Goal: Task Accomplishment & Management: Complete application form

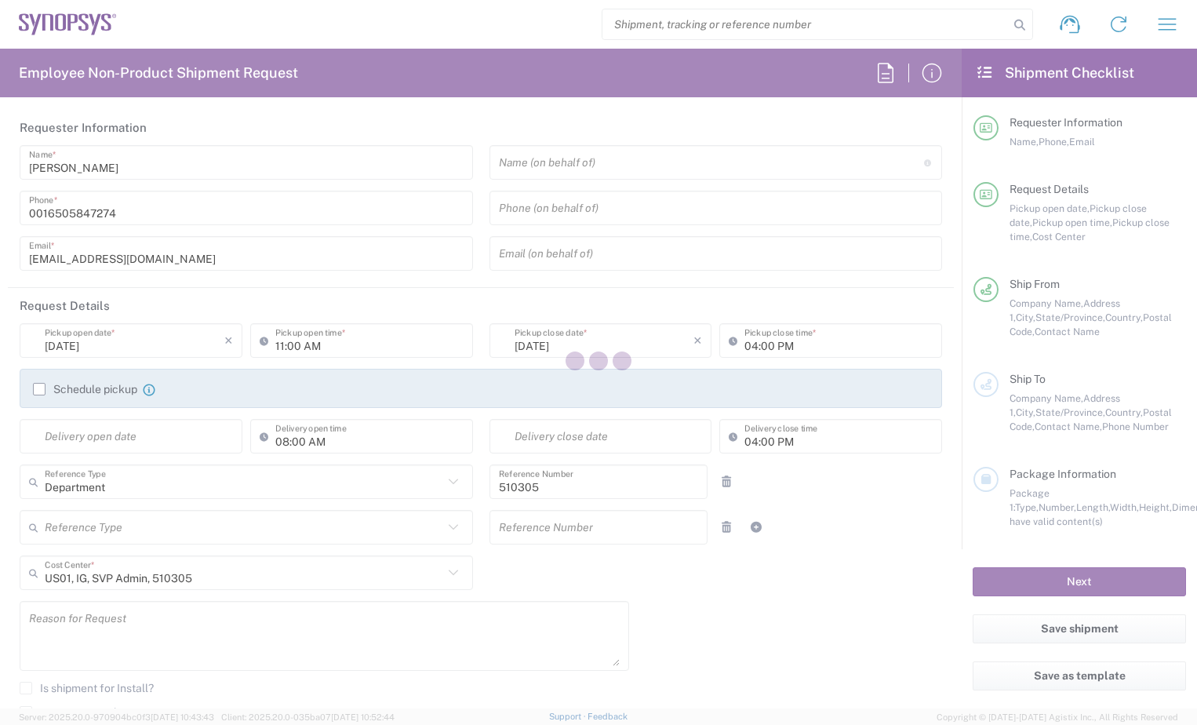
type input "Headquarters USSV"
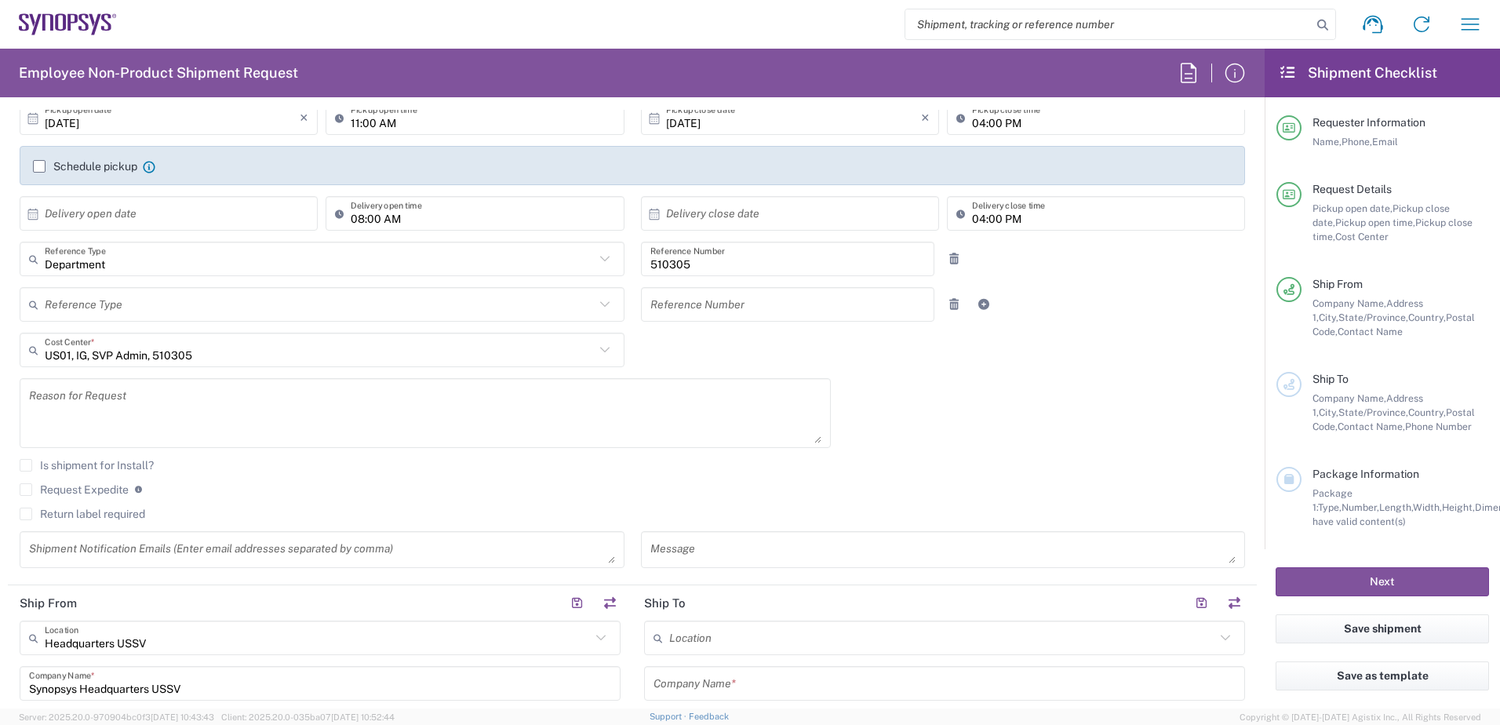
scroll to position [314, 0]
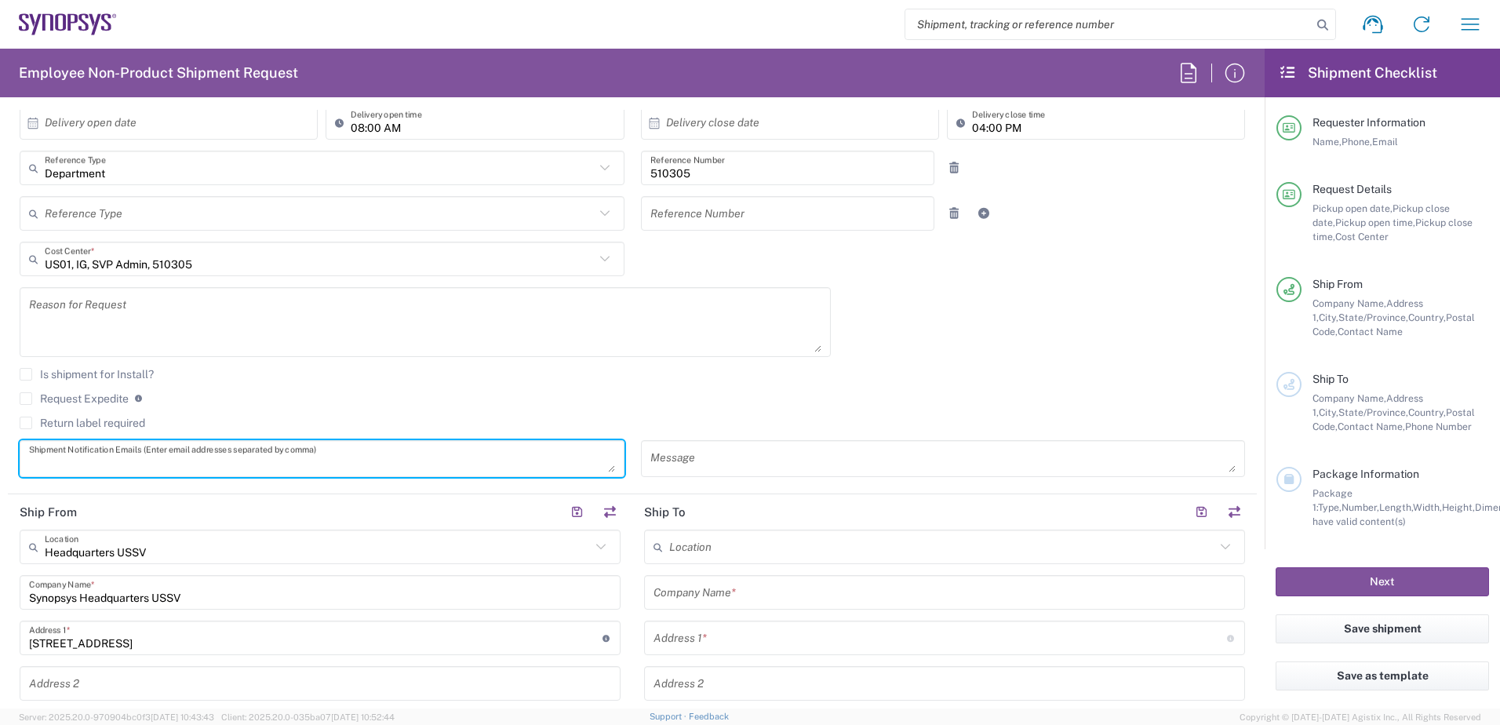
click at [275, 457] on textarea at bounding box center [322, 458] width 586 height 27
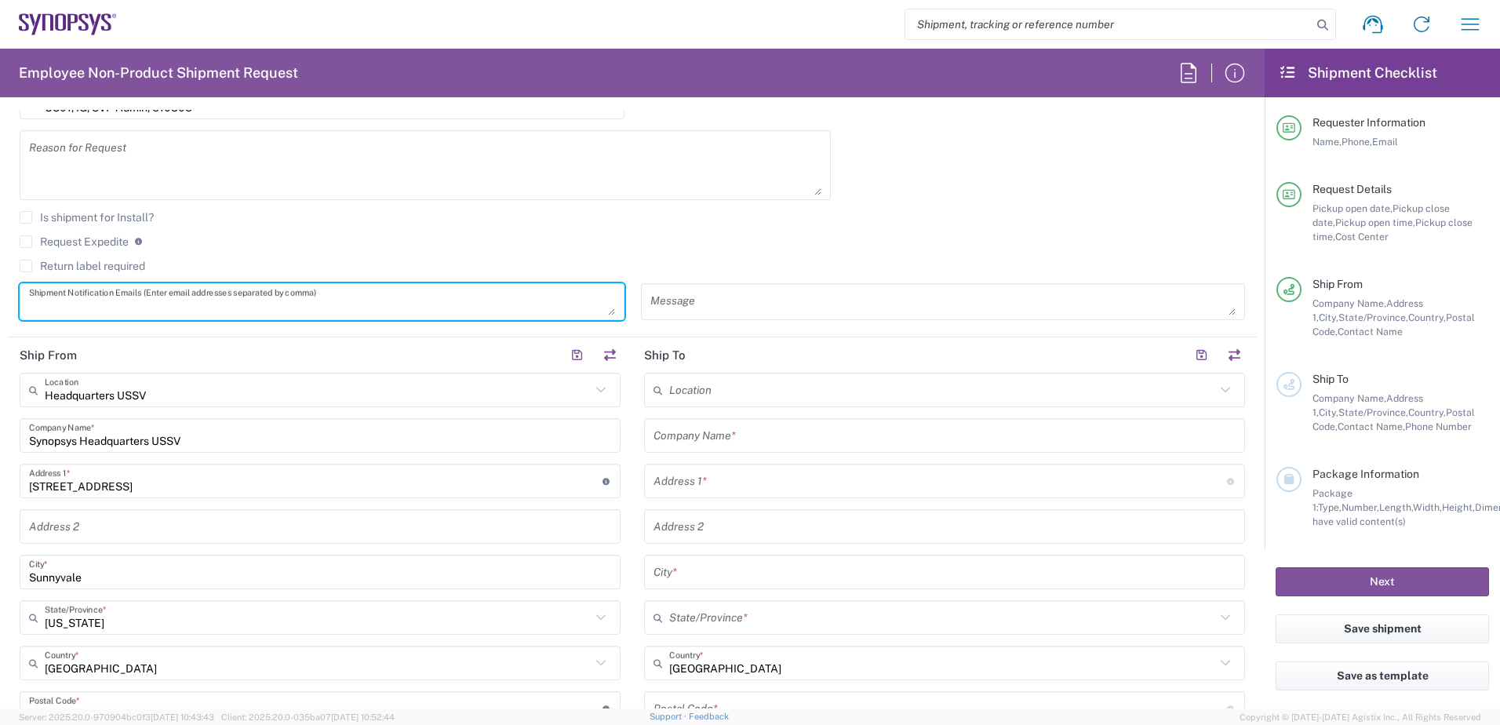
scroll to position [549, 0]
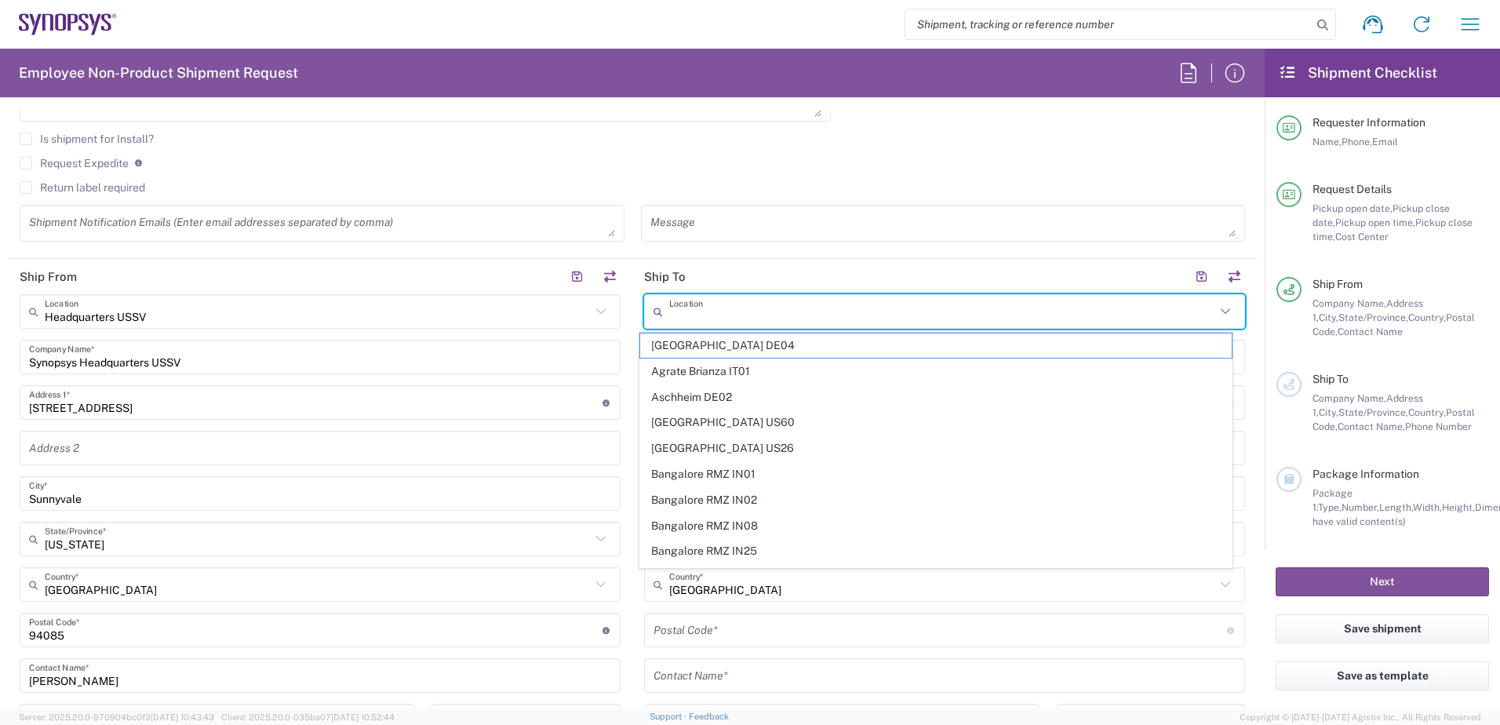
click at [820, 321] on input "text" at bounding box center [942, 311] width 546 height 27
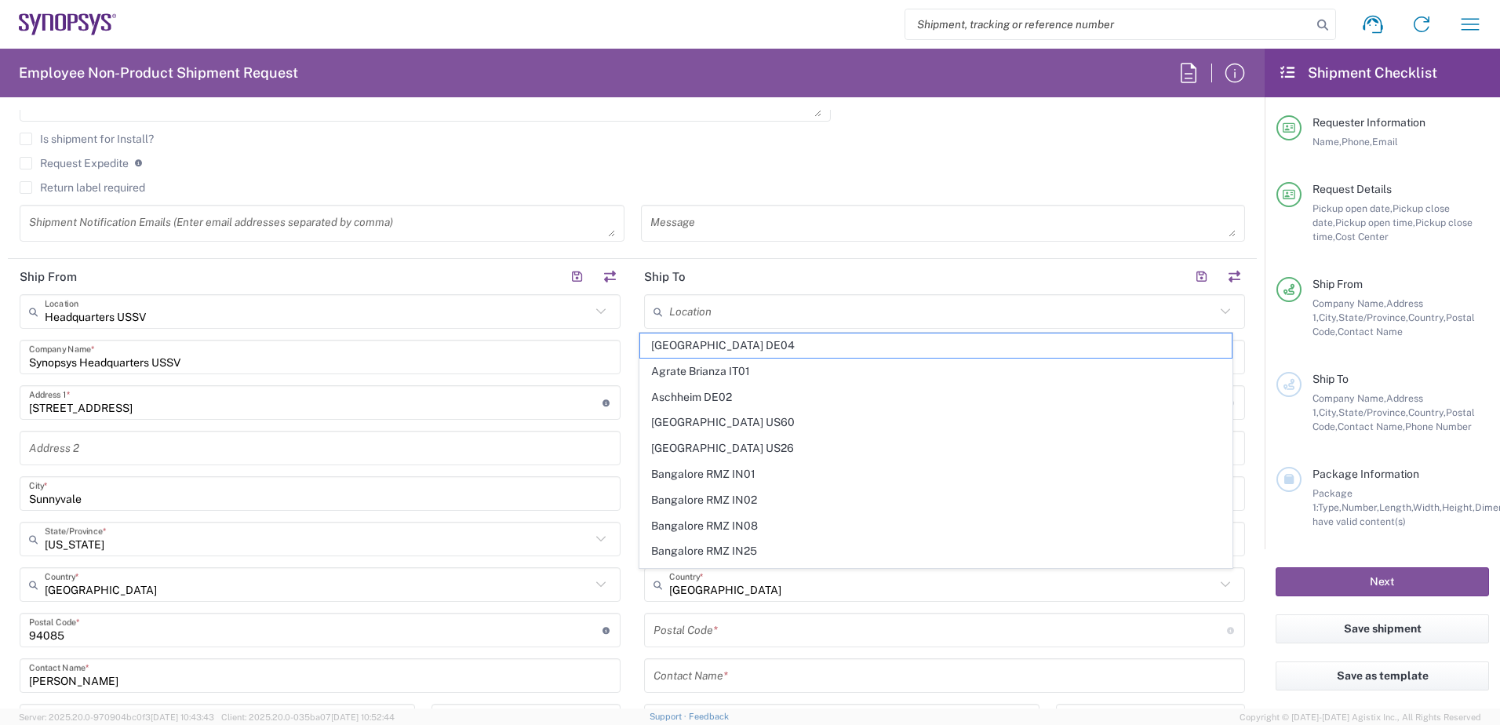
click at [834, 314] on input "text" at bounding box center [942, 311] width 546 height 27
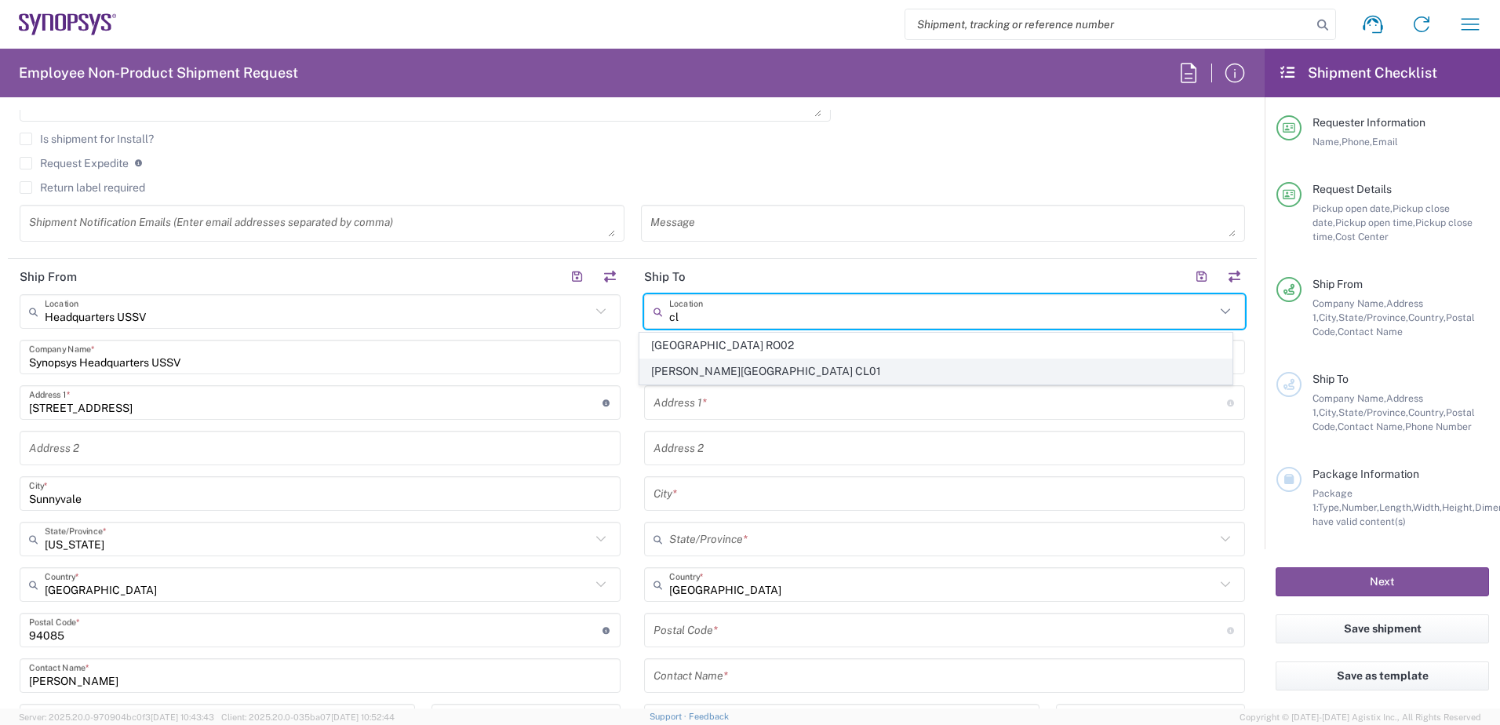
click at [919, 364] on span "[PERSON_NAME][GEOGRAPHIC_DATA] CL01" at bounding box center [936, 371] width 592 height 24
type input "[PERSON_NAME][GEOGRAPHIC_DATA] CL01"
type input "Synopsys Chile Limitada"
type input "5250 Vitacura Ave."
type input "Suite 708"
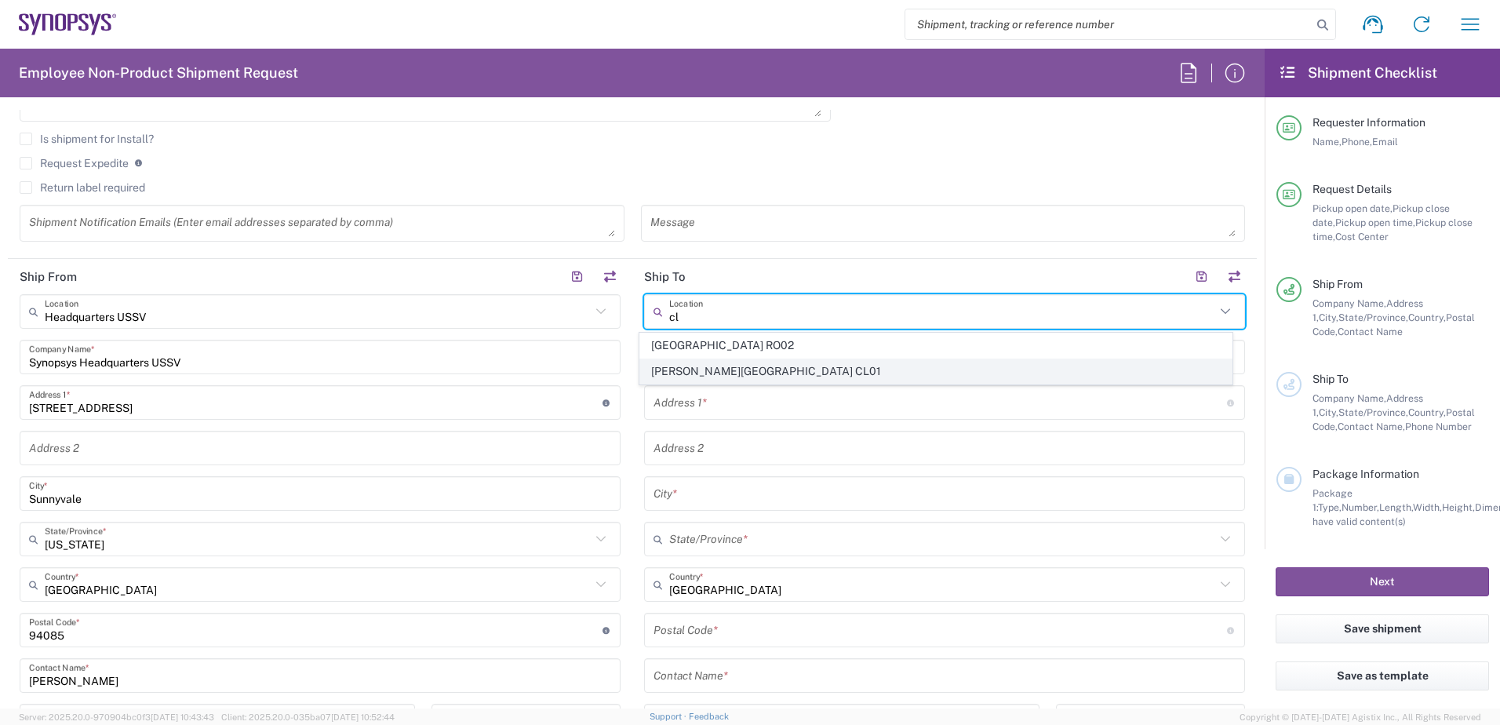
type input "Santiago"
type input "[GEOGRAPHIC_DATA]"
type input "7630260"
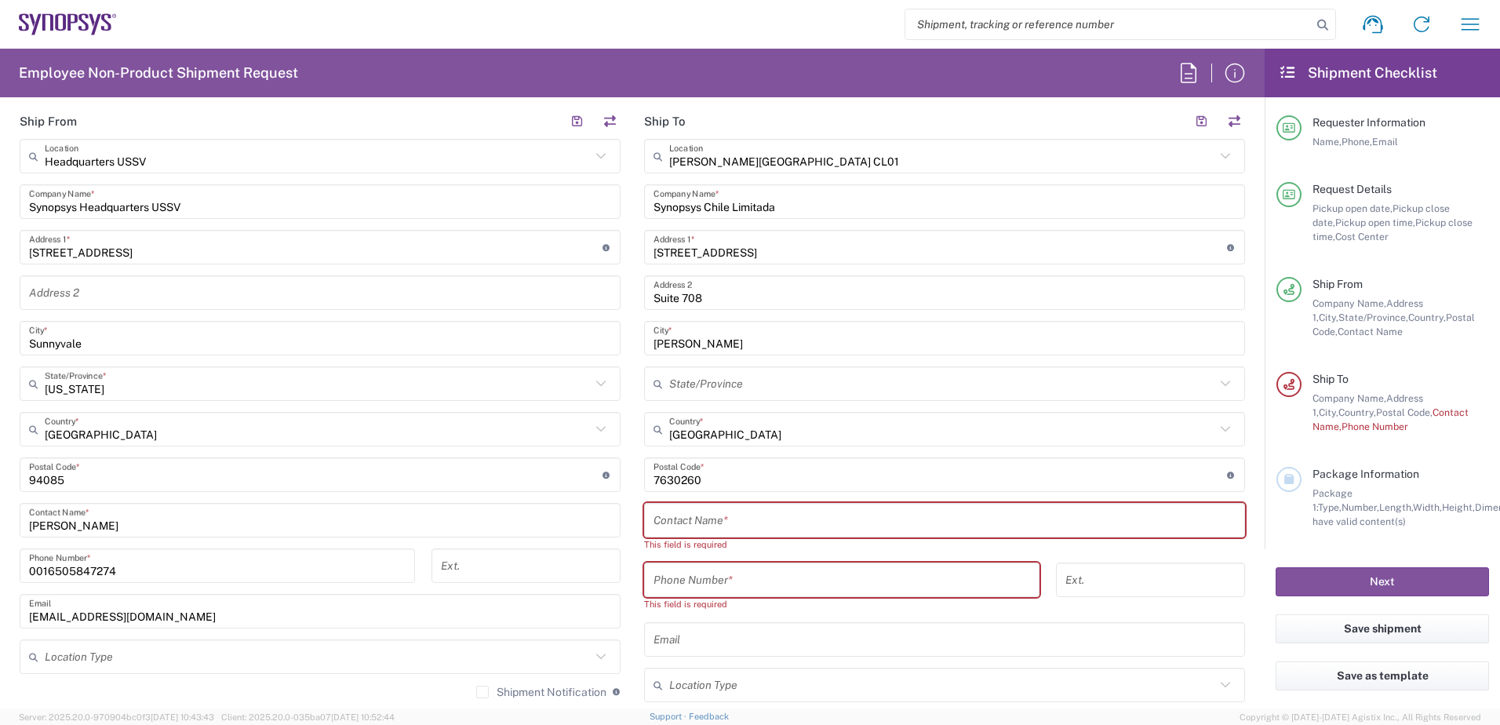
scroll to position [706, 0]
click at [763, 517] on input "text" at bounding box center [945, 518] width 582 height 27
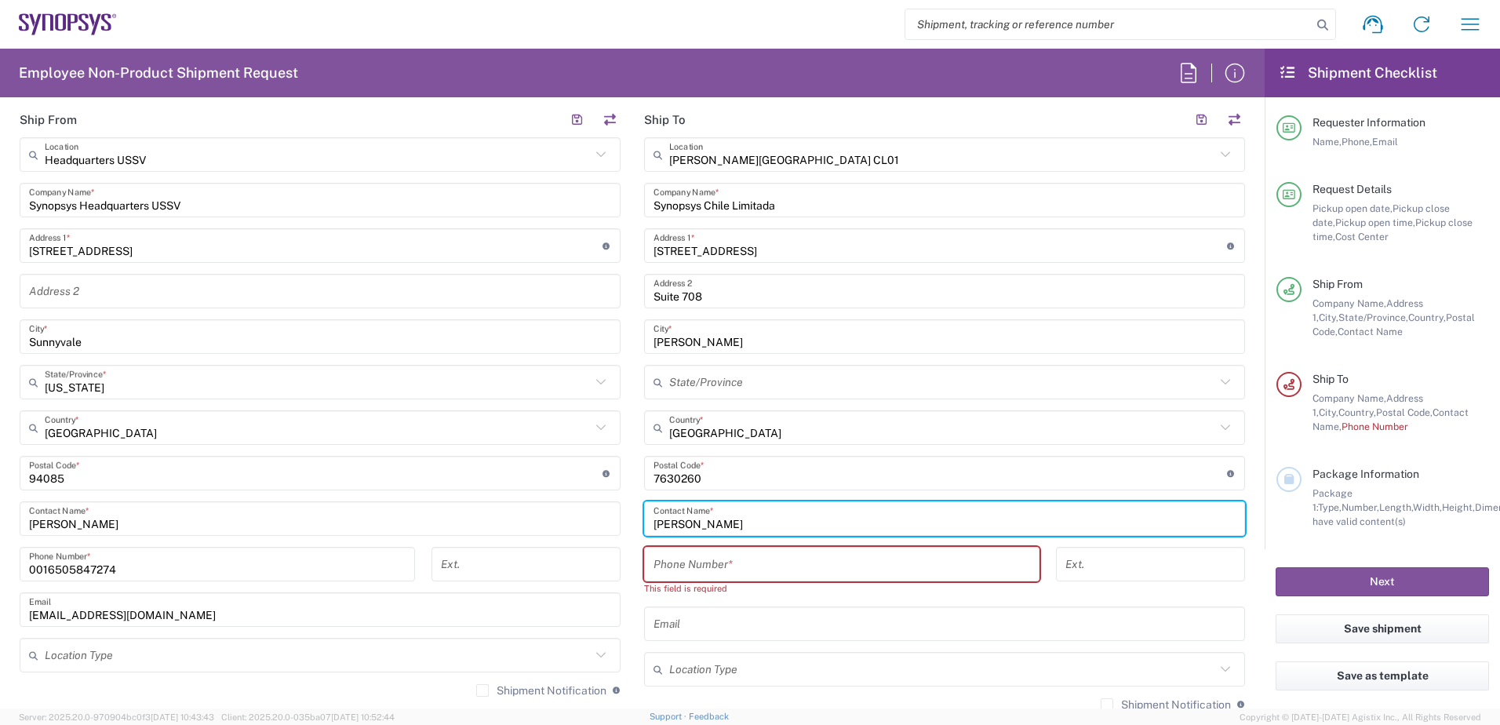
type input "[PERSON_NAME]"
click at [743, 566] on input "tel" at bounding box center [842, 564] width 377 height 27
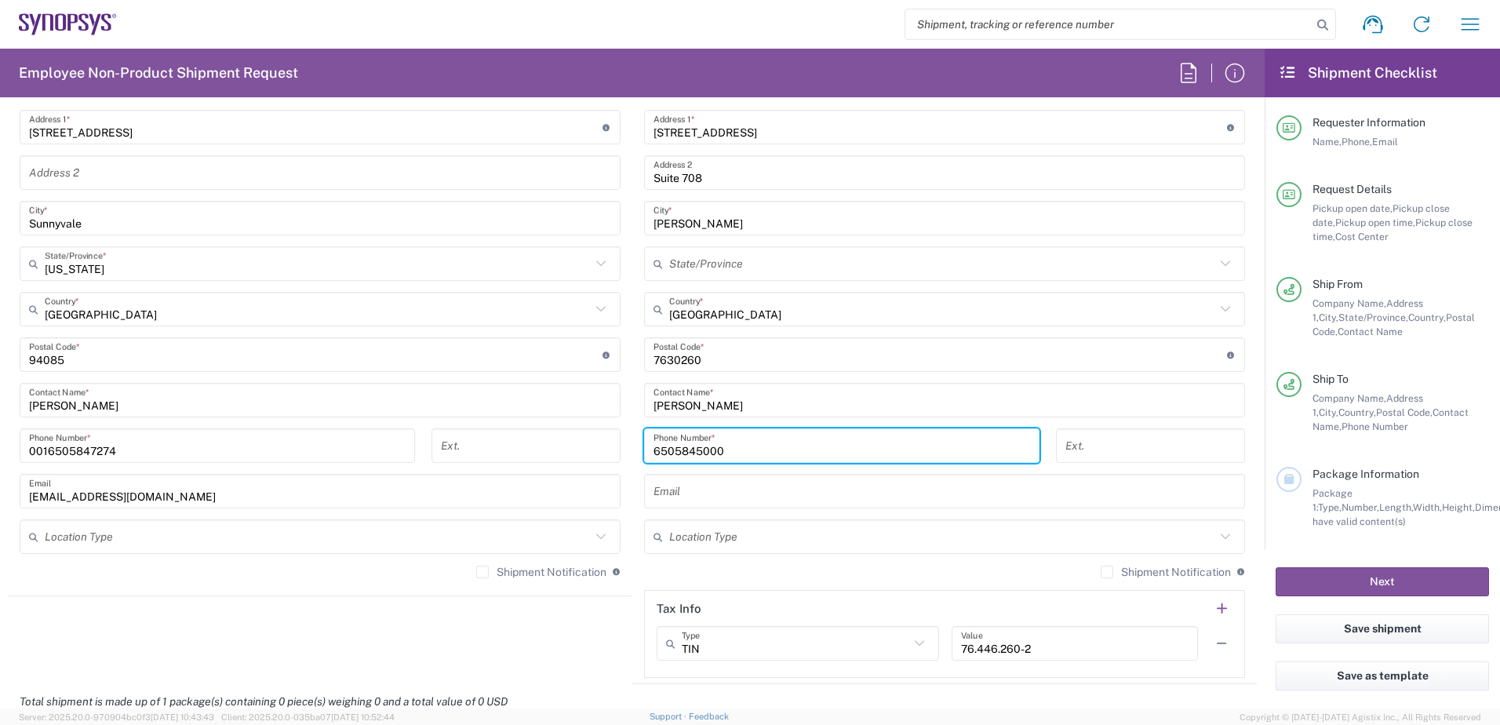
scroll to position [863, 0]
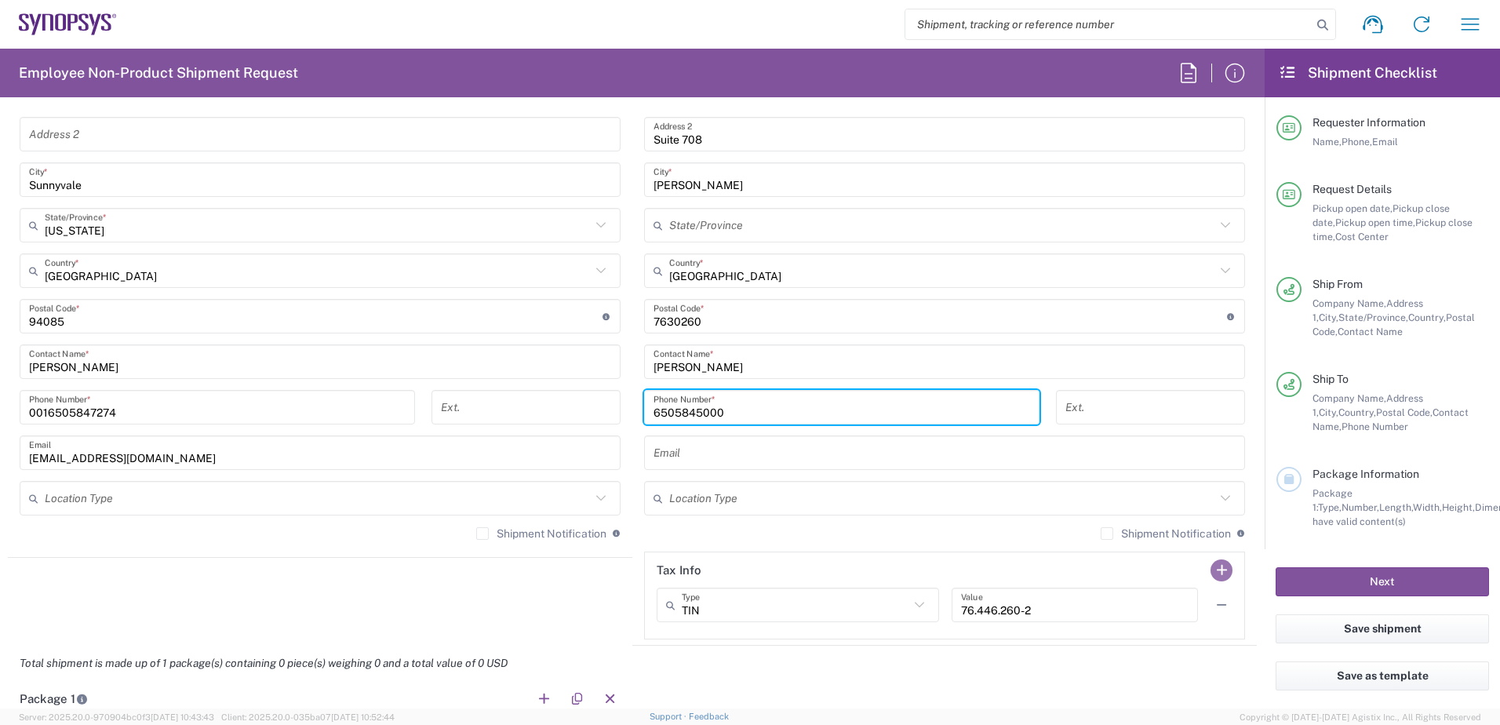
type input "6505845000"
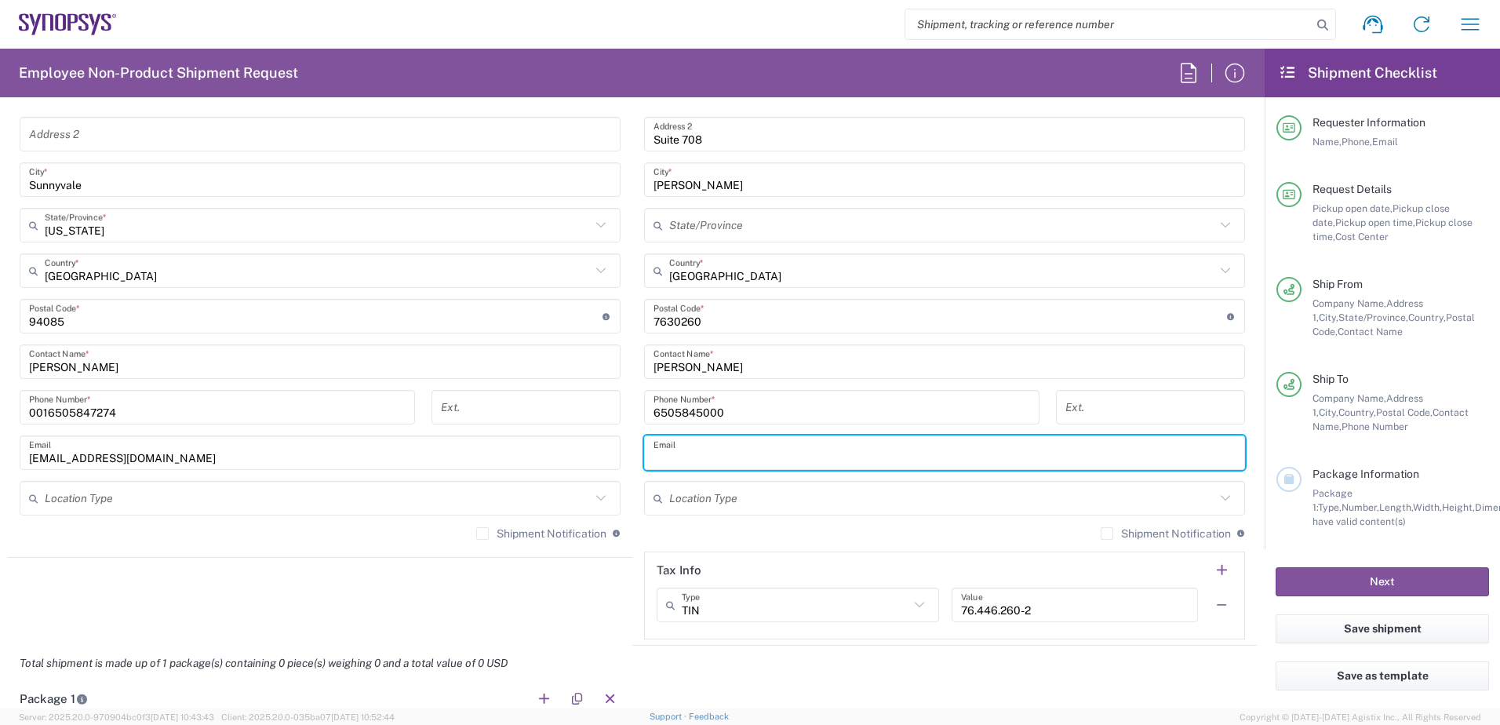
click at [709, 456] on input "text" at bounding box center [945, 452] width 582 height 27
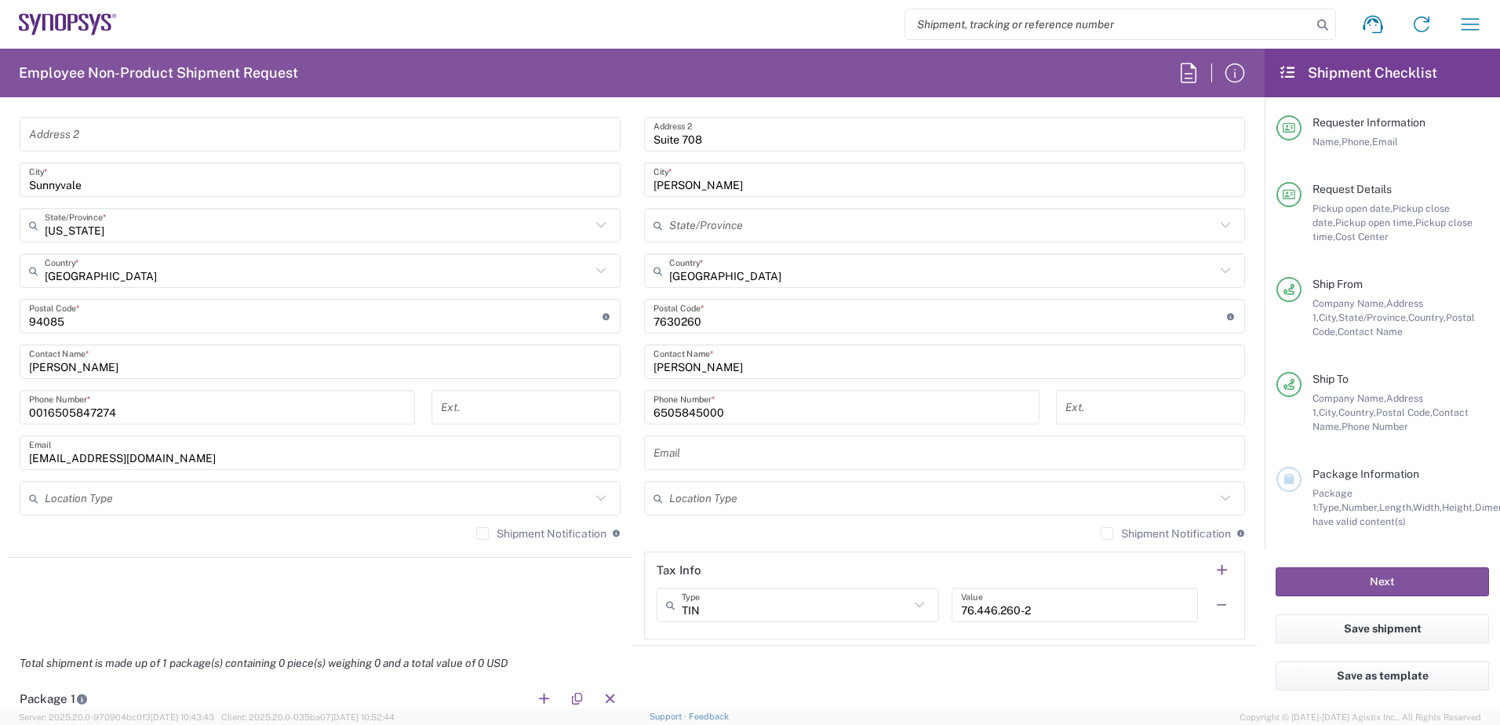
click at [694, 460] on input "text" at bounding box center [945, 452] width 582 height 27
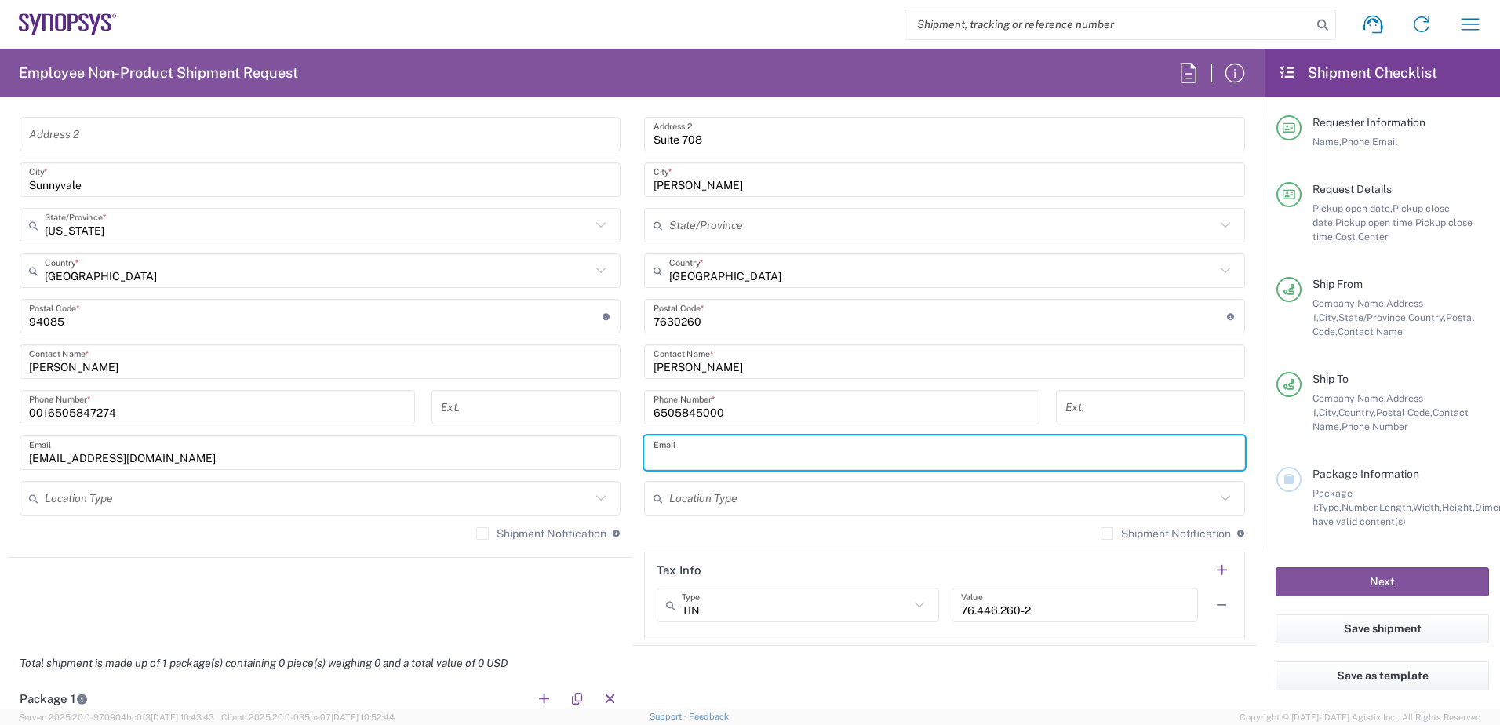
paste input "[PERSON_NAME][EMAIL_ADDRESS][DOMAIN_NAME]"
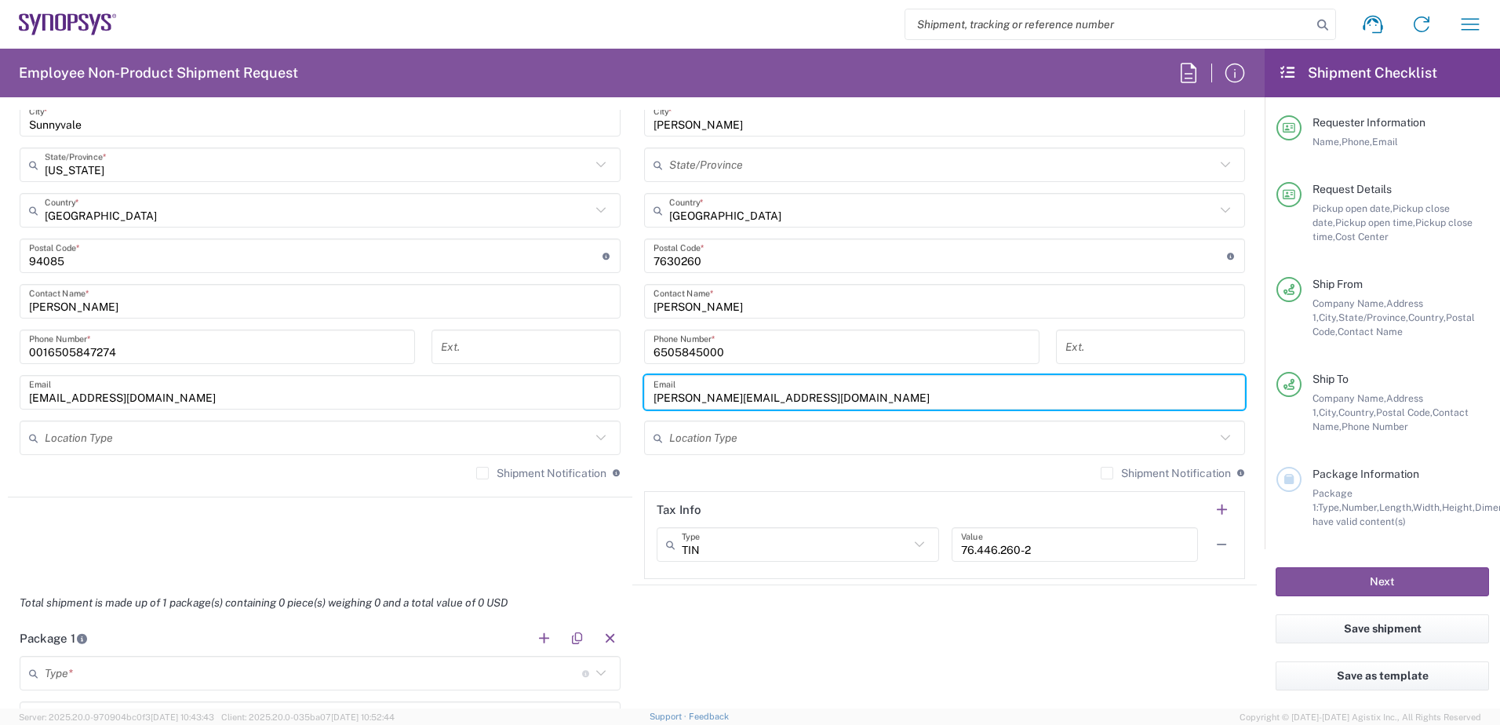
scroll to position [942, 0]
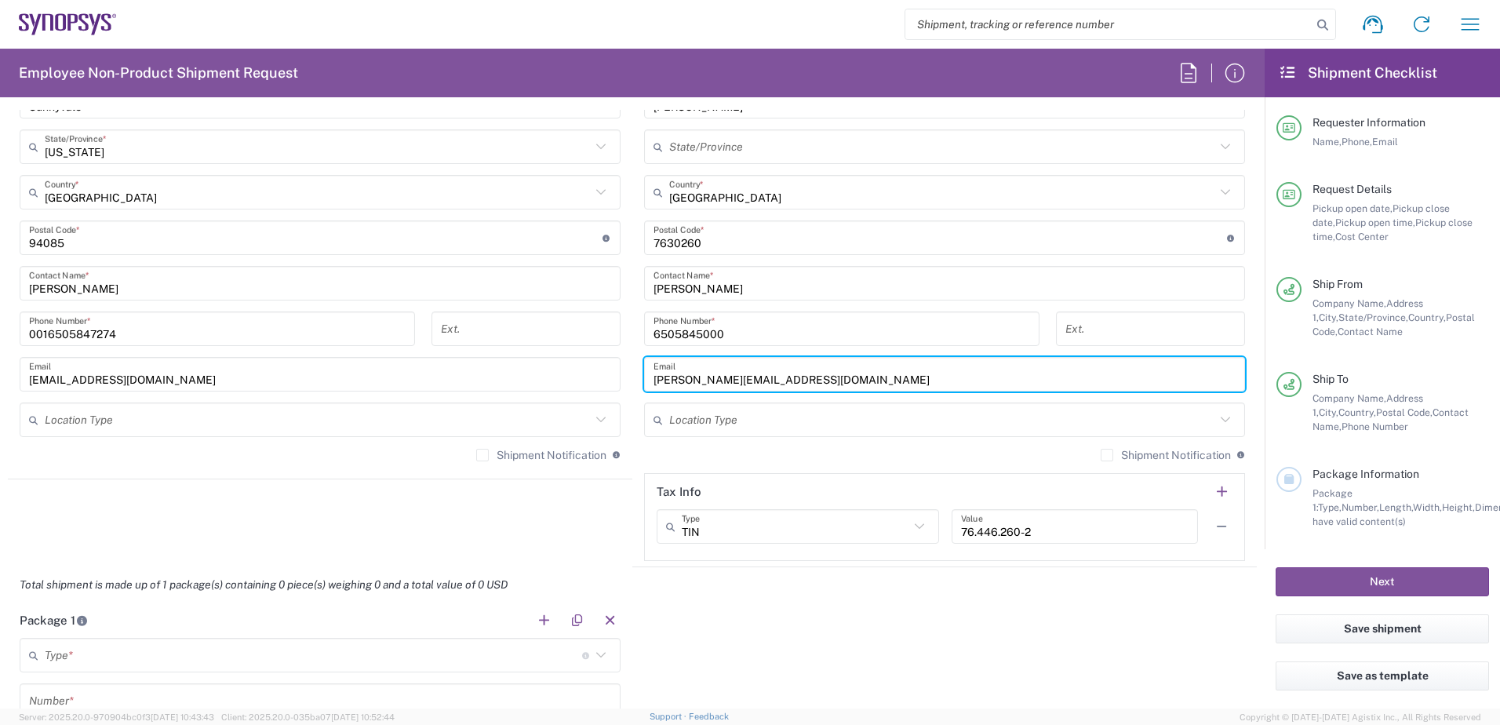
type input "[PERSON_NAME][EMAIL_ADDRESS][DOMAIN_NAME]"
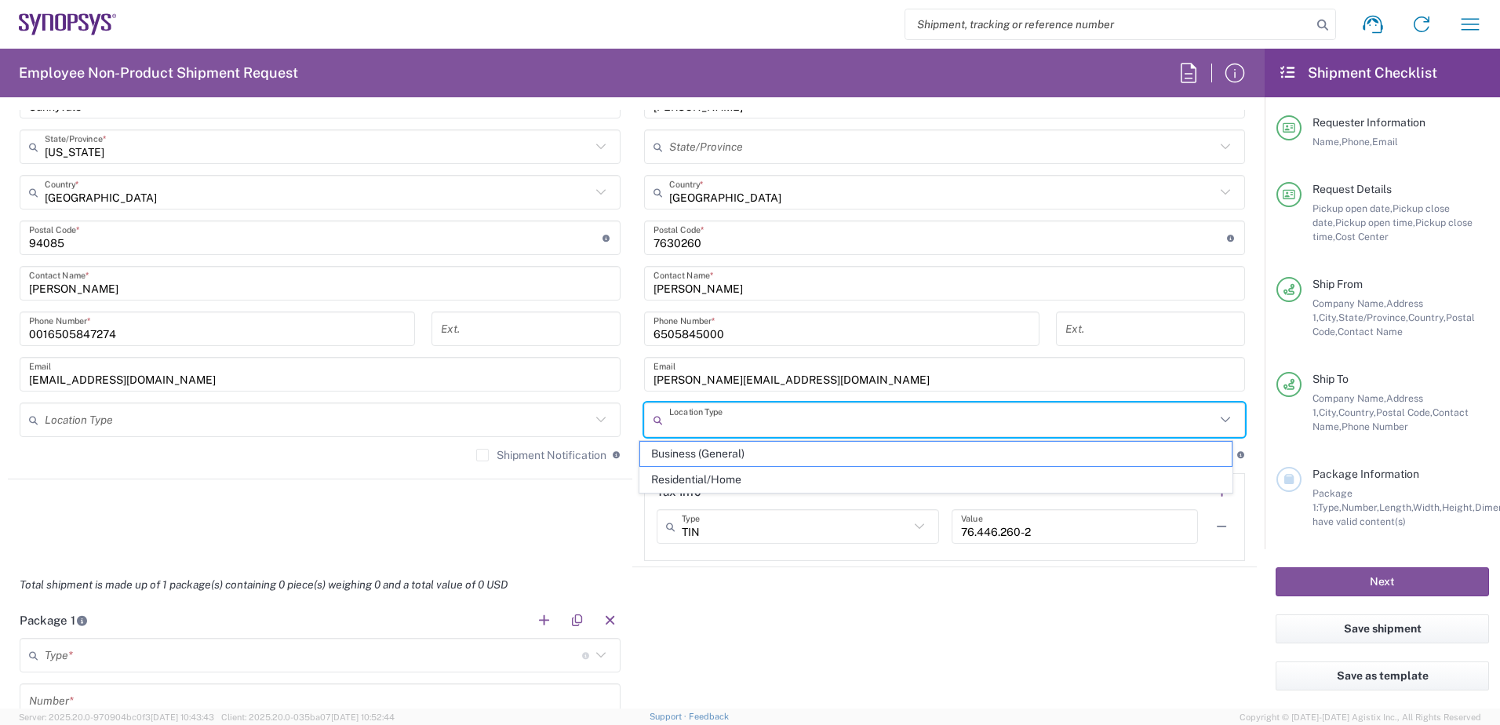
click at [748, 420] on input "text" at bounding box center [942, 419] width 546 height 27
click at [742, 450] on span "Business (General)" at bounding box center [936, 454] width 592 height 24
type input "Business (General)"
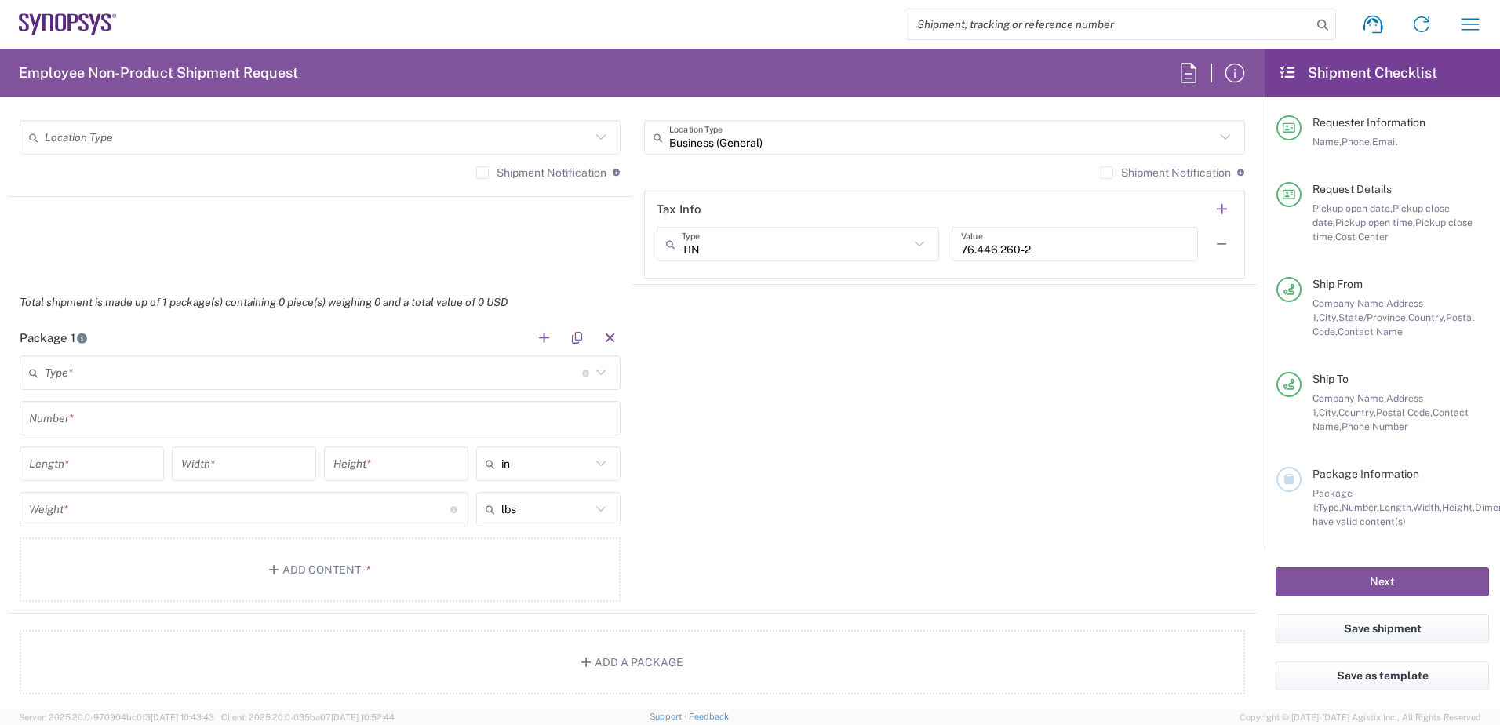
scroll to position [1255, 0]
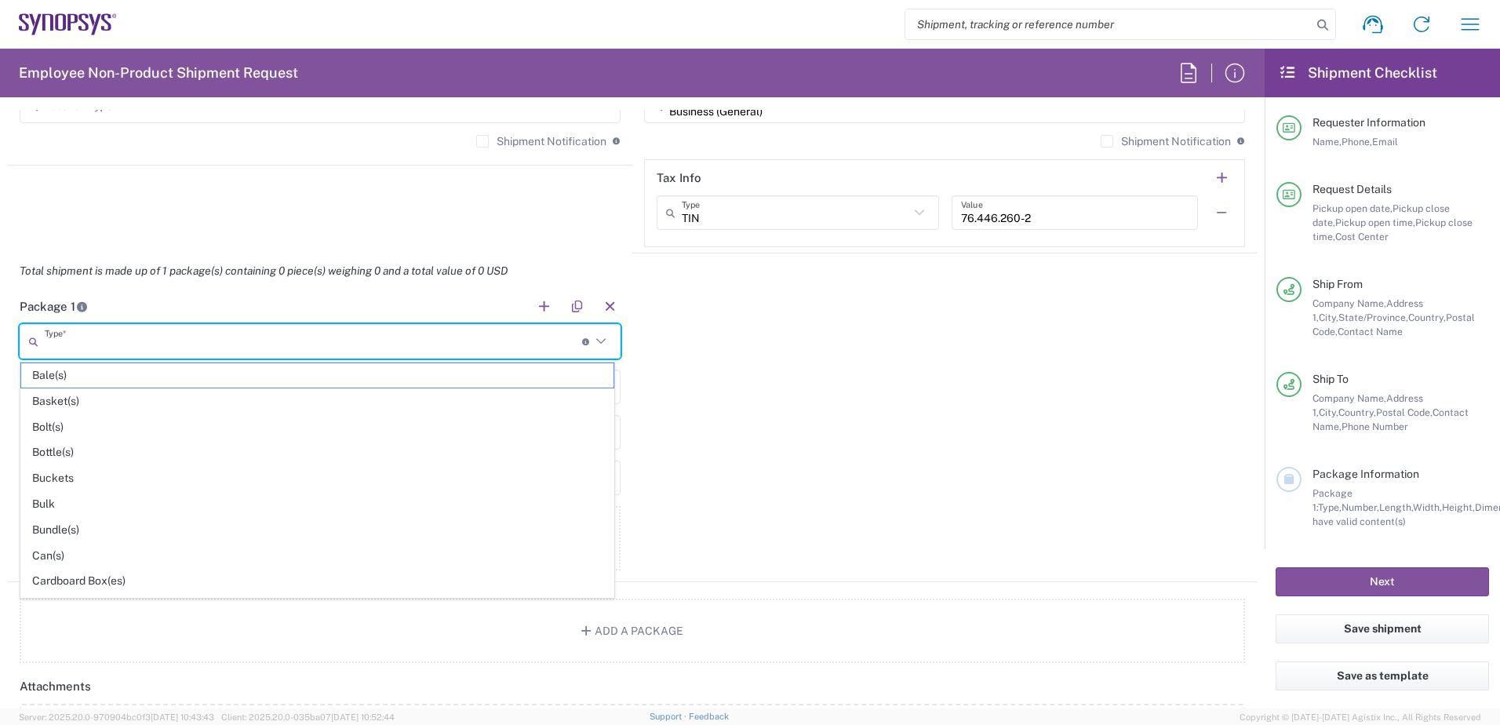
click at [554, 336] on input "text" at bounding box center [313, 341] width 537 height 27
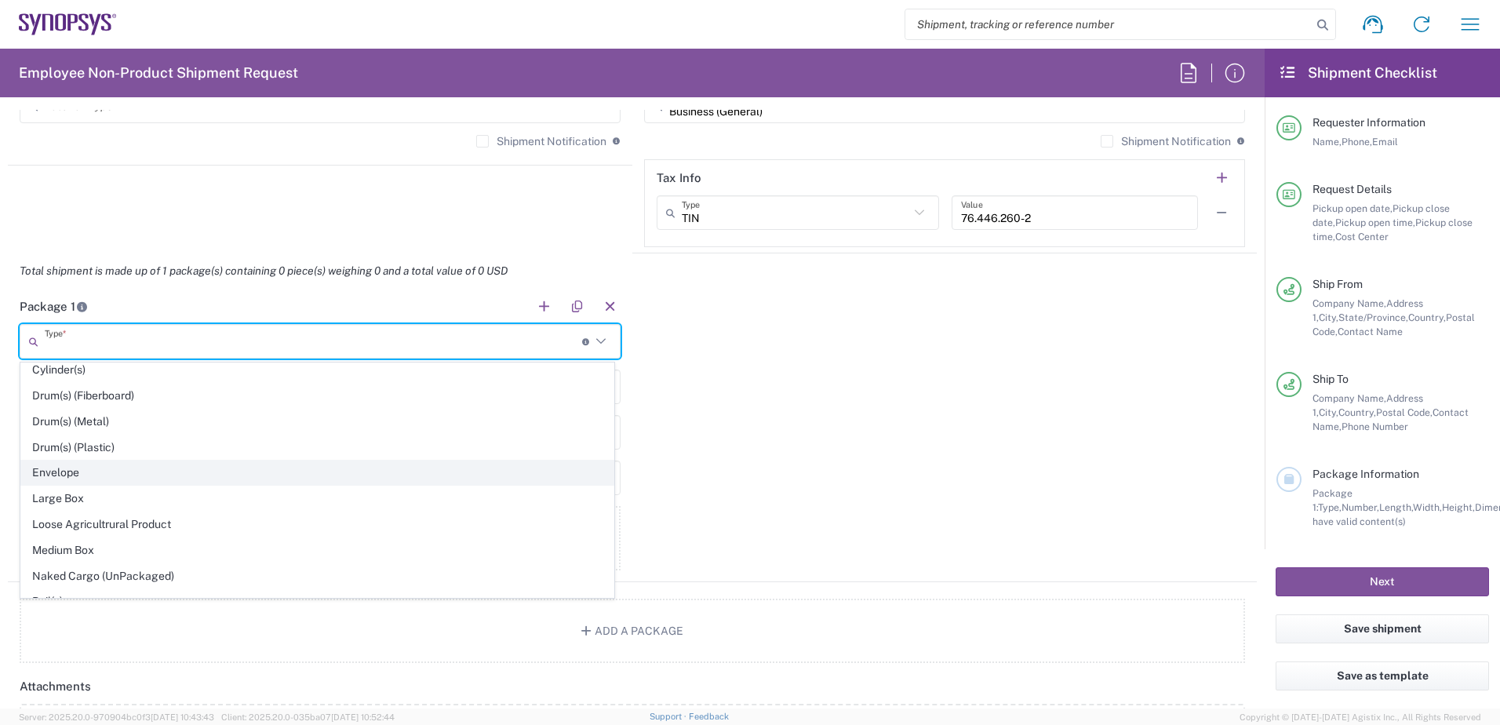
scroll to position [392, 0]
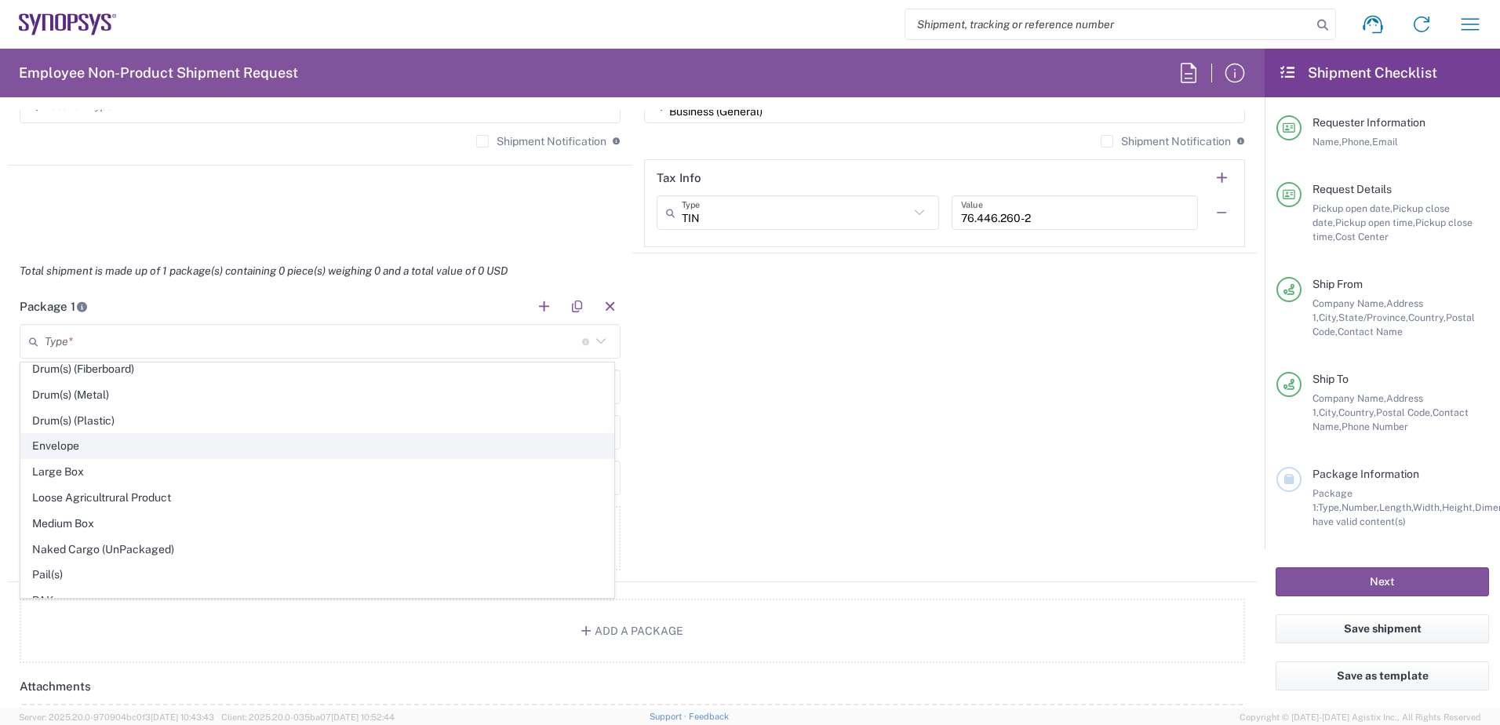
click at [411, 446] on span "Envelope" at bounding box center [317, 446] width 592 height 24
type input "Envelope"
type input "1"
type input "9.5"
type input "12.5"
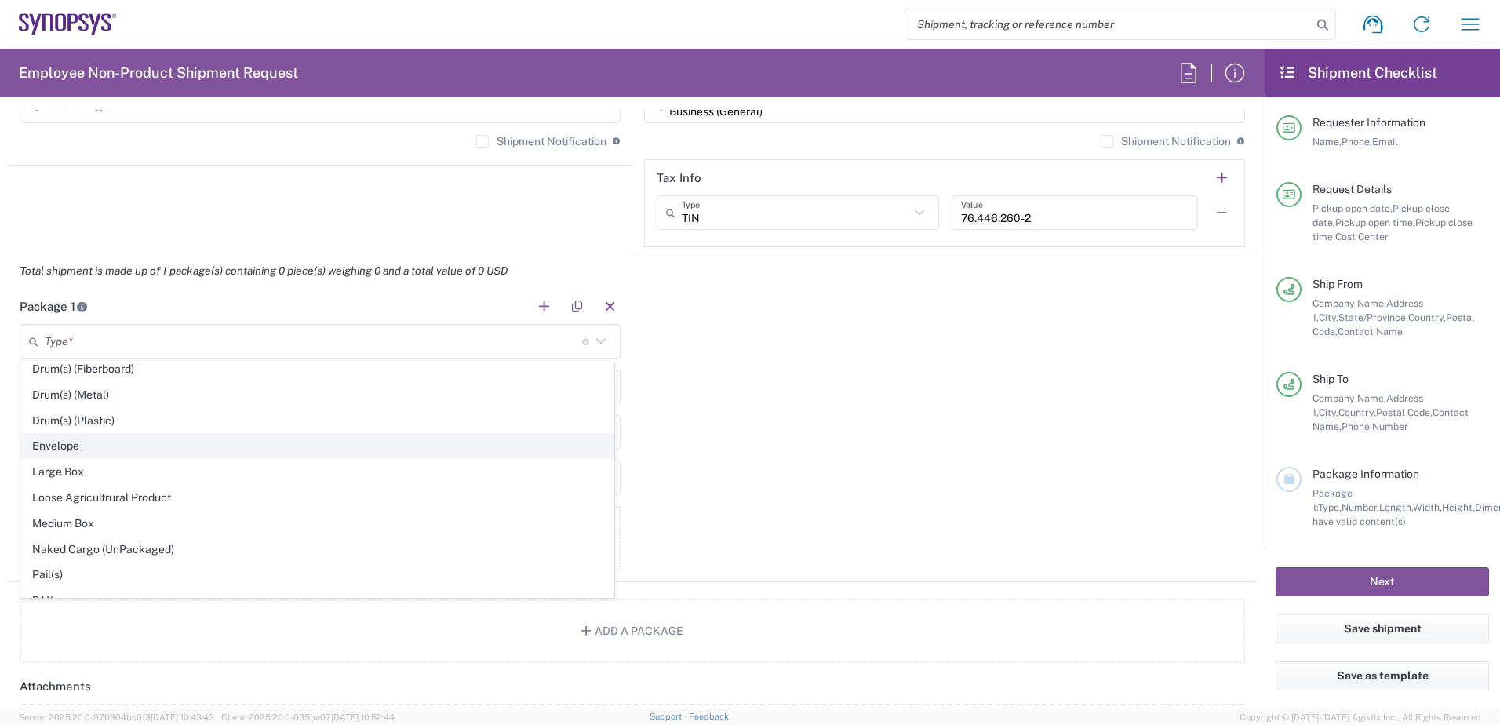
type input "0.25"
type input "1"
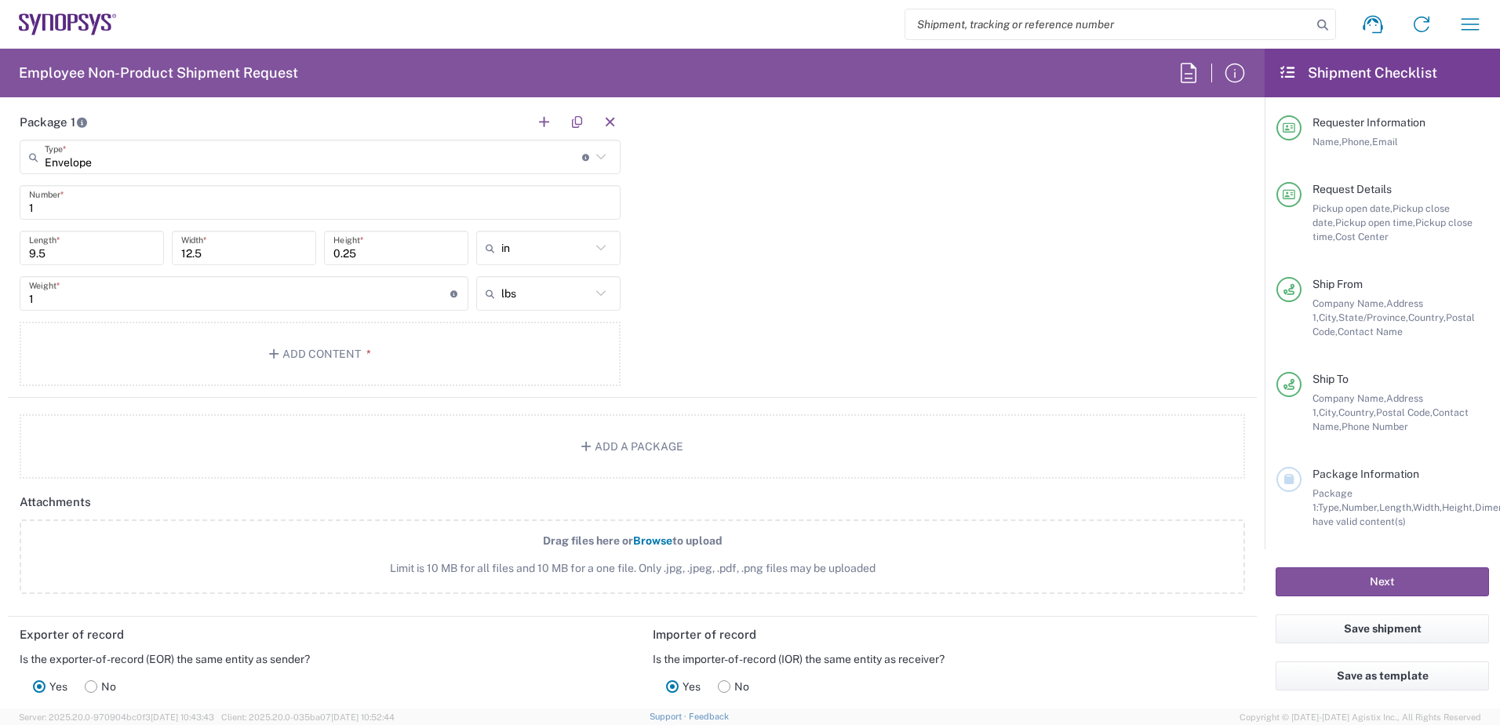
scroll to position [1412, 0]
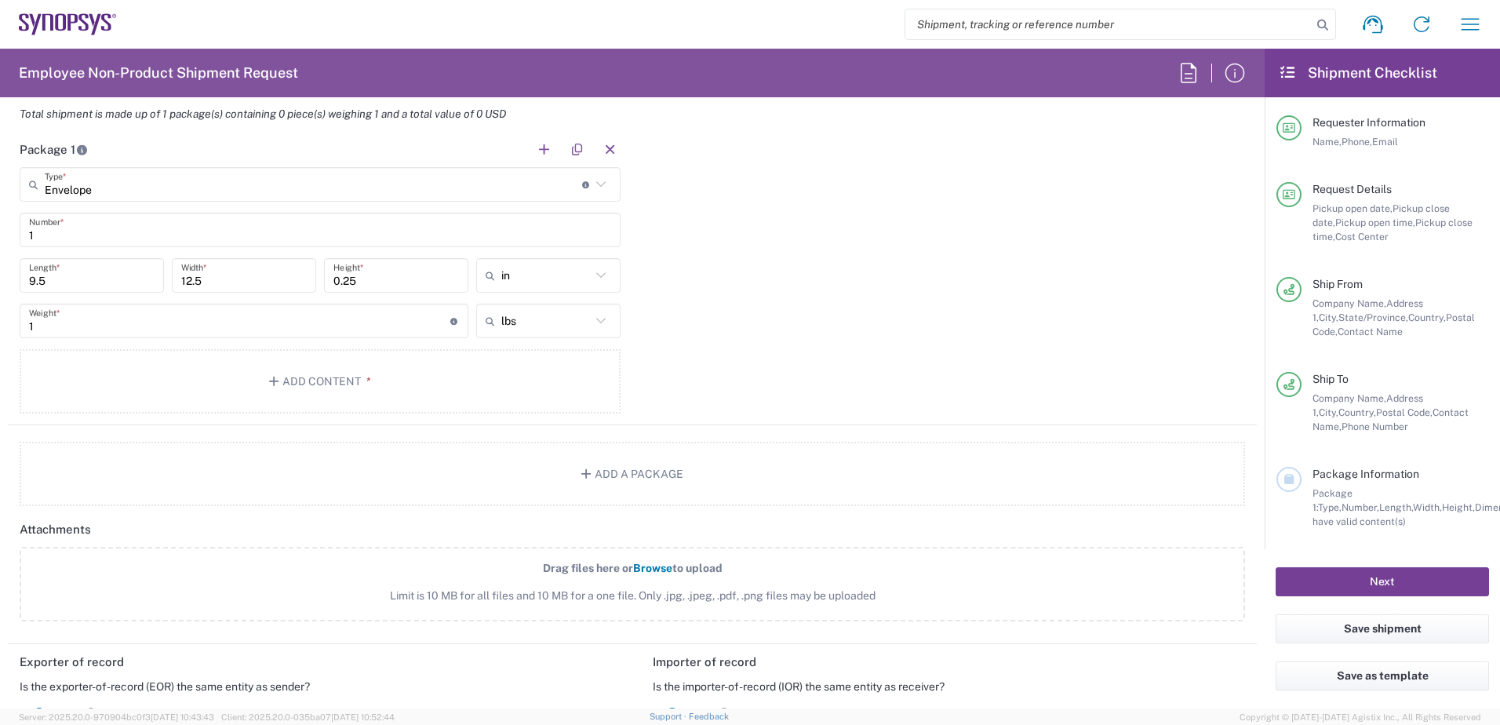
click at [1197, 588] on button "Next" at bounding box center [1382, 581] width 213 height 29
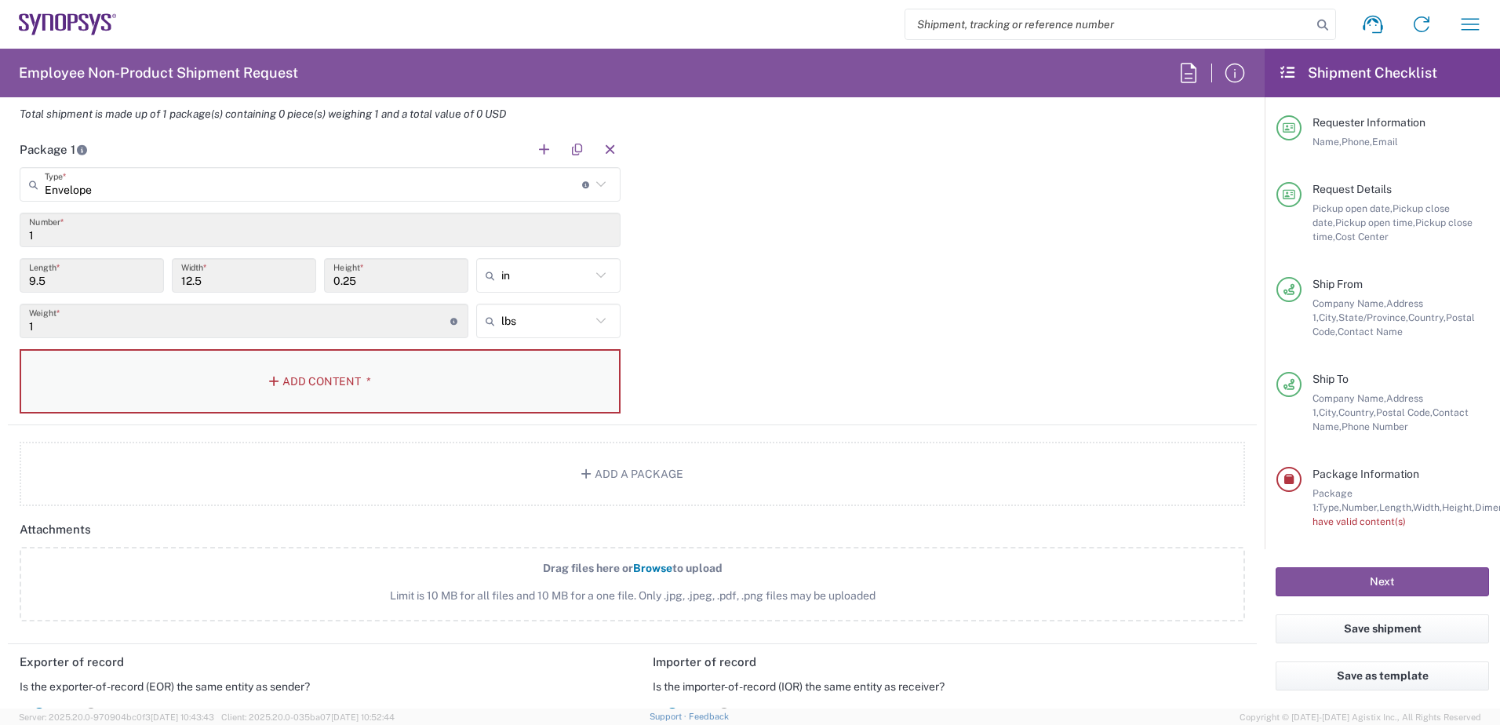
click at [537, 402] on button "Add Content *" at bounding box center [320, 381] width 601 height 64
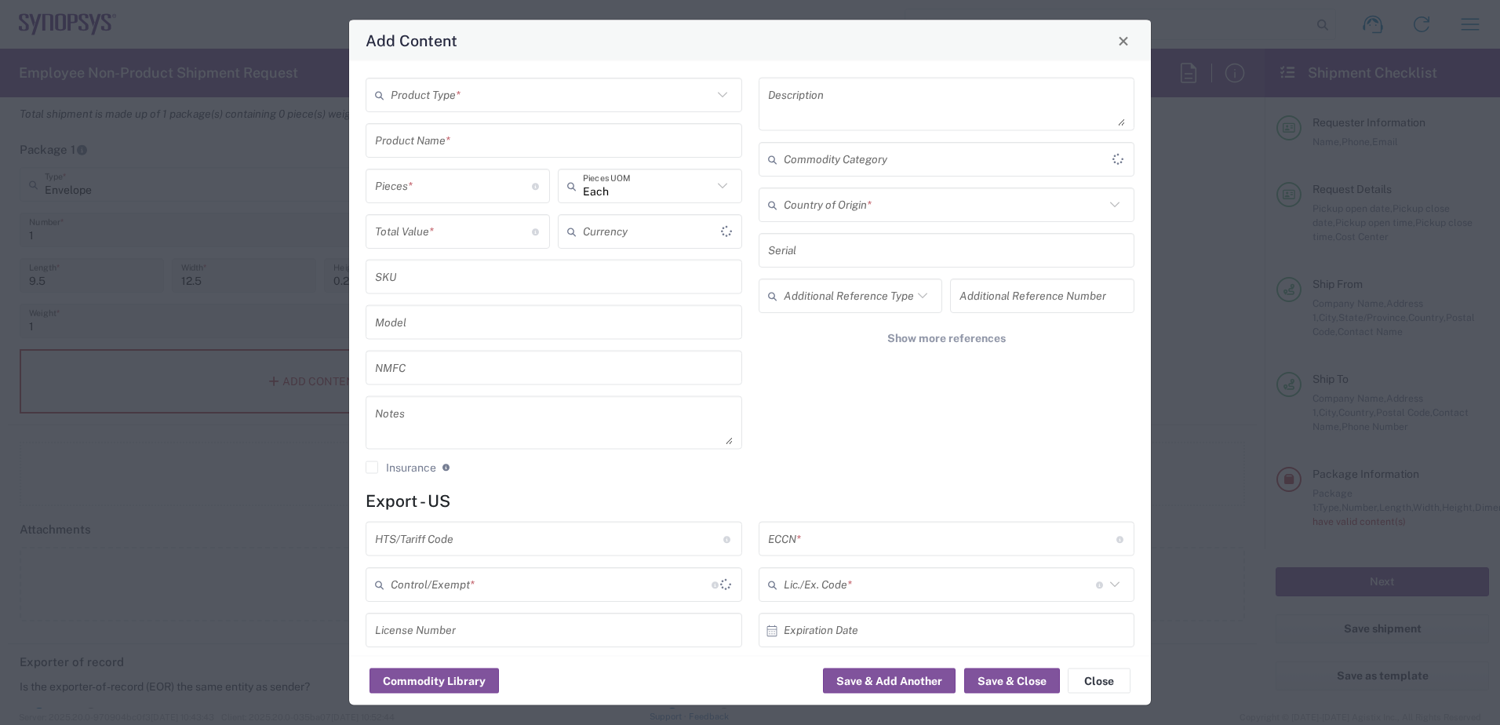
type input "US Dollar"
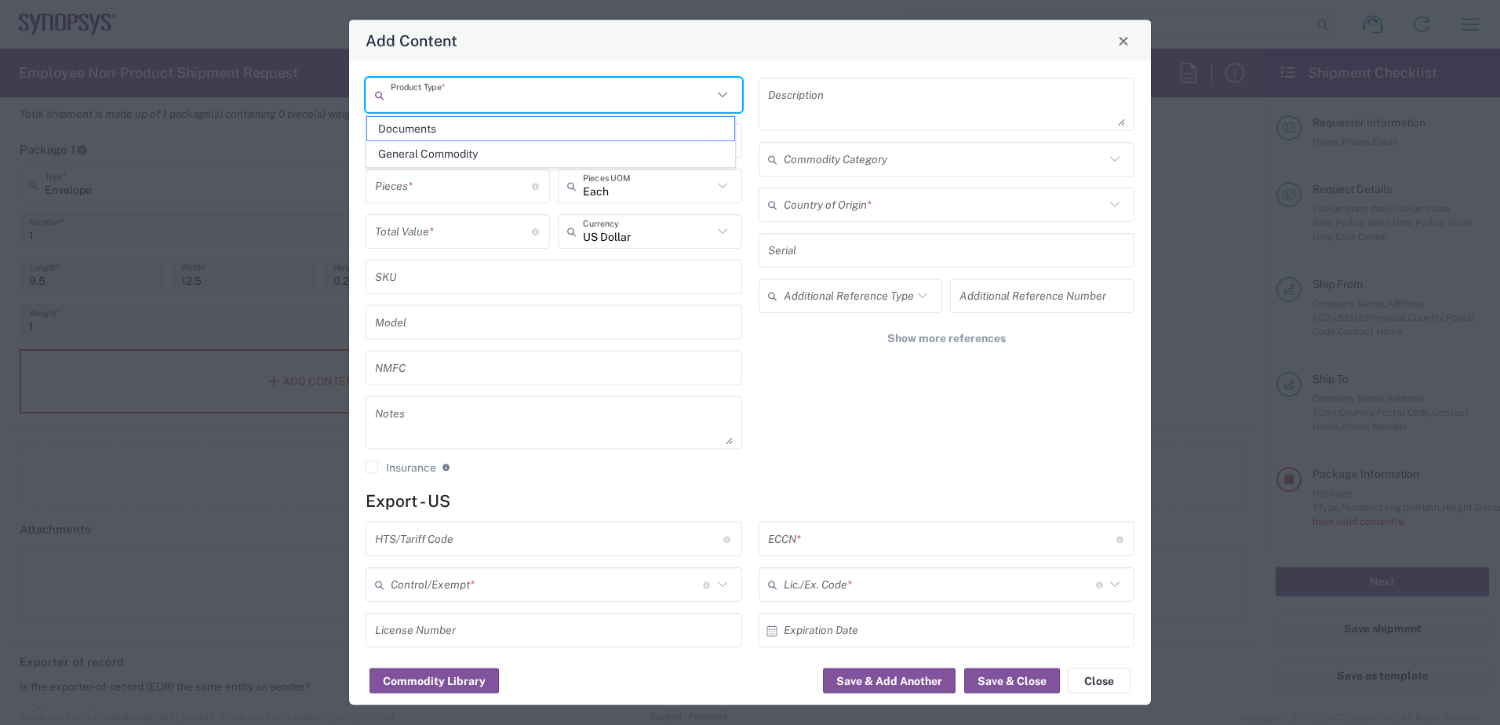
click at [510, 86] on input "text" at bounding box center [552, 94] width 322 height 27
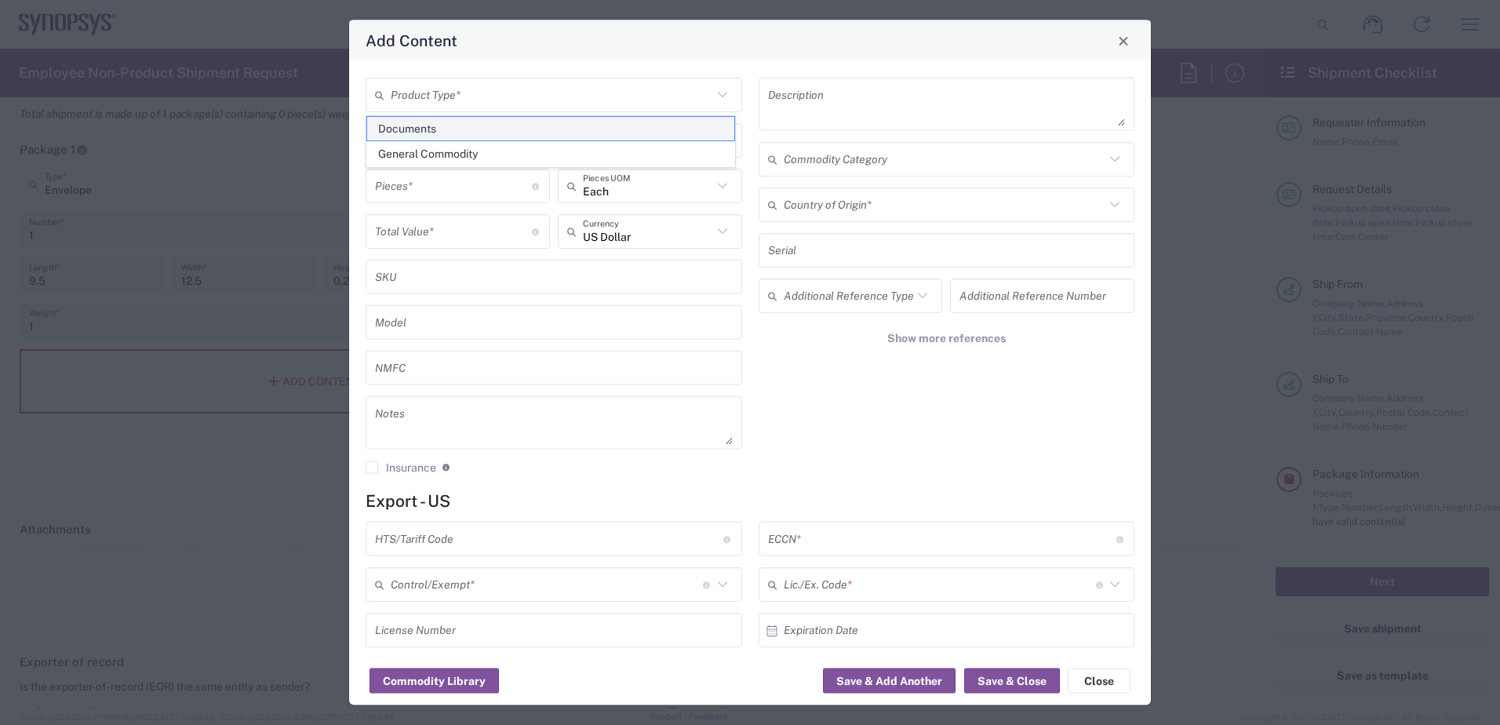
click at [503, 126] on span "Documents" at bounding box center [550, 129] width 367 height 24
type input "Documents"
type input "1"
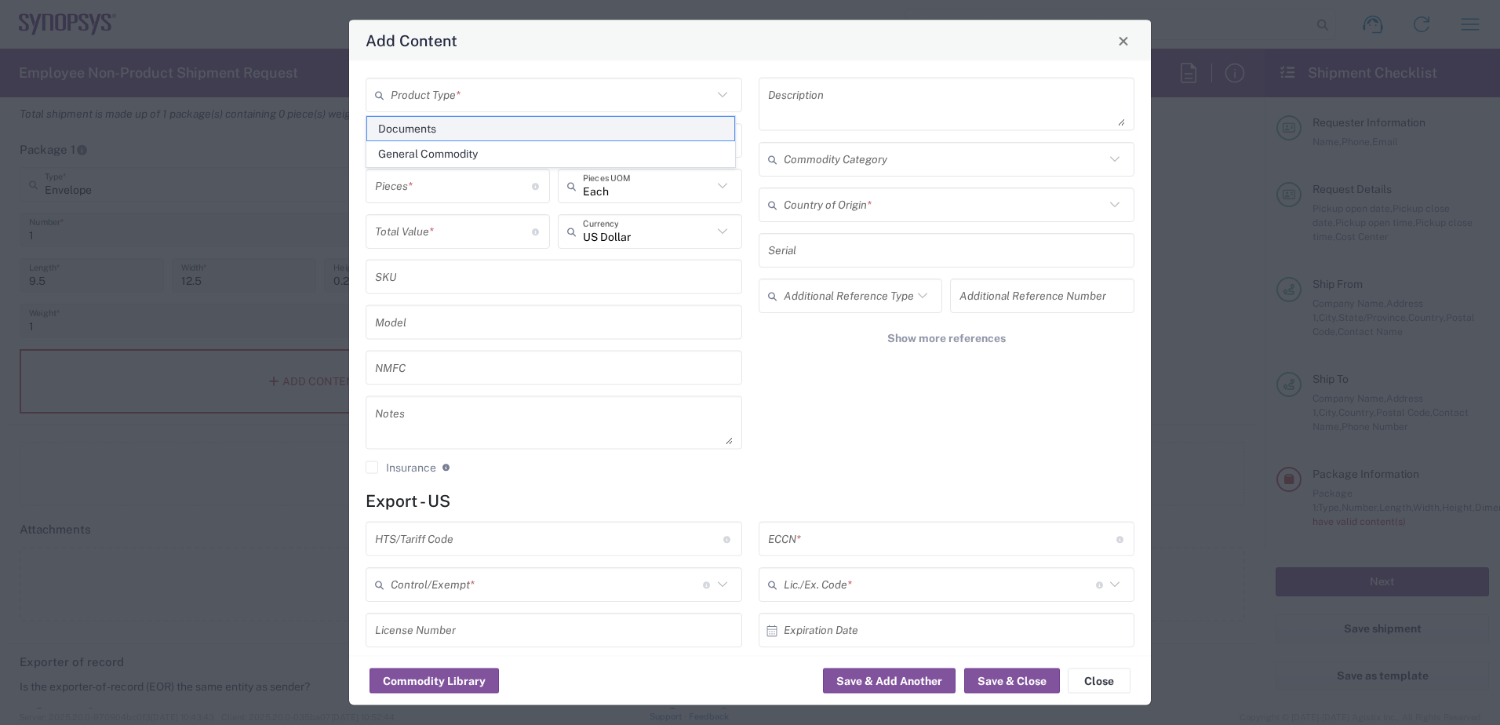
type textarea "Documents"
type input "[GEOGRAPHIC_DATA]"
type input "0000.00.0000"
type input "FTR Exemption"
type input "0000"
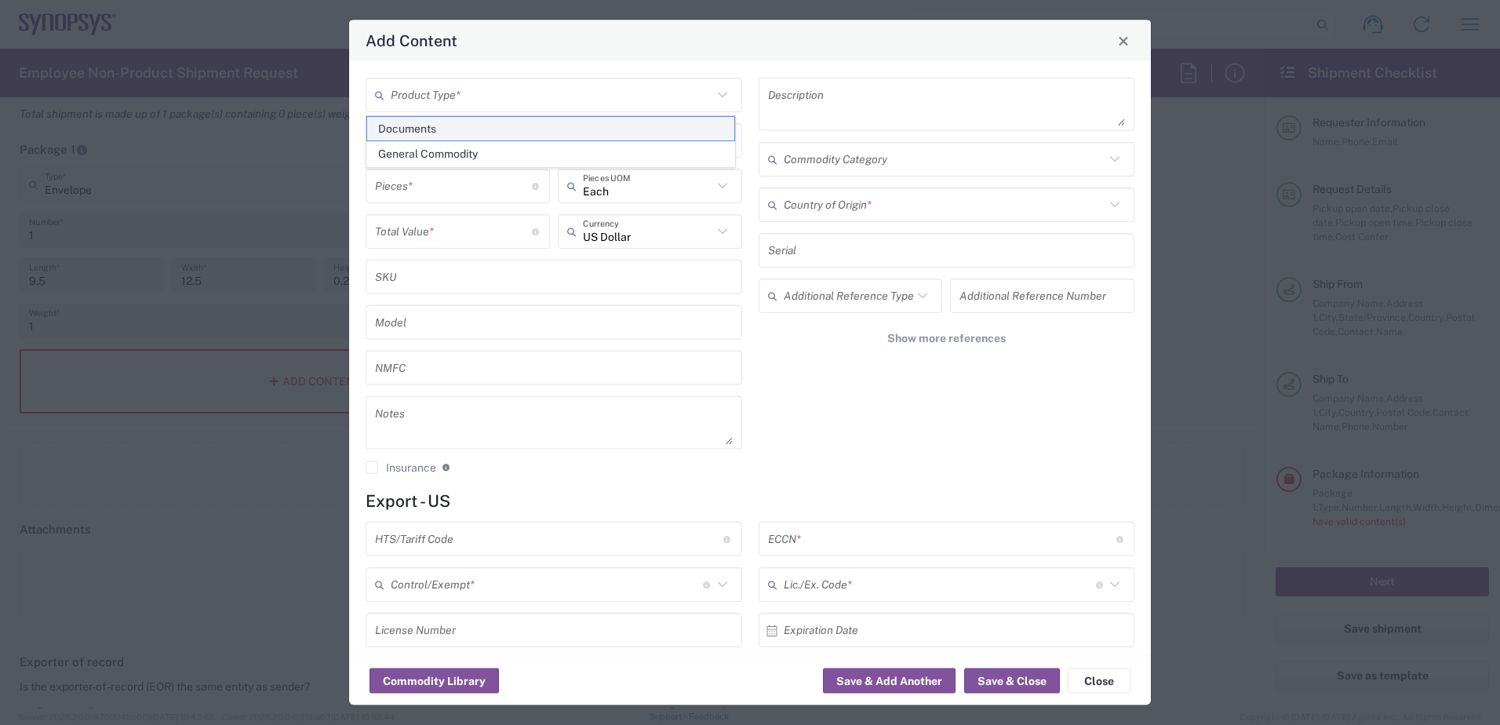
type input "0000.00.0000"
type input "30.37(a)"
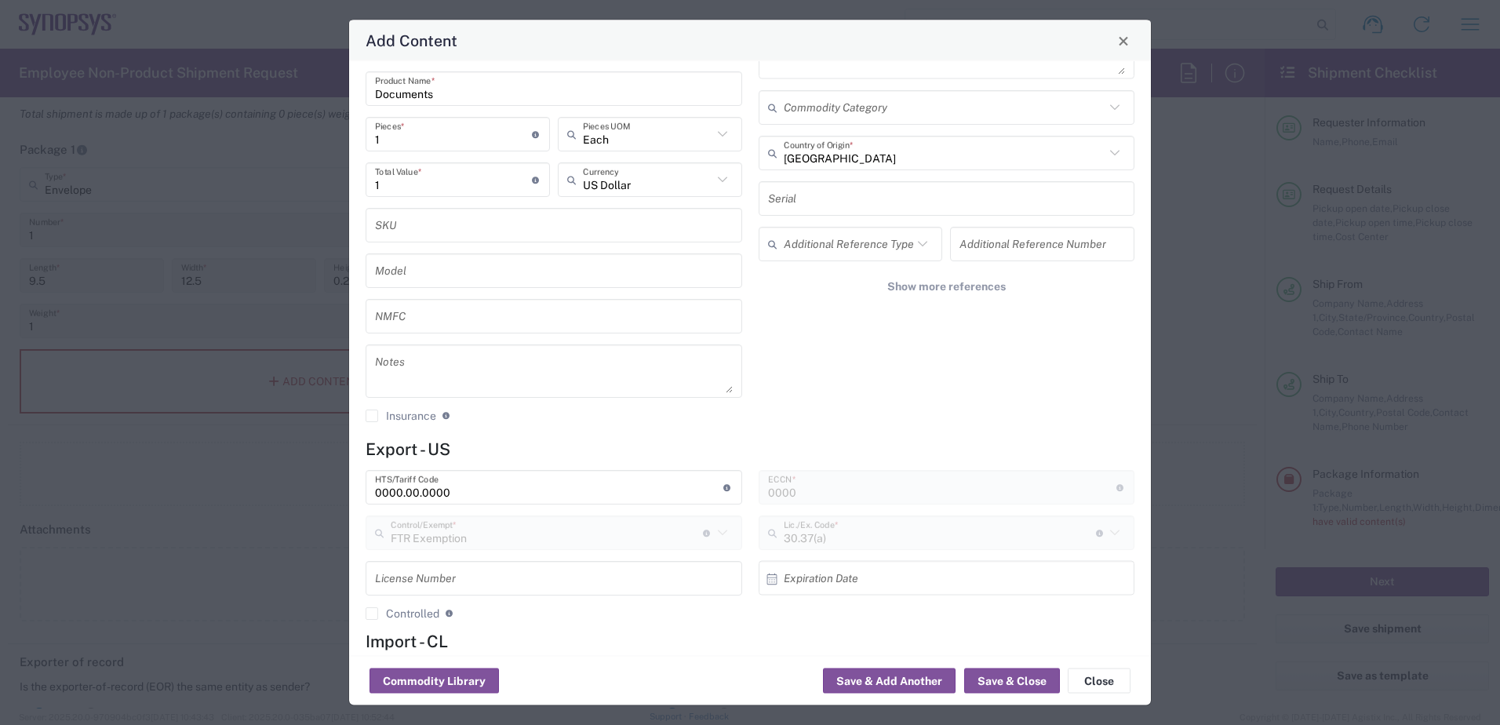
scroll to position [78, 0]
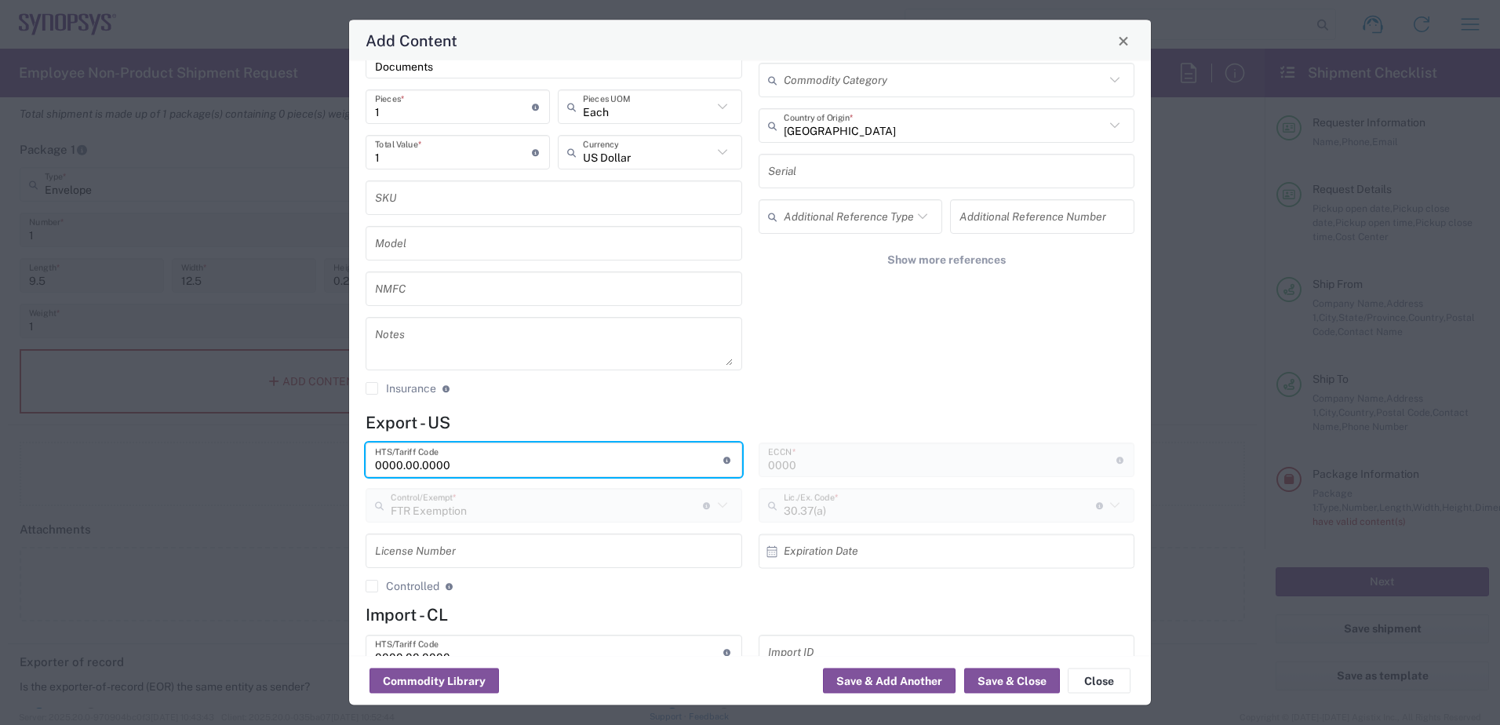
click at [545, 461] on input "0000.00.0000" at bounding box center [549, 459] width 348 height 27
drag, startPoint x: 474, startPoint y: 467, endPoint x: 355, endPoint y: 463, distance: 119.3
click at [355, 463] on div "Documents Product Type * Documents Product Name * 1 Pieces * Number of pieces i…" at bounding box center [750, 358] width 802 height 595
paste input "4802.62.1000,"
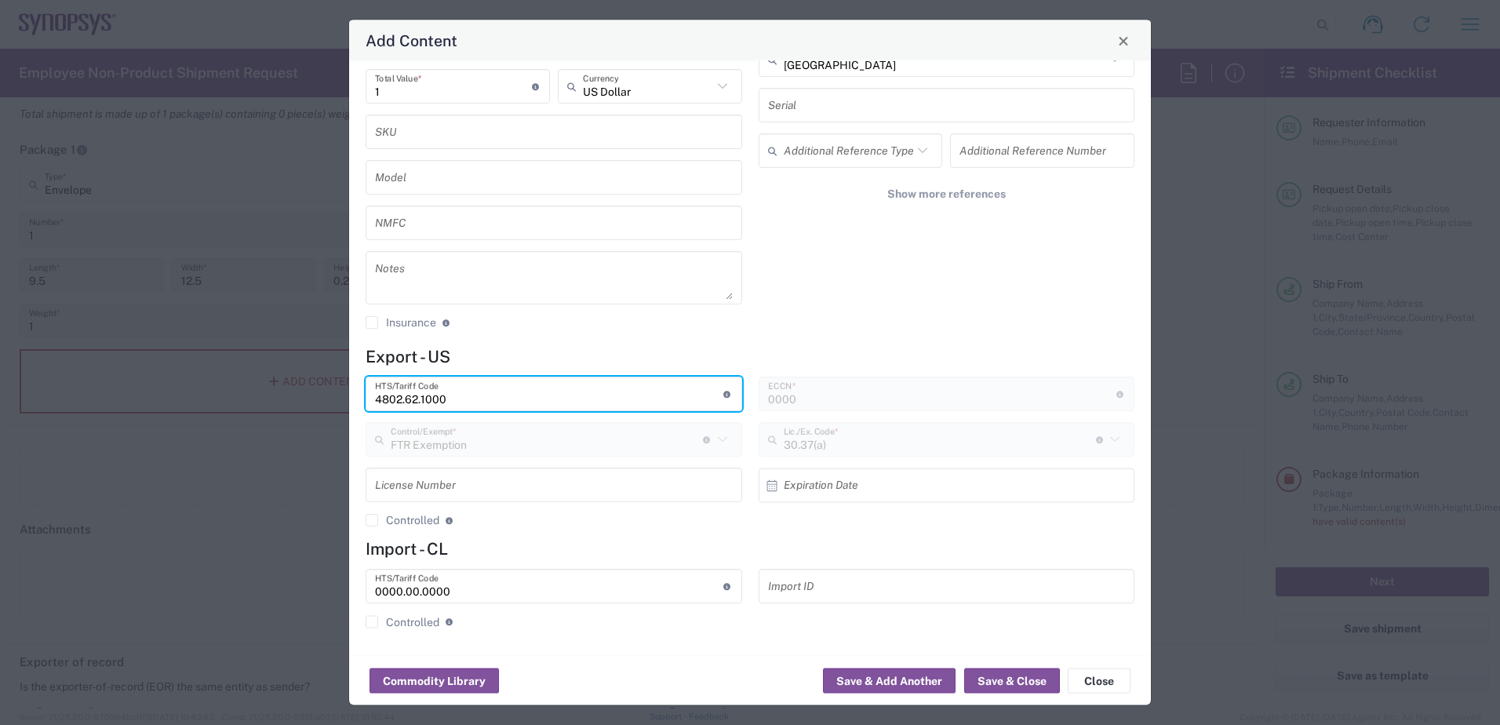
scroll to position [145, 0]
type input "4802.62.1000"
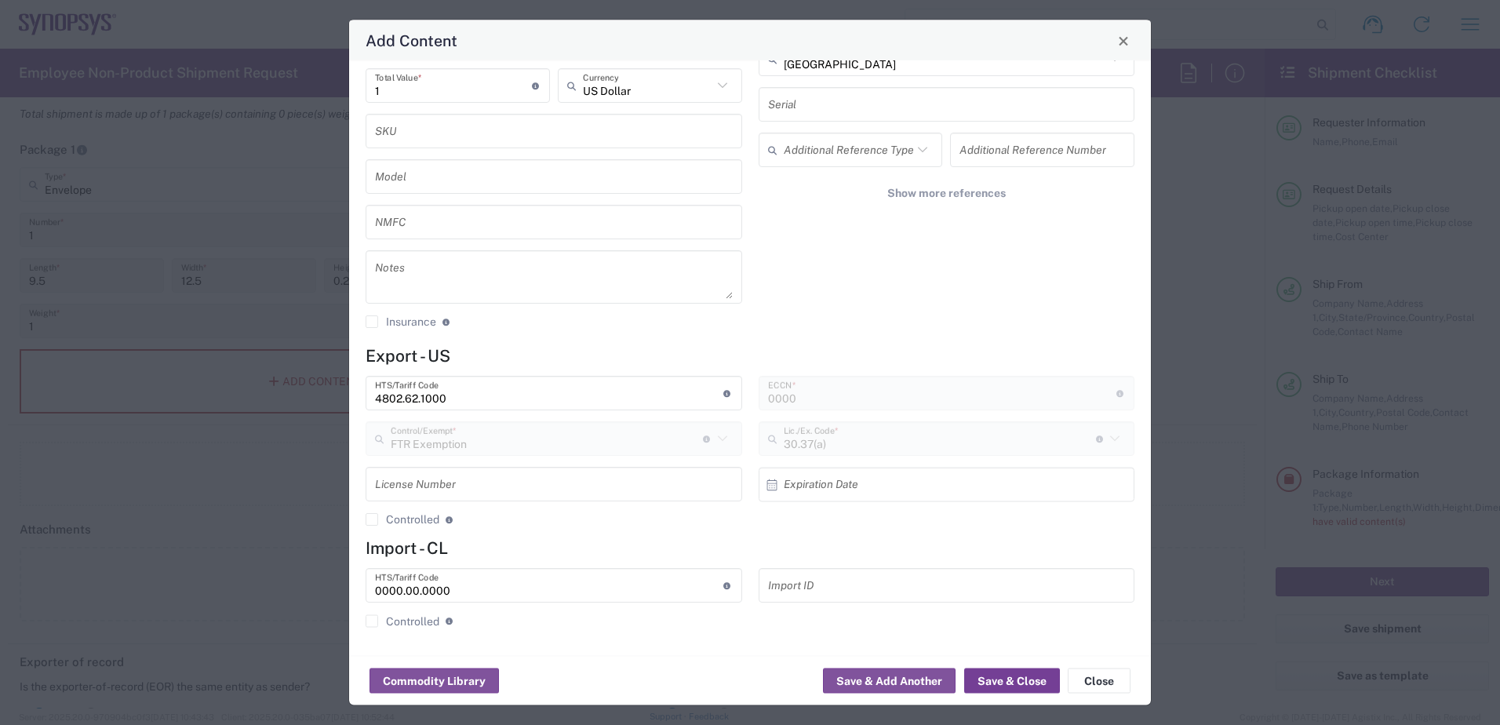
click at [987, 687] on button "Save & Close" at bounding box center [1012, 680] width 96 height 25
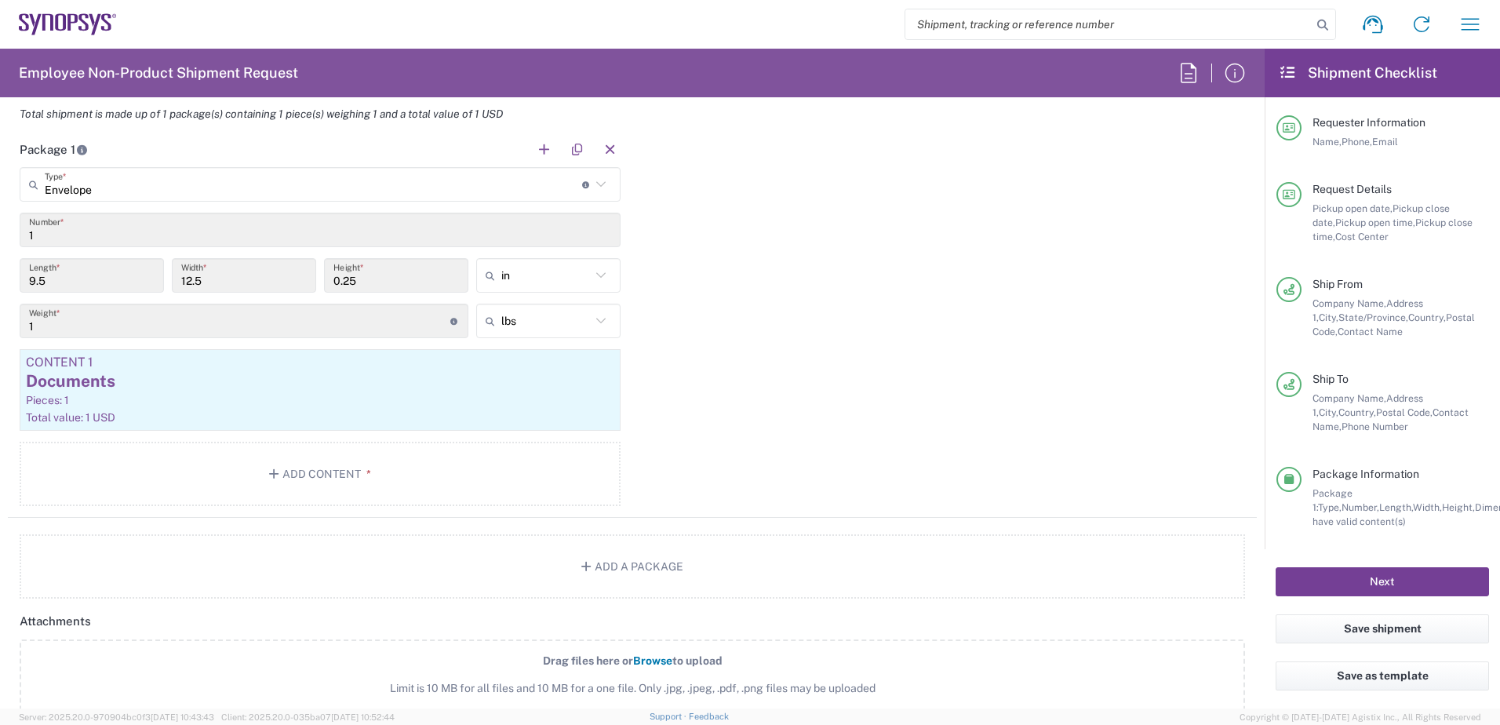
click at [1197, 591] on button "Next" at bounding box center [1382, 581] width 213 height 29
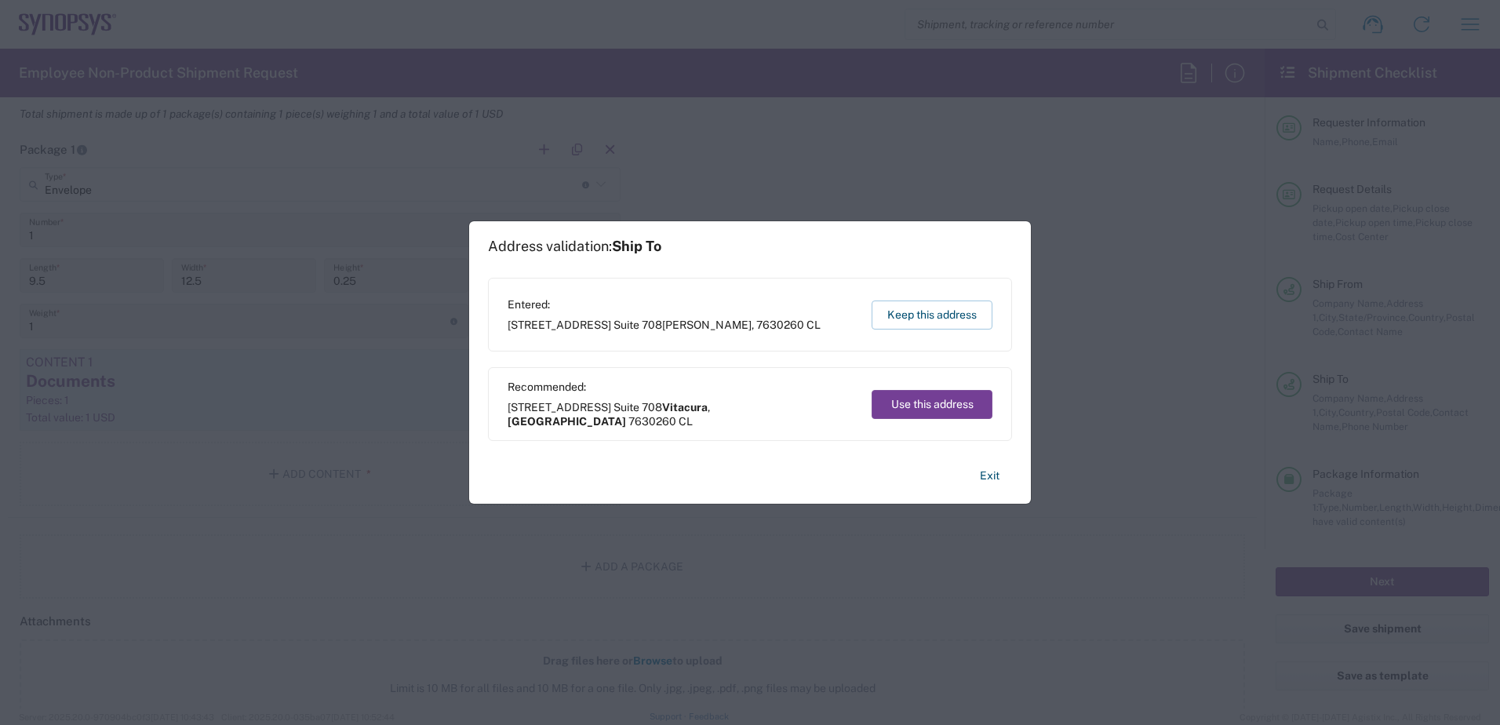
click at [897, 395] on button "Use this address" at bounding box center [932, 404] width 121 height 29
type input "Vitacura"
type input "Región Metropolitana"
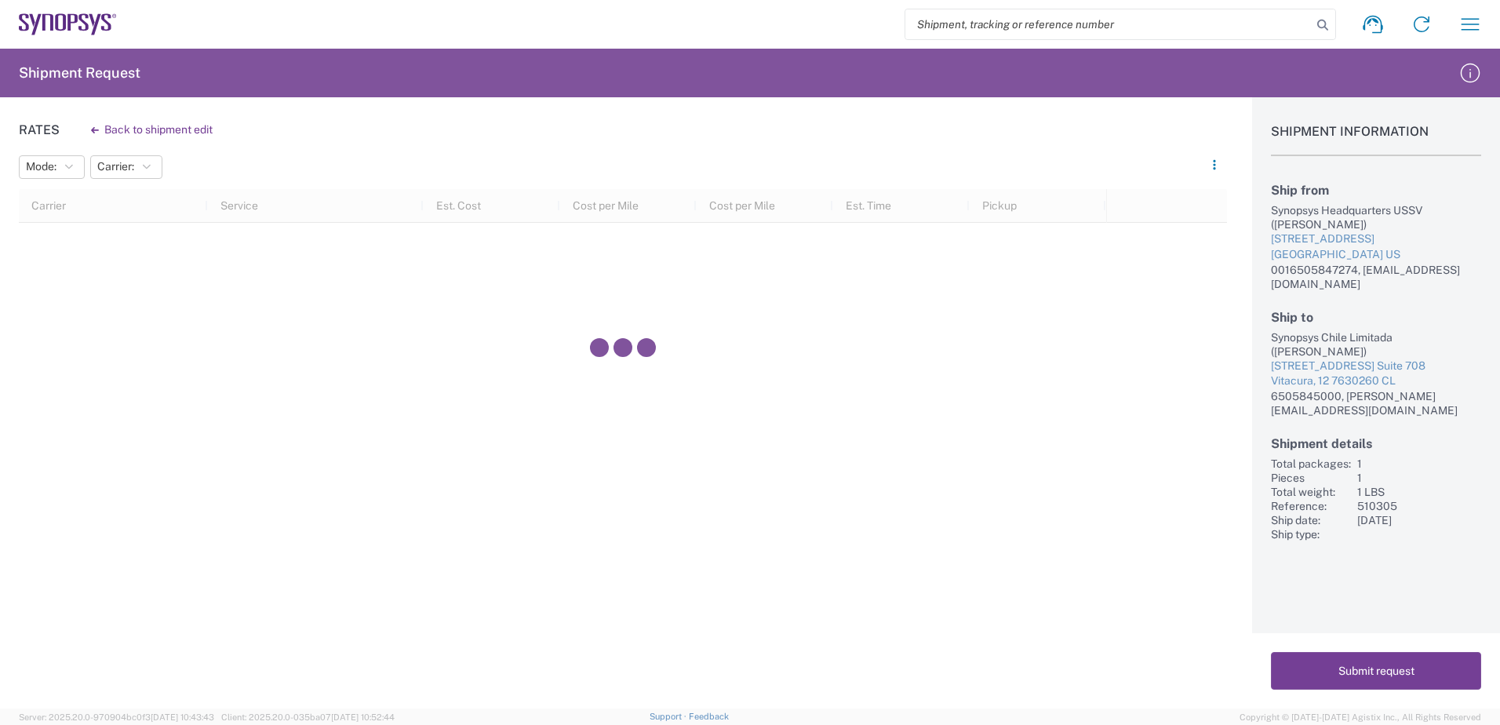
click at [1197, 670] on button "Submit request" at bounding box center [1376, 671] width 210 height 38
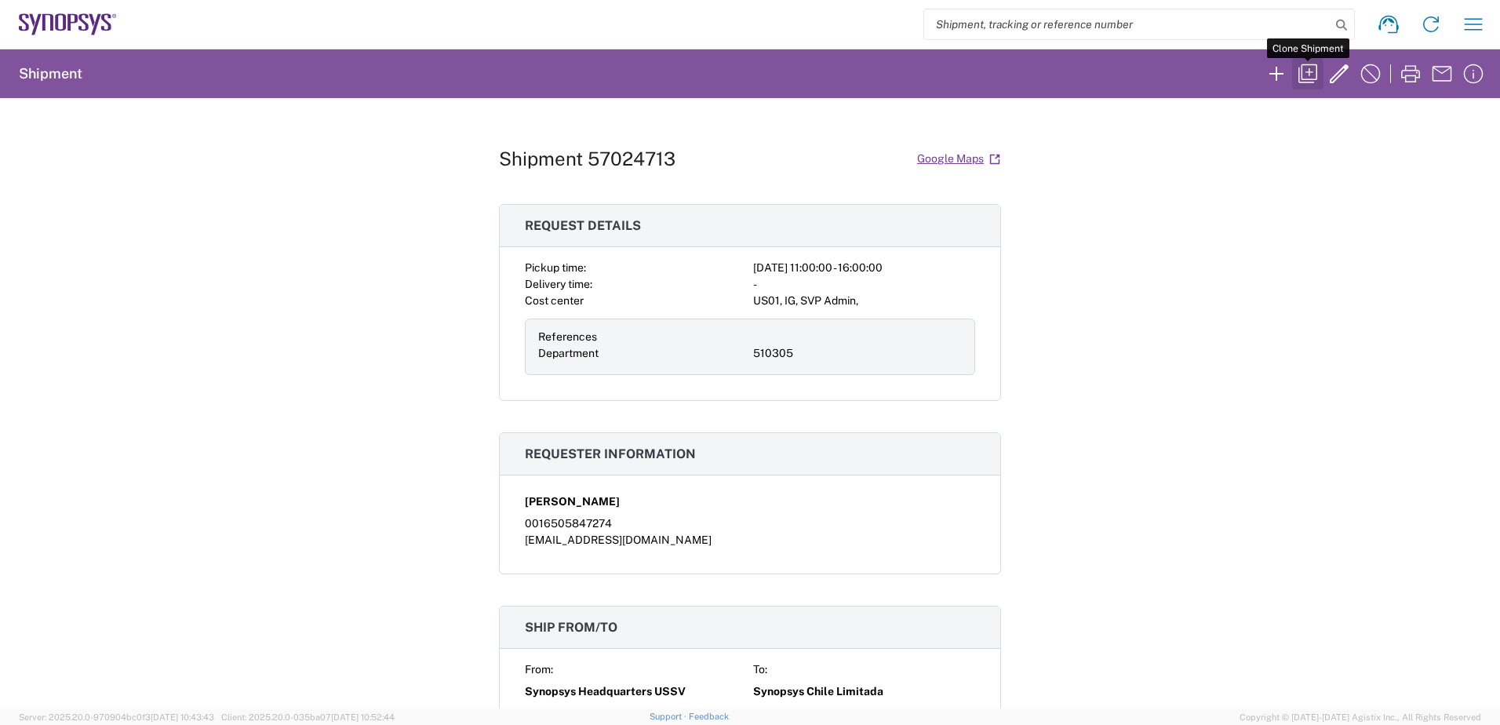
click at [1197, 75] on icon "button" at bounding box center [1308, 73] width 19 height 19
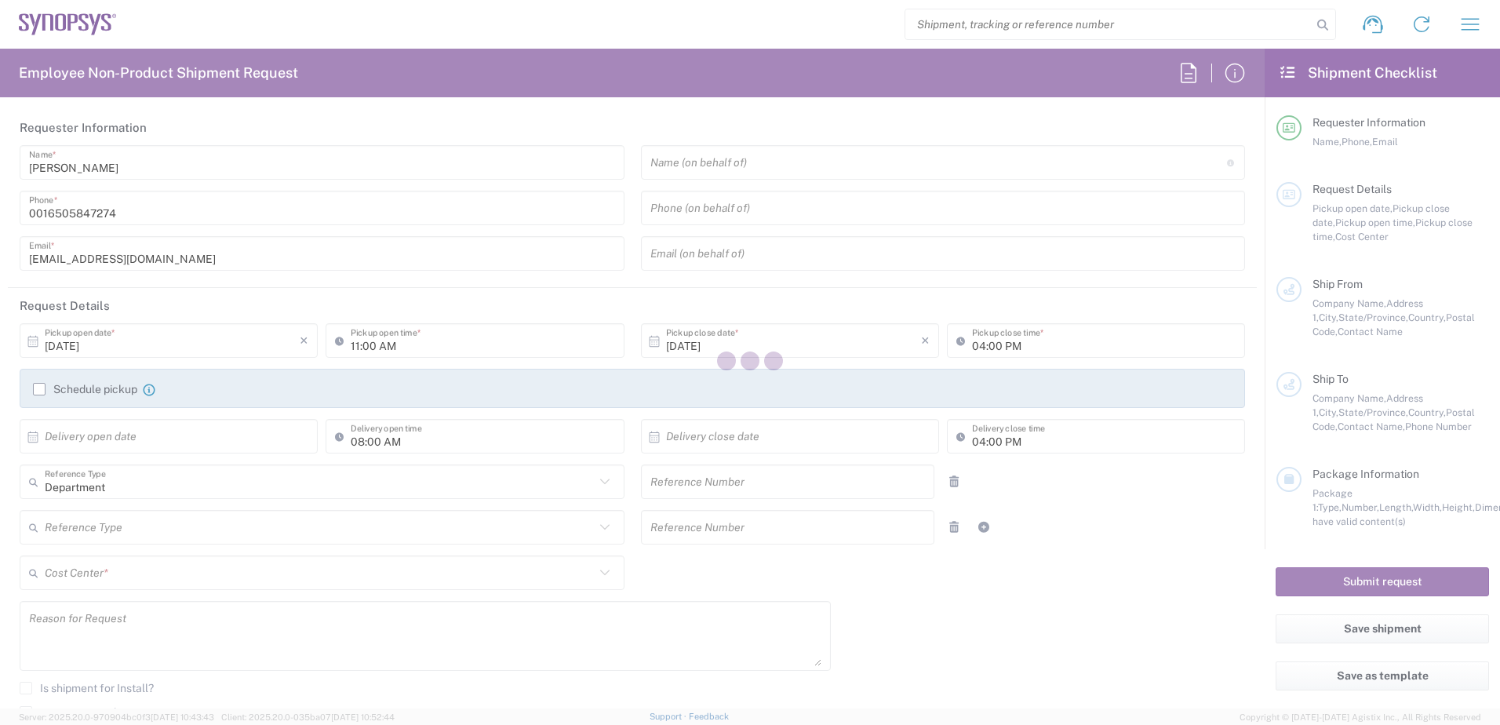
type input "510305"
type textarea "[EMAIL_ADDRESS][DOMAIN_NAME]"
type input "Headquarters USSV"
type input "Synopsys Headquarters USSV"
type input "[STREET_ADDRESS]"
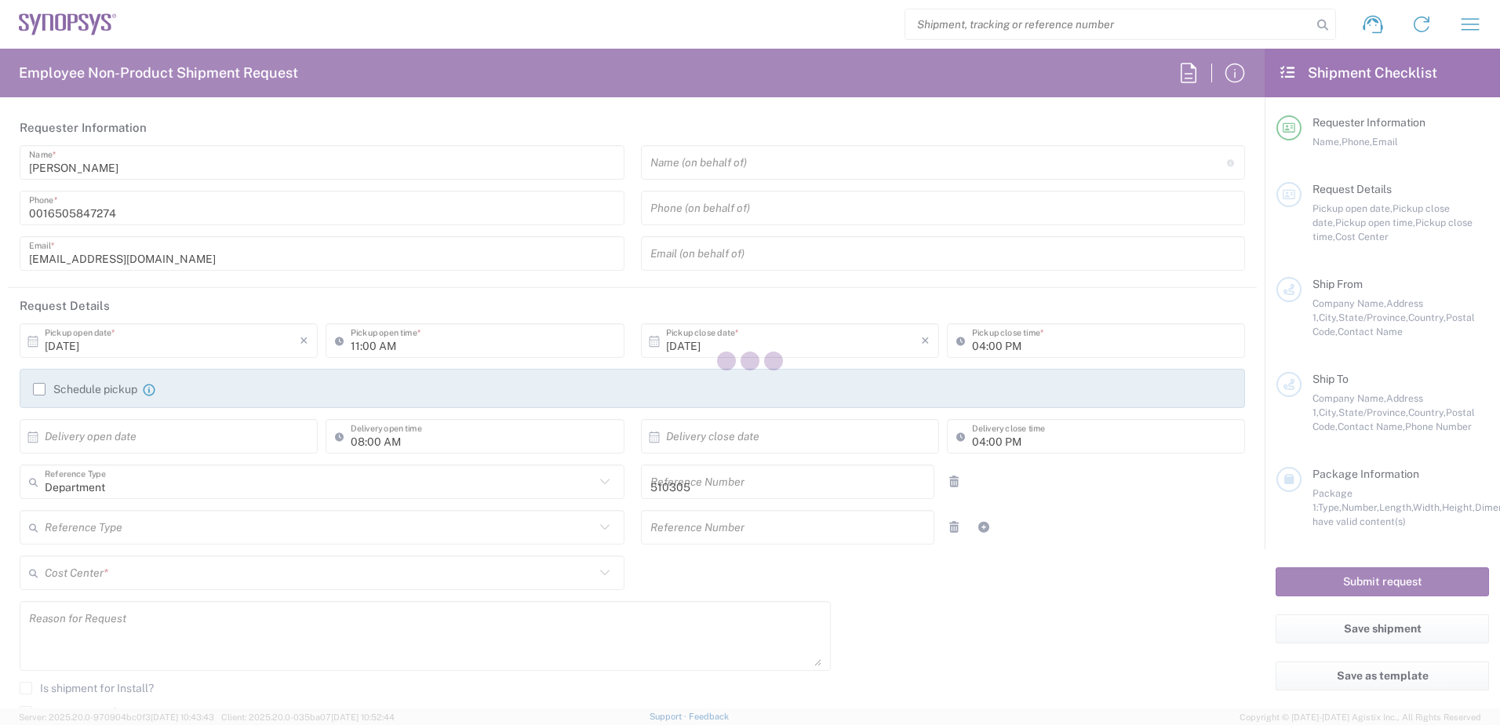
type input "Sunnyvale"
type input "[US_STATE]"
type input "94085"
type input "[PERSON_NAME]"
type input "0016505847274"
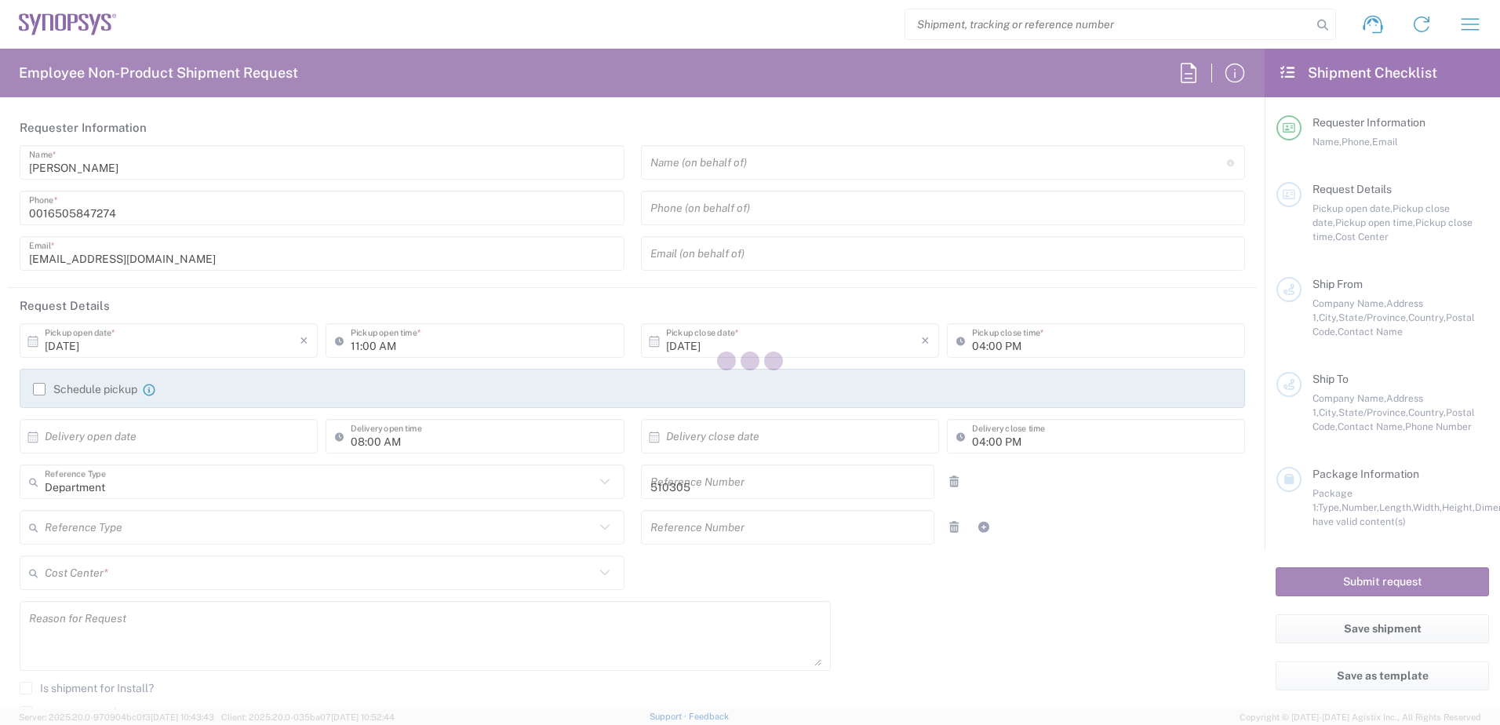
type input "[EMAIL_ADDRESS][DOMAIN_NAME]"
type input "Synopsys Chile Limitada"
type input "5250 Vitacura Ave."
type input "Suite 708"
type input "Vitacura"
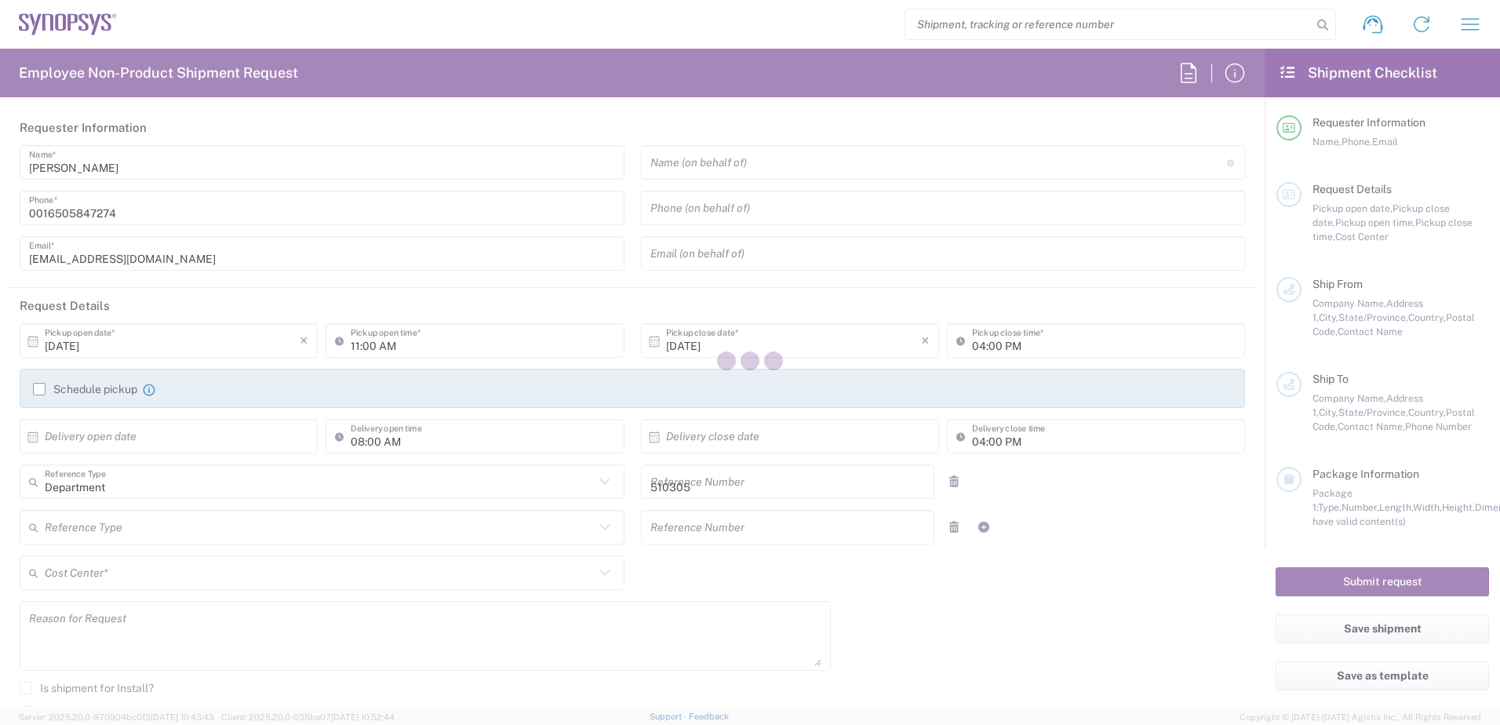
type input "[GEOGRAPHIC_DATA]"
type input "7630260"
type input "[PERSON_NAME]"
type input "6505845000"
type input "[PERSON_NAME][EMAIL_ADDRESS][DOMAIN_NAME]"
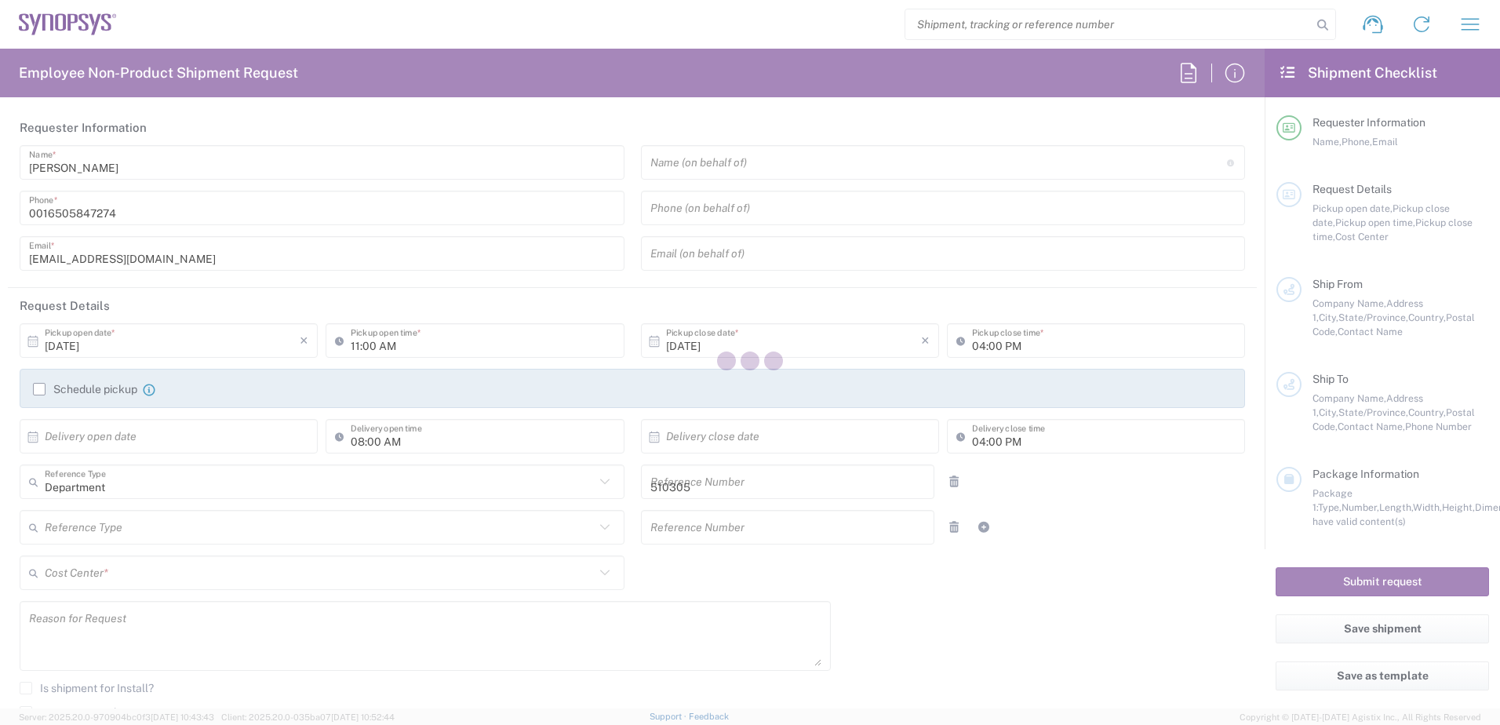
type input "Business (General)"
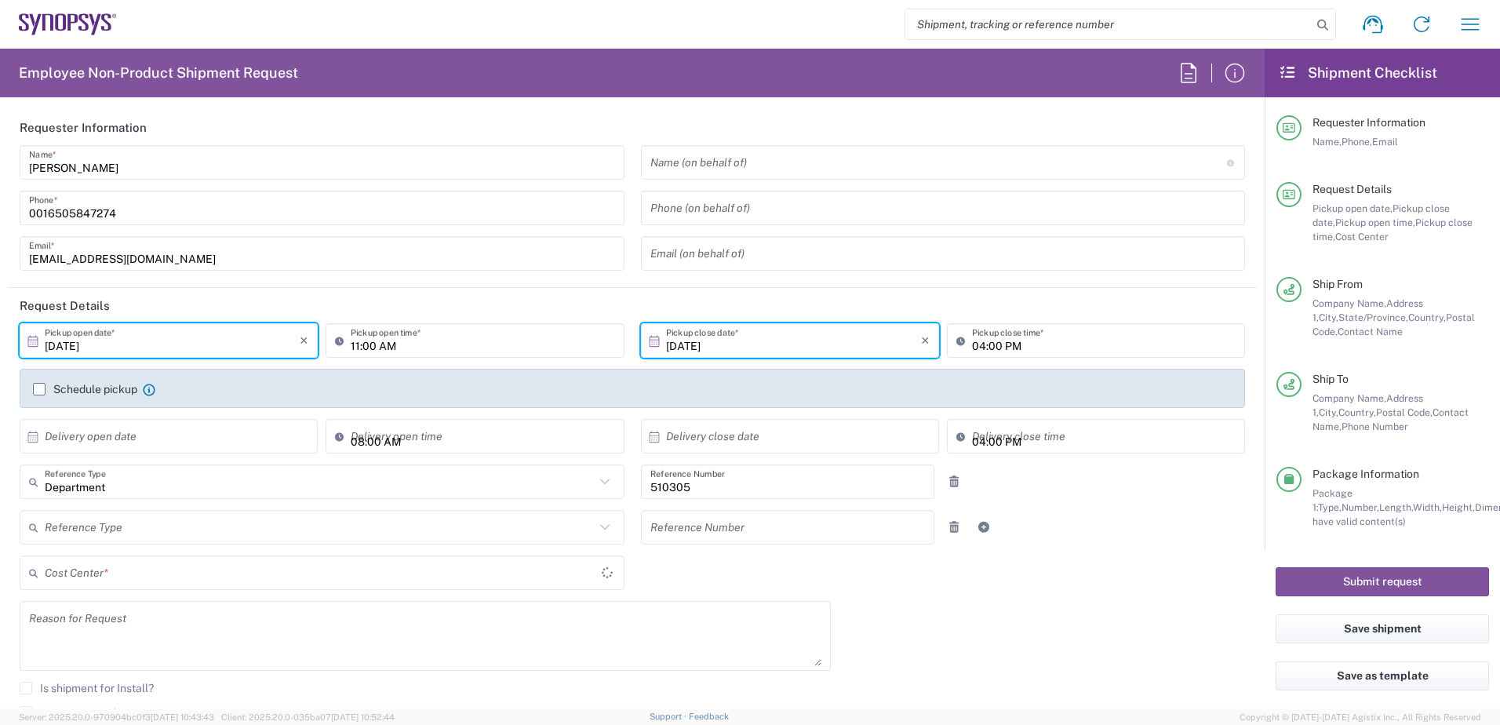
type input "US01, IG, SVP Admin, 510305"
type input "Región Metropolitana"
type input "Envelope"
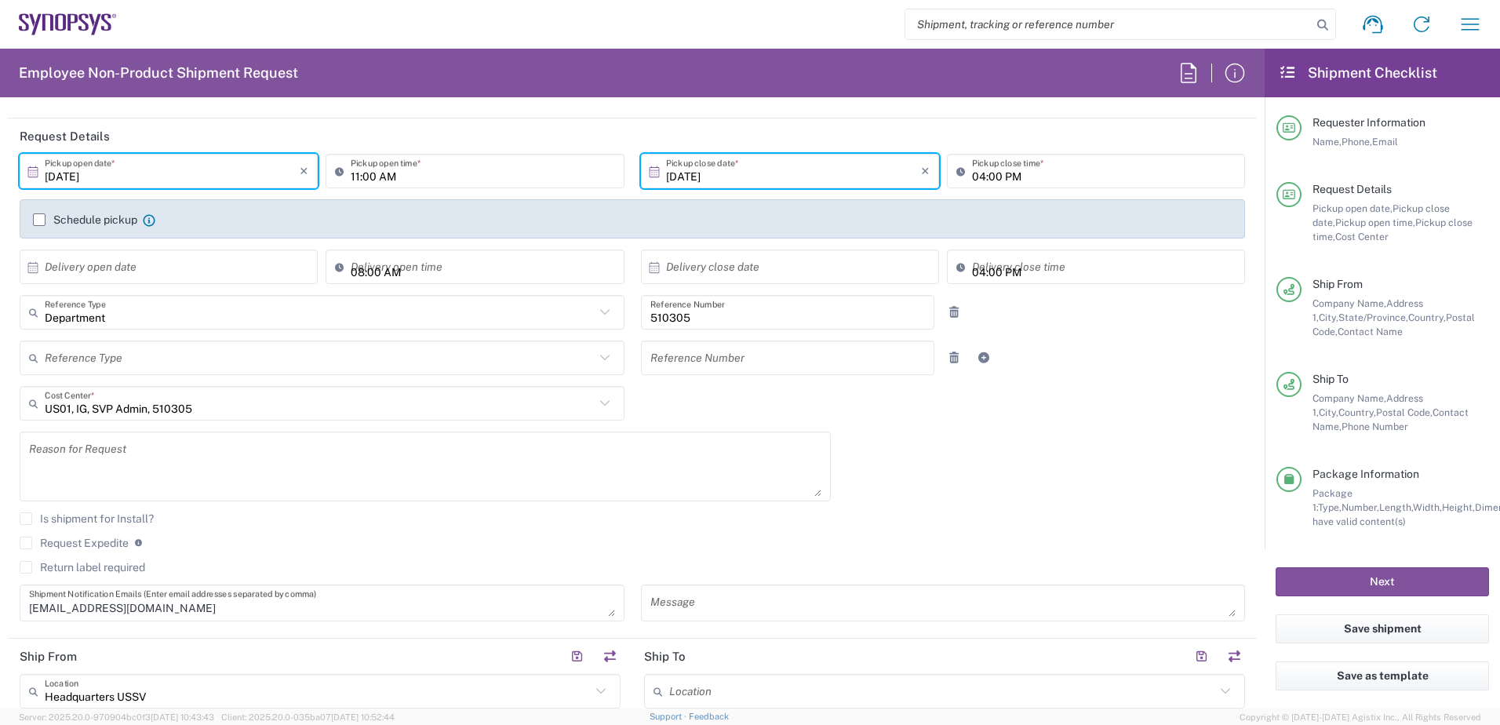
scroll to position [392, 0]
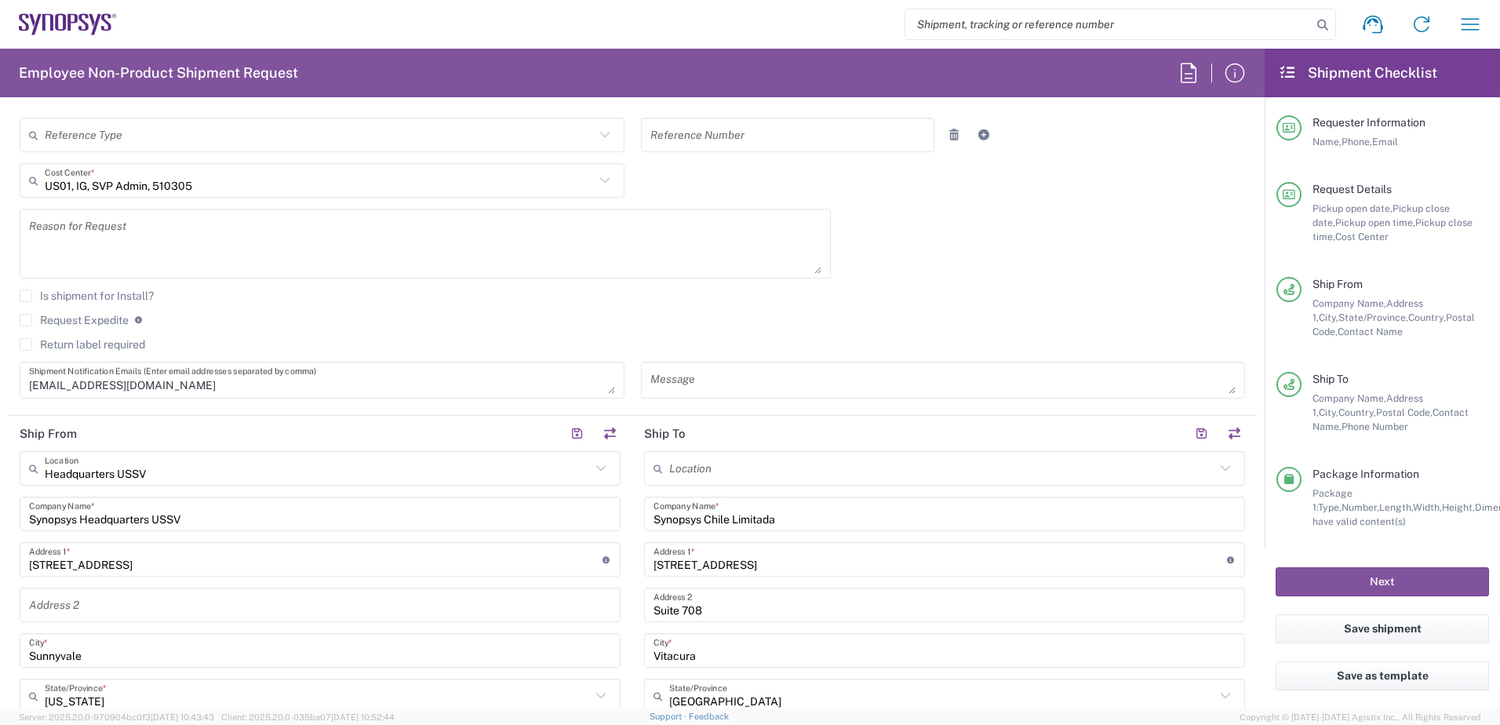
click at [759, 470] on input "text" at bounding box center [942, 468] width 546 height 27
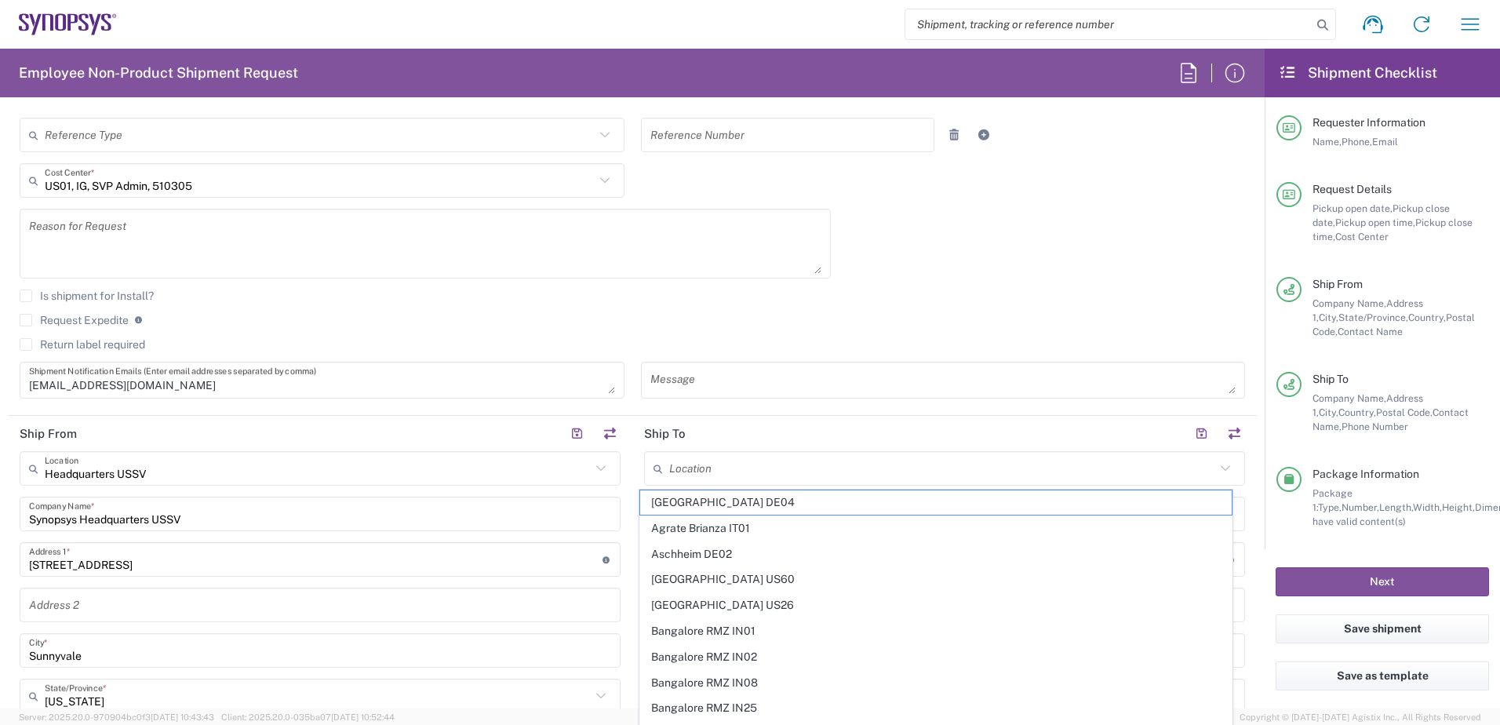
click at [788, 473] on input "text" at bounding box center [942, 468] width 546 height 27
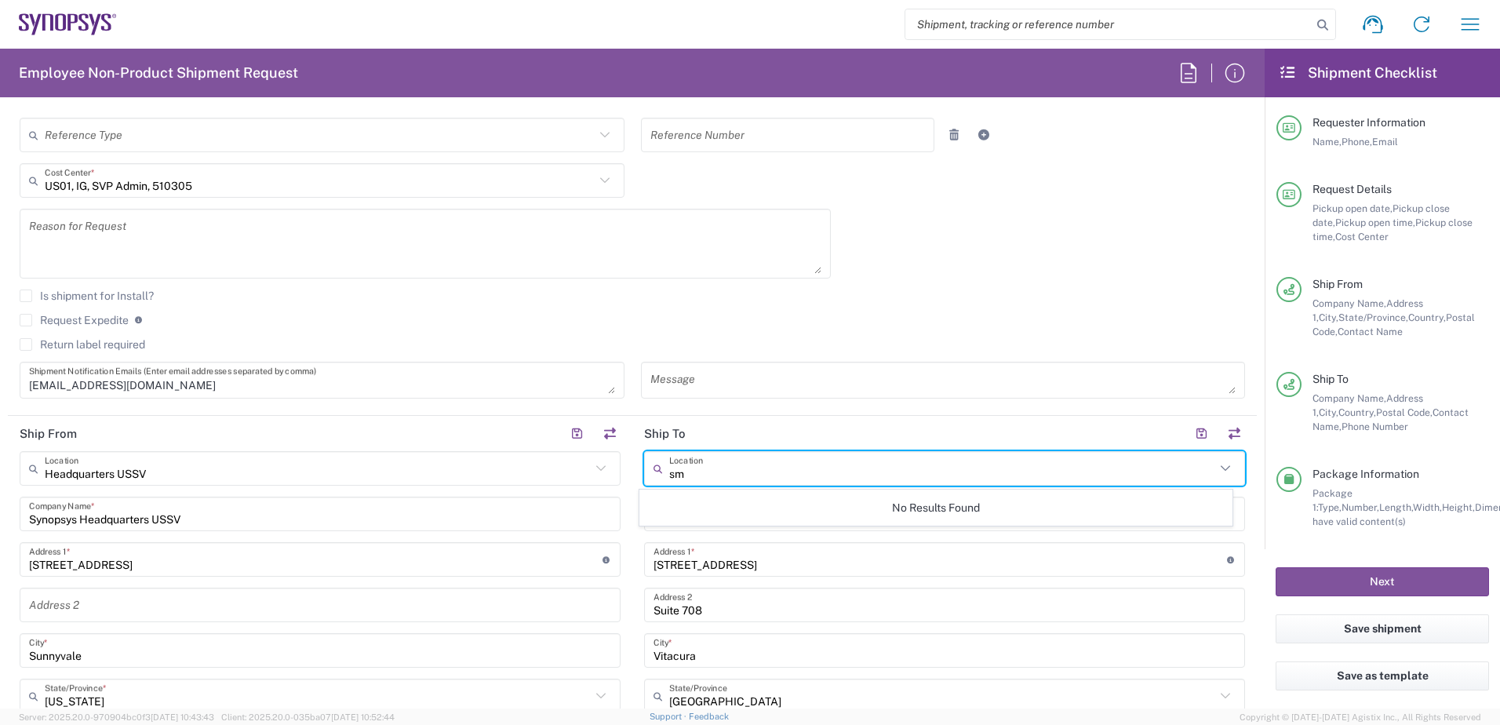
type input "s"
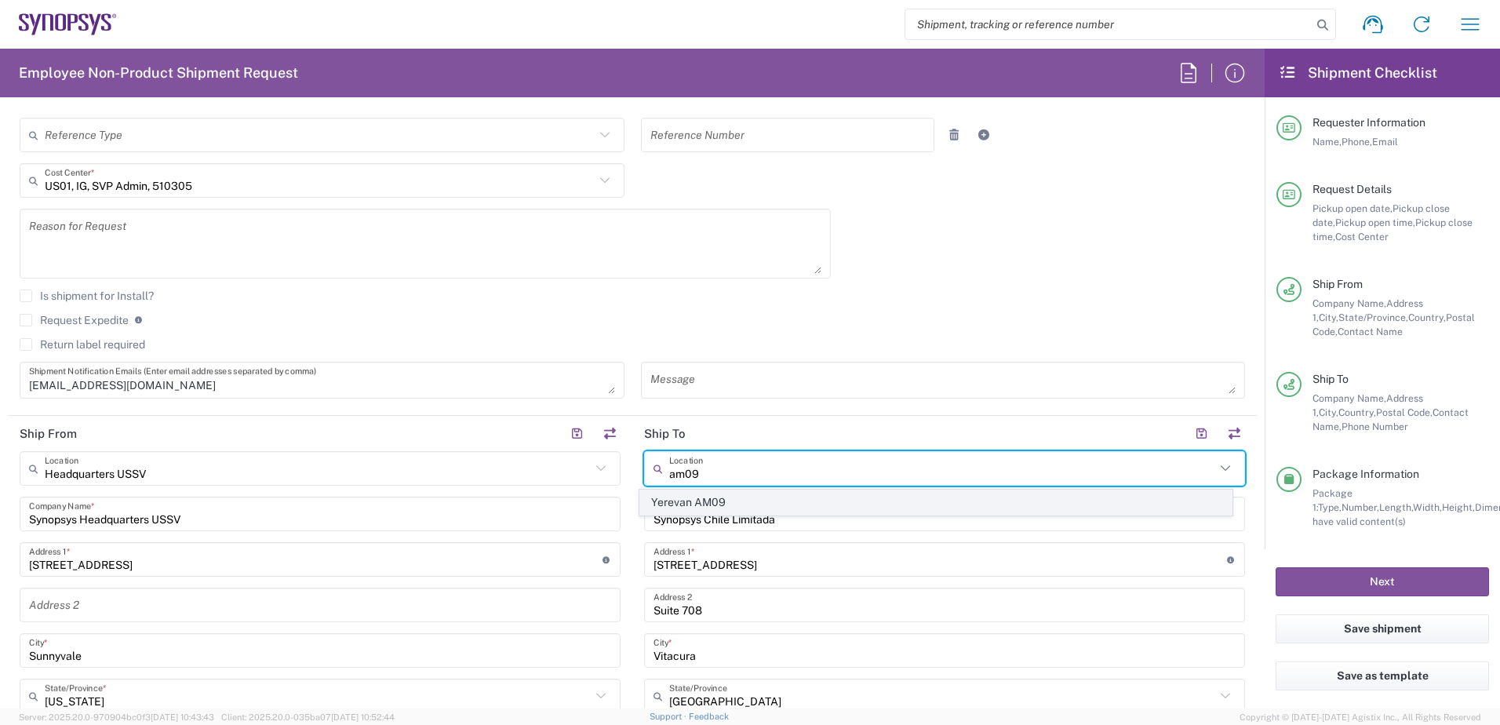
click at [788, 501] on span "Yerevan AM09" at bounding box center [936, 502] width 592 height 24
type input "Yerevan AM09"
type input "Synopsys Armenia CJSC"
type input "[STREET_ADDRESS]"
type input "[GEOGRAPHIC_DATA]"
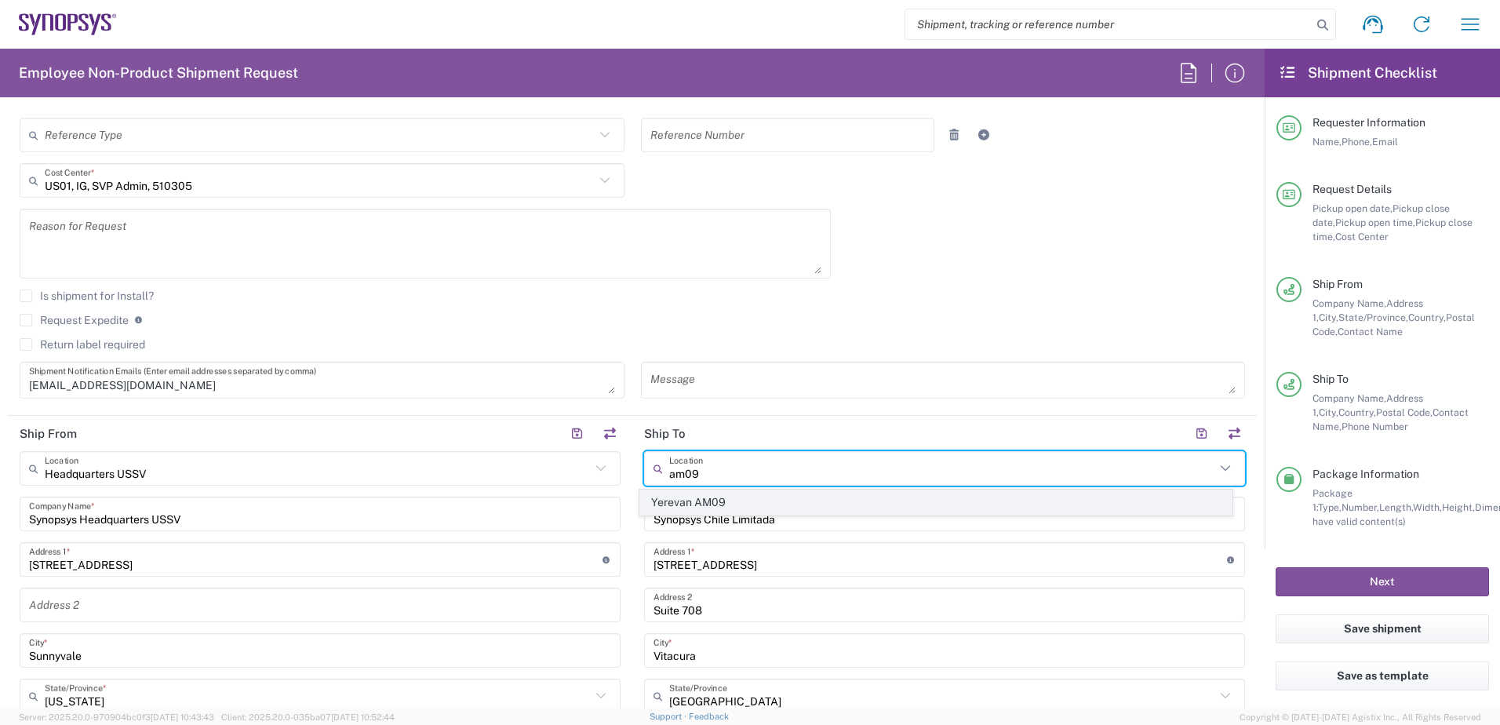
type input "Yerevan"
type input "[GEOGRAPHIC_DATA]"
type input "38"
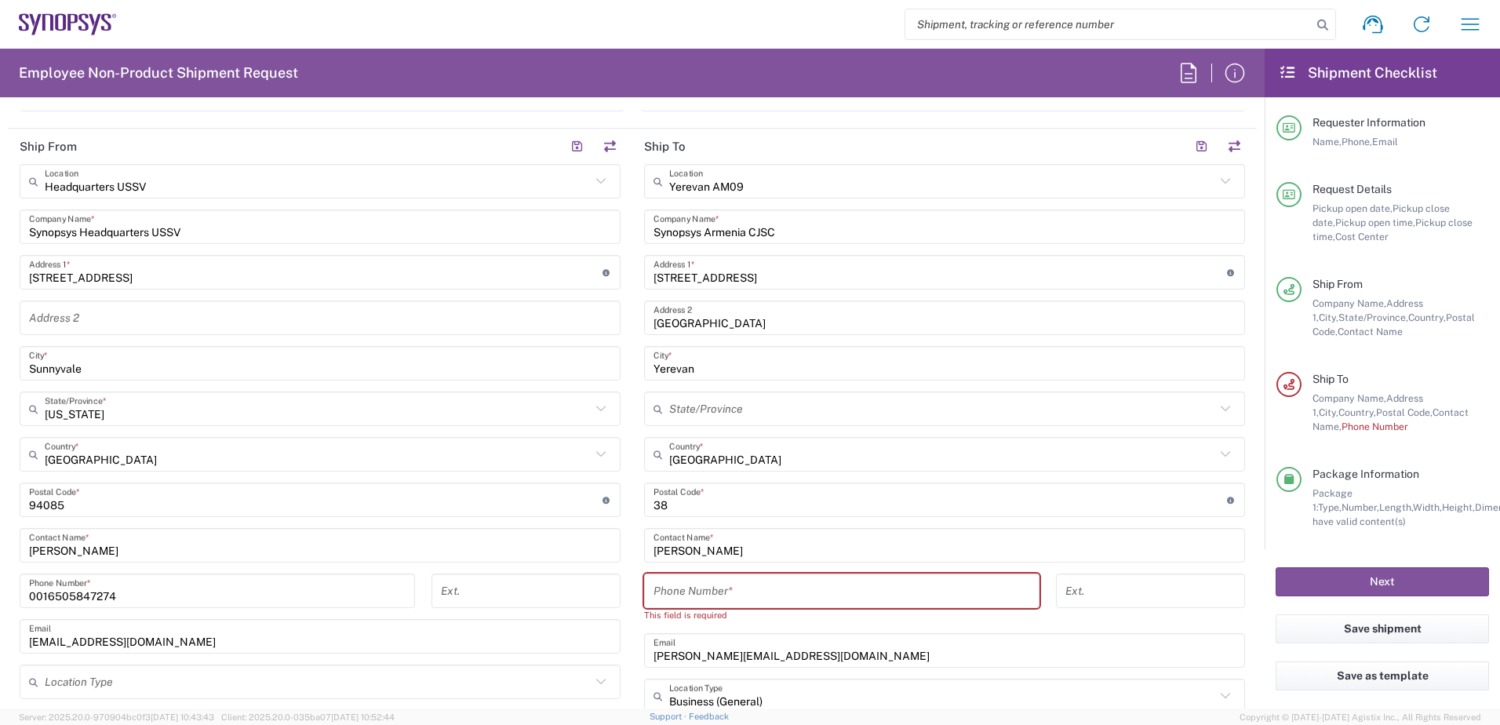
scroll to position [706, 0]
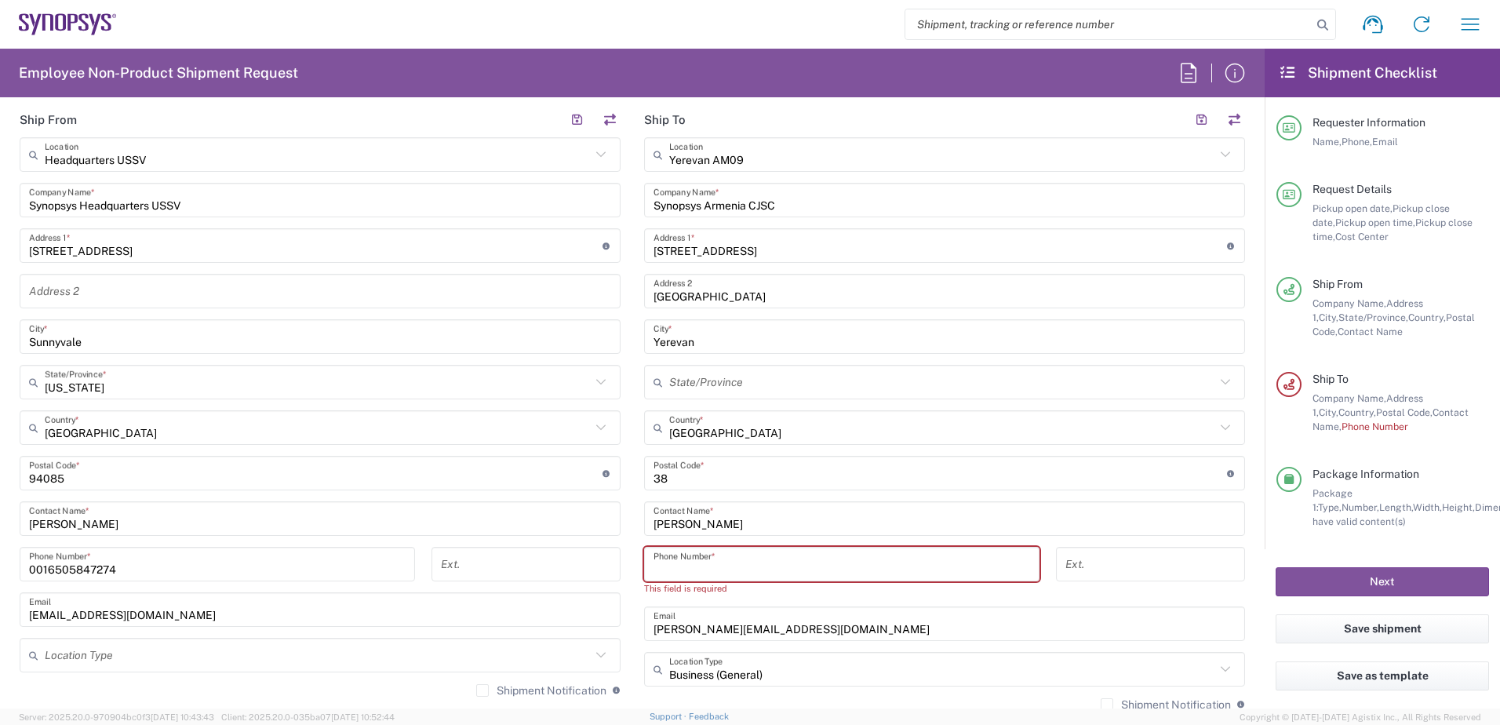
click at [785, 562] on input "tel" at bounding box center [842, 564] width 377 height 27
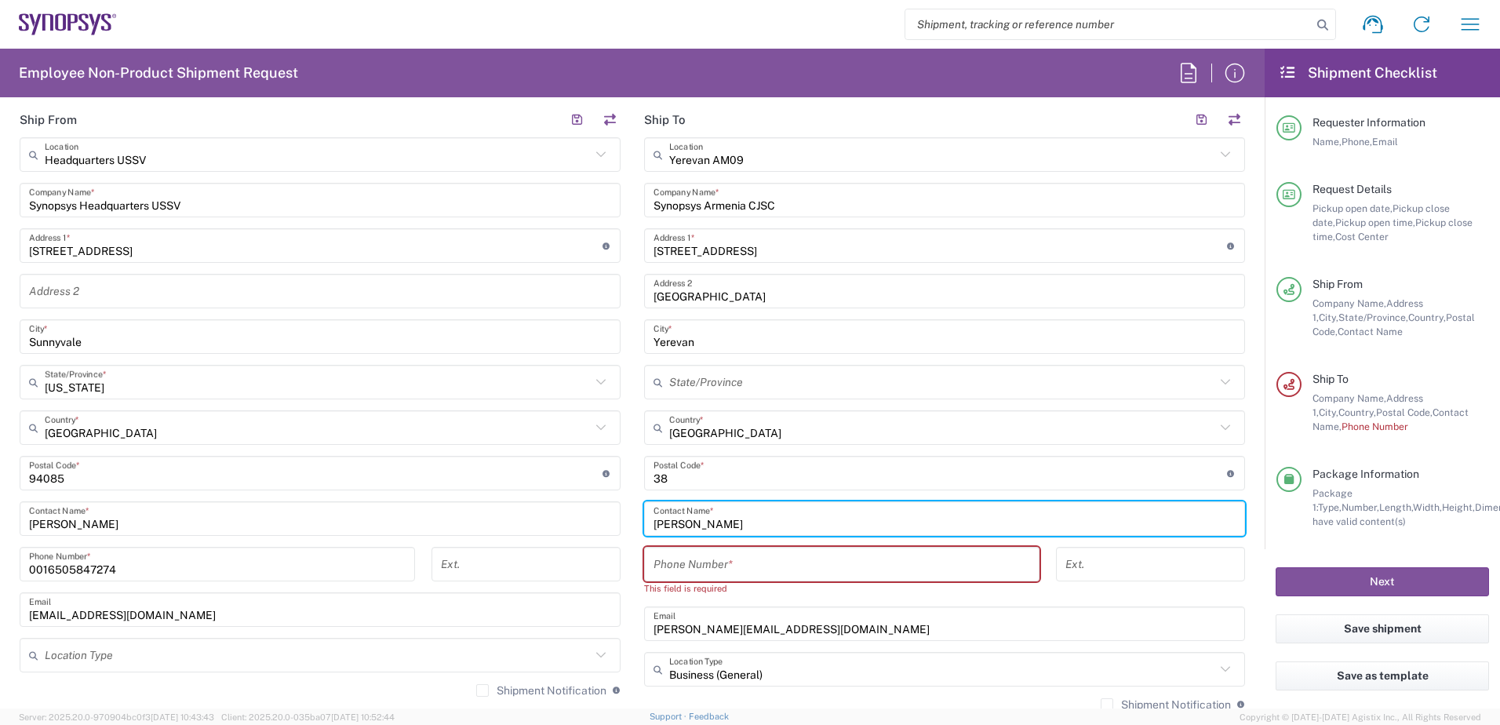
drag, startPoint x: 800, startPoint y: 526, endPoint x: 569, endPoint y: 529, distance: 230.7
click at [569, 529] on div "Ship From Headquarters USSV Location Headquarters [GEOGRAPHIC_DATA] Agrate Bria…" at bounding box center [632, 436] width 1249 height 669
type input "[PERSON_NAME]"
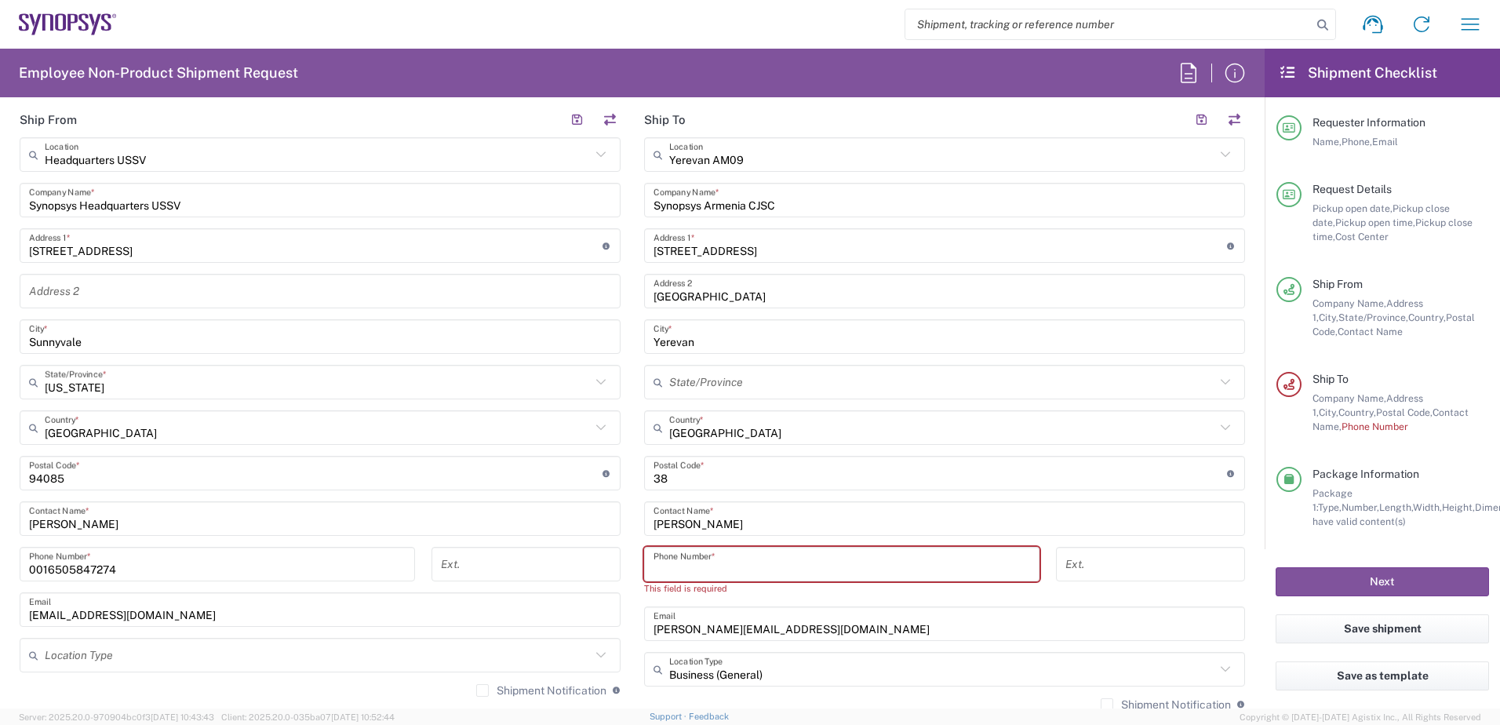
click at [781, 569] on input "tel" at bounding box center [842, 564] width 377 height 27
paste input "+374.77.757875"
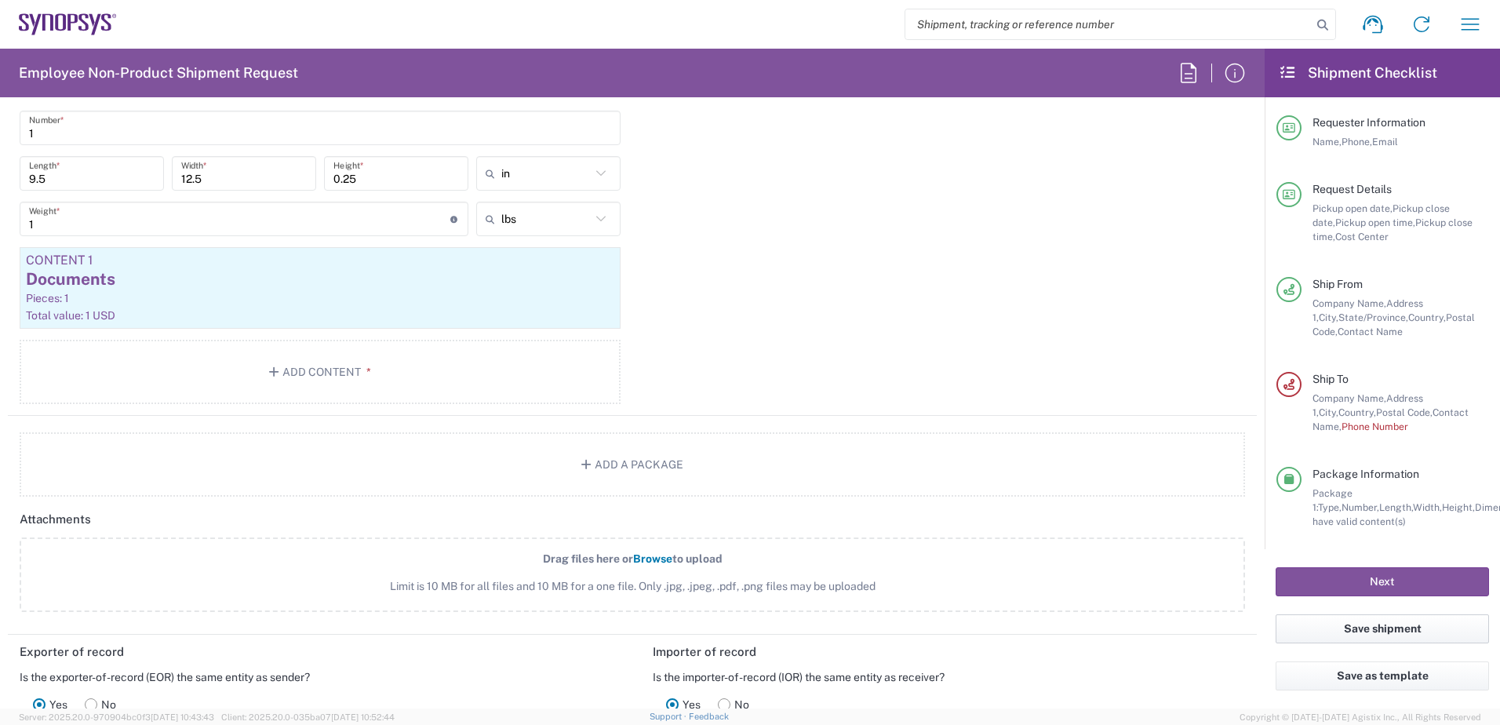
scroll to position [1491, 0]
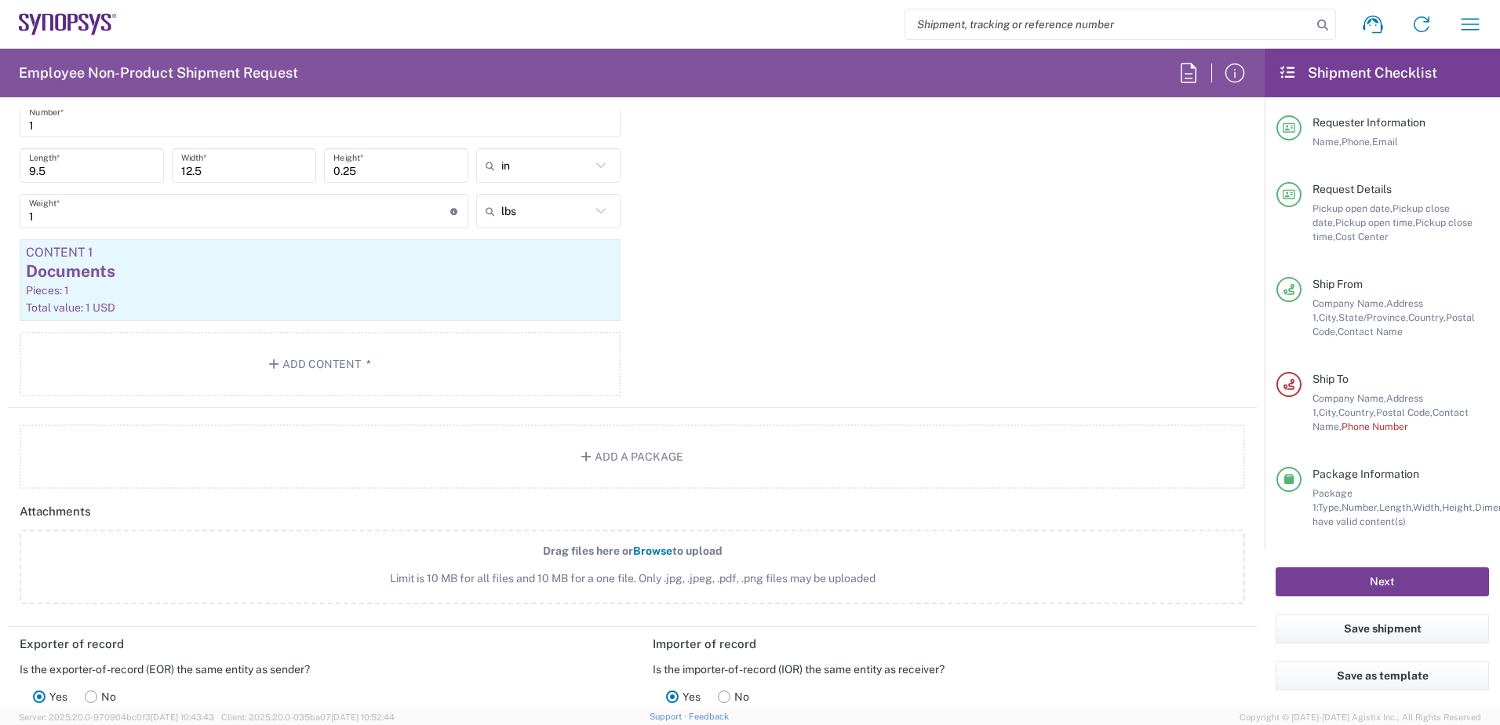
click at [1197, 577] on button "Next" at bounding box center [1382, 581] width 213 height 29
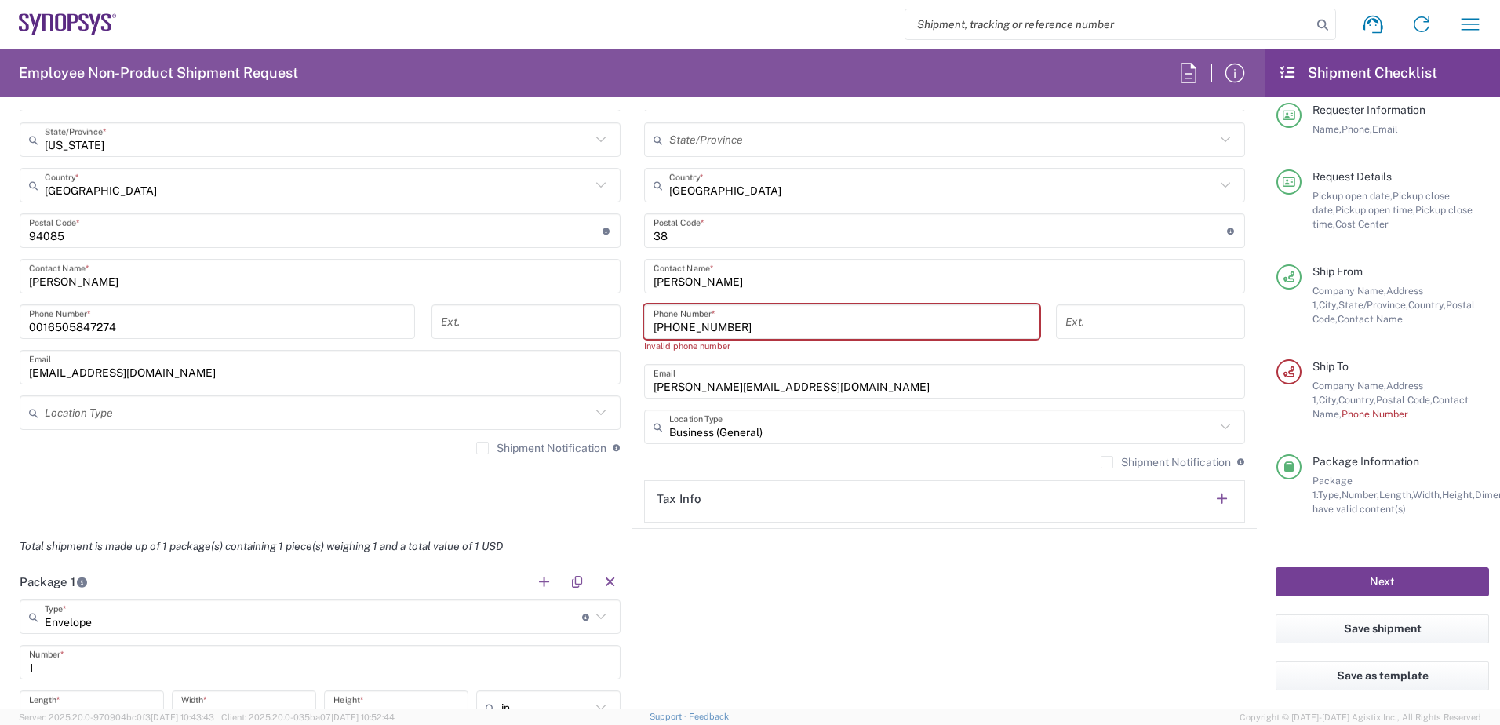
scroll to position [942, 0]
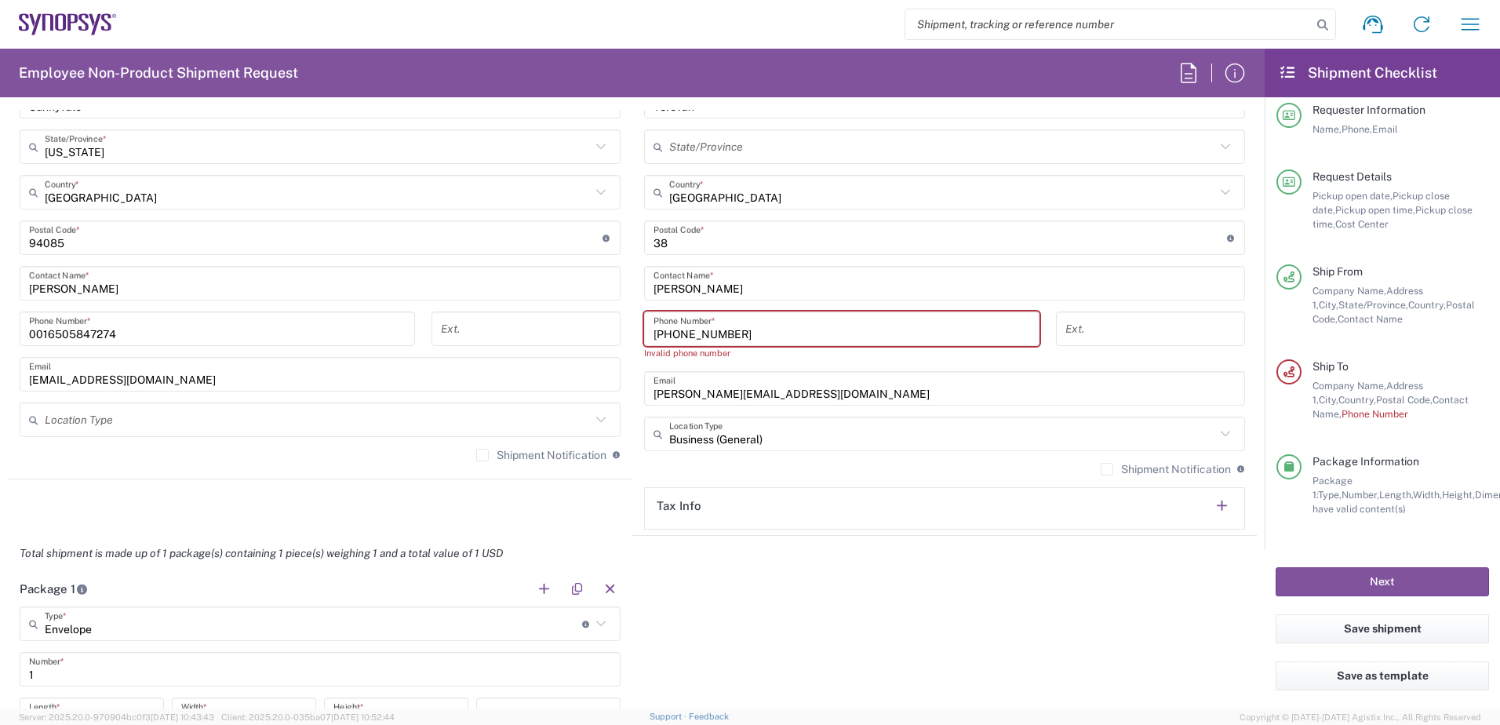
click at [690, 333] on input "+374.77.757875" at bounding box center [842, 328] width 377 height 27
click at [678, 336] on input "+374.77-757875" at bounding box center [842, 328] width 377 height 27
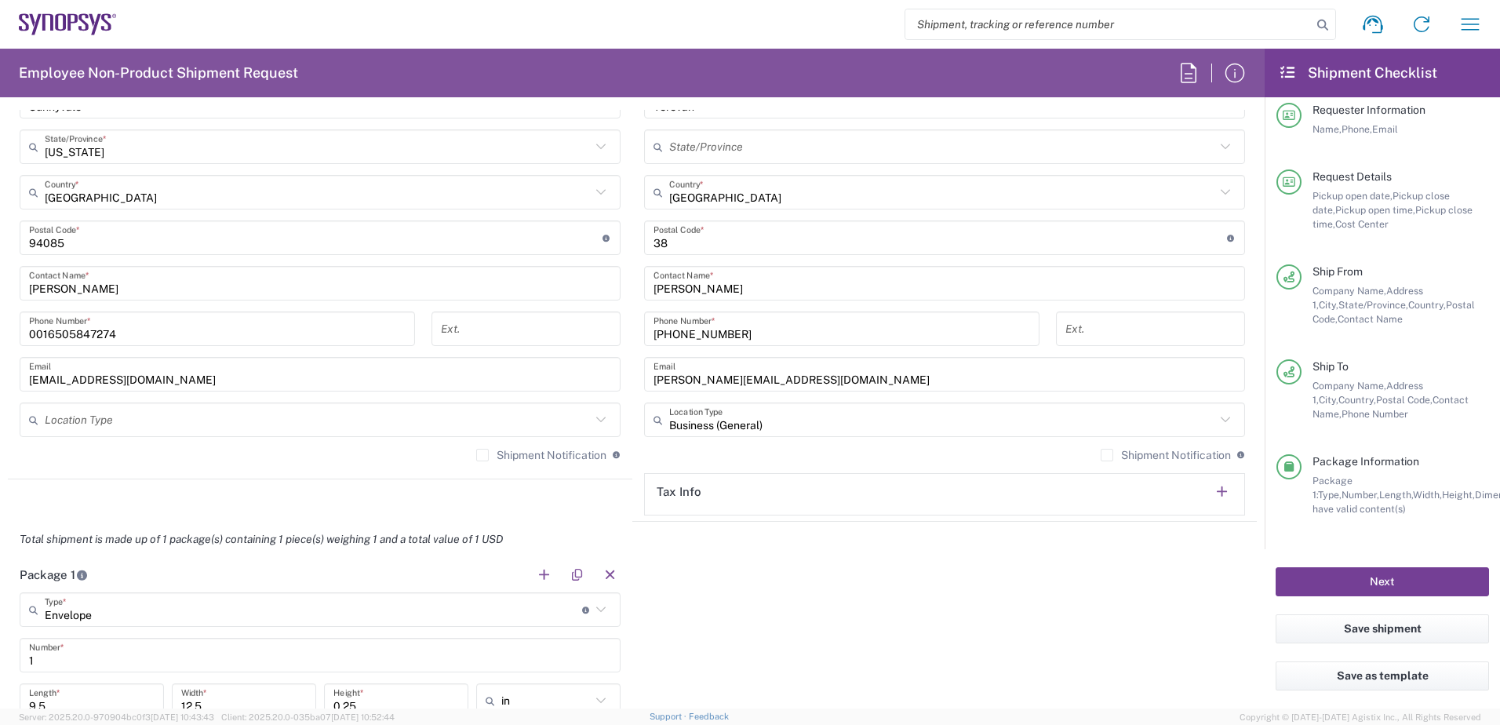
click at [1197, 575] on button "Next" at bounding box center [1382, 581] width 213 height 29
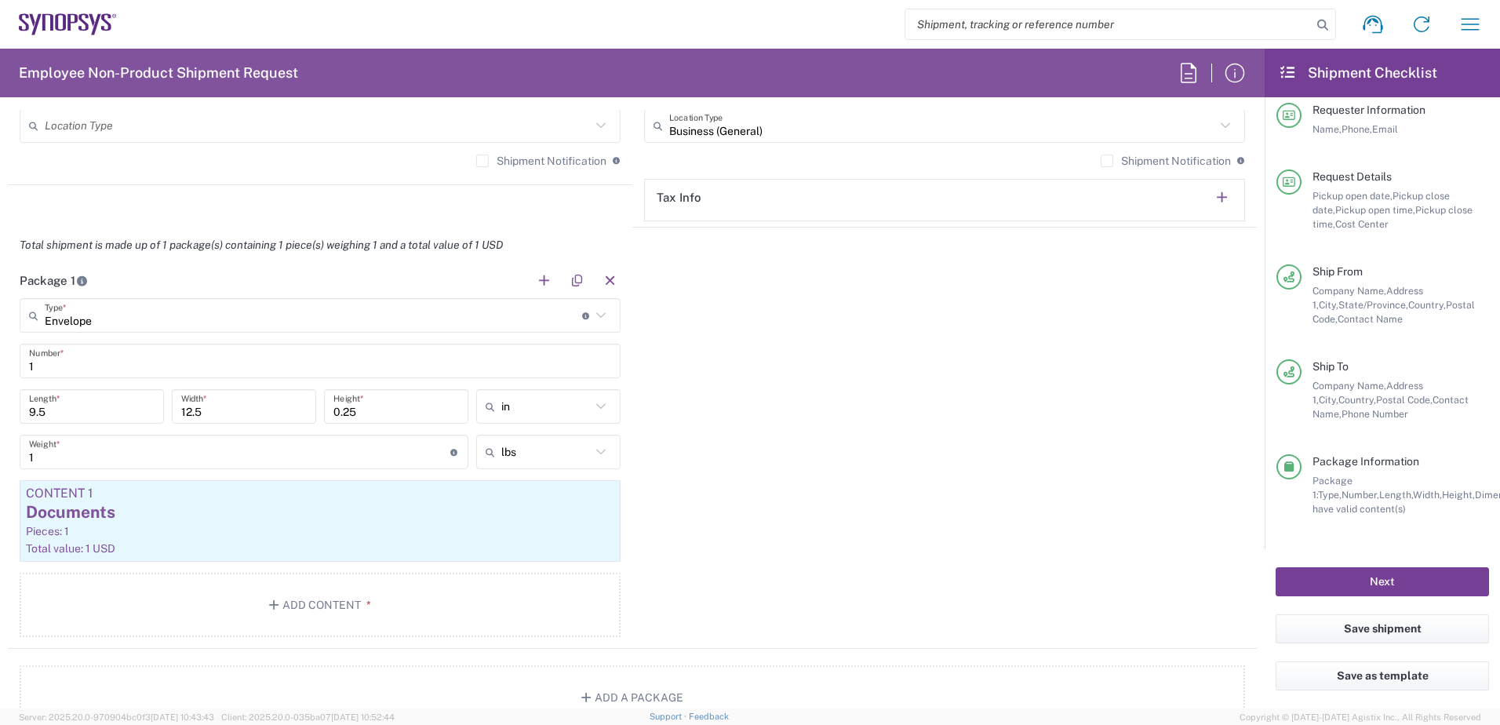
scroll to position [1334, 0]
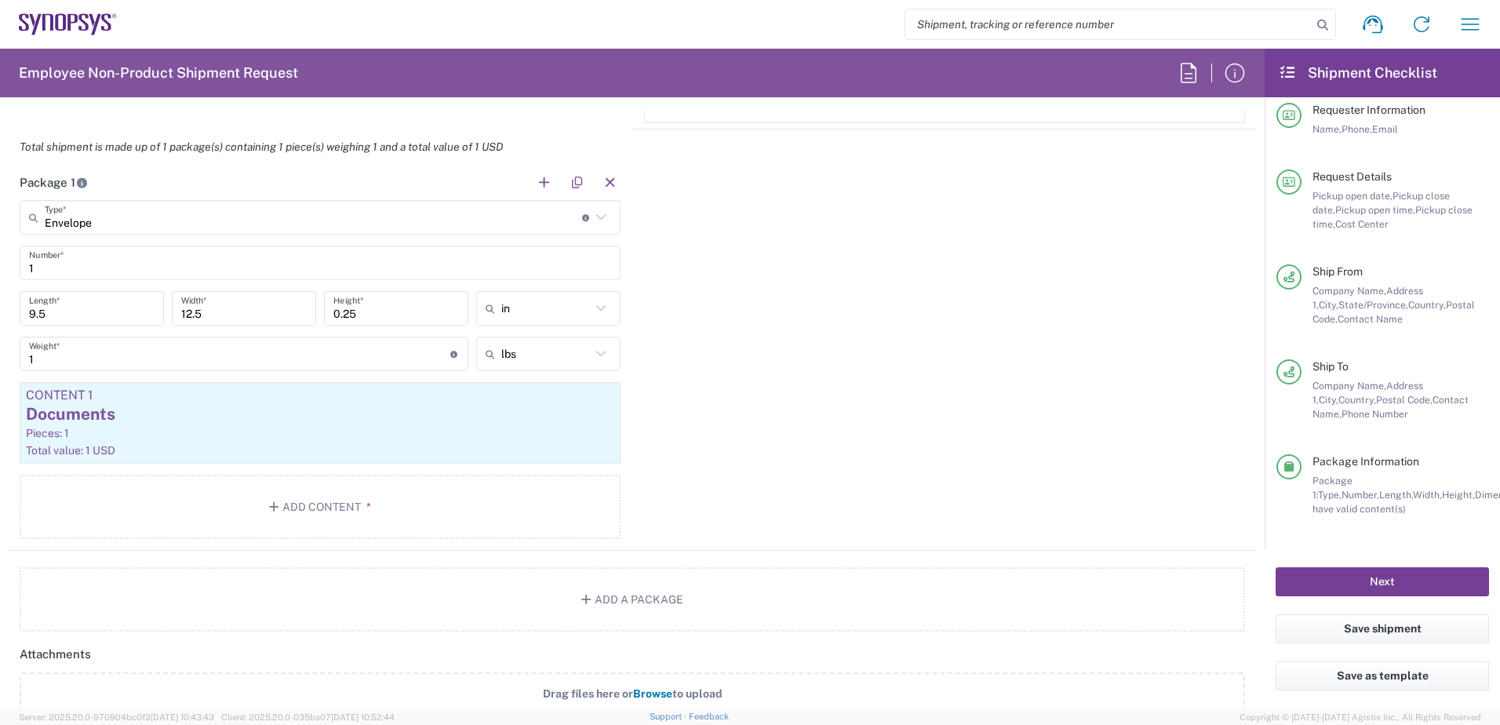
click at [1197, 575] on button "Next" at bounding box center [1382, 581] width 213 height 29
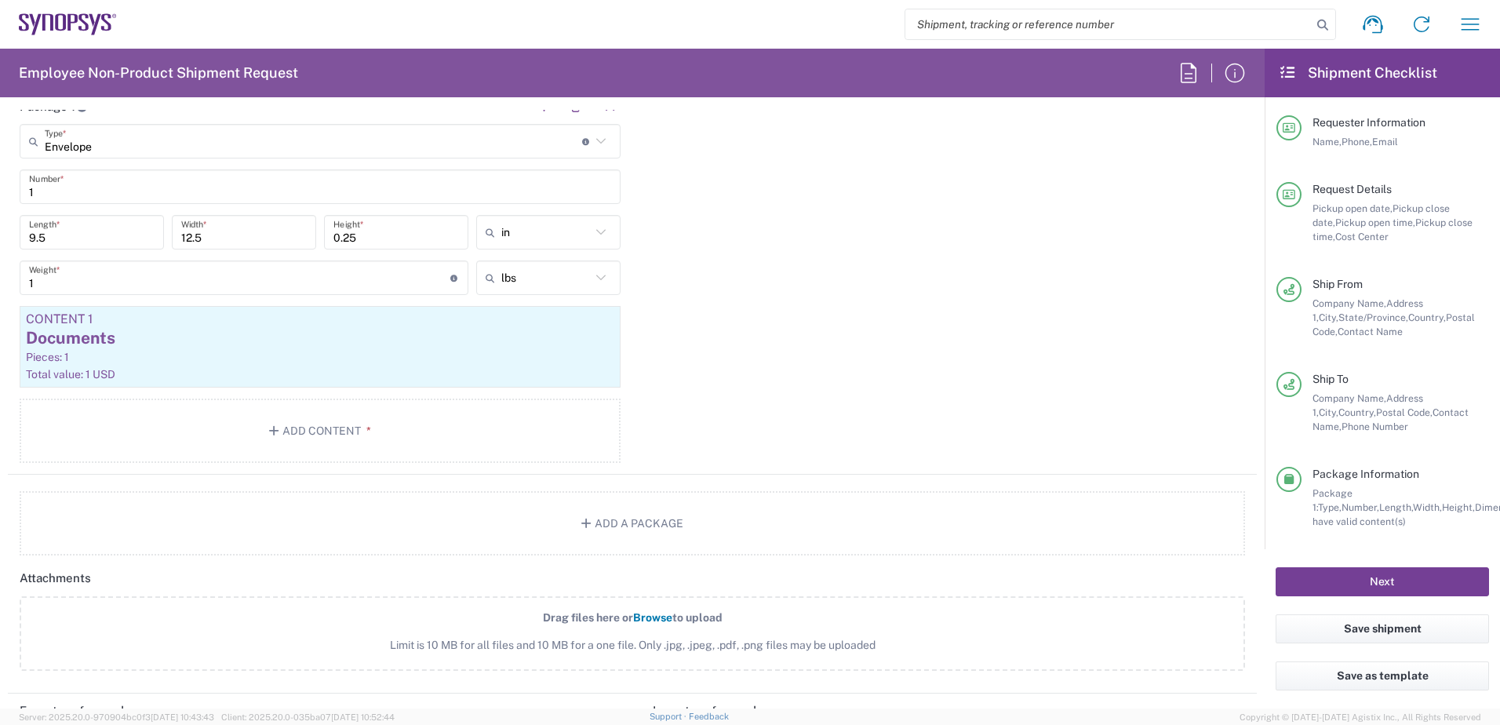
scroll to position [1412, 0]
click at [1197, 580] on button "Next" at bounding box center [1382, 581] width 213 height 29
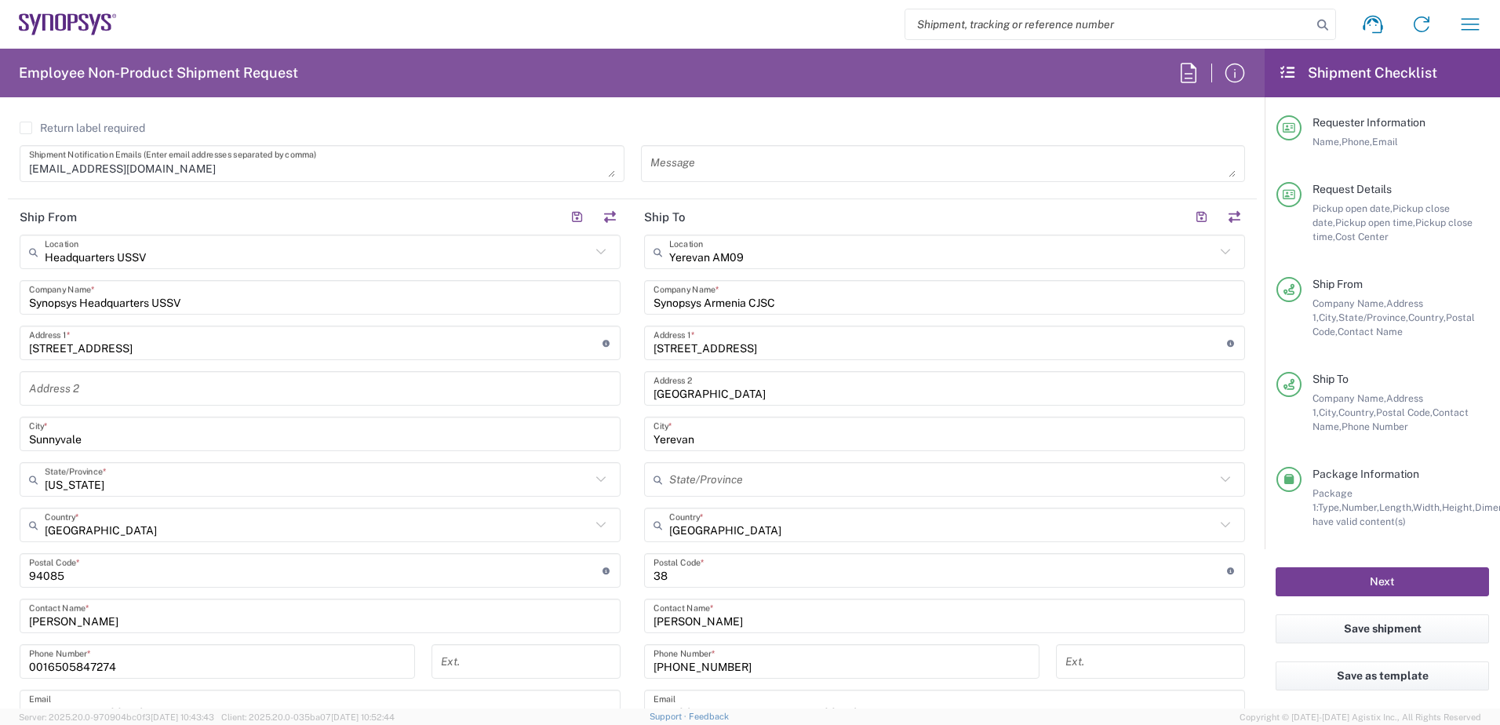
scroll to position [392, 0]
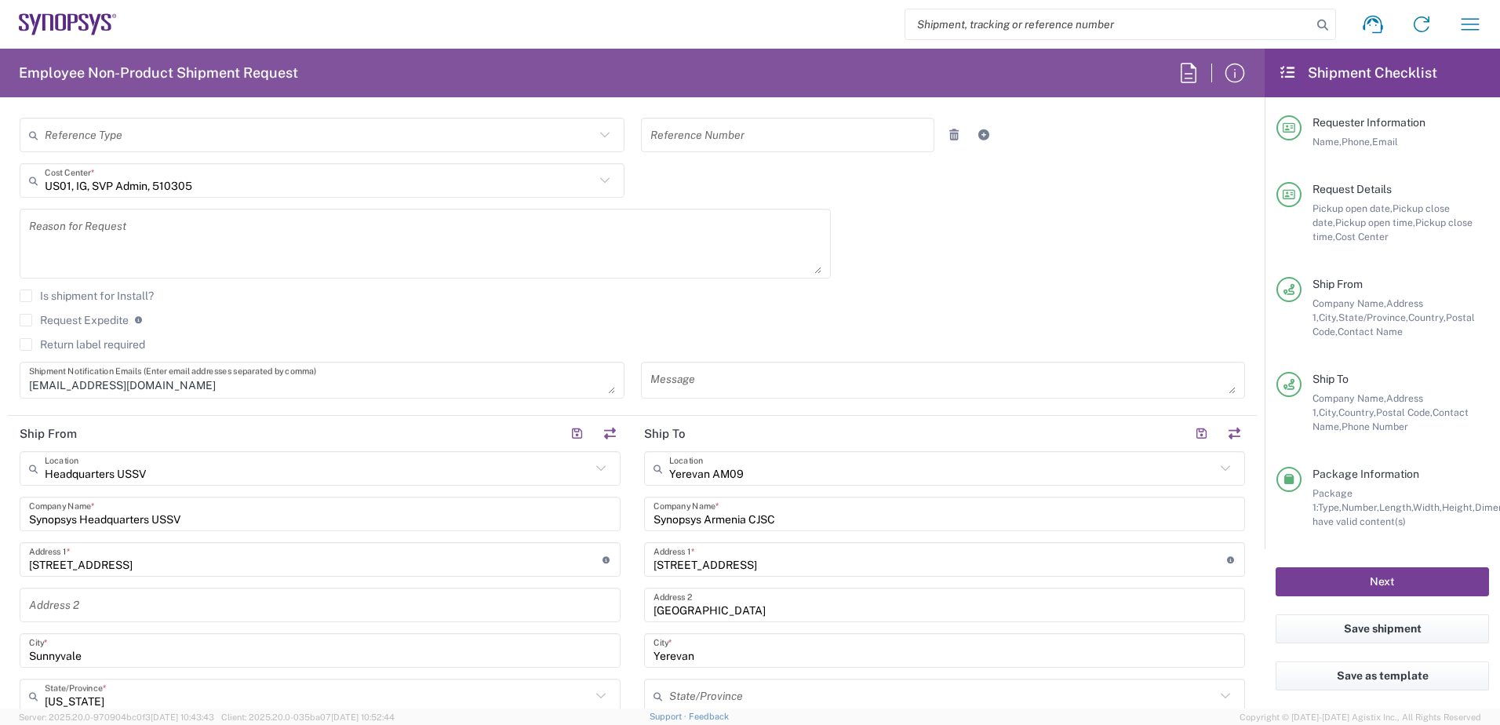
click at [1197, 582] on button "Next" at bounding box center [1382, 581] width 213 height 29
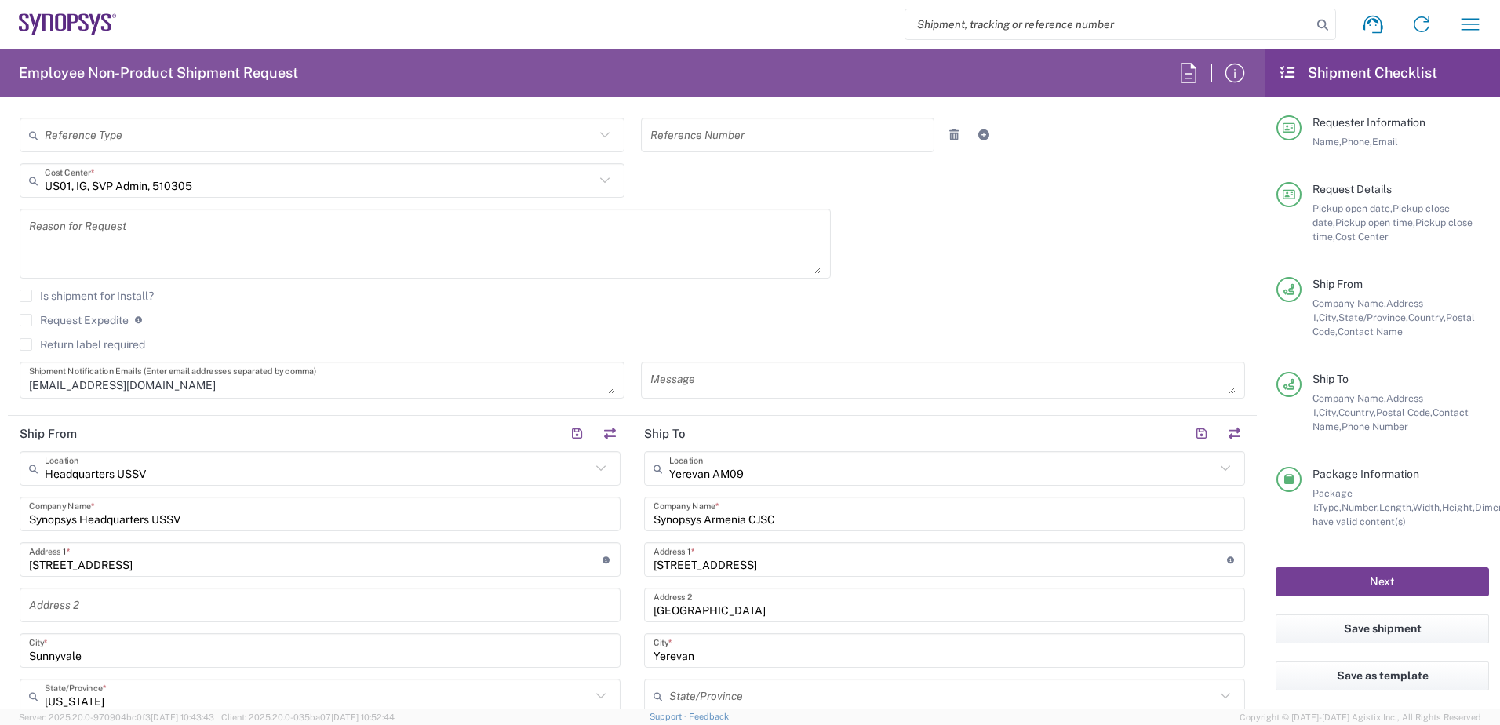
click at [1197, 582] on button "Next" at bounding box center [1382, 581] width 213 height 29
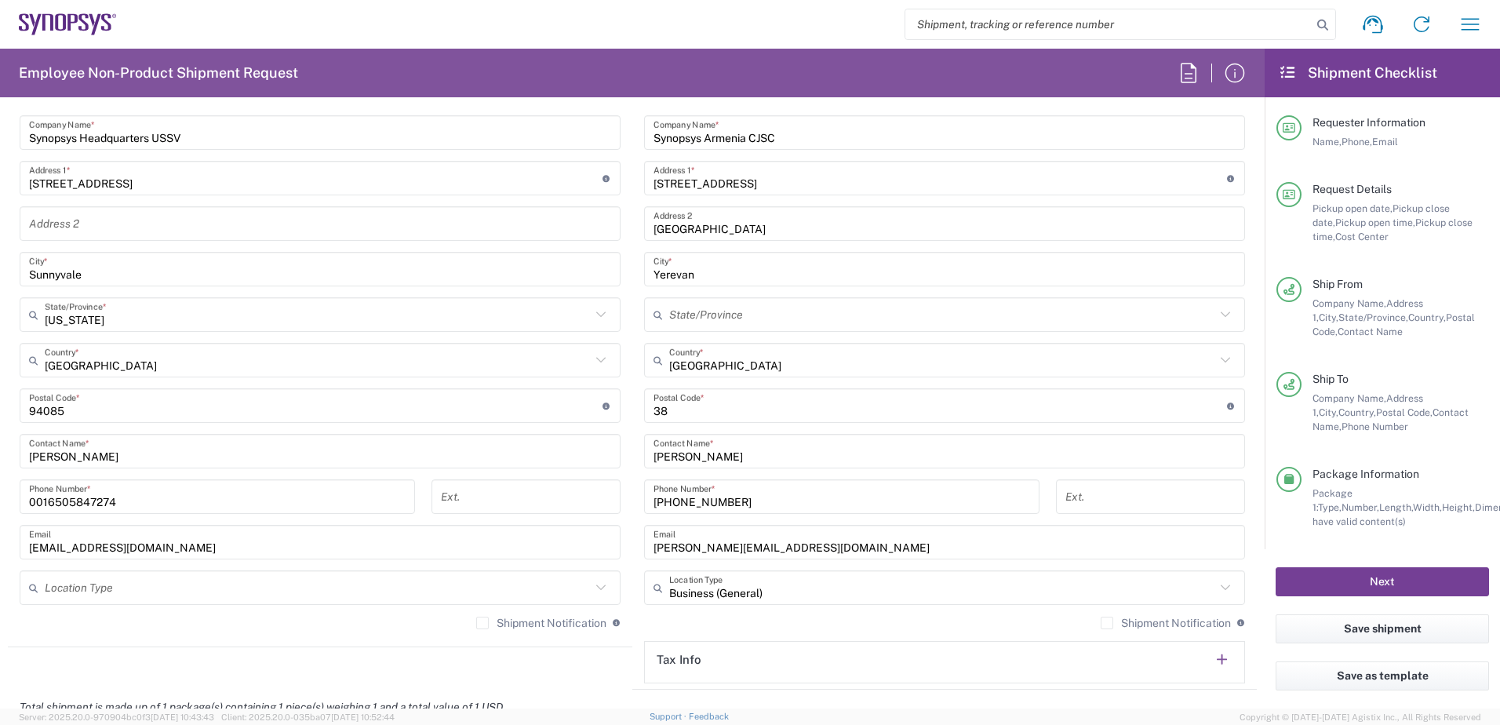
scroll to position [863, 0]
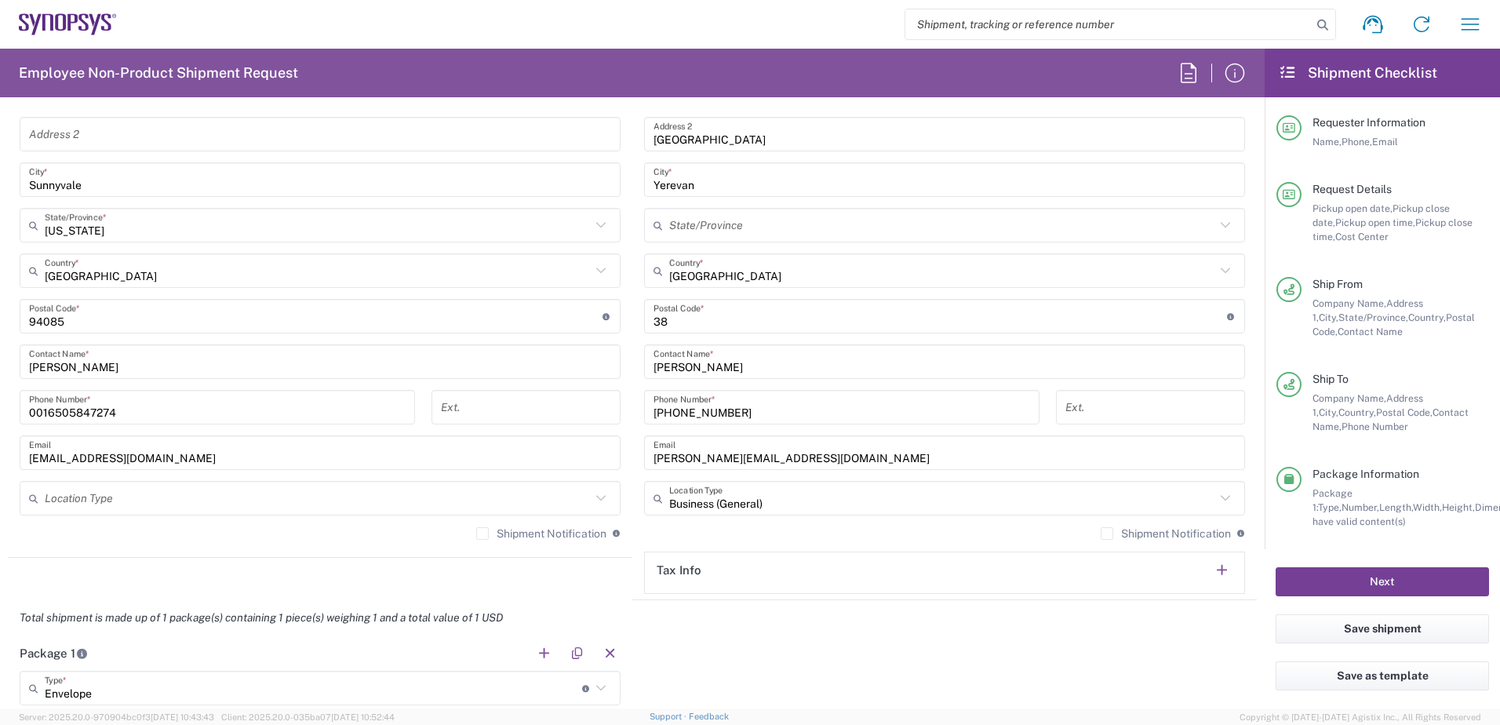
click at [1197, 577] on button "Next" at bounding box center [1382, 581] width 213 height 29
click at [1197, 573] on button "Next" at bounding box center [1382, 581] width 213 height 29
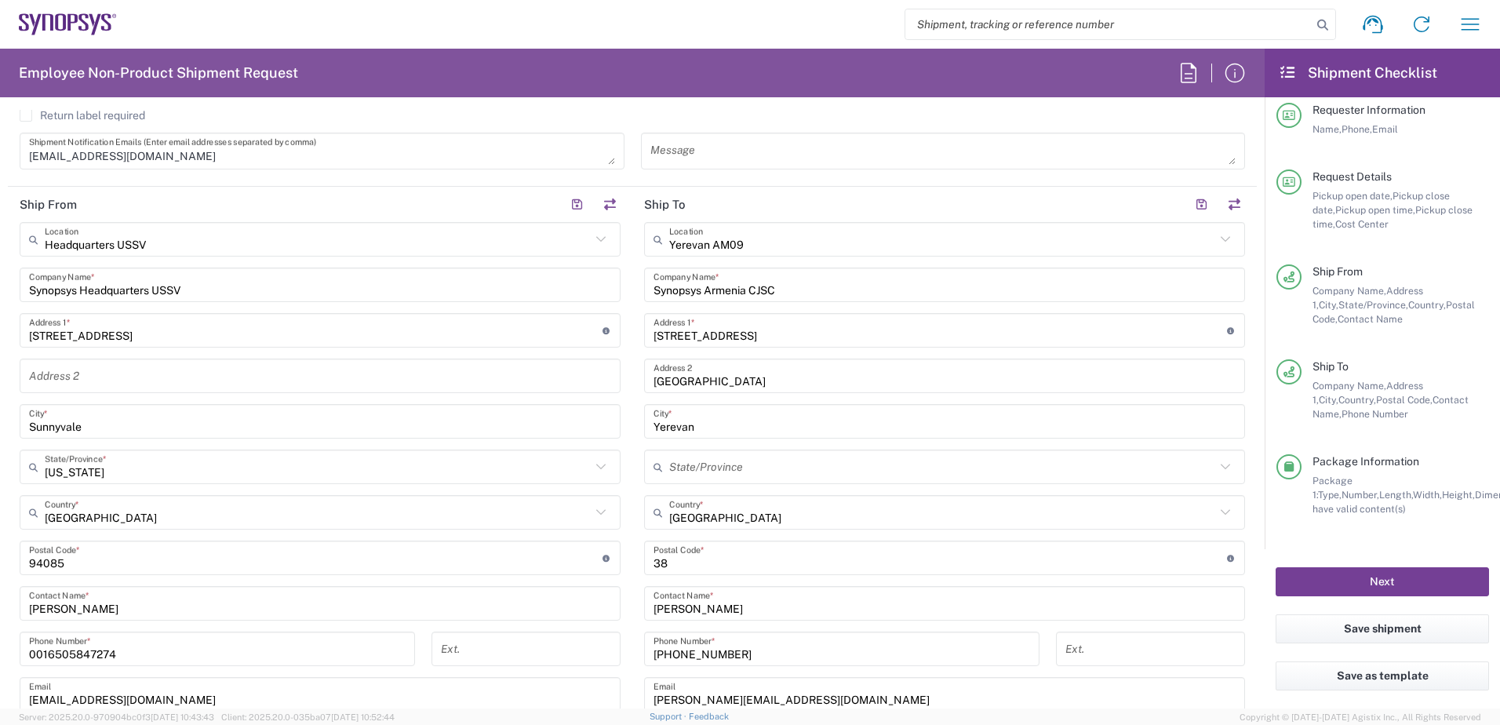
scroll to position [706, 0]
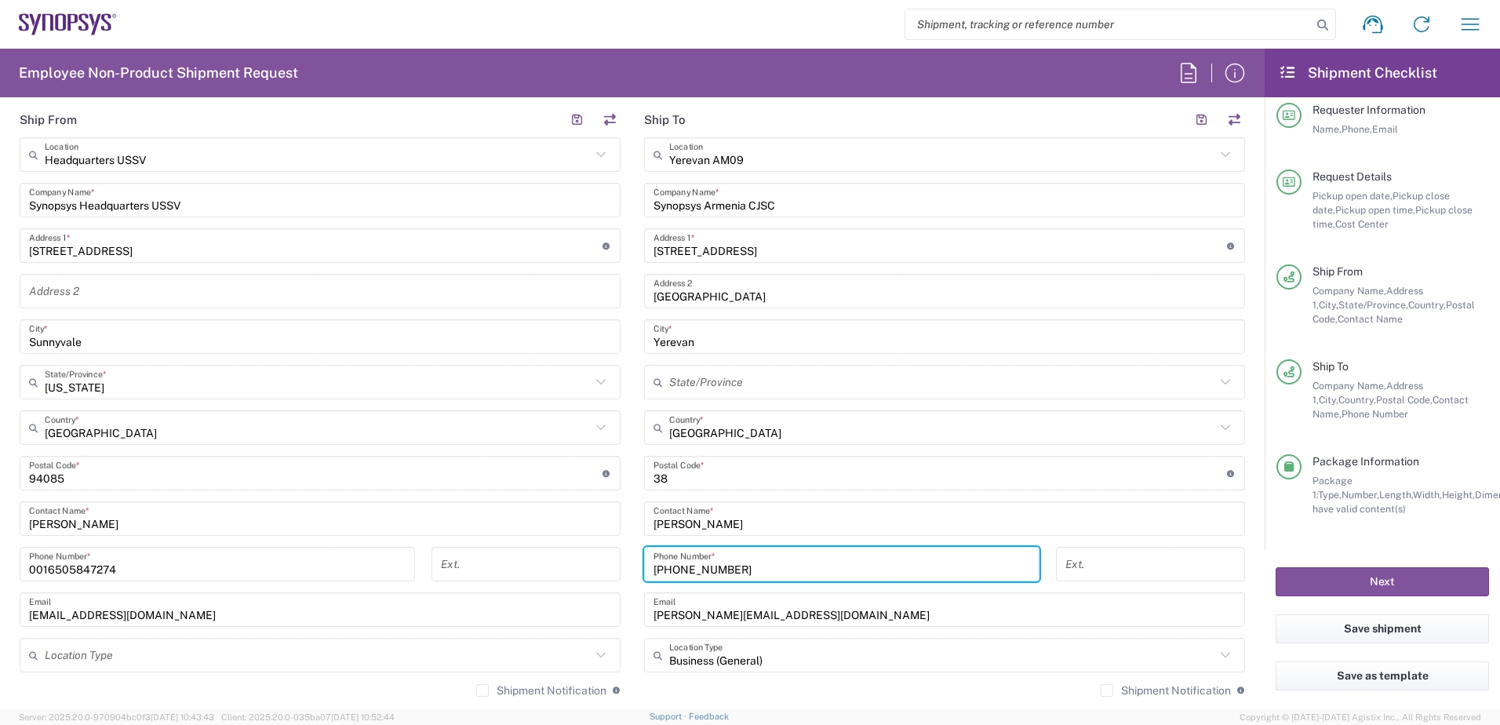
click at [706, 571] on input "[PHONE_NUMBER]" at bounding box center [842, 564] width 377 height 27
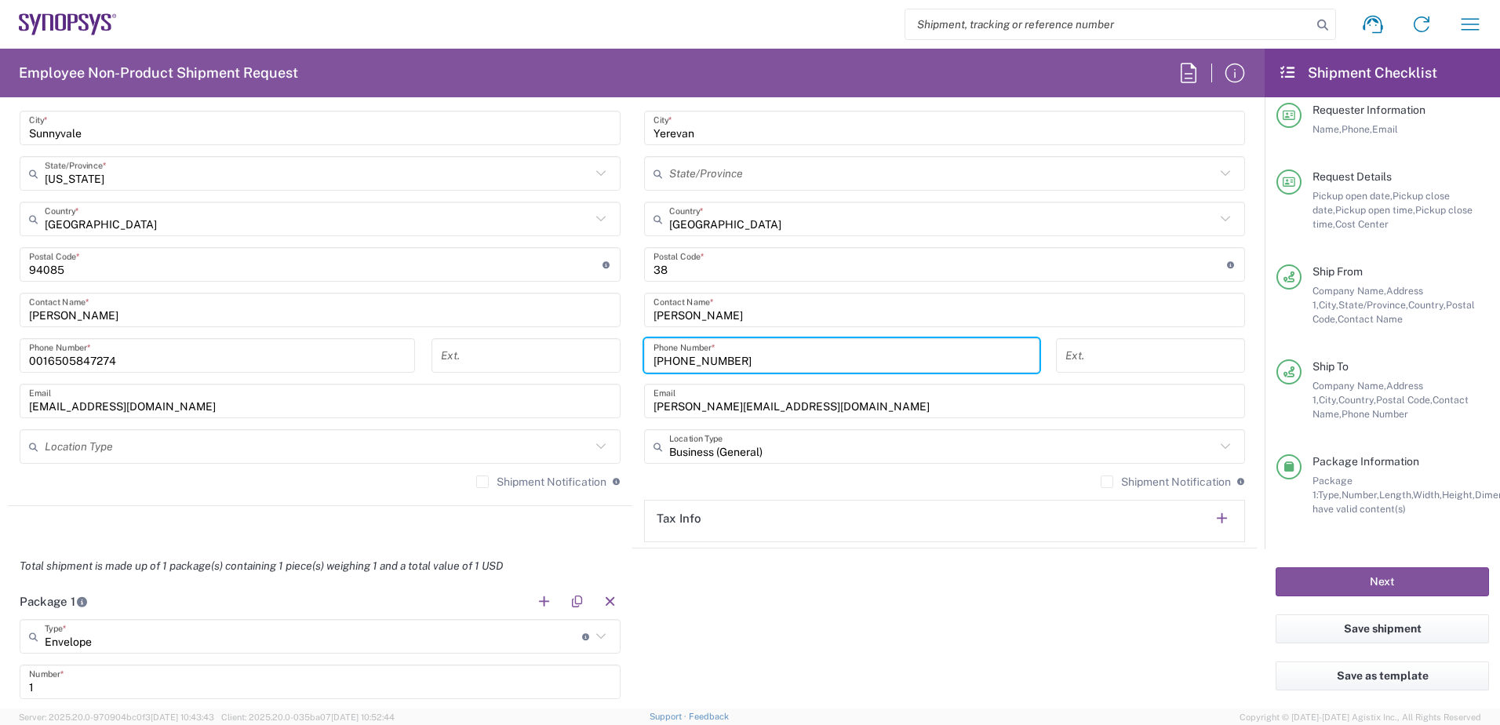
scroll to position [942, 0]
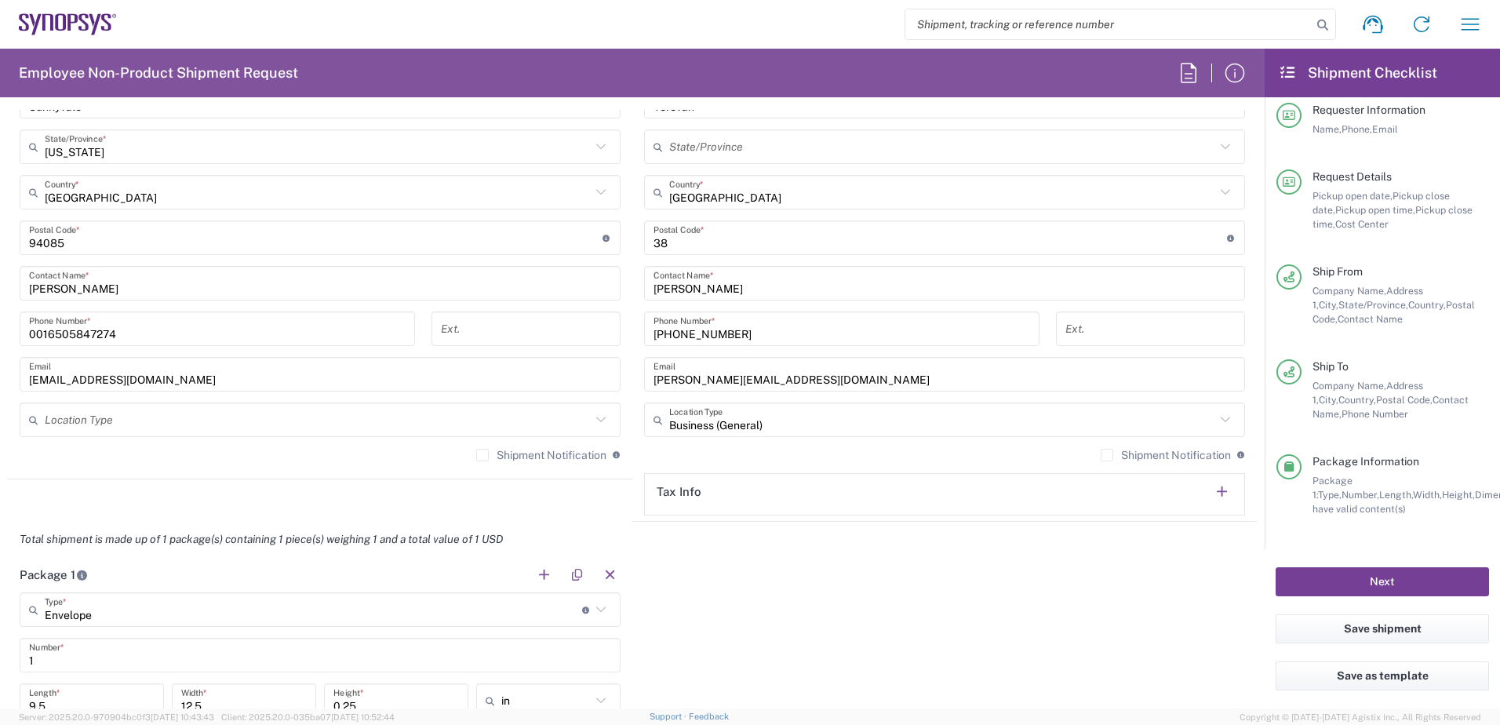
click at [1197, 588] on button "Next" at bounding box center [1382, 581] width 213 height 29
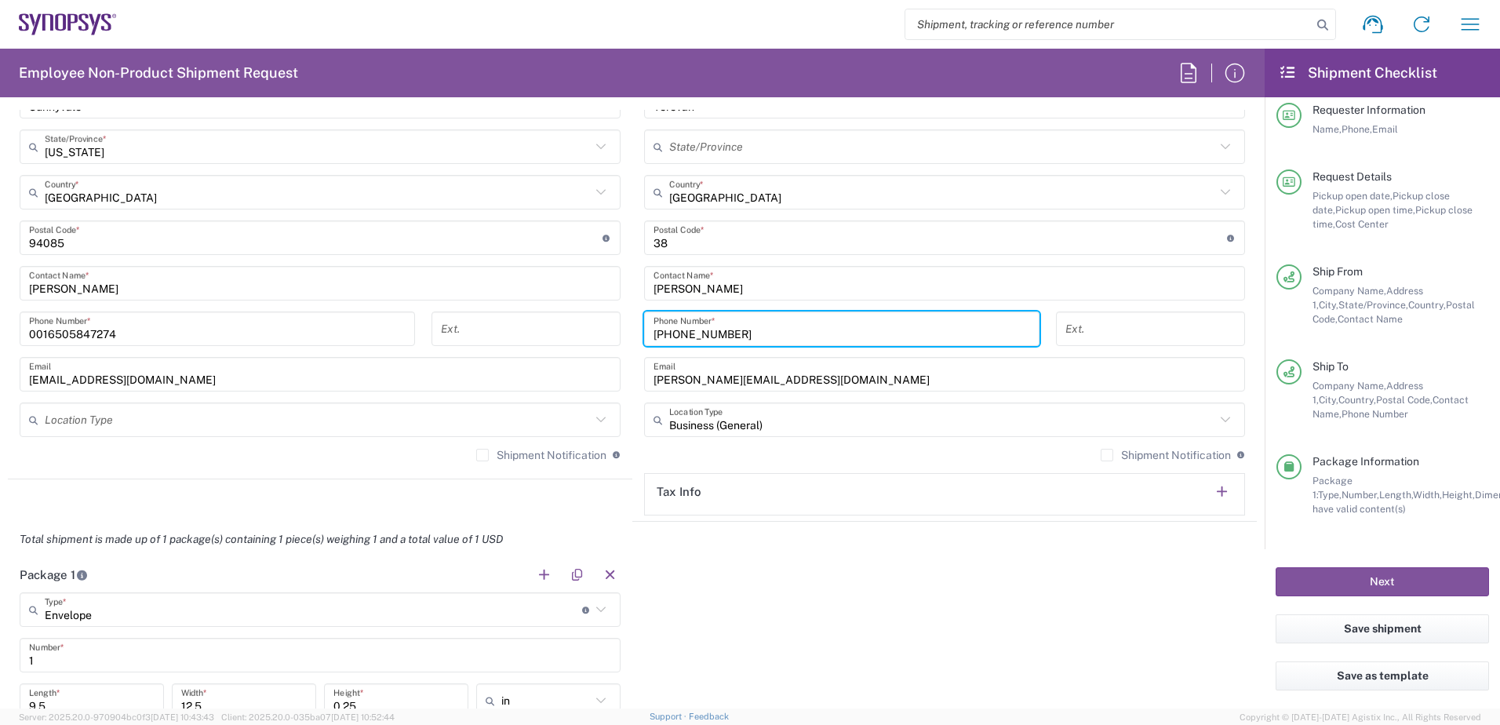
drag, startPoint x: 792, startPoint y: 341, endPoint x: 613, endPoint y: 339, distance: 179.7
click at [613, 339] on div "Ship From Headquarters USSV Location Headquarters [GEOGRAPHIC_DATA] Agrate Bria…" at bounding box center [632, 194] width 1249 height 655
type input "="
type input "[PHONE_NUMBER]"
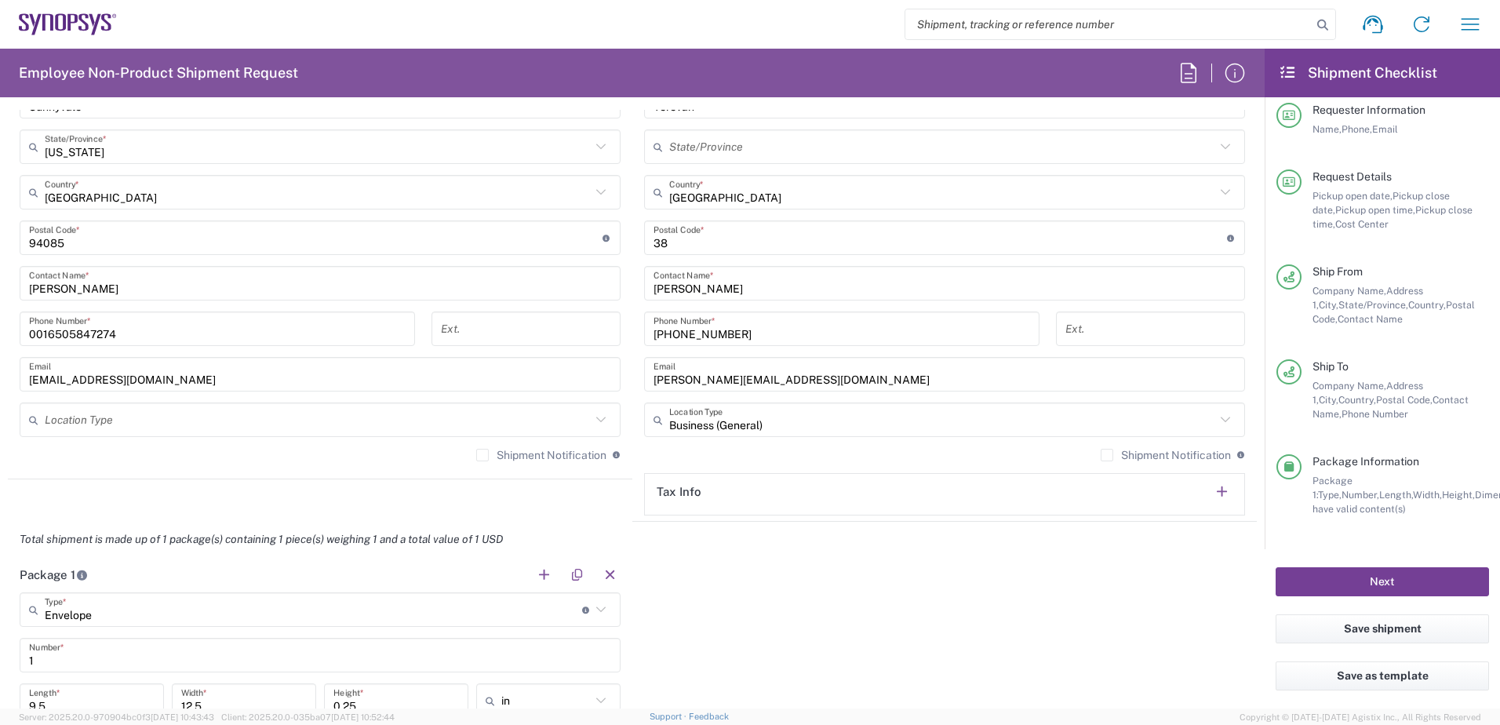
click at [1197, 573] on button "Next" at bounding box center [1382, 581] width 213 height 29
click at [927, 333] on input "[PHONE_NUMBER]" at bounding box center [842, 328] width 377 height 27
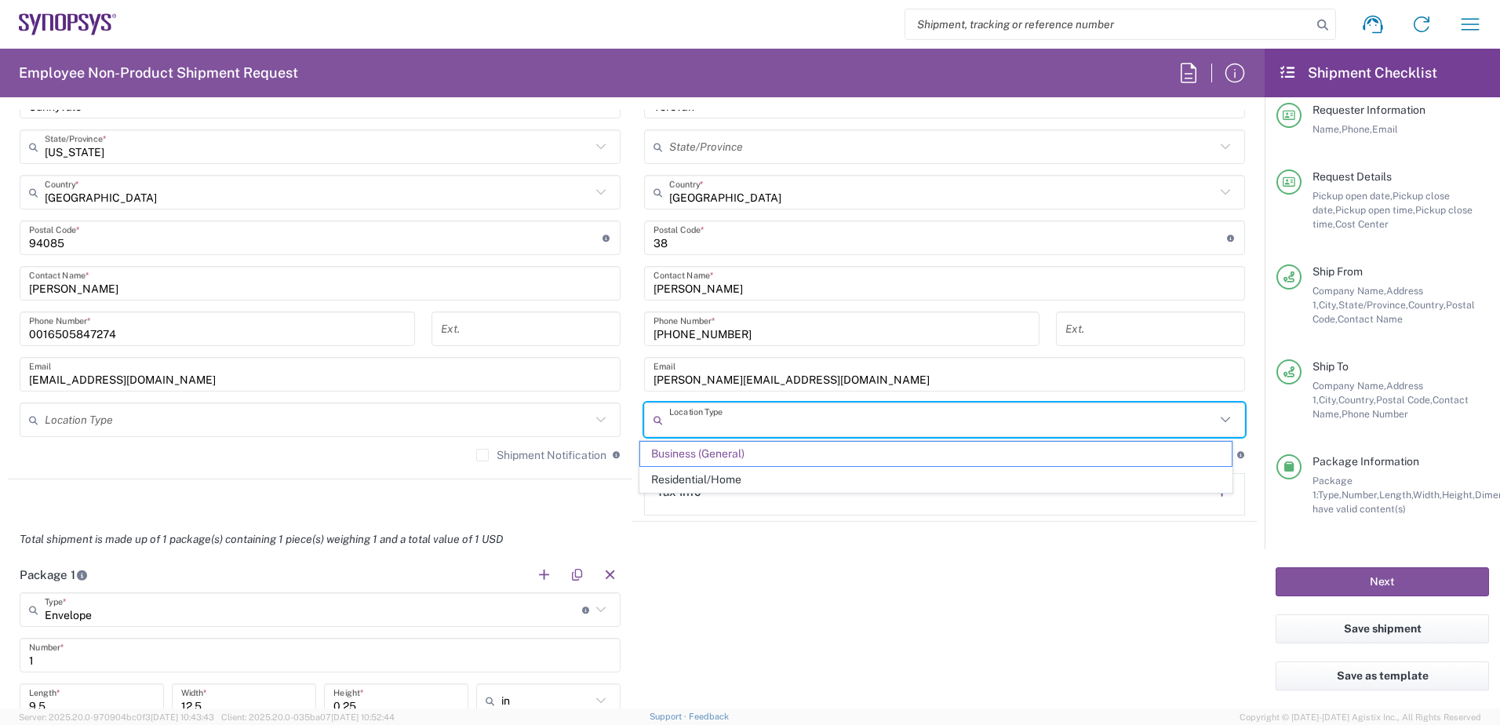
type input "Business (General)"
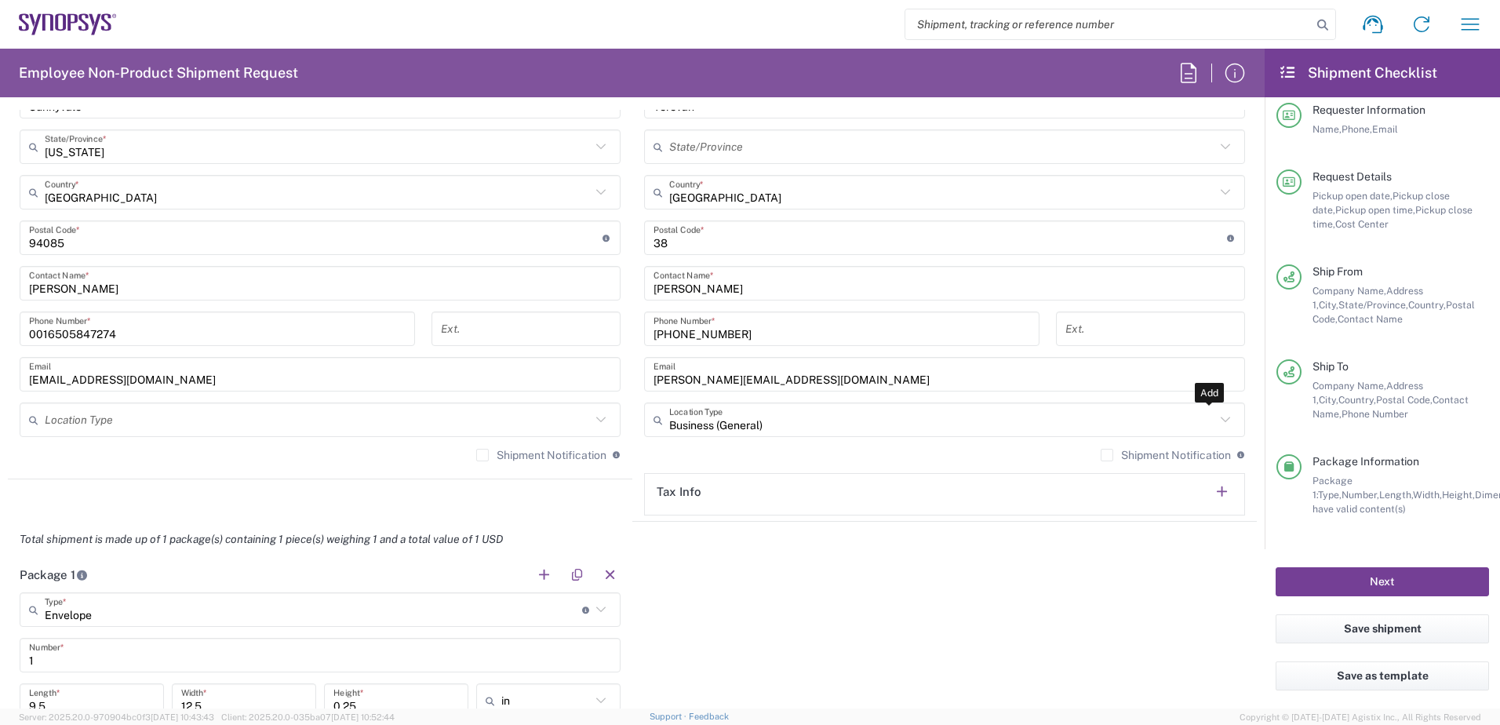
scroll to position [1020, 0]
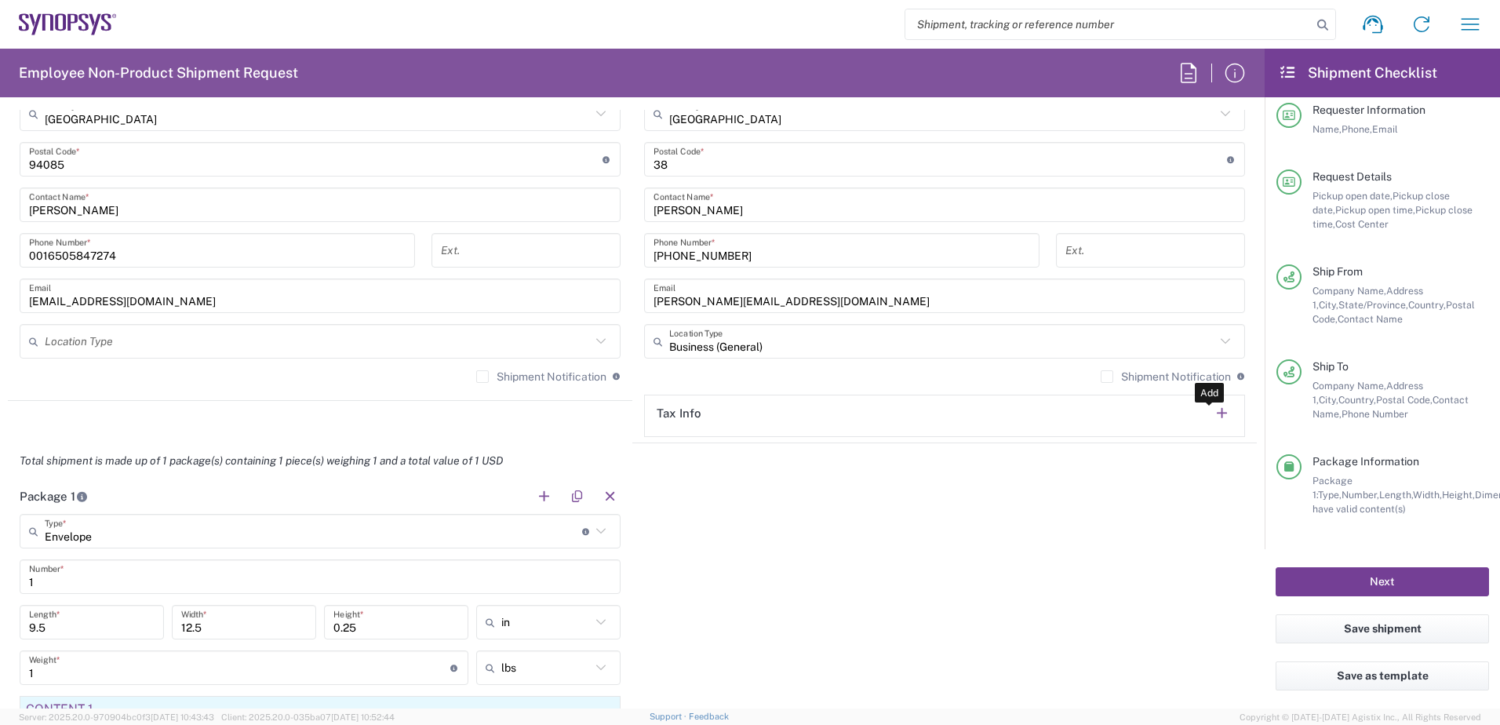
click at [1197, 569] on button "Next" at bounding box center [1382, 581] width 213 height 29
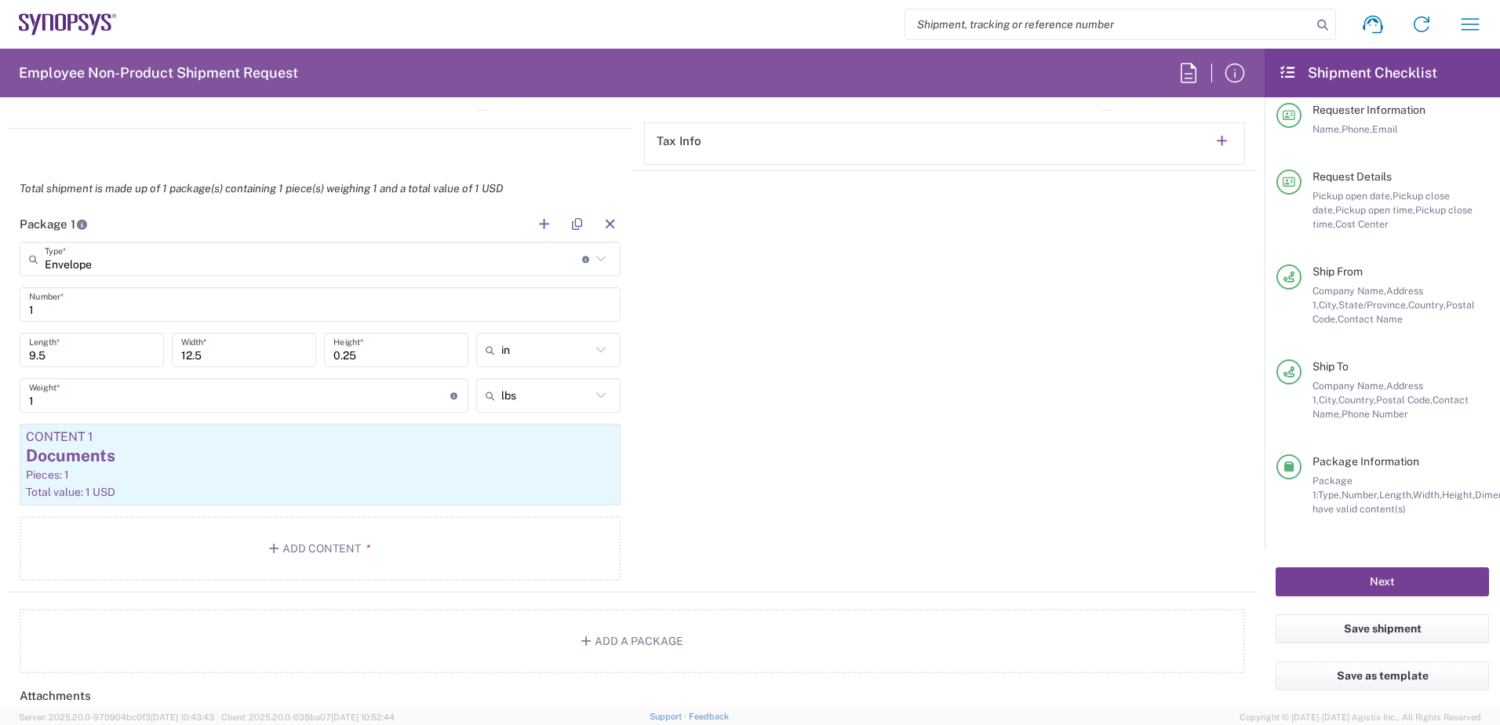
scroll to position [1334, 0]
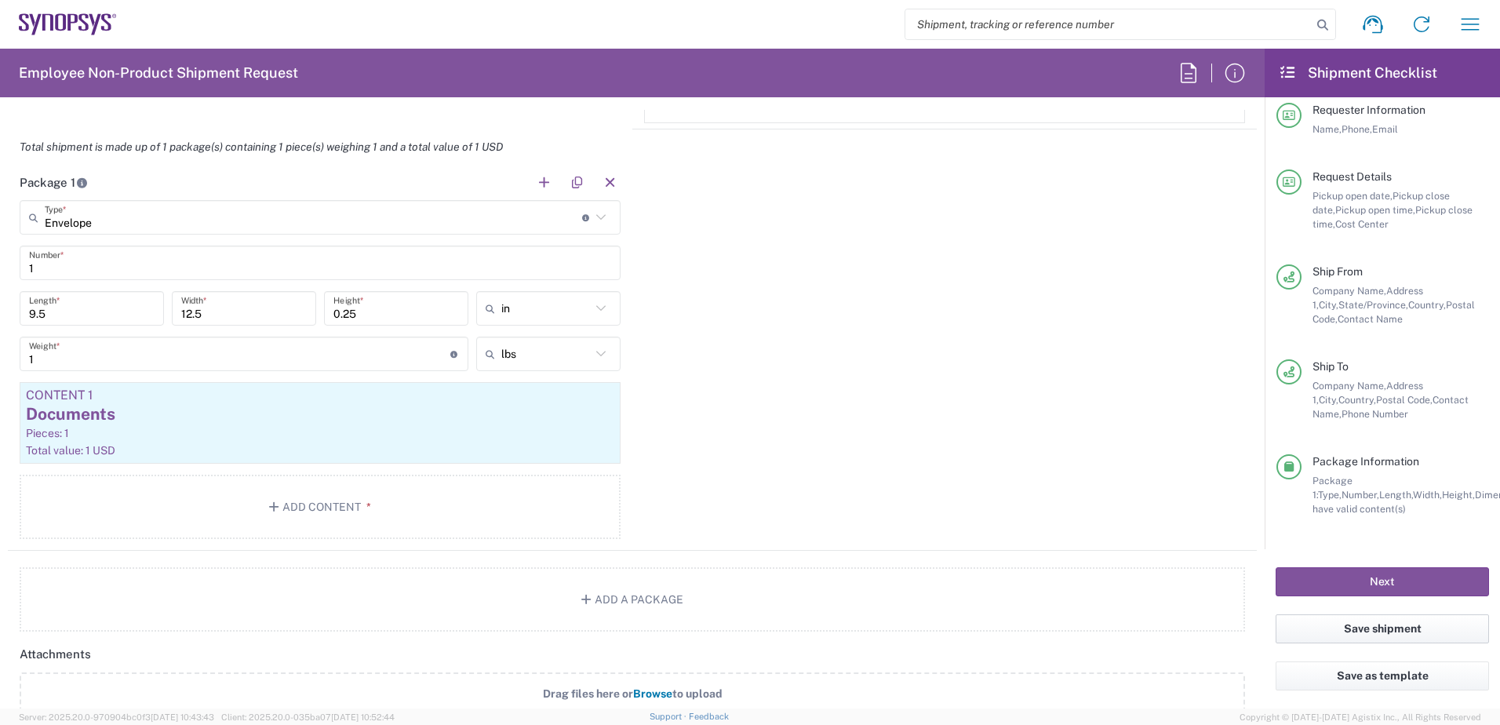
click at [1197, 625] on button "Save shipment" at bounding box center [1382, 628] width 213 height 29
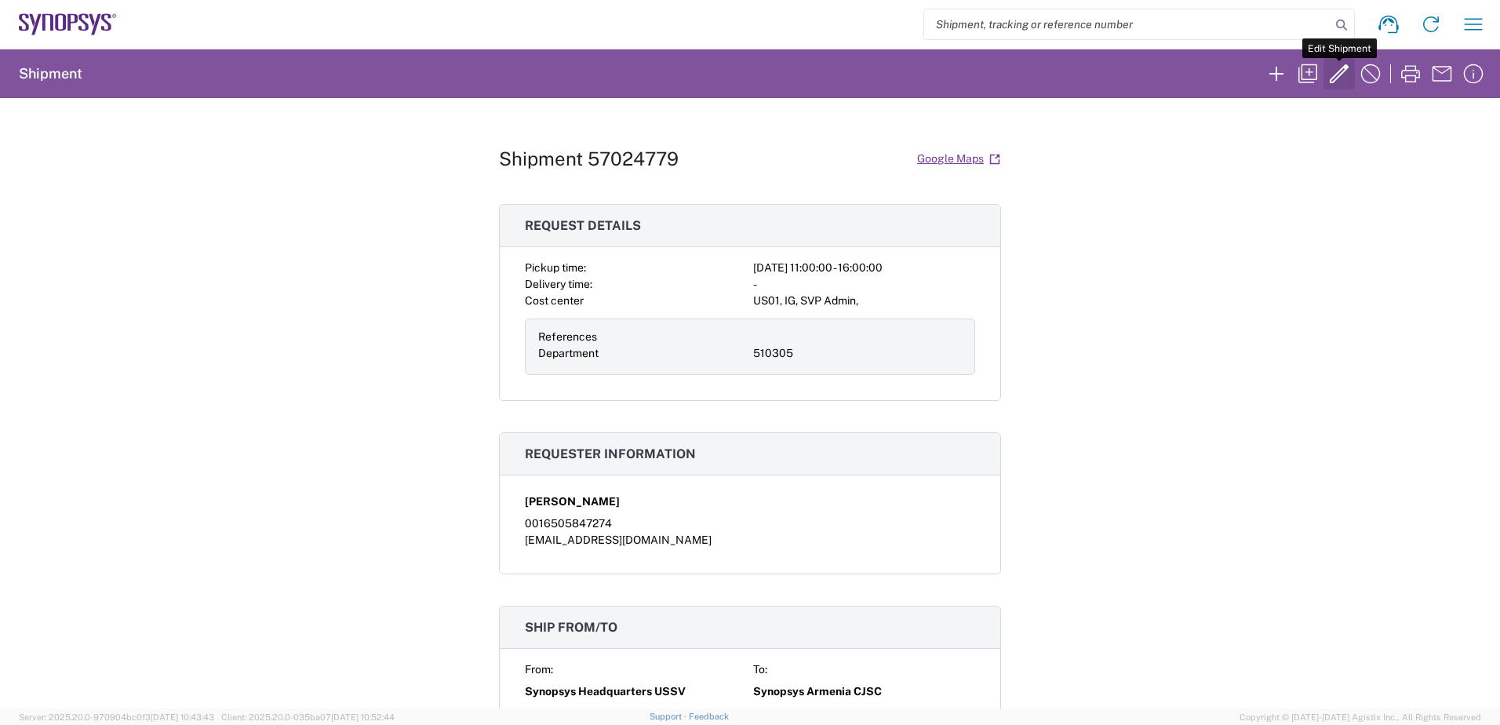
click at [1197, 75] on icon "button" at bounding box center [1339, 73] width 19 height 19
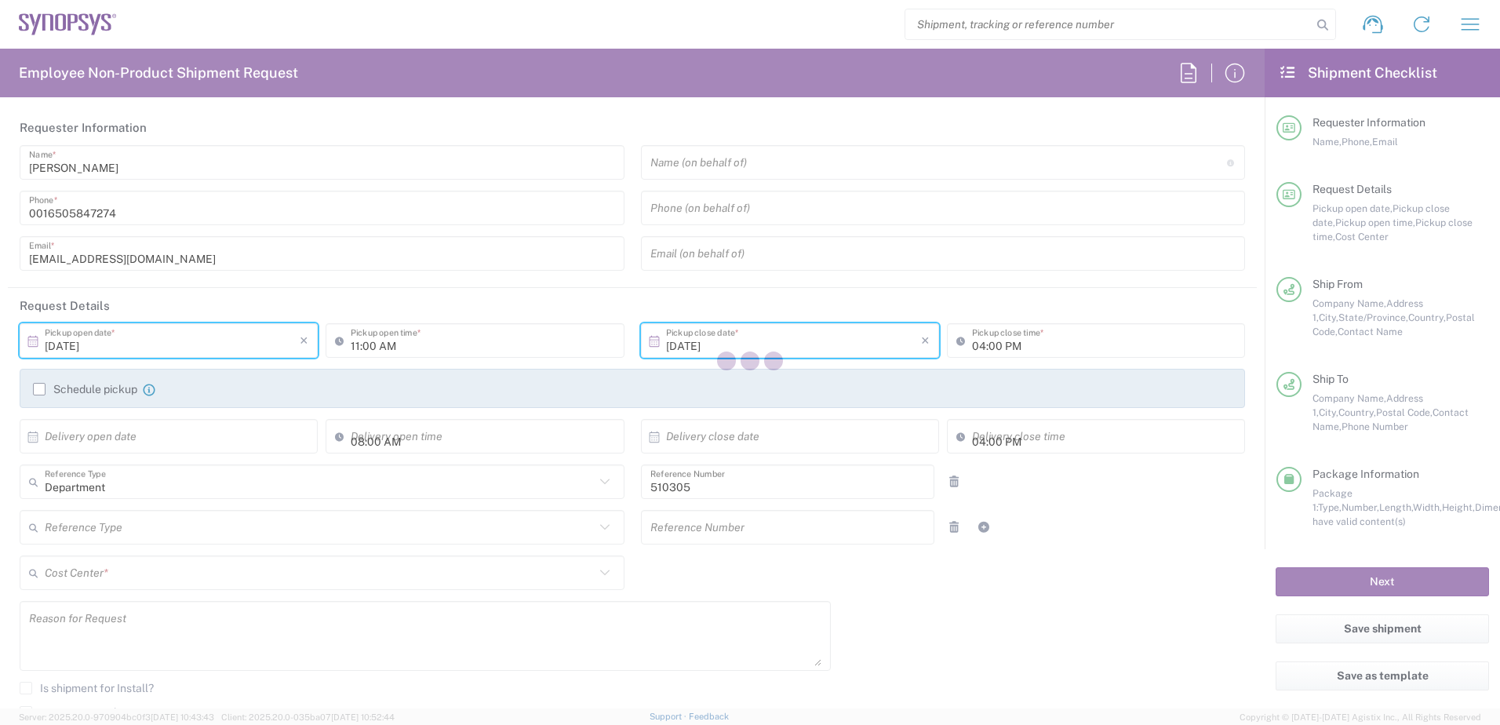
type input "[US_STATE]"
type input "Envelope"
type input "US01, IG, SVP Admin, 510305"
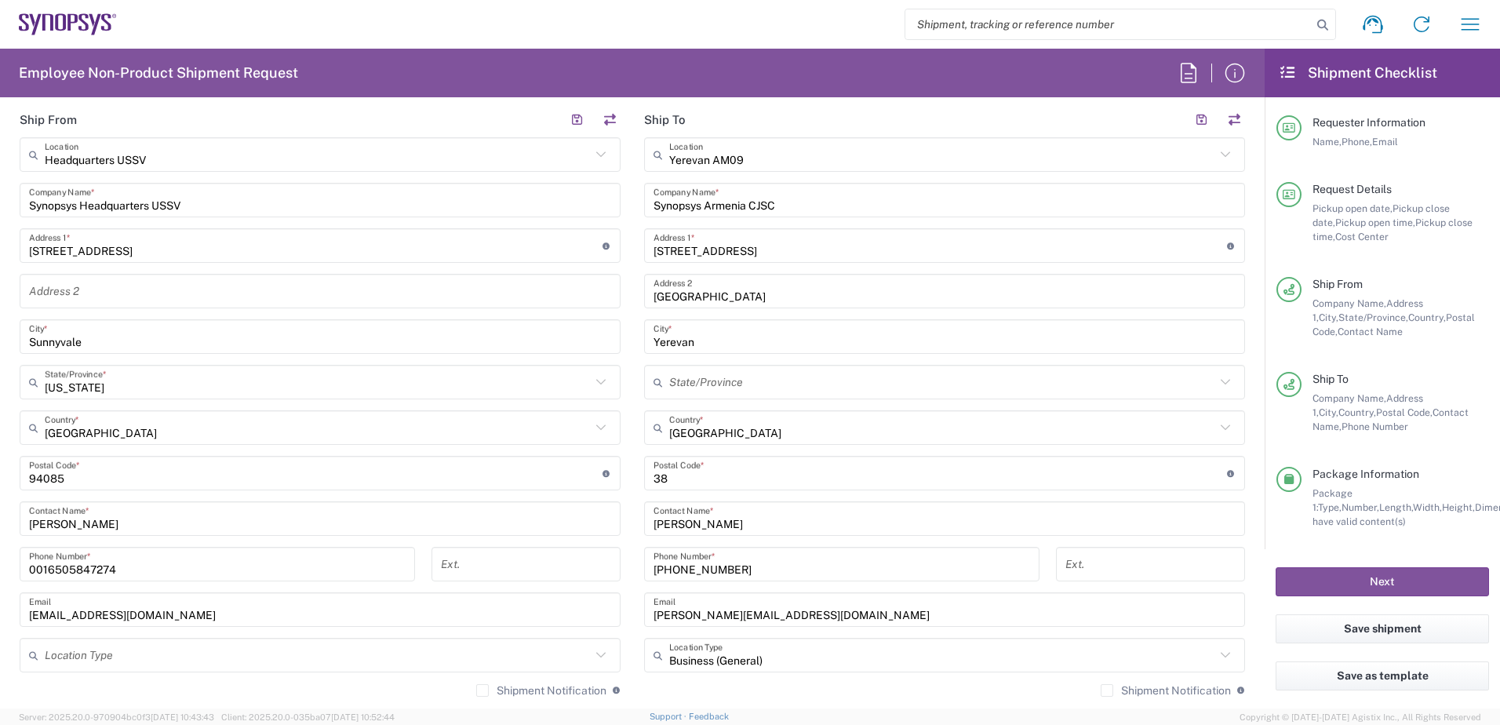
scroll to position [1098, 0]
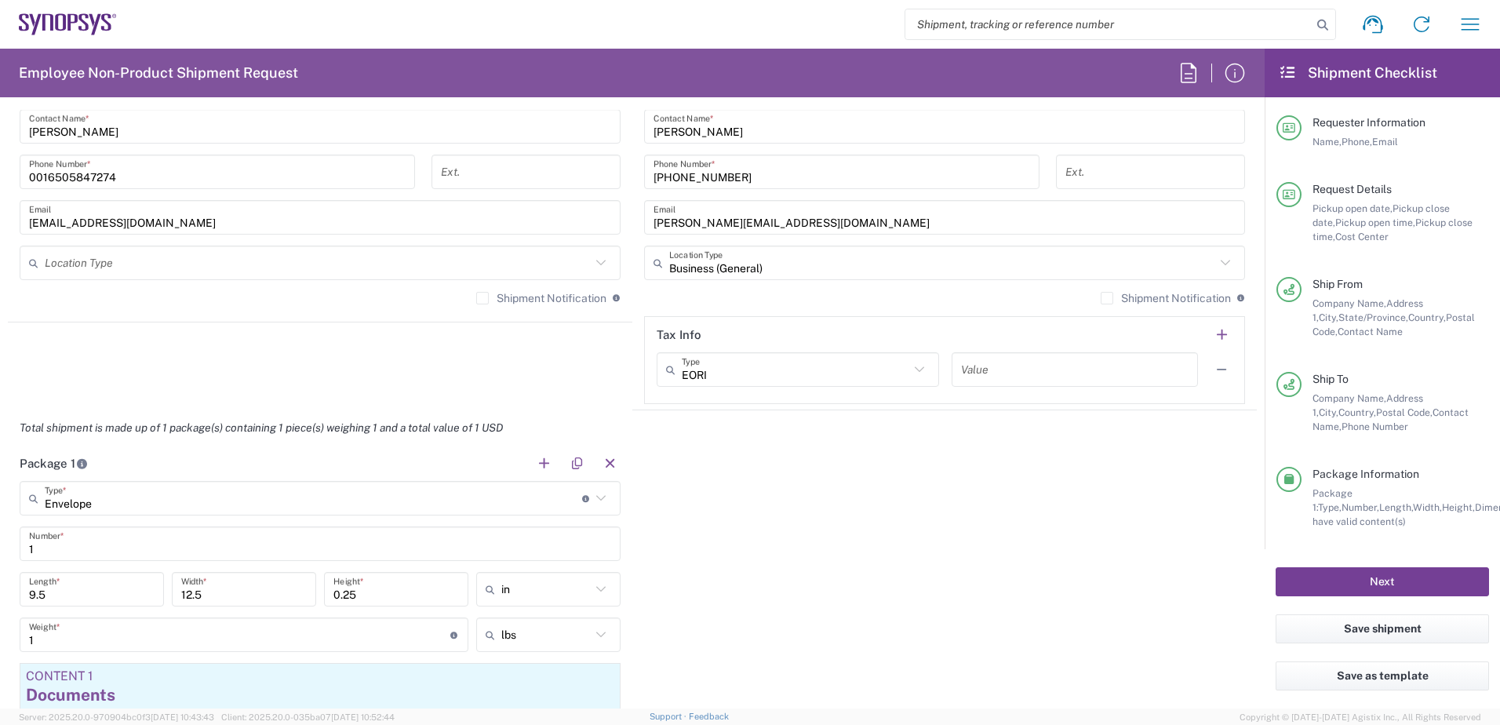
click at [1197, 588] on button "Next" at bounding box center [1382, 581] width 213 height 29
click at [1197, 582] on button "Next" at bounding box center [1382, 581] width 213 height 29
click at [1197, 581] on button "Next" at bounding box center [1382, 581] width 213 height 29
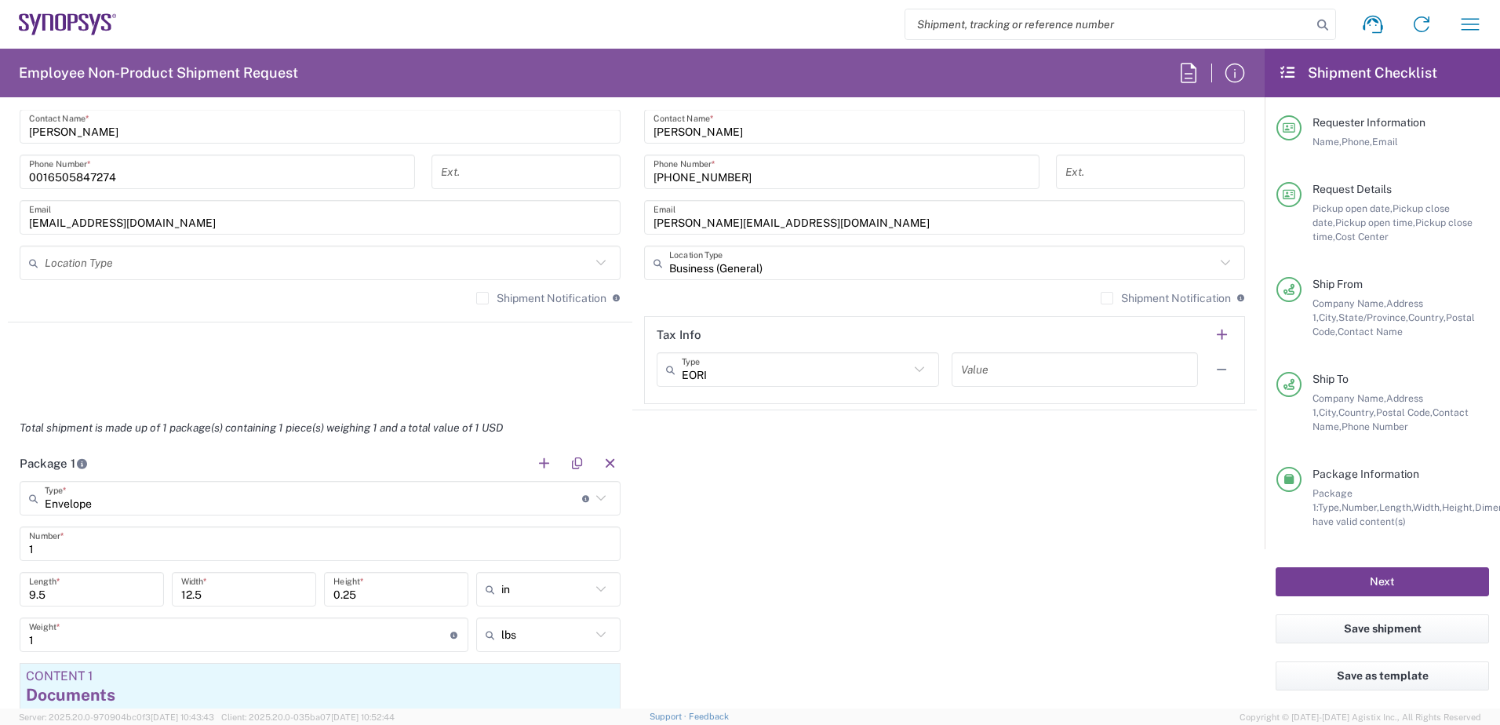
click at [1197, 581] on button "Next" at bounding box center [1382, 581] width 213 height 29
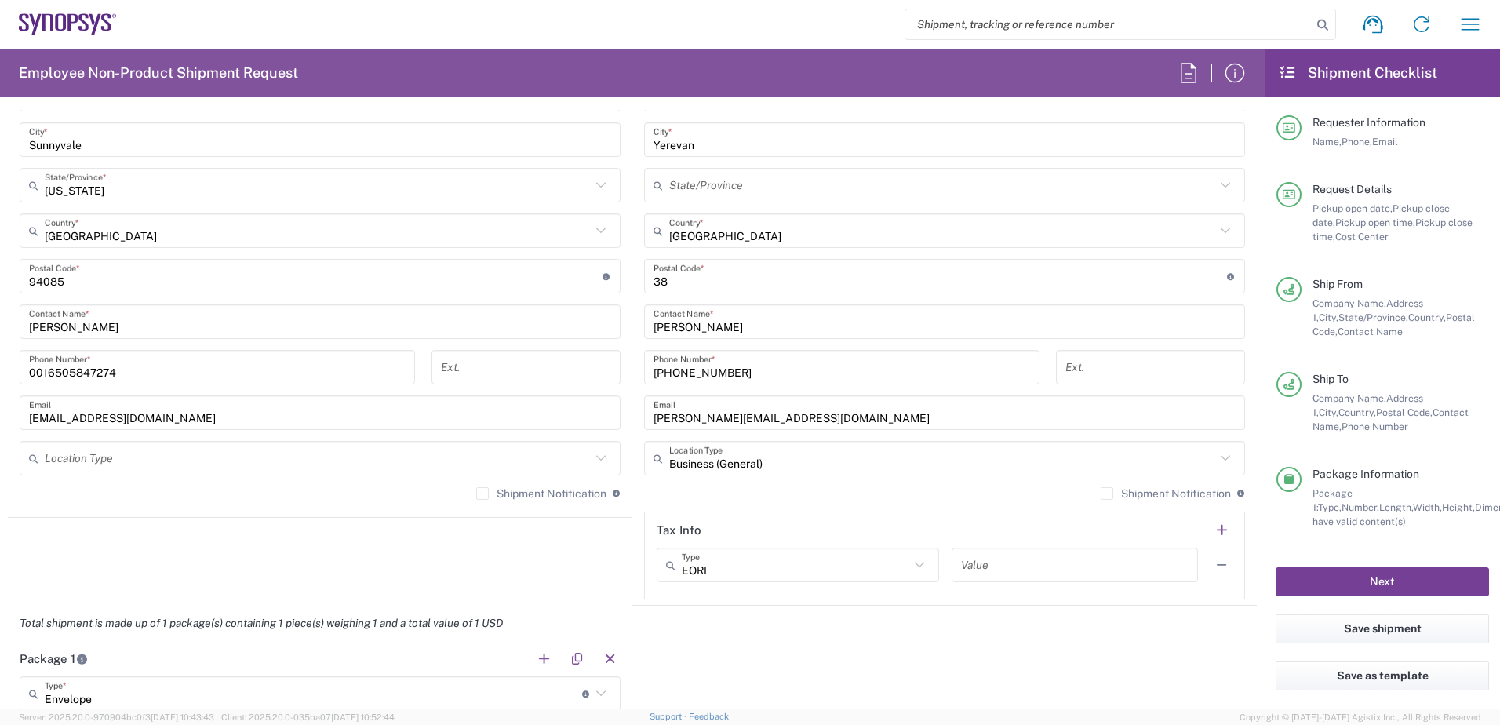
scroll to position [785, 0]
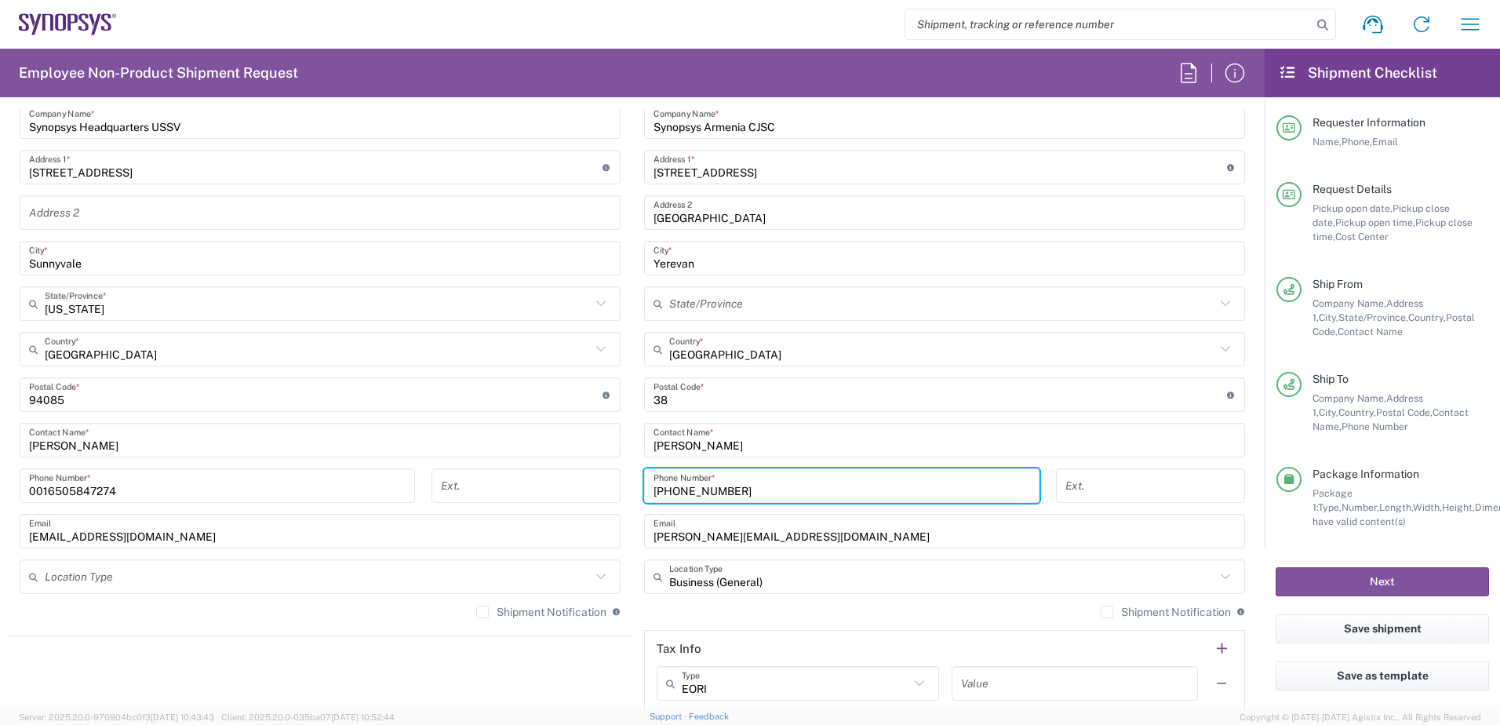
drag, startPoint x: 829, startPoint y: 494, endPoint x: 474, endPoint y: 472, distance: 356.1
click at [474, 472] on div "Ship From Headquarters USSV Location Headquarters [GEOGRAPHIC_DATA] Agrate Bria…" at bounding box center [632, 374] width 1249 height 701
click at [654, 495] on input "[PHONE_NUMBER]" at bounding box center [842, 485] width 377 height 27
click at [1197, 572] on button "Next" at bounding box center [1382, 581] width 213 height 29
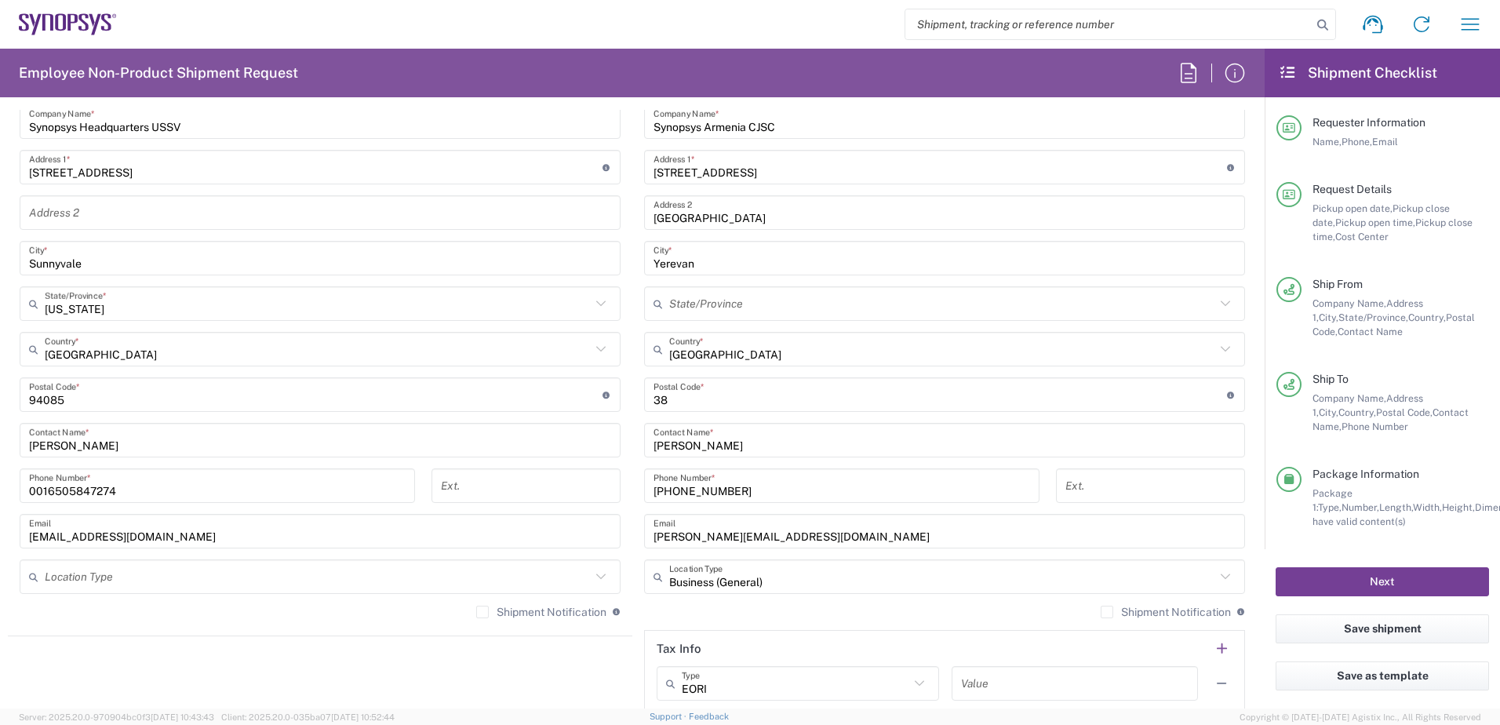
click at [1197, 577] on button "Next" at bounding box center [1382, 581] width 213 height 29
click at [692, 495] on input "374-77-757875" at bounding box center [842, 485] width 377 height 27
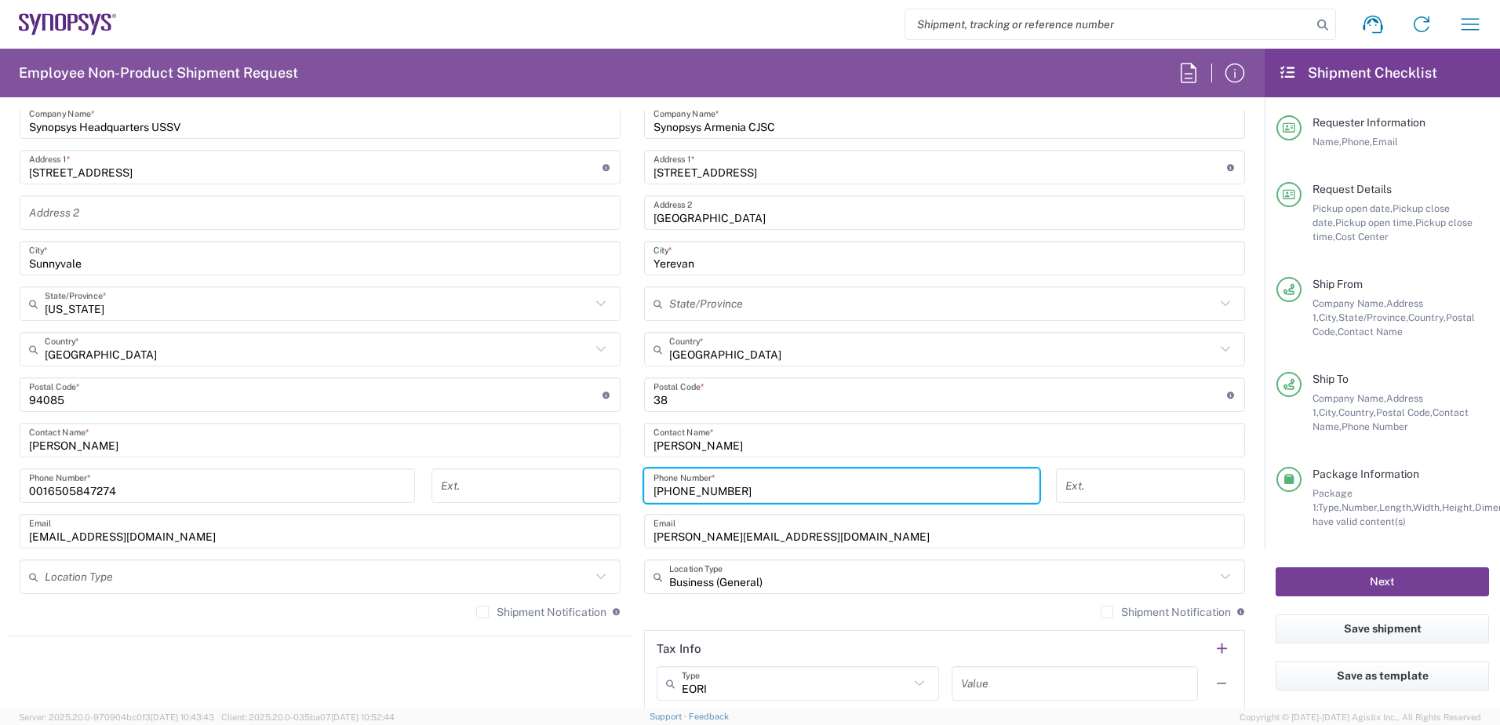
type input "374-777-57875"
click at [1197, 587] on button "Next" at bounding box center [1382, 581] width 213 height 29
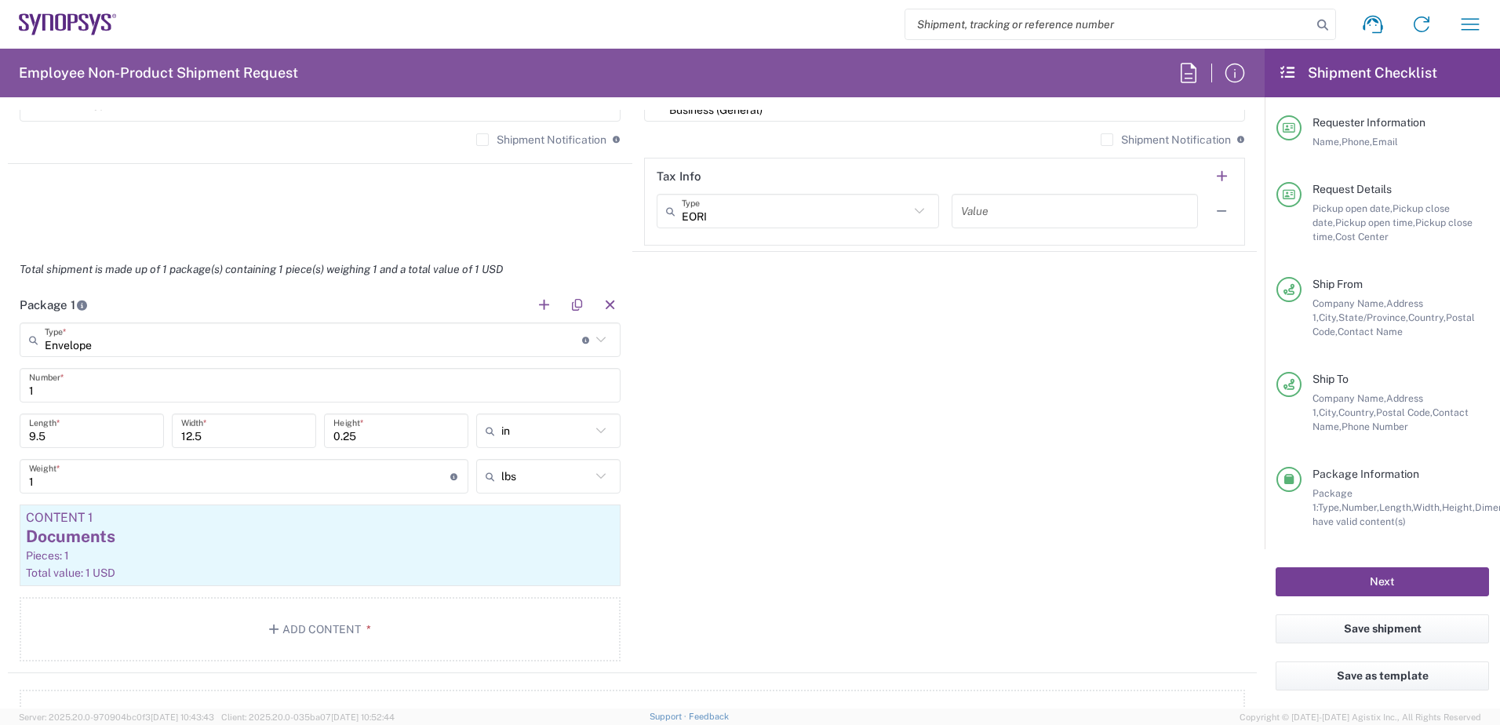
scroll to position [1334, 0]
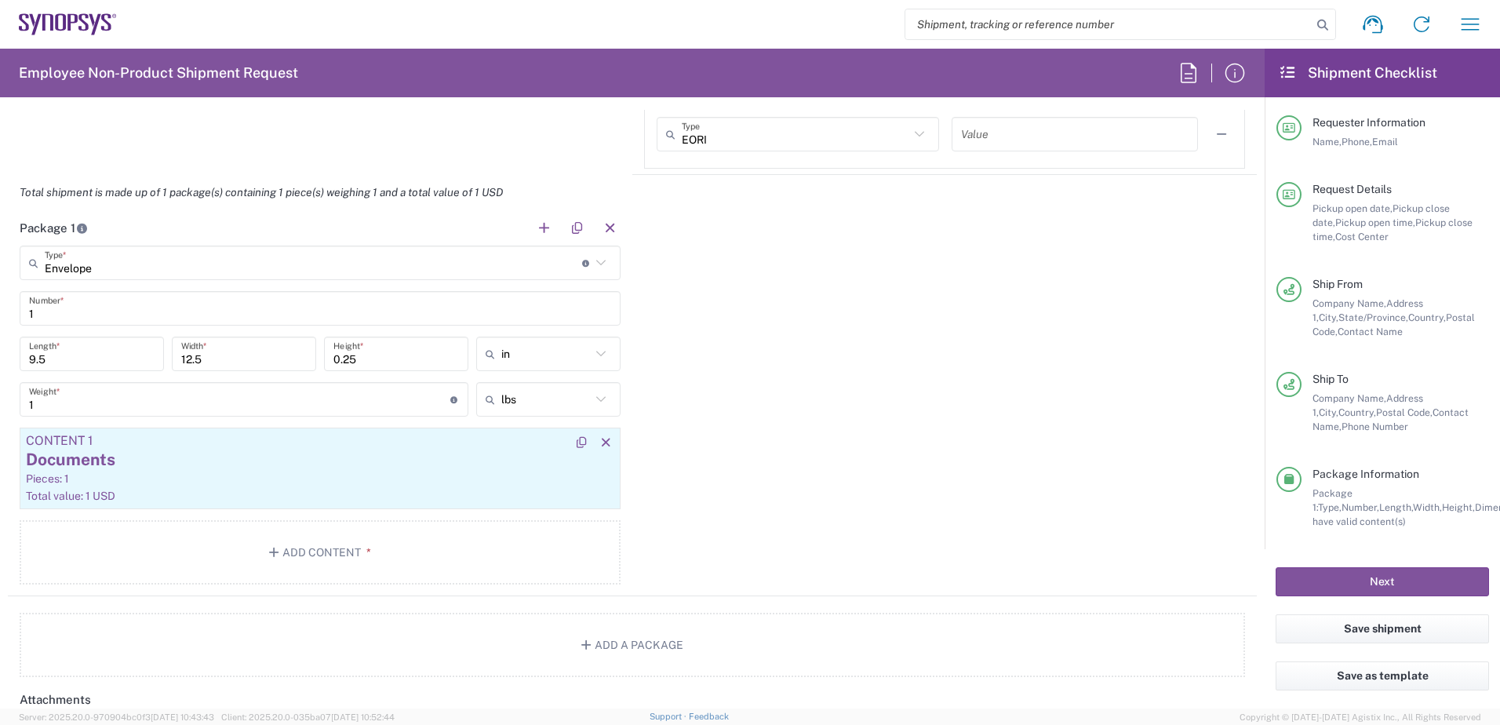
click at [203, 465] on div "Documents" at bounding box center [320, 460] width 588 height 24
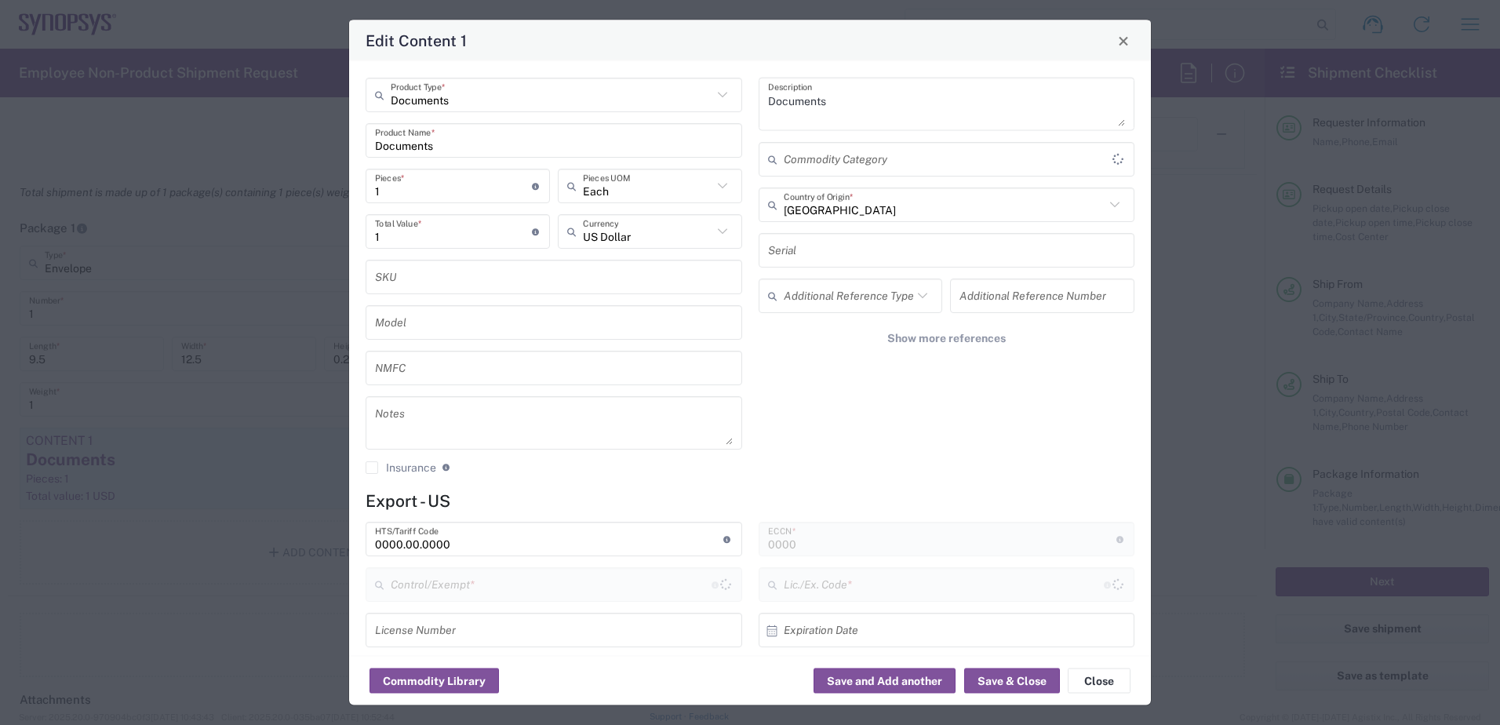
type input "FTR Exemption"
type input "30.37(a)"
click at [1011, 674] on button "Save & Close" at bounding box center [1012, 680] width 96 height 25
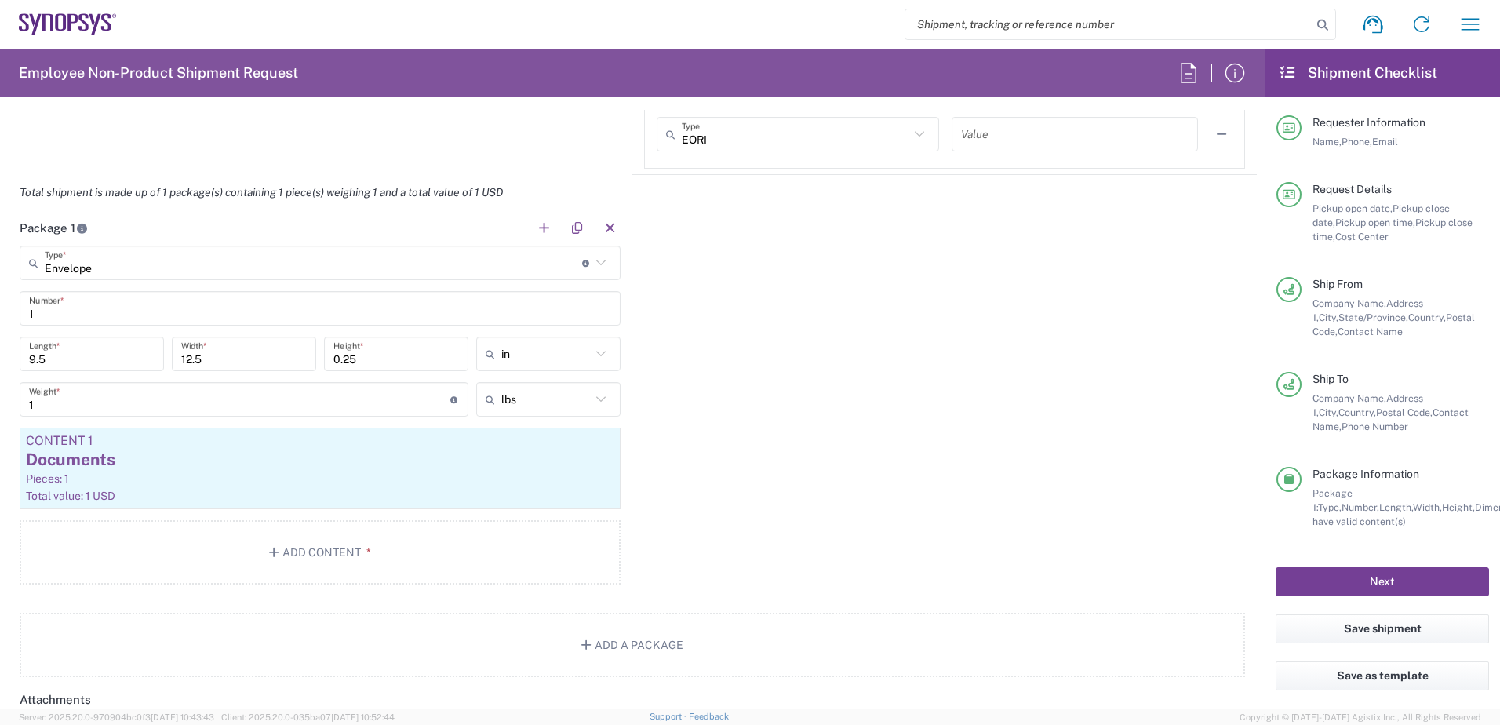
click at [1197, 584] on button "Next" at bounding box center [1382, 581] width 213 height 29
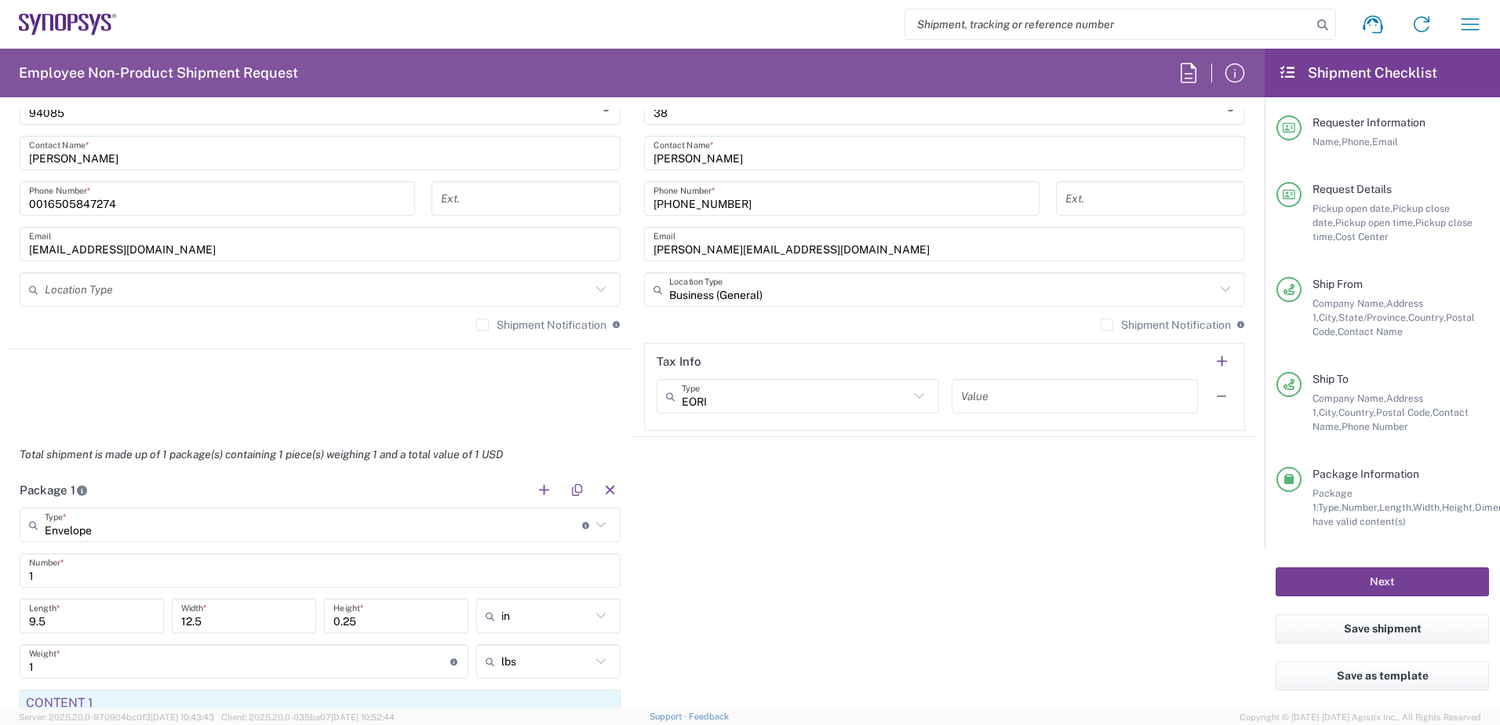
scroll to position [942, 0]
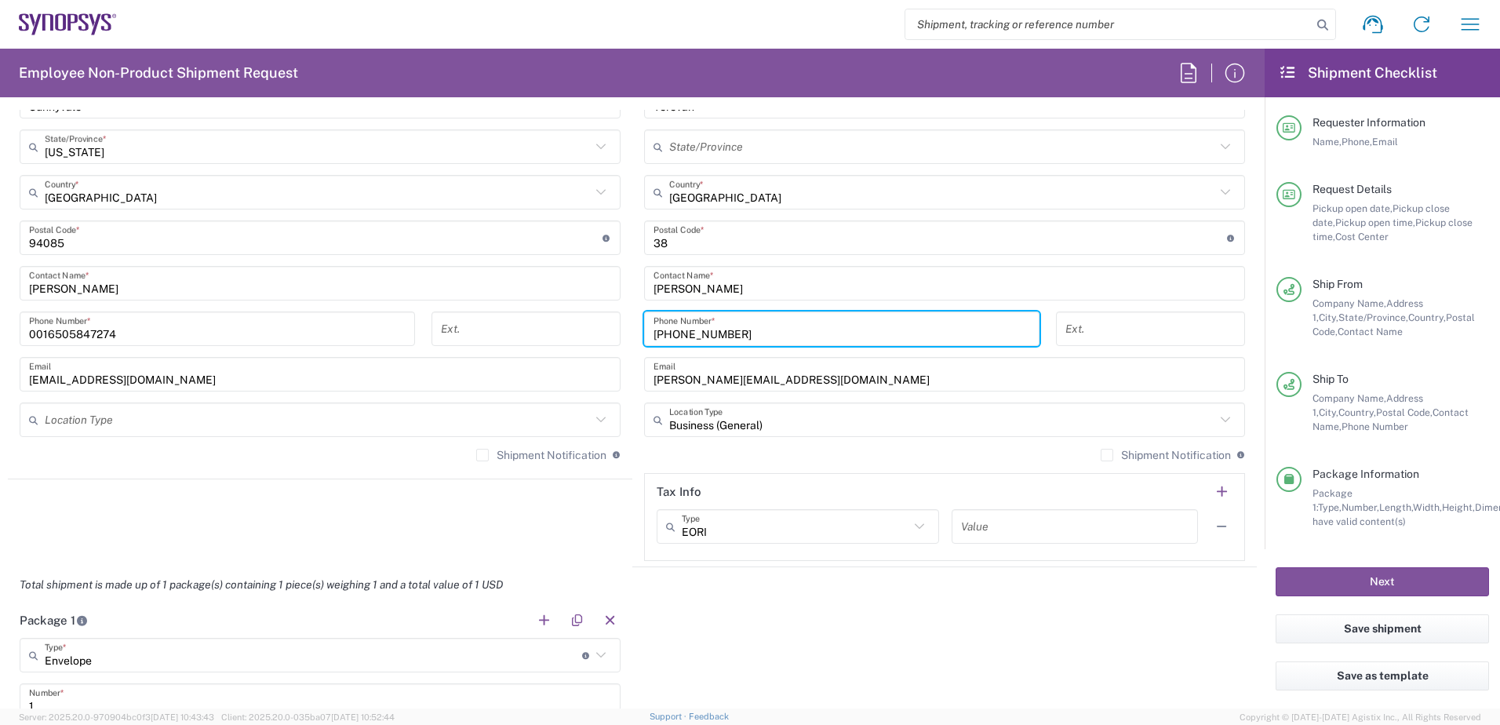
drag, startPoint x: 809, startPoint y: 335, endPoint x: 567, endPoint y: 314, distance: 242.6
click at [567, 314] on div "Ship From Headquarters USSV Location Headquarters [GEOGRAPHIC_DATA] Agrate Bria…" at bounding box center [632, 217] width 1249 height 701
type input "6505845000"
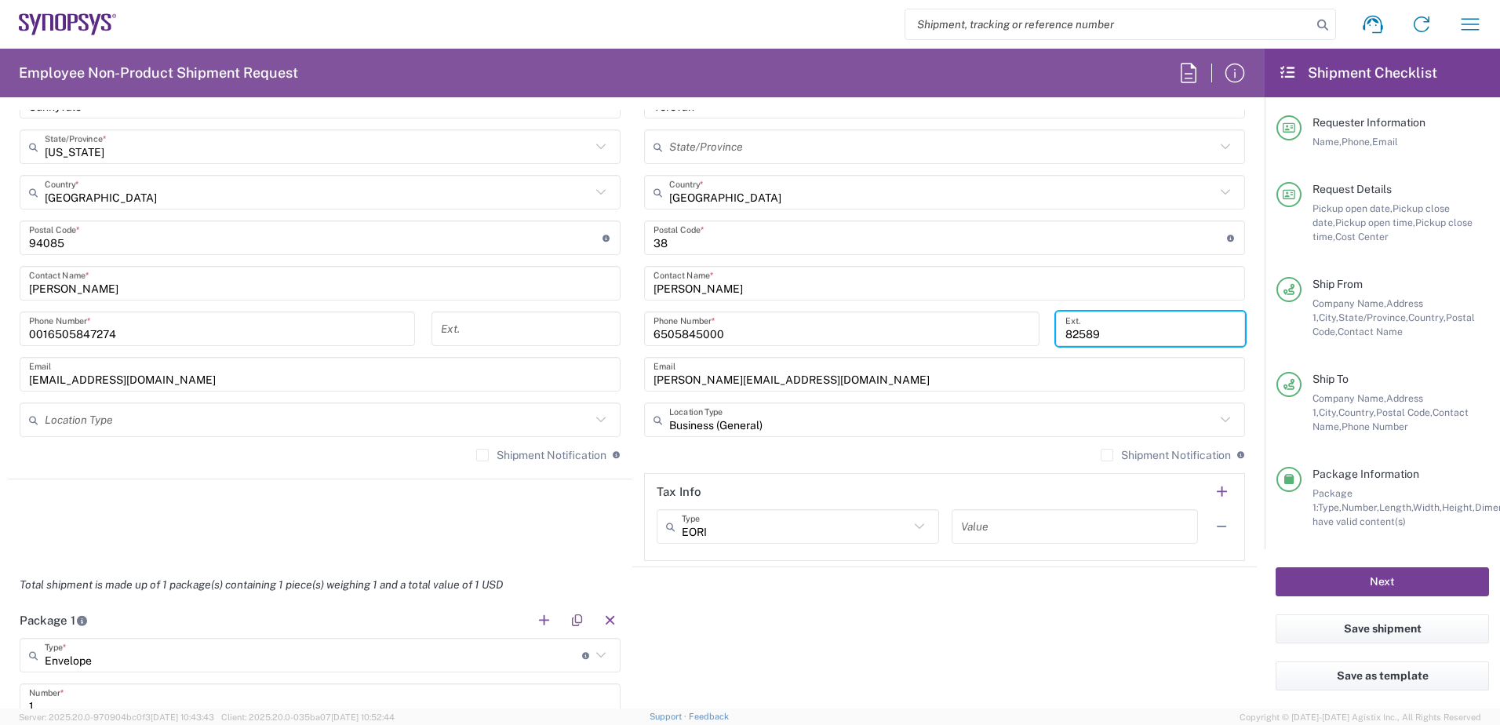
type input "82589"
click at [1197, 577] on button "Next" at bounding box center [1382, 581] width 213 height 29
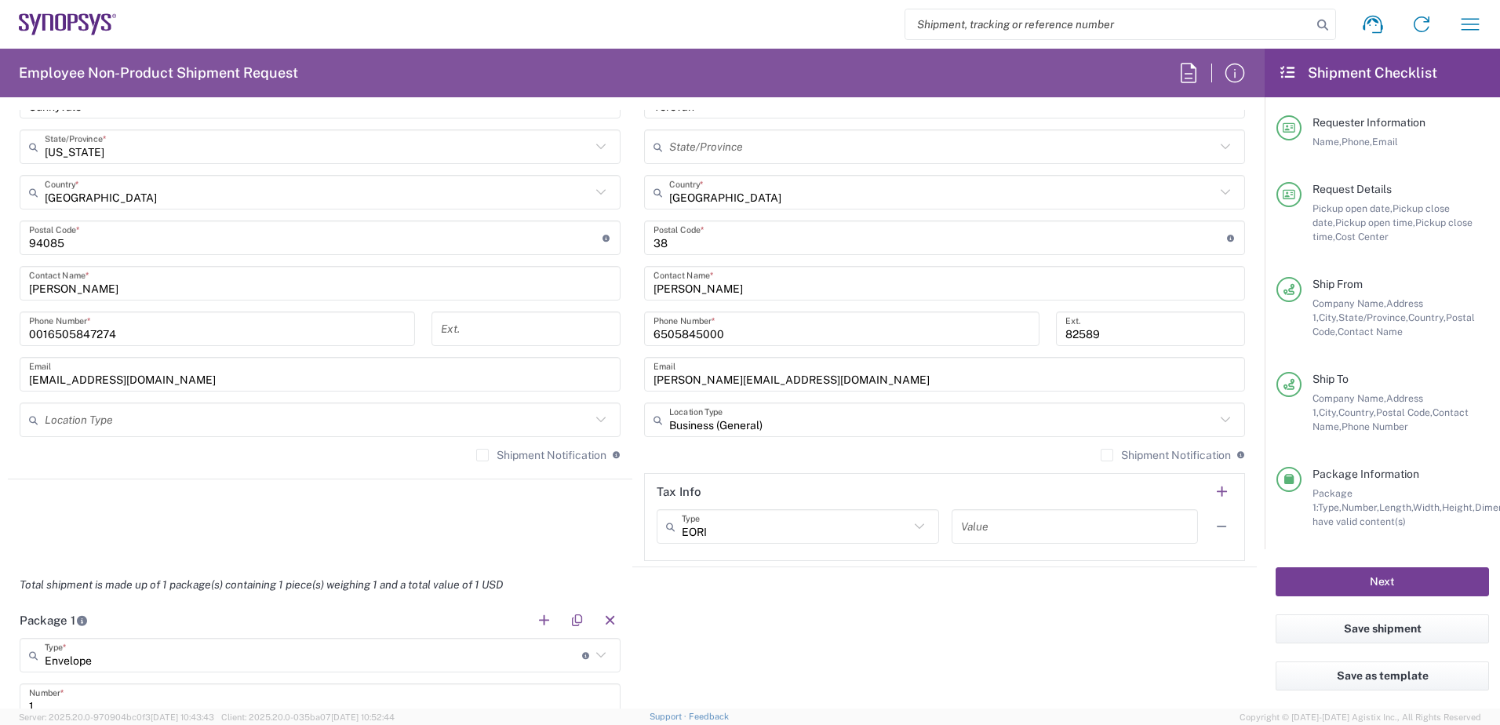
click at [1197, 577] on button "Next" at bounding box center [1382, 581] width 213 height 29
click at [1197, 578] on button "Next" at bounding box center [1382, 581] width 213 height 29
click at [1197, 579] on button "Next" at bounding box center [1382, 581] width 213 height 29
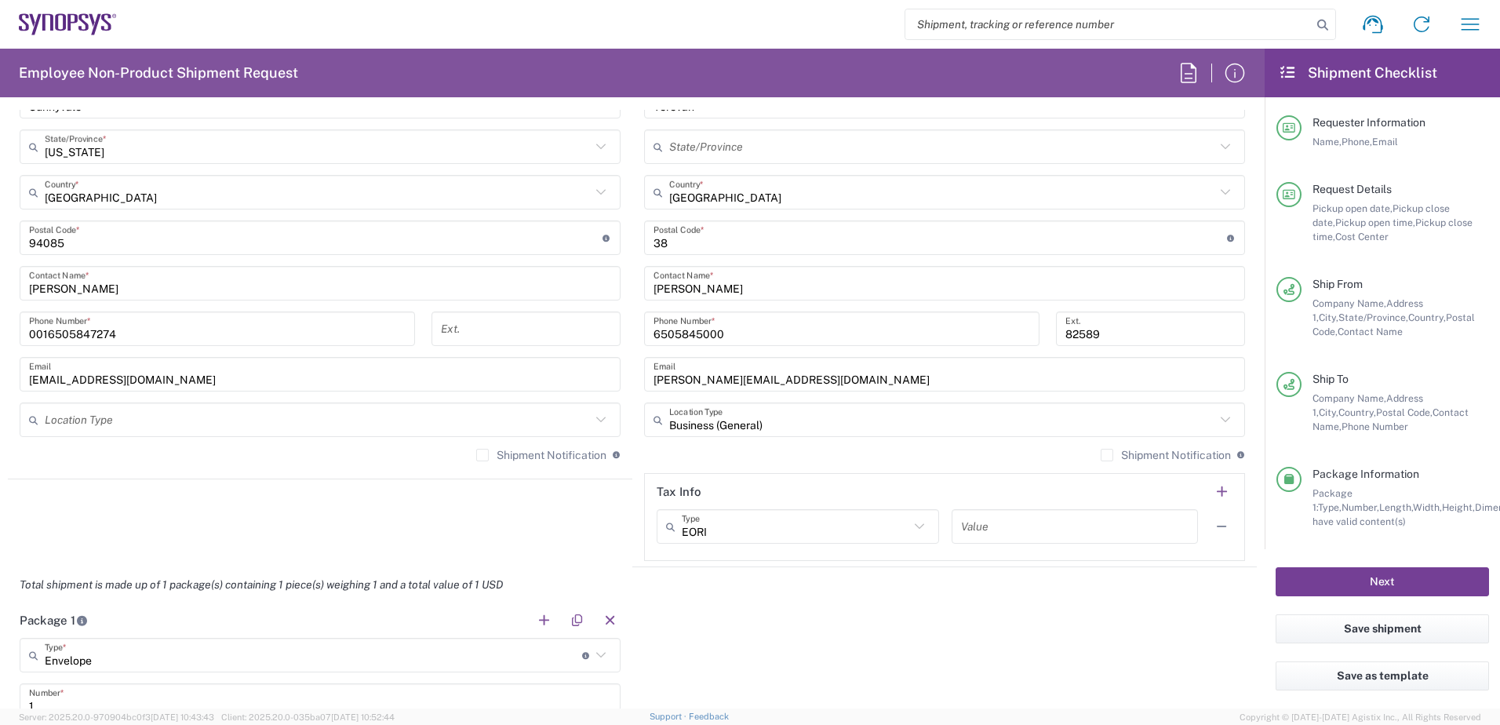
click at [1197, 579] on button "Next" at bounding box center [1382, 581] width 213 height 29
click at [1197, 581] on button "Next" at bounding box center [1382, 581] width 213 height 29
click at [1197, 586] on button "Next" at bounding box center [1382, 581] width 213 height 29
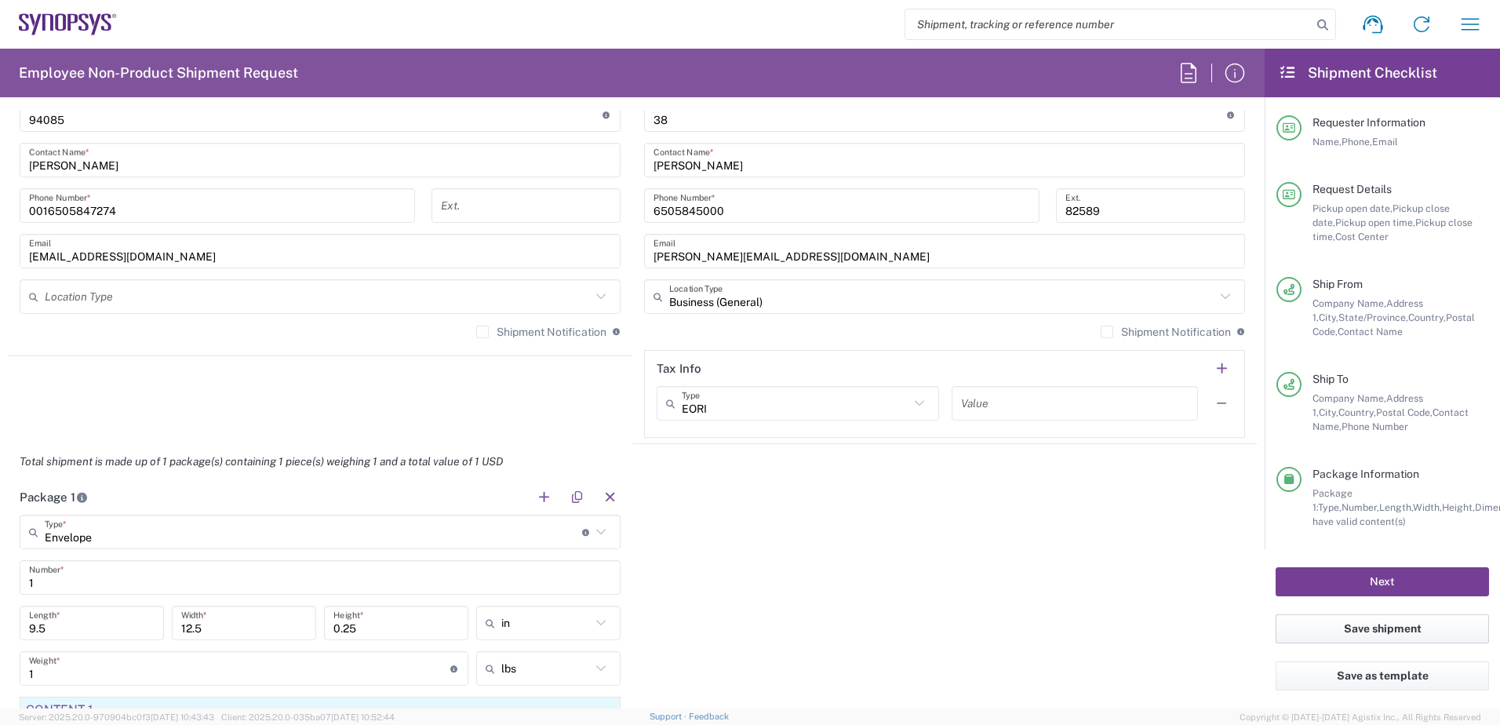
scroll to position [1255, 0]
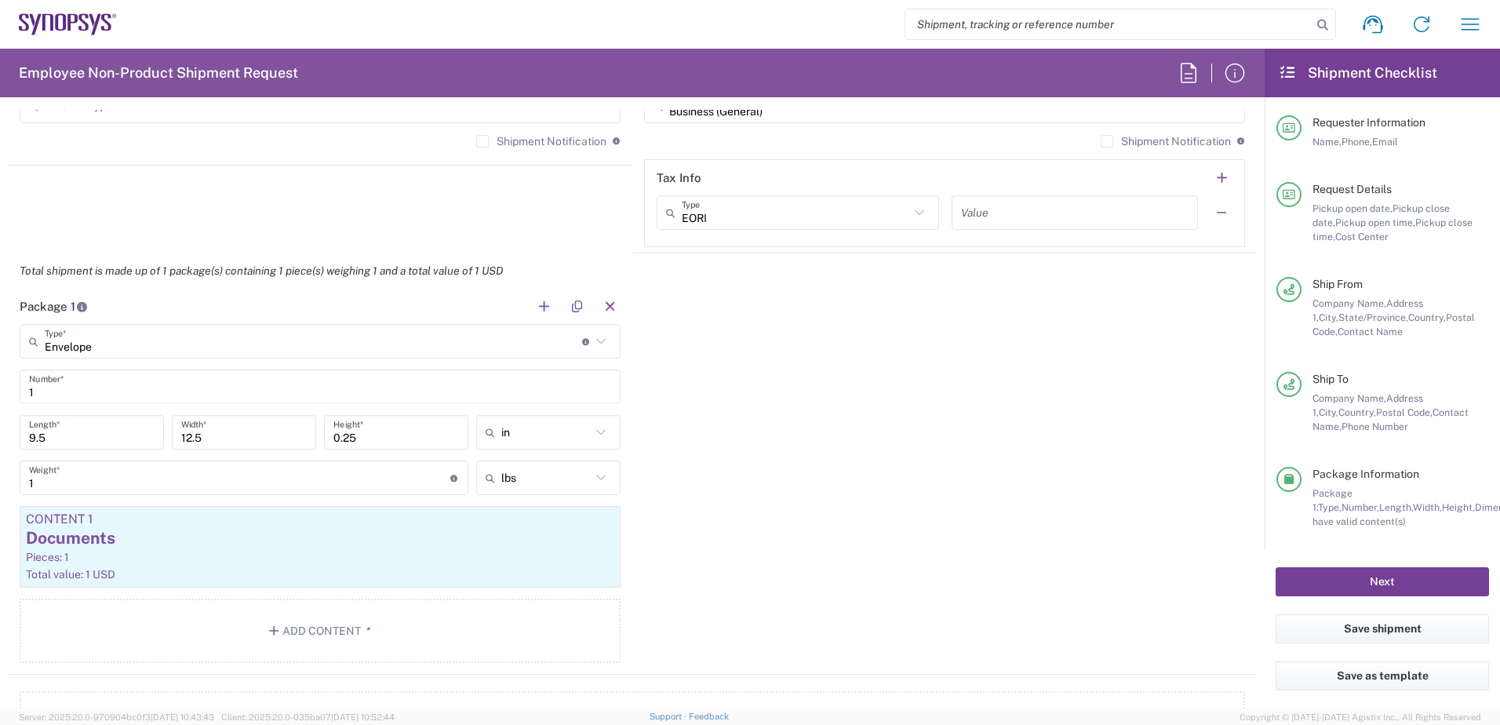
click at [1197, 593] on button "Next" at bounding box center [1382, 581] width 213 height 29
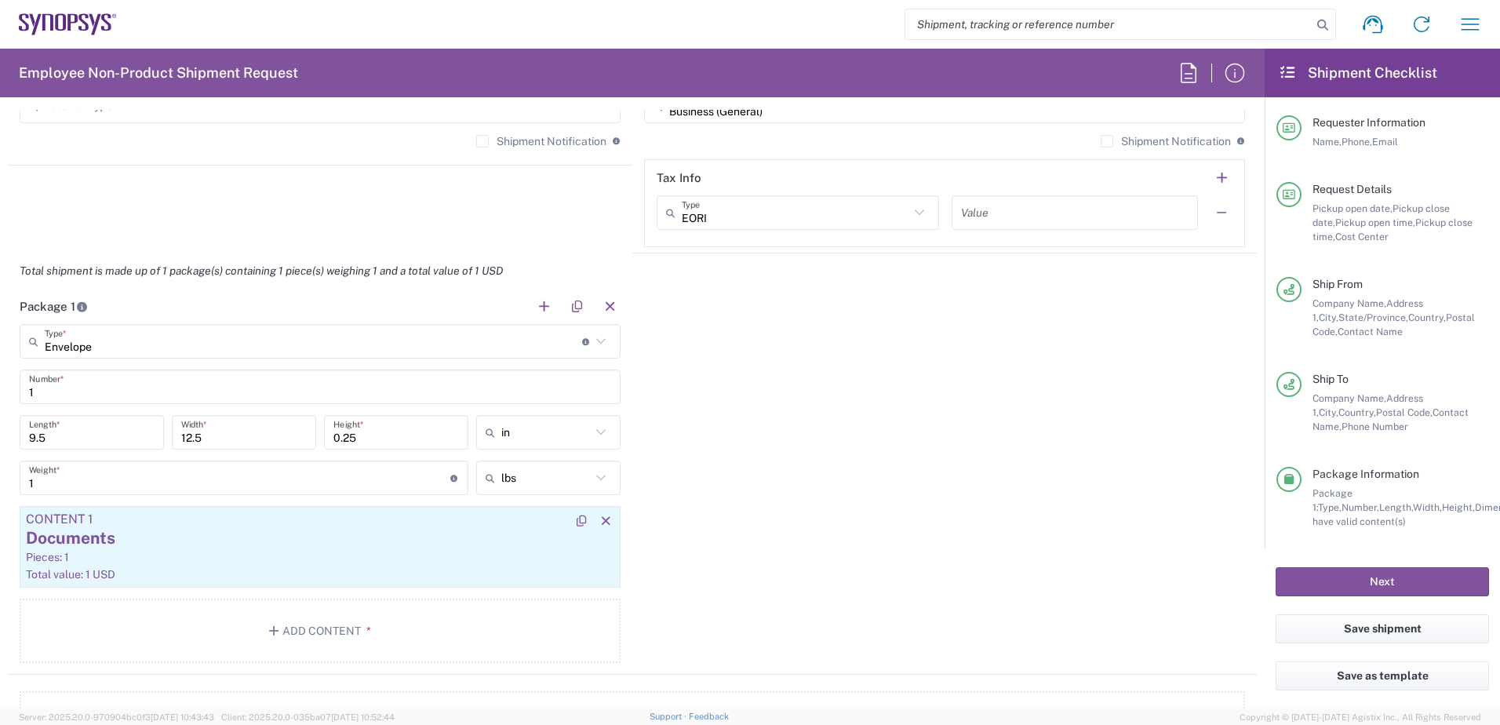
click at [307, 541] on div "Documents" at bounding box center [320, 538] width 588 height 24
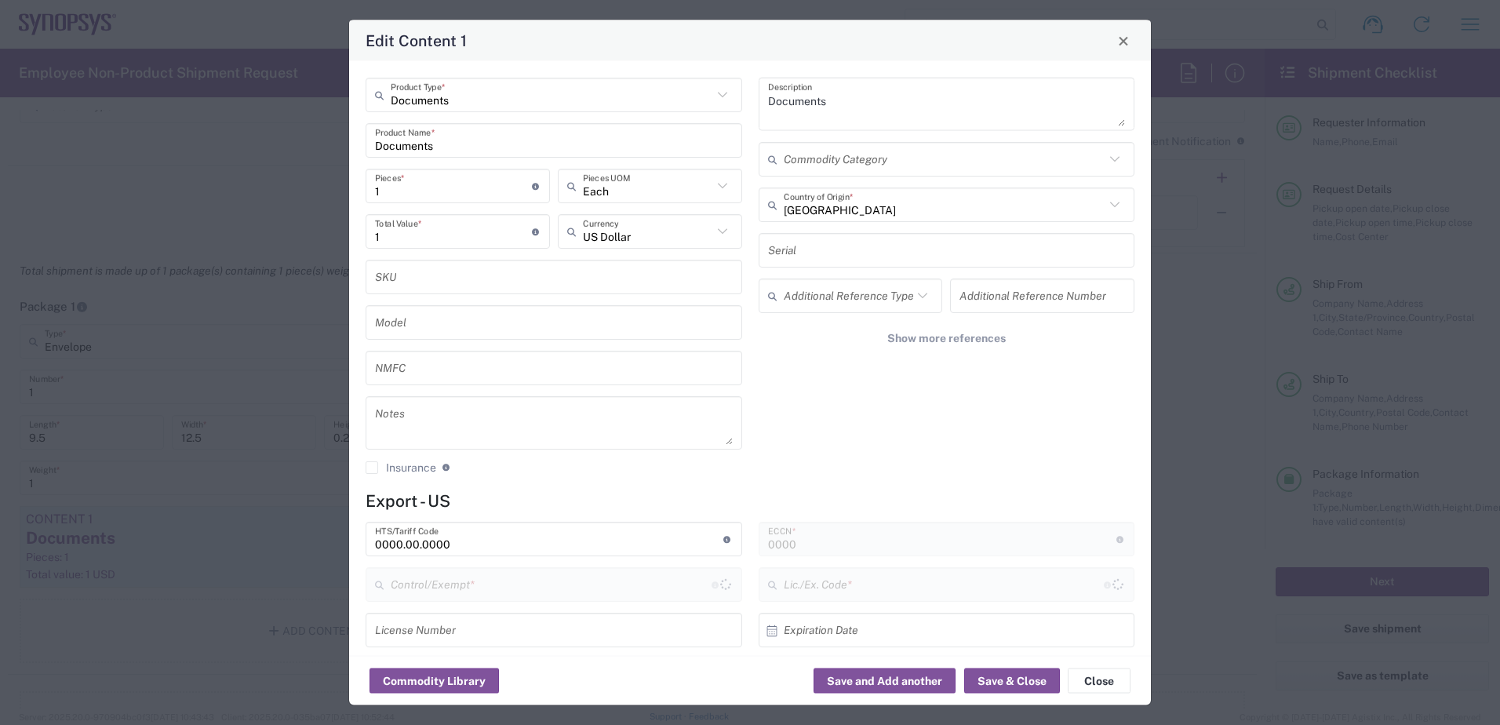
type input "FTR Exemption"
type input "30.37(a)"
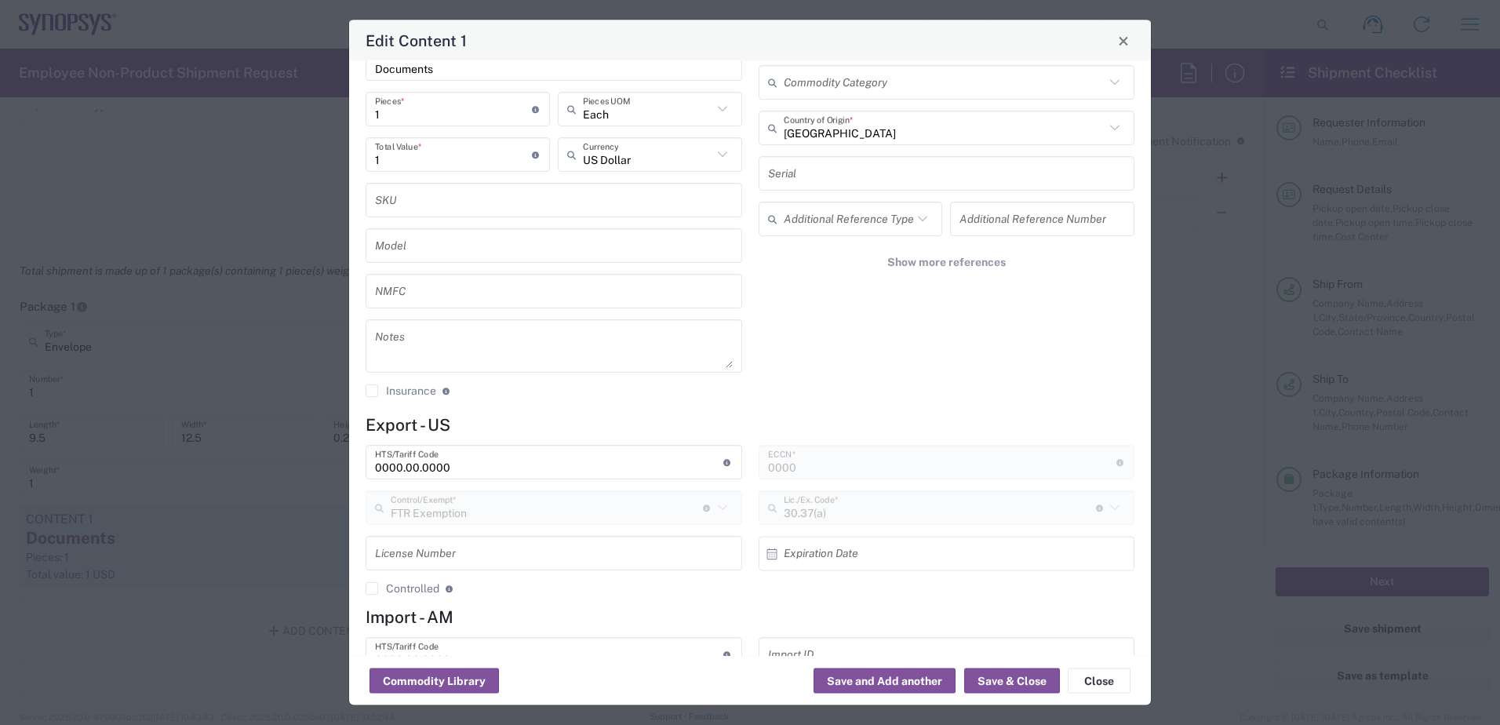
scroll to position [145, 0]
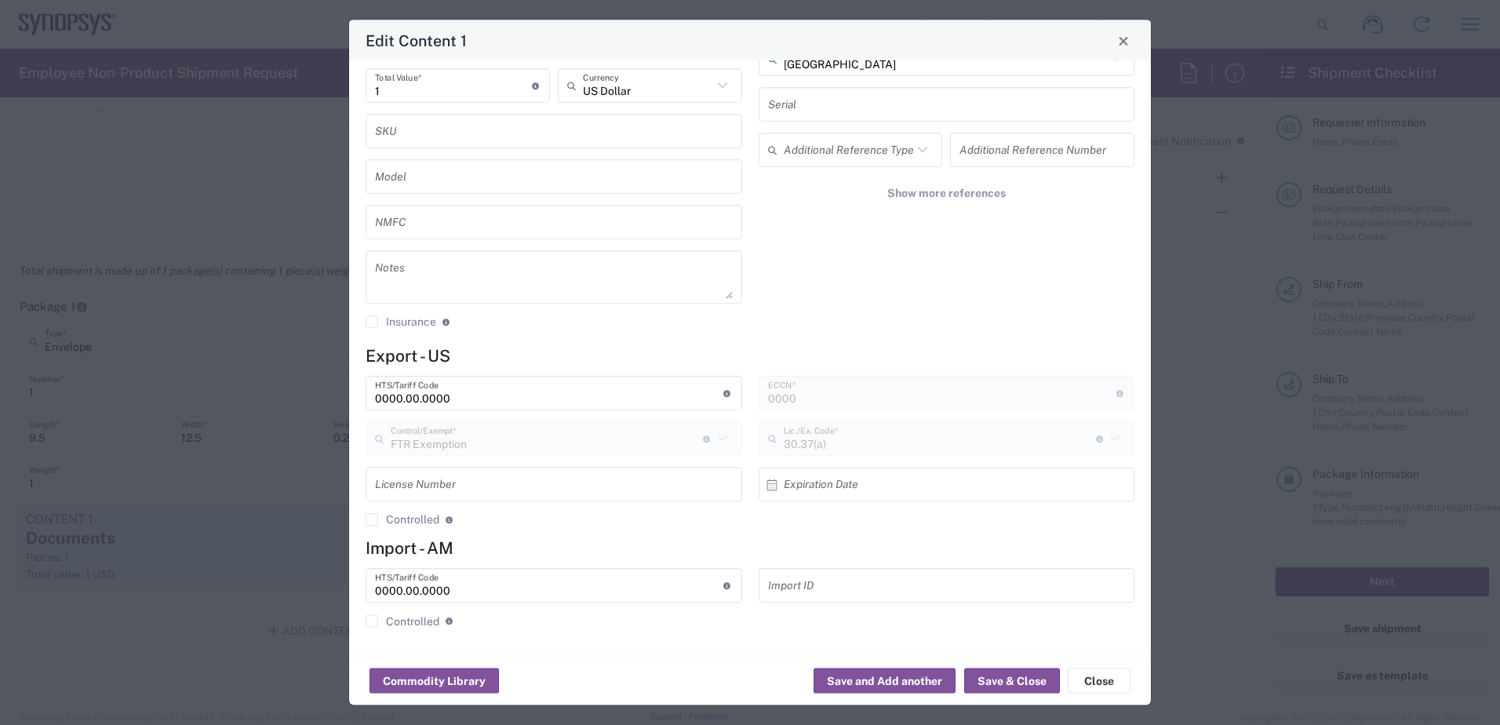
click at [503, 404] on input "0000.00.0000" at bounding box center [549, 393] width 348 height 27
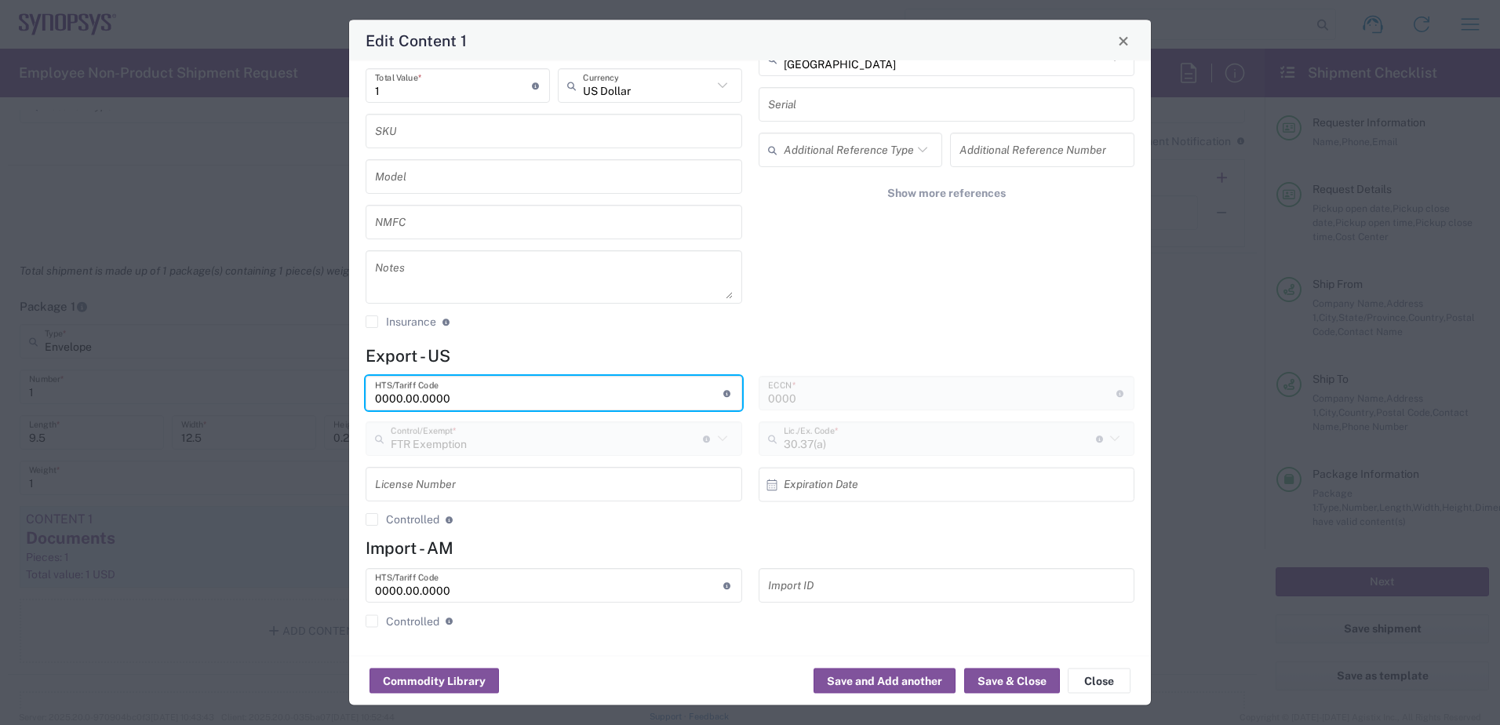
drag, startPoint x: 503, startPoint y: 404, endPoint x: 283, endPoint y: 417, distance: 220.1
click at [283, 417] on div "Edit Content 1 Documents Product Type * Documents Product Name * 1 Pieces * Num…" at bounding box center [750, 362] width 1500 height 725
paste input "4802.62.1000,"
type input "4802.62.1000"
click at [1007, 689] on button "Save & Close" at bounding box center [1012, 680] width 96 height 25
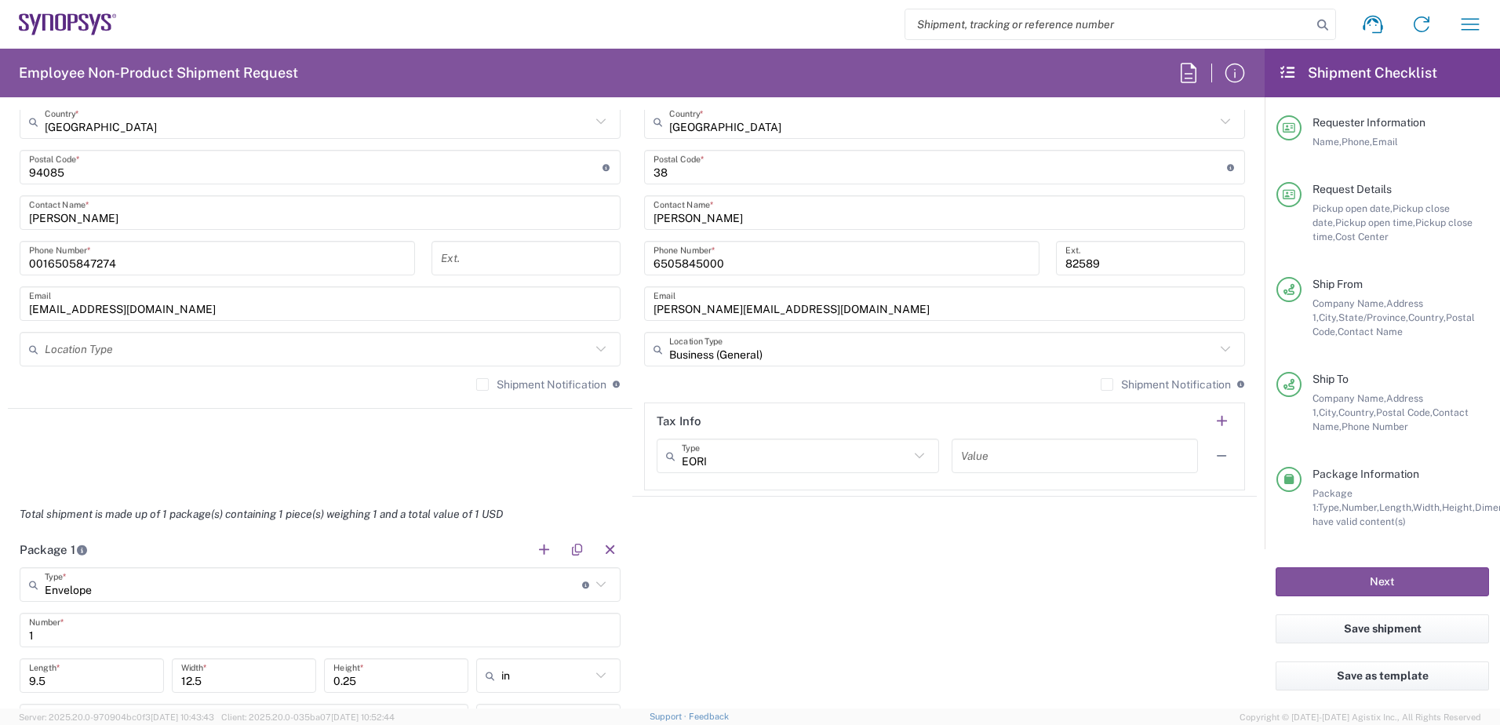
scroll to position [1020, 0]
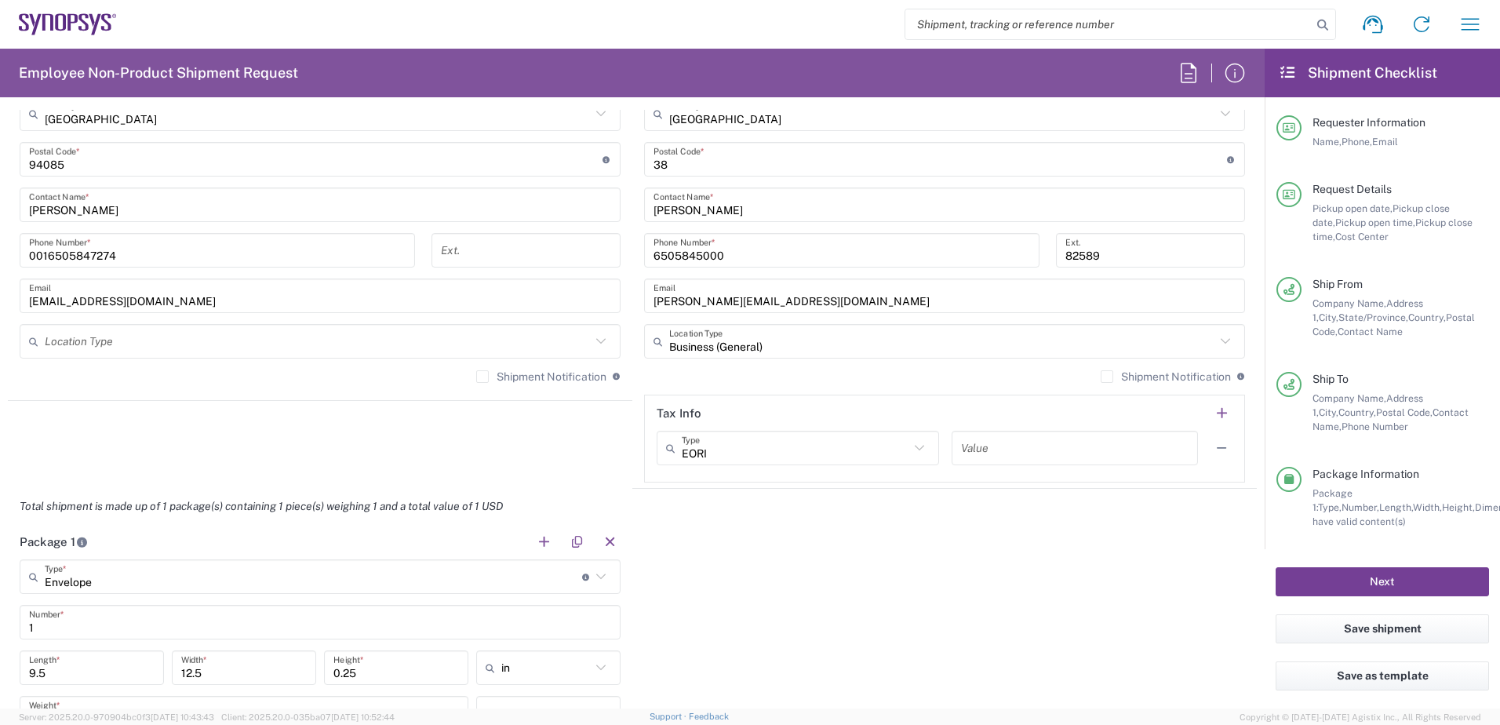
click at [1197, 576] on button "Next" at bounding box center [1382, 581] width 213 height 29
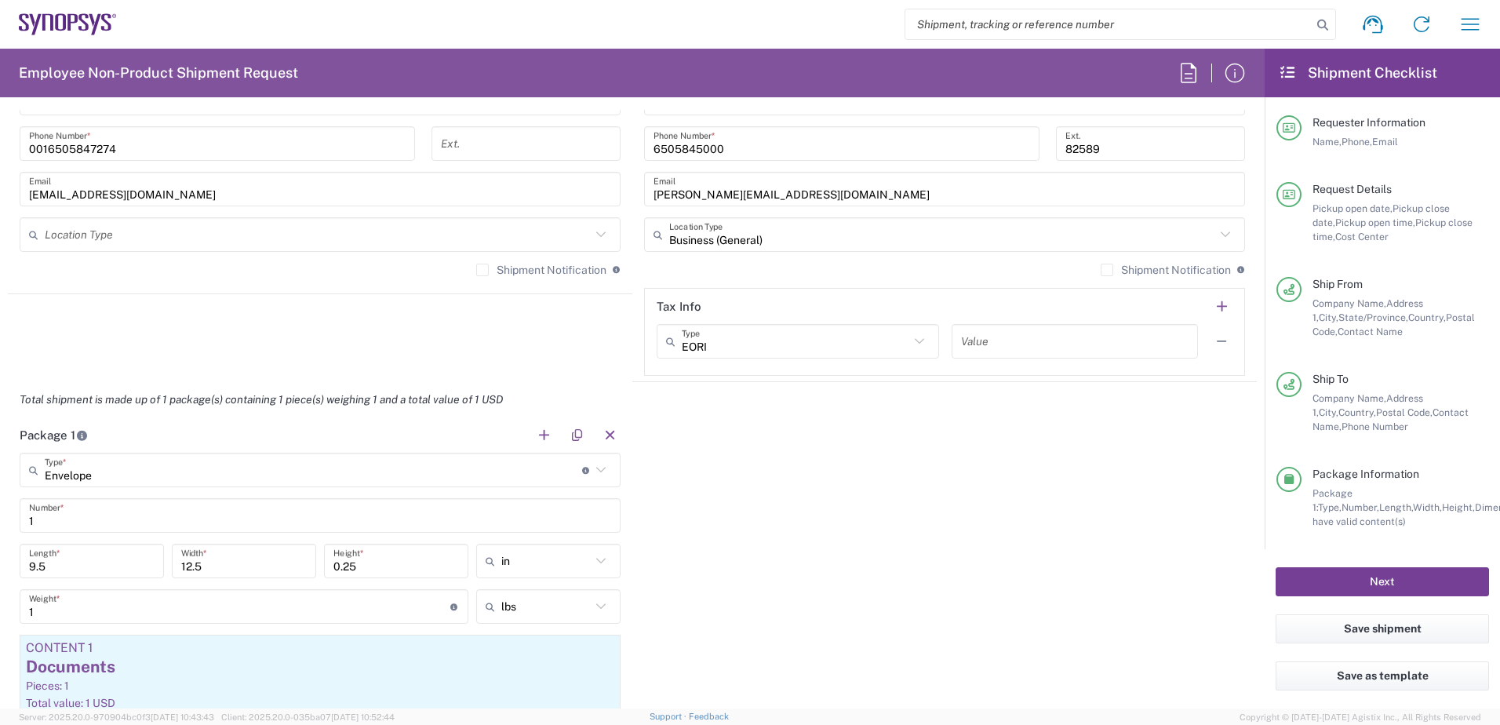
scroll to position [1255, 0]
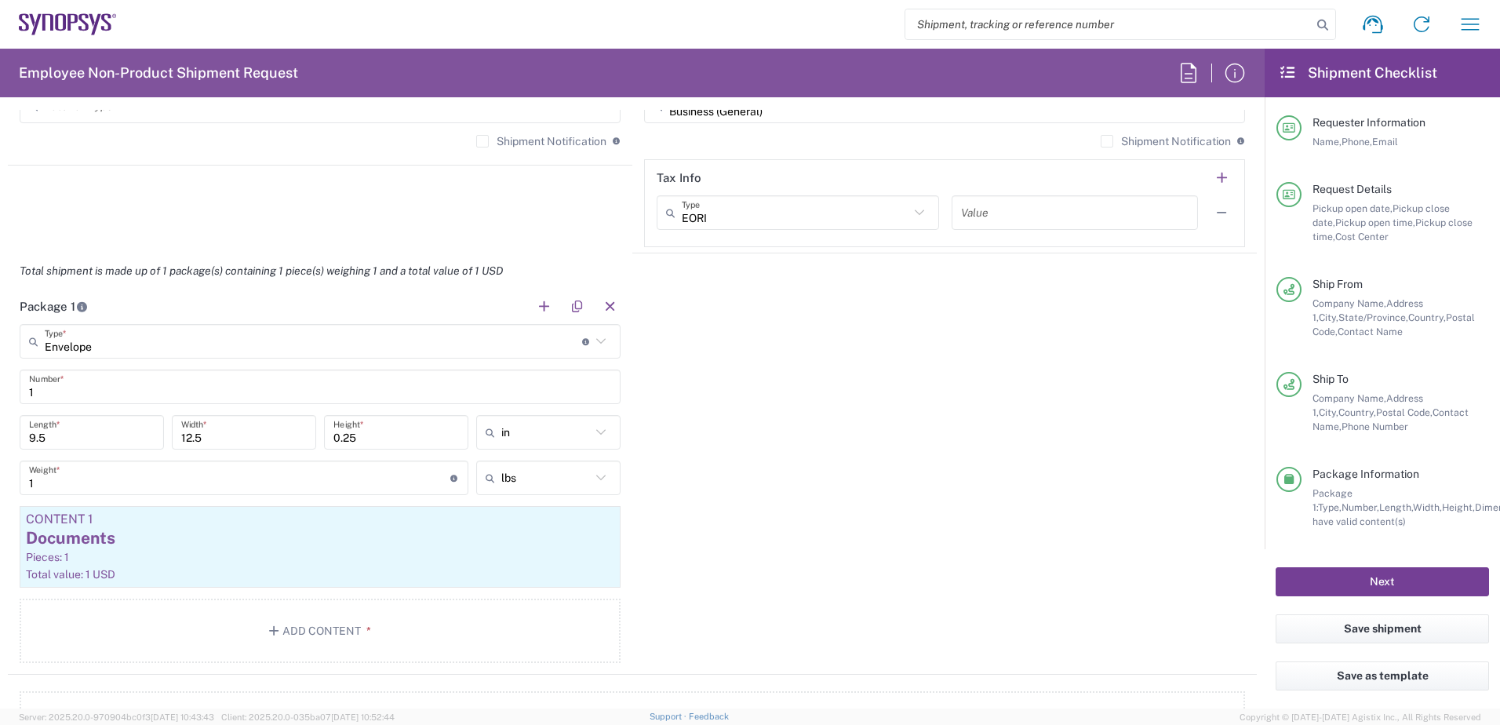
click at [1197, 586] on button "Next" at bounding box center [1382, 581] width 213 height 29
drag, startPoint x: 1375, startPoint y: 586, endPoint x: 1333, endPoint y: 587, distance: 41.6
click at [1197, 587] on button "Next" at bounding box center [1382, 581] width 213 height 29
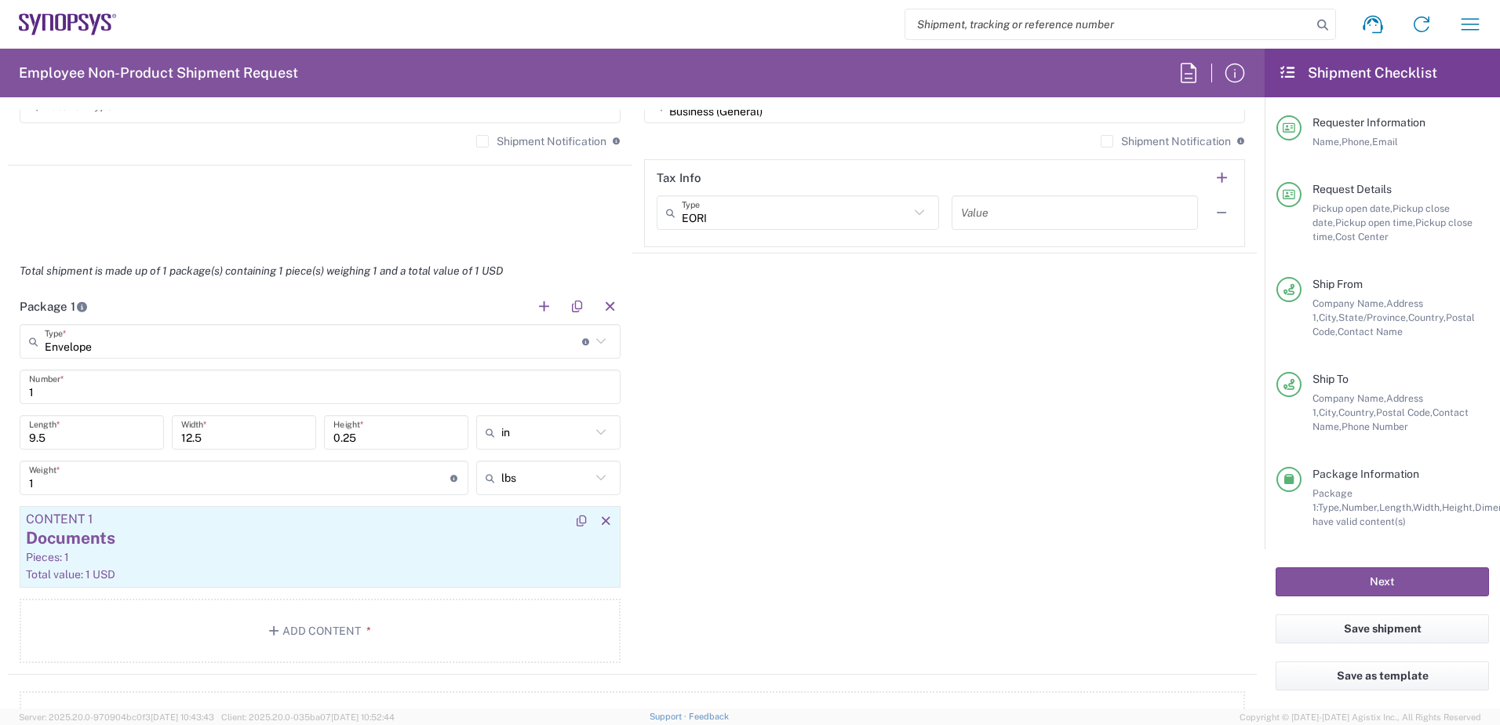
click at [277, 531] on div "Documents" at bounding box center [320, 538] width 588 height 24
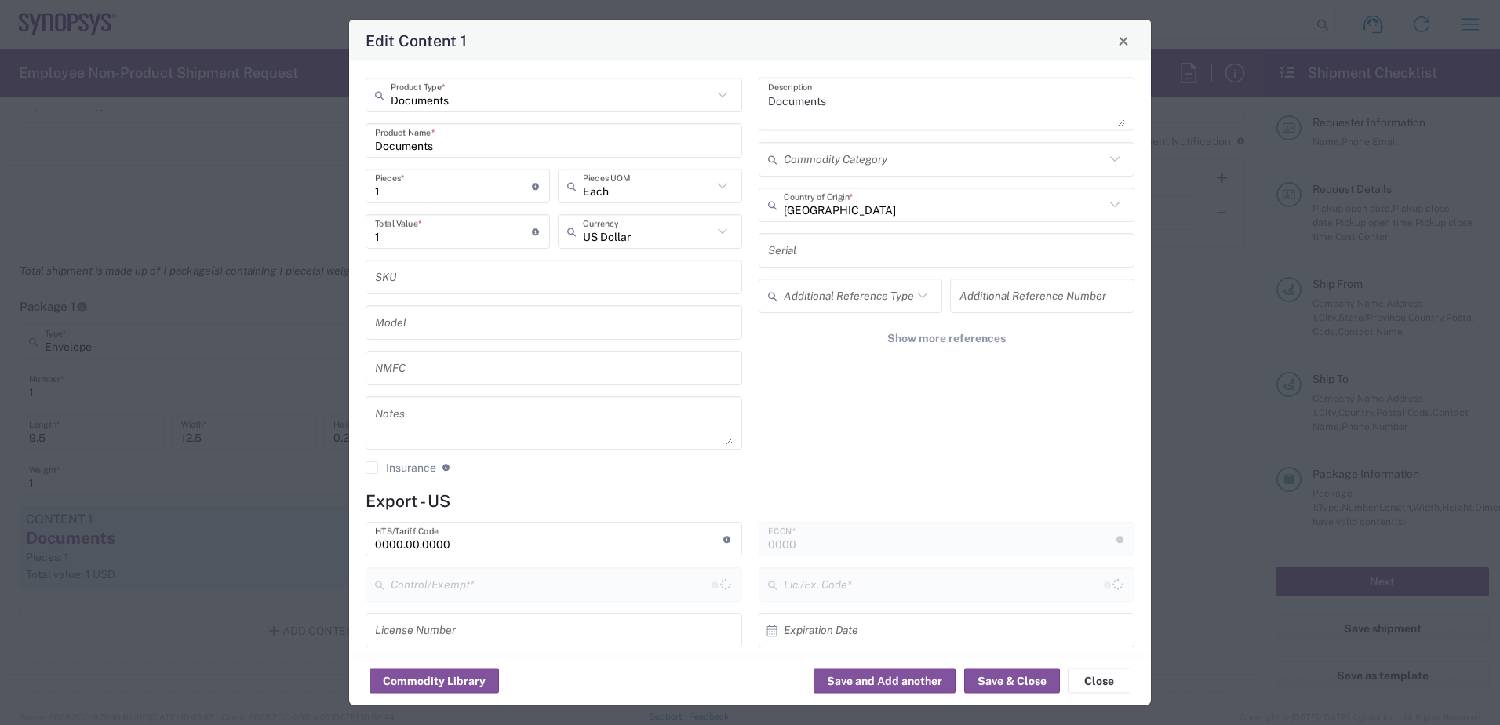
type input "FTR Exemption"
type input "30.37(a)"
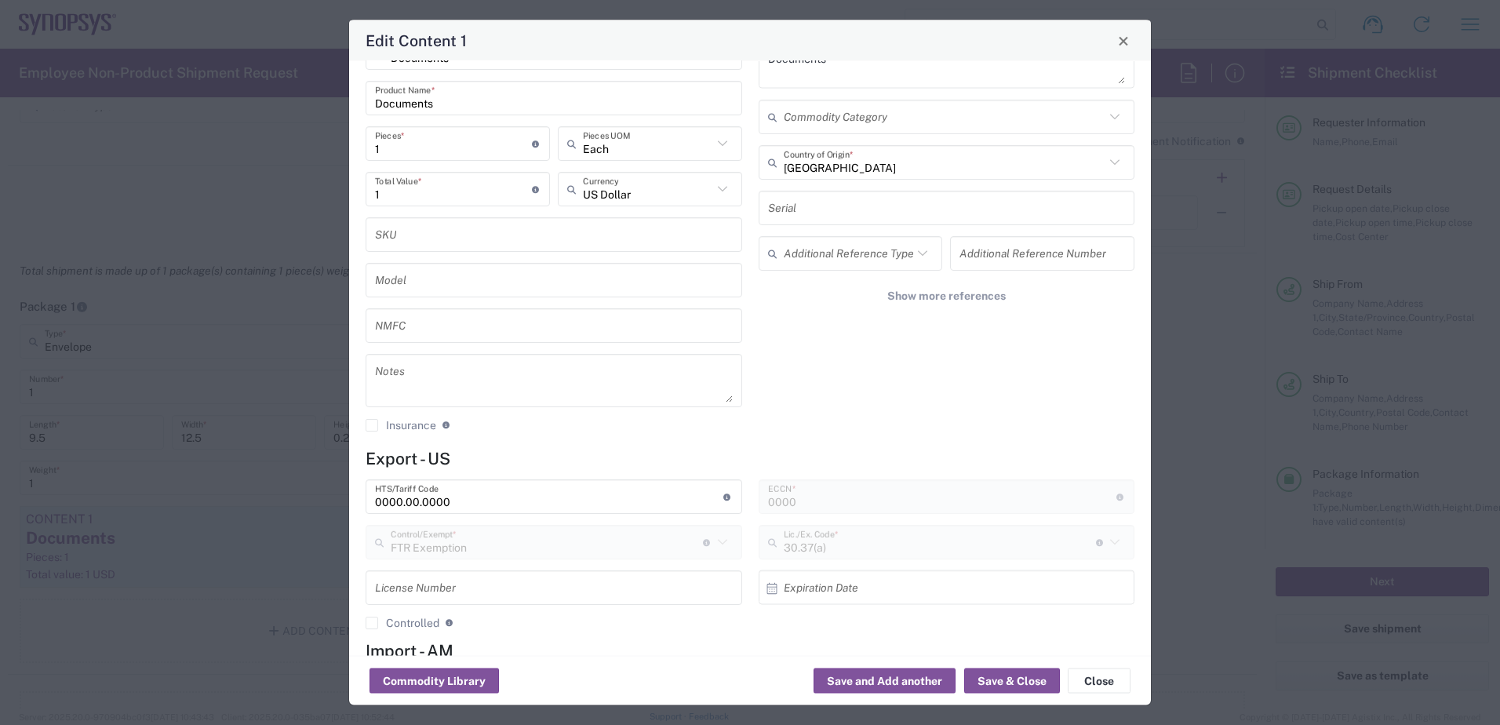
scroll to position [78, 0]
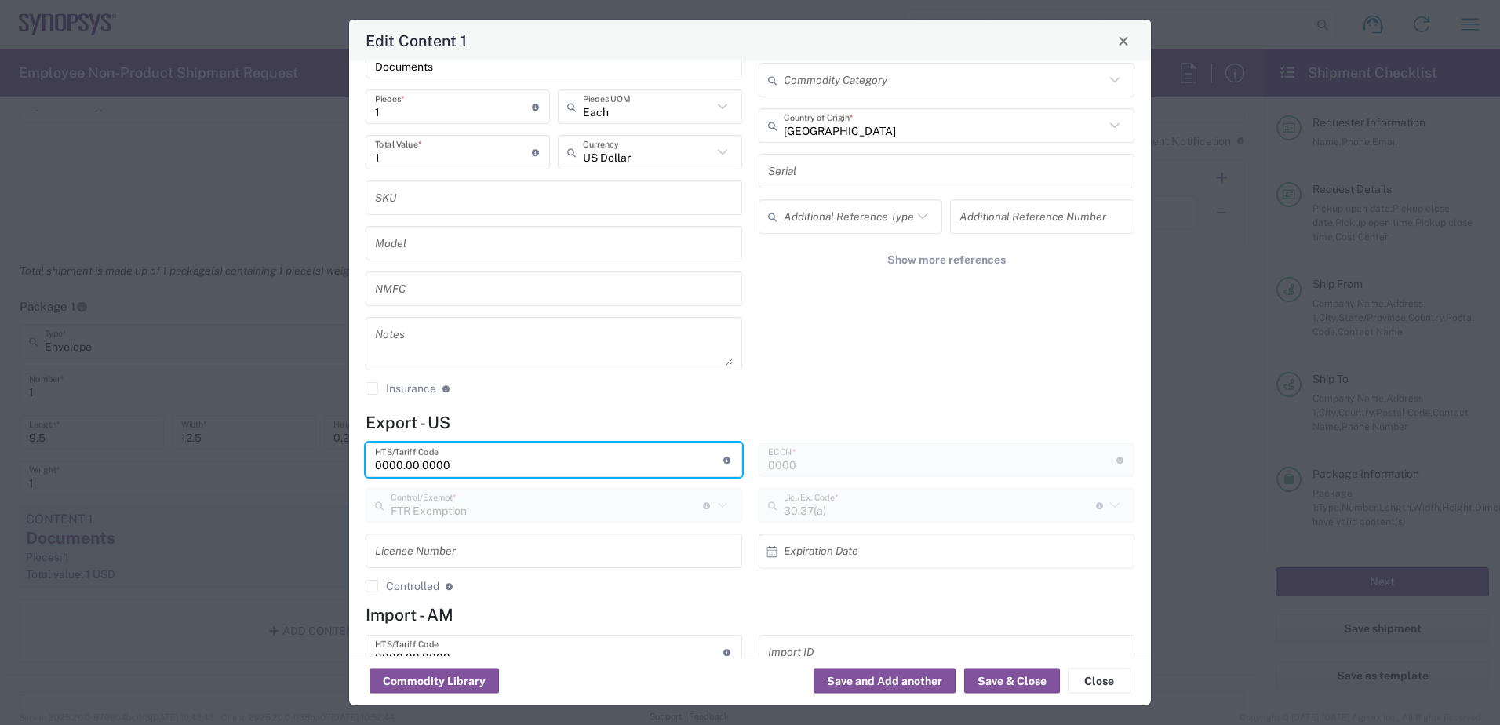
drag, startPoint x: 473, startPoint y: 463, endPoint x: 312, endPoint y: 458, distance: 160.9
click at [312, 458] on div "Edit Content 1 Documents Product Type * Documents Product Name * 1 Pieces * Num…" at bounding box center [750, 362] width 1500 height 725
paste input "4802.62.1000,"
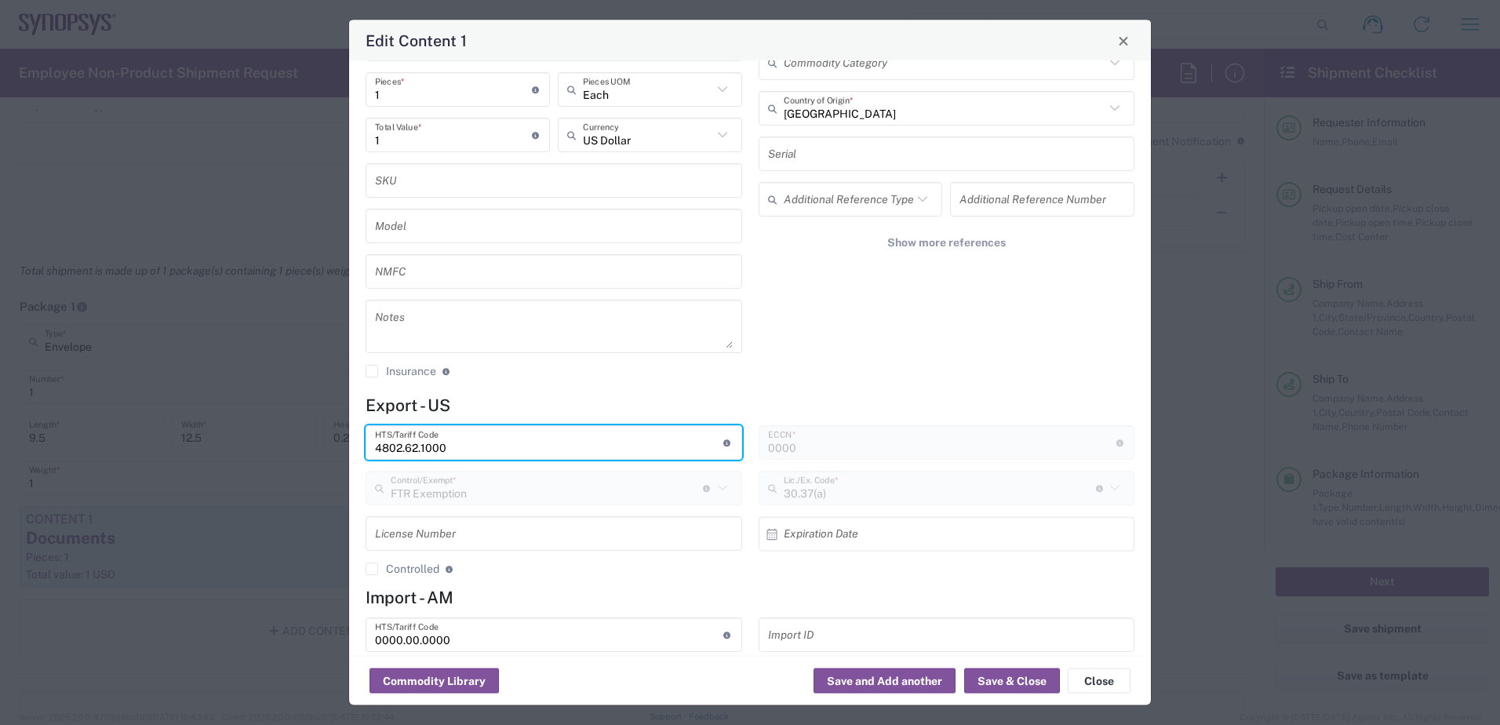
scroll to position [145, 0]
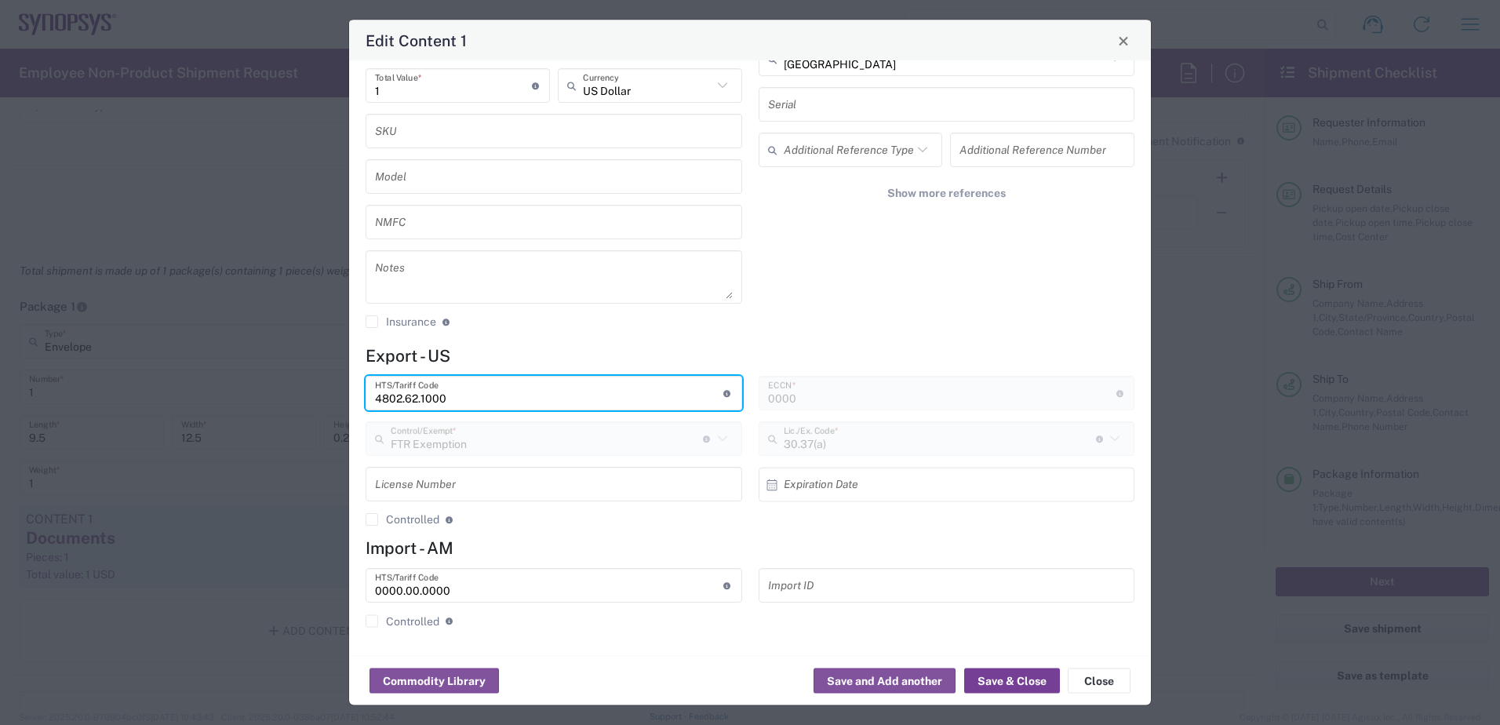
type input "4802.62.1000"
click at [1011, 684] on button "Save & Close" at bounding box center [1012, 680] width 96 height 25
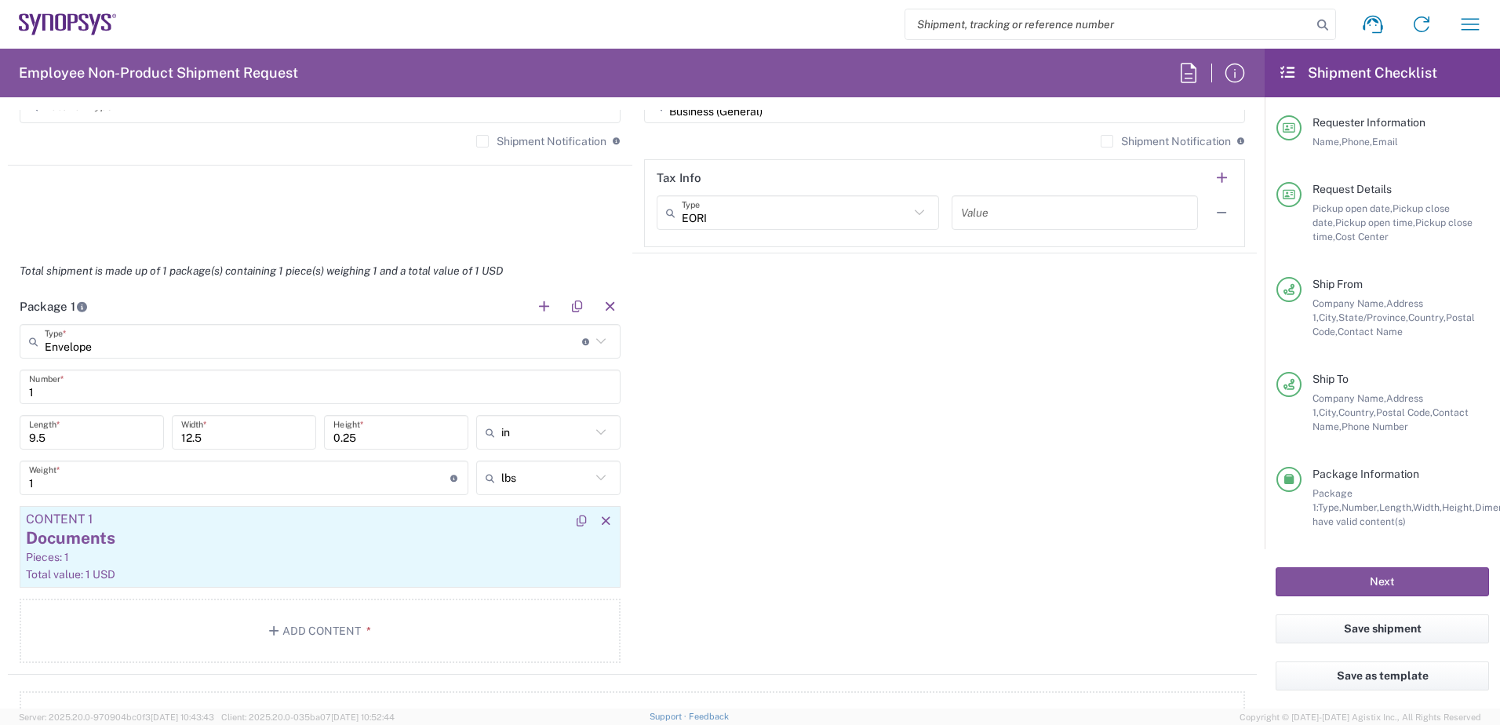
click at [264, 539] on div "Documents" at bounding box center [320, 538] width 588 height 24
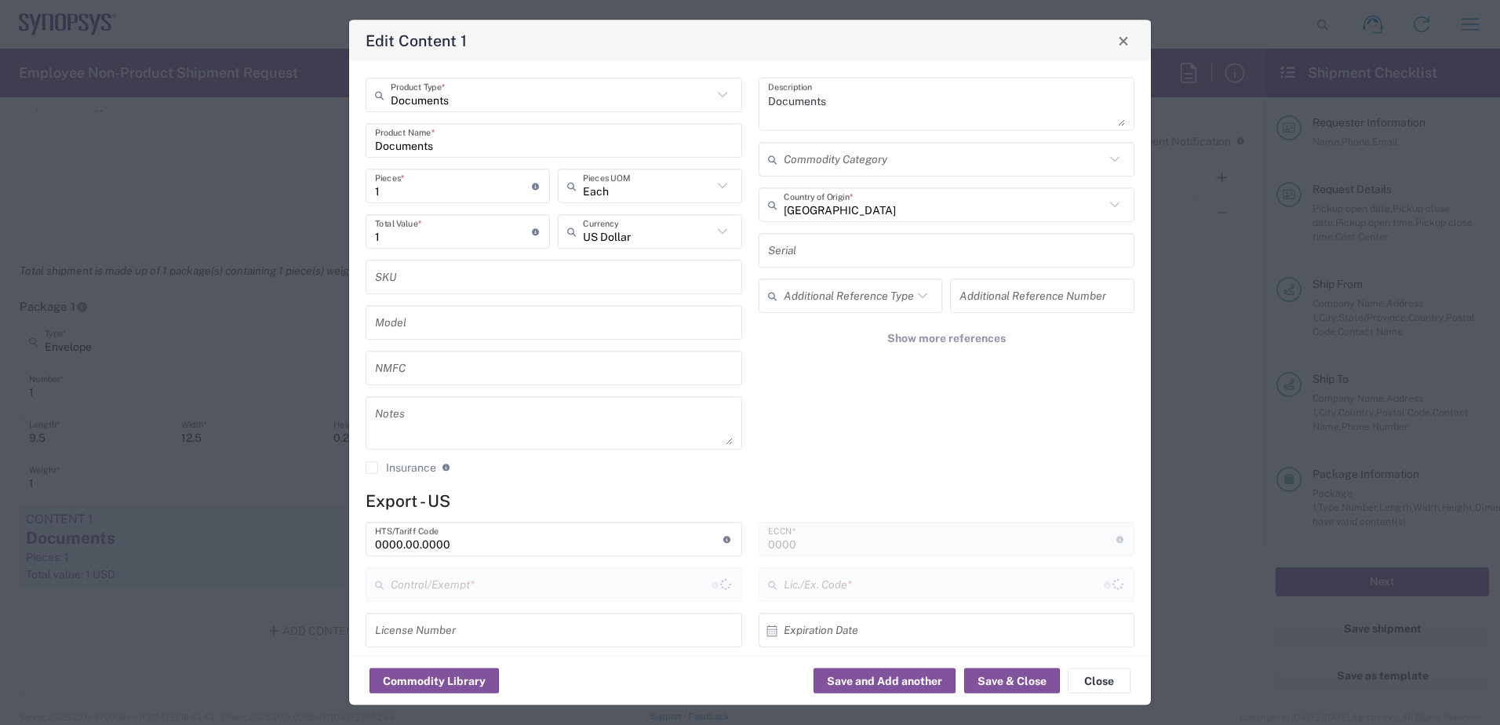
type input "FTR Exemption"
type input "30.37(a)"
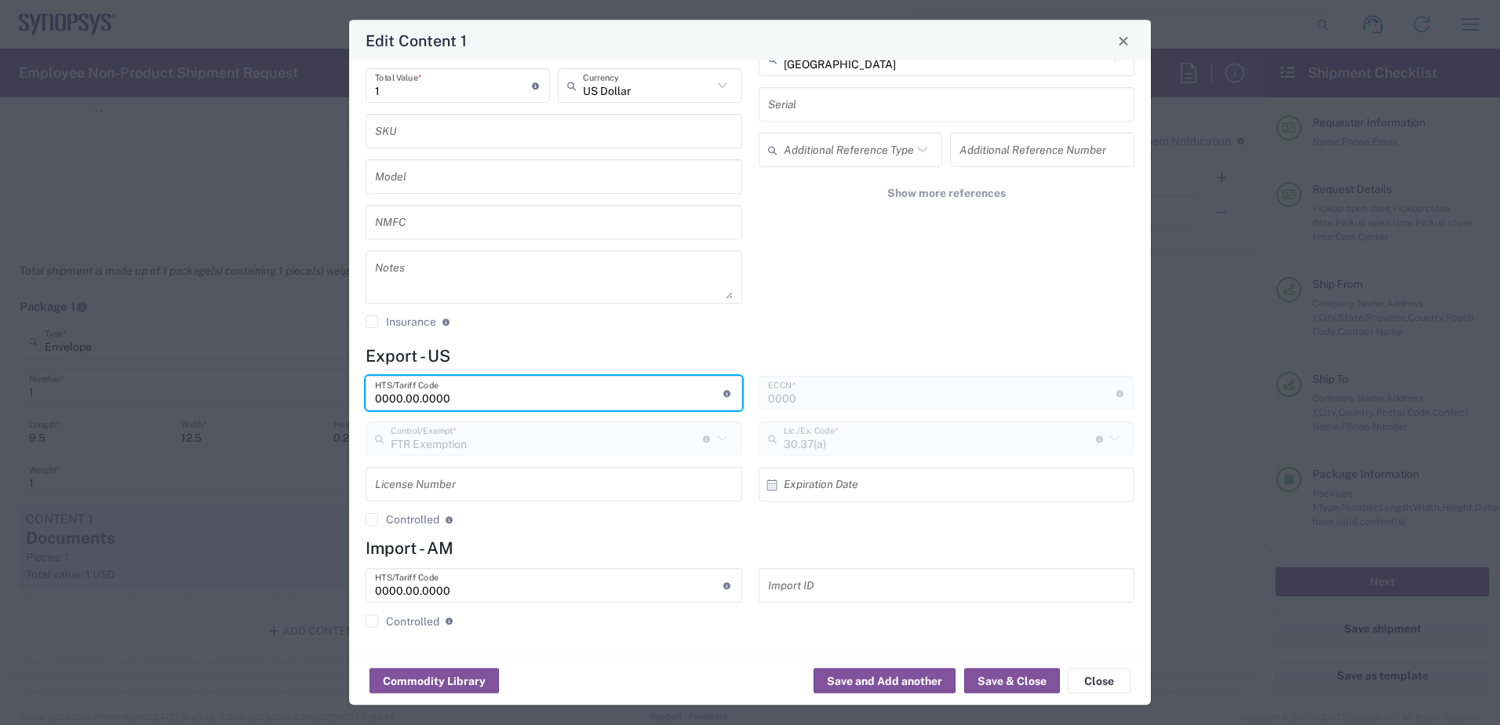
click at [469, 396] on input "0000.00.0000" at bounding box center [549, 393] width 348 height 27
drag, startPoint x: 469, startPoint y: 396, endPoint x: 250, endPoint y: 395, distance: 218.9
click at [250, 395] on div "Edit Content 1 Documents Product Type * Documents Product Name * 1 Pieces * Num…" at bounding box center [750, 362] width 1500 height 725
paste input "4802.62.1000,"
type input "4802.62.1000"
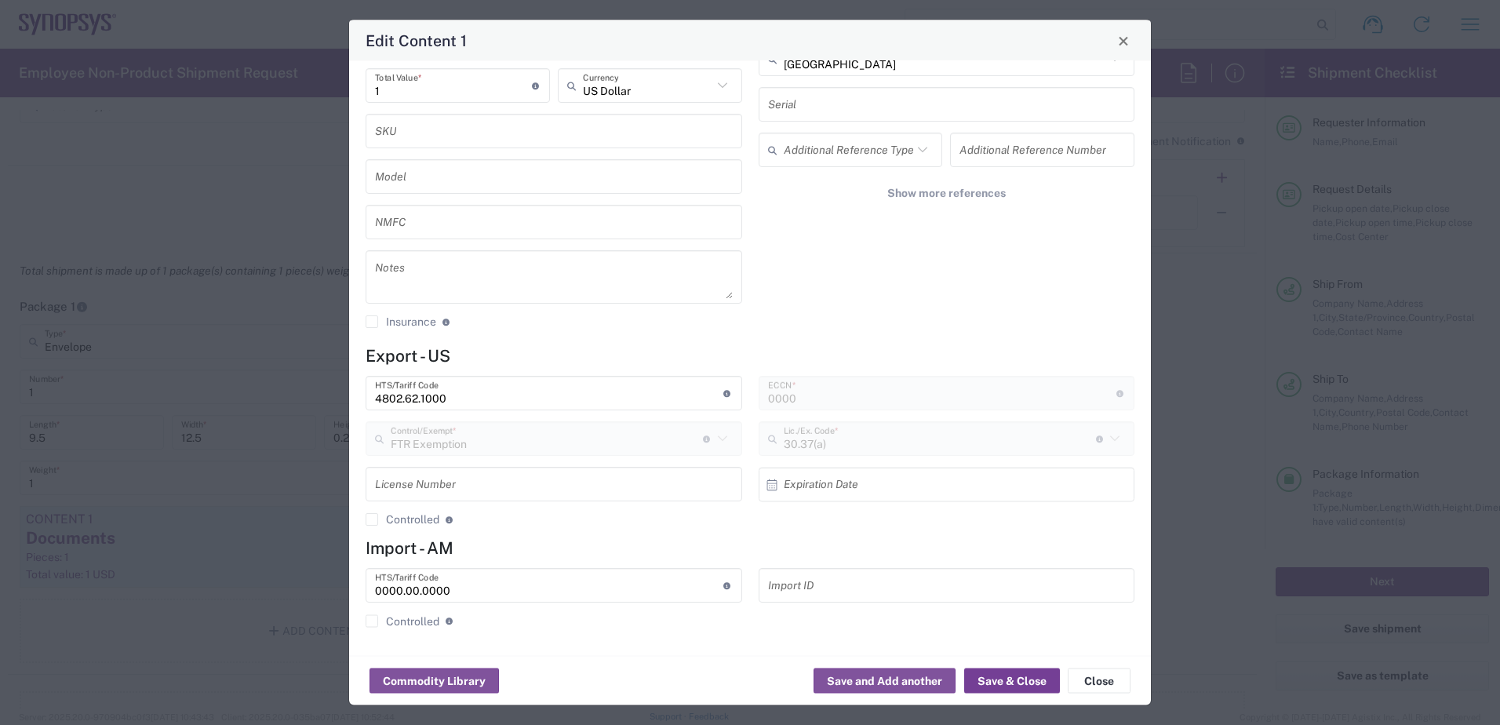
click at [995, 681] on button "Save & Close" at bounding box center [1012, 680] width 96 height 25
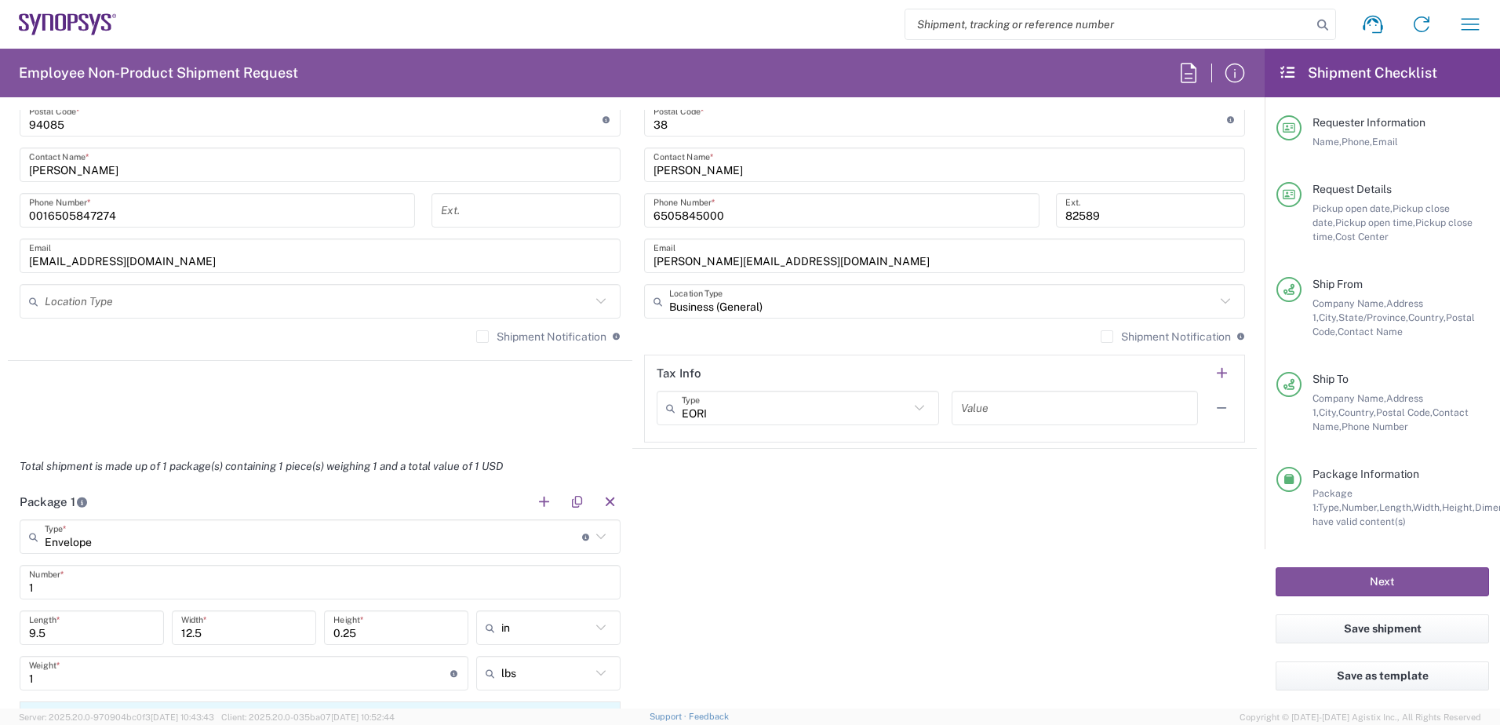
scroll to position [942, 0]
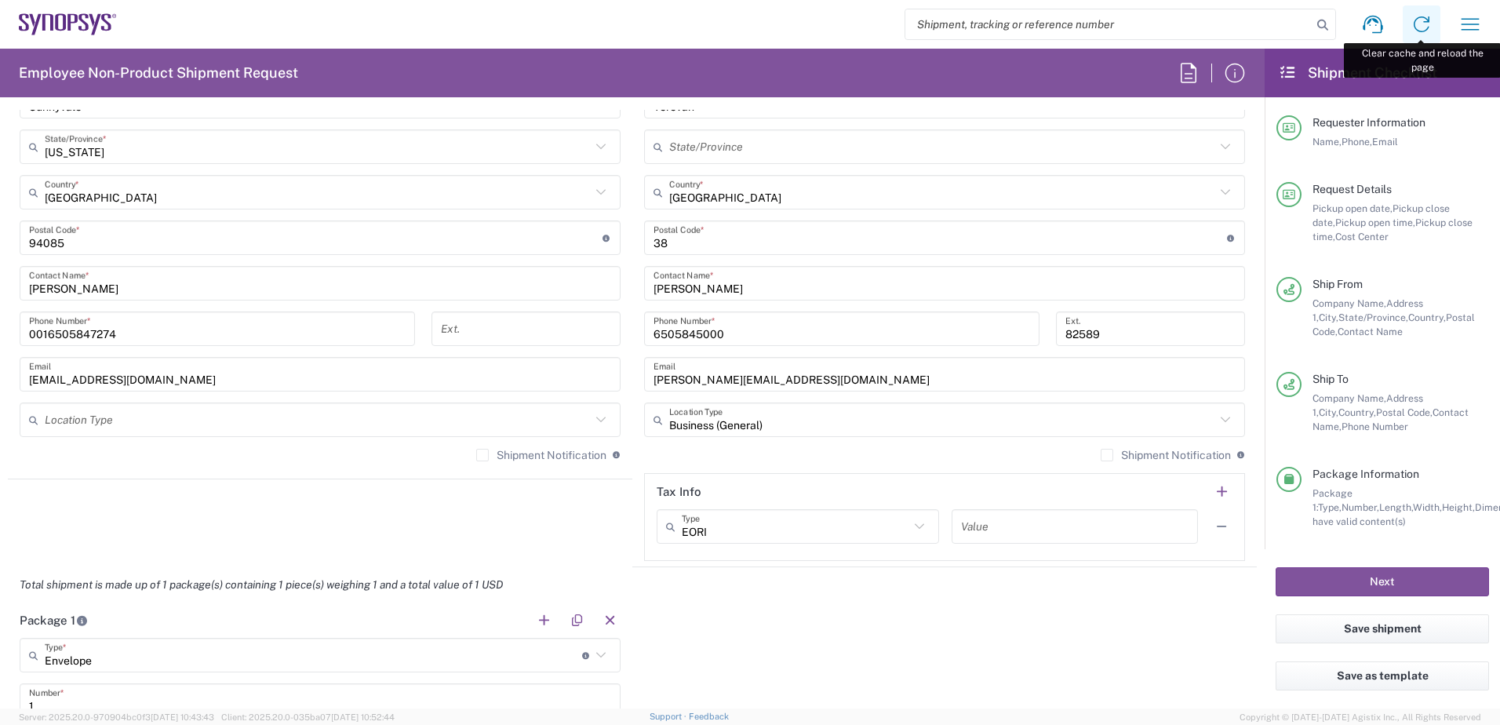
click at [1197, 31] on icon at bounding box center [1421, 24] width 25 height 25
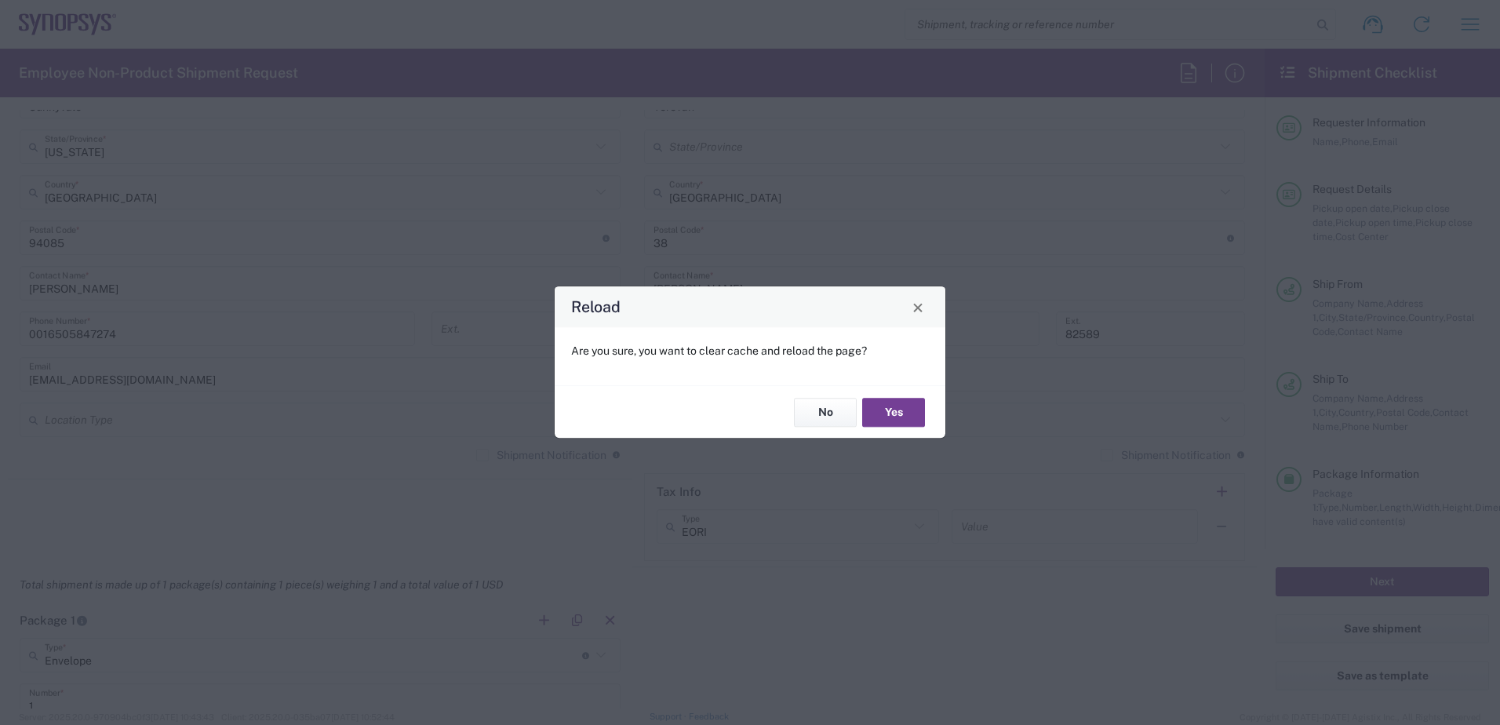
click at [883, 418] on button "Yes" at bounding box center [893, 412] width 63 height 29
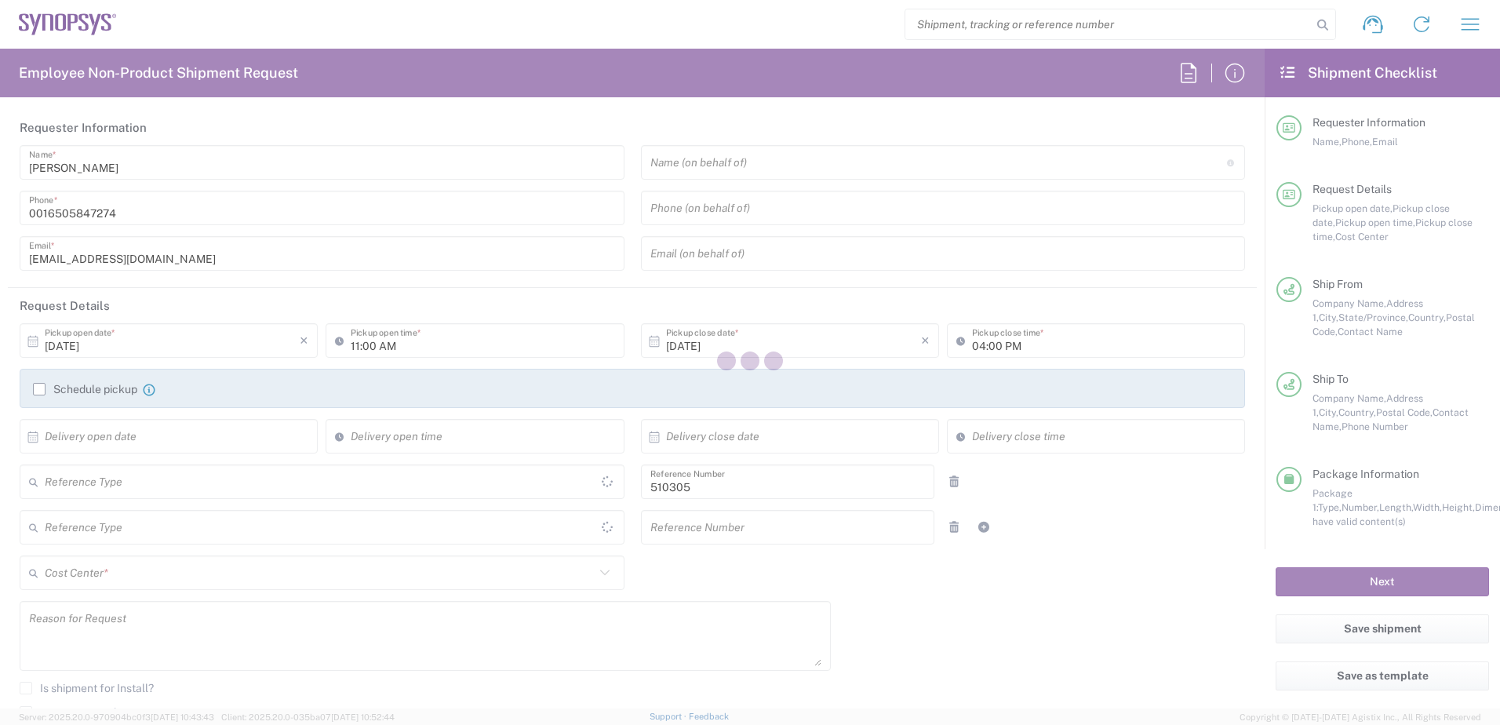
type input "Department"
type input "[GEOGRAPHIC_DATA]"
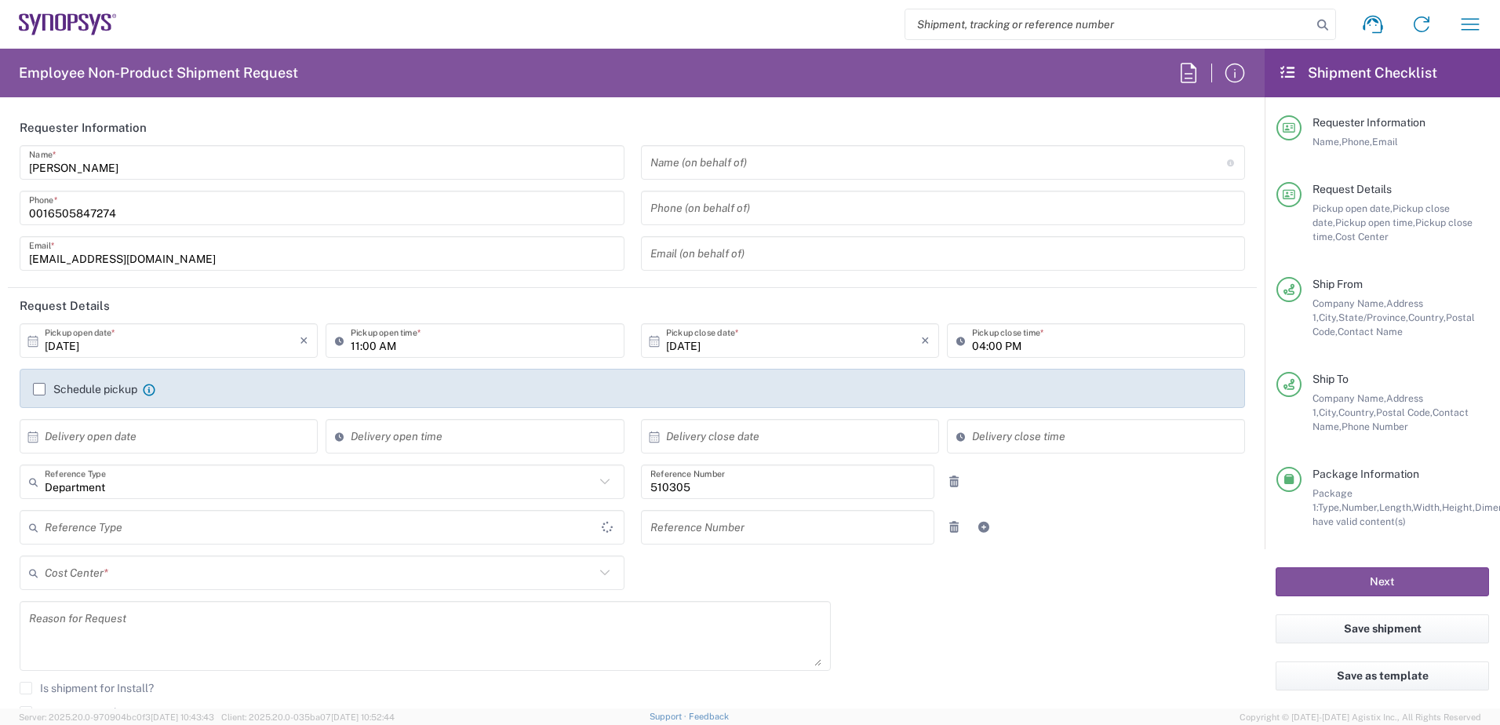
type input "[GEOGRAPHIC_DATA]"
type input "Envelope"
type input "US01, IG, SVP Admin, 510305"
type input "[US_STATE]"
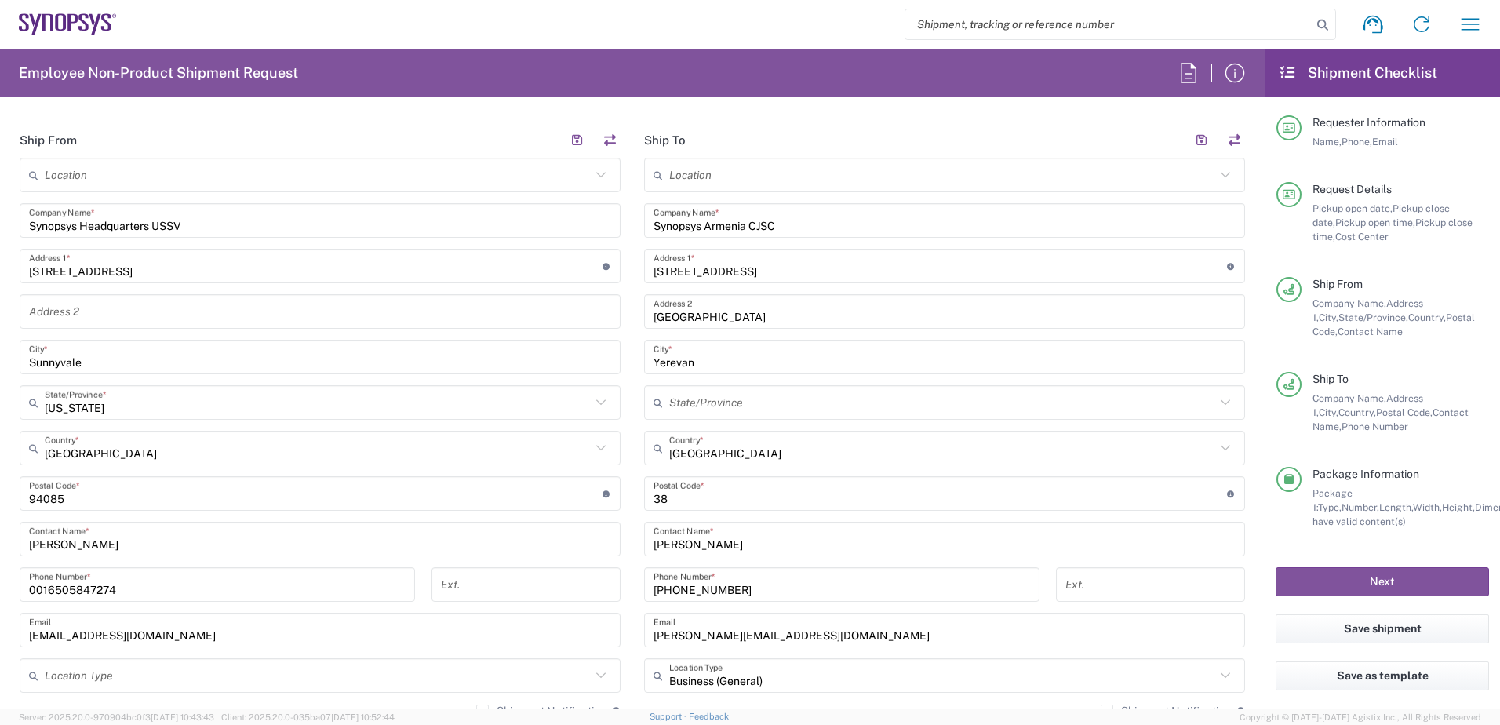
scroll to position [942, 0]
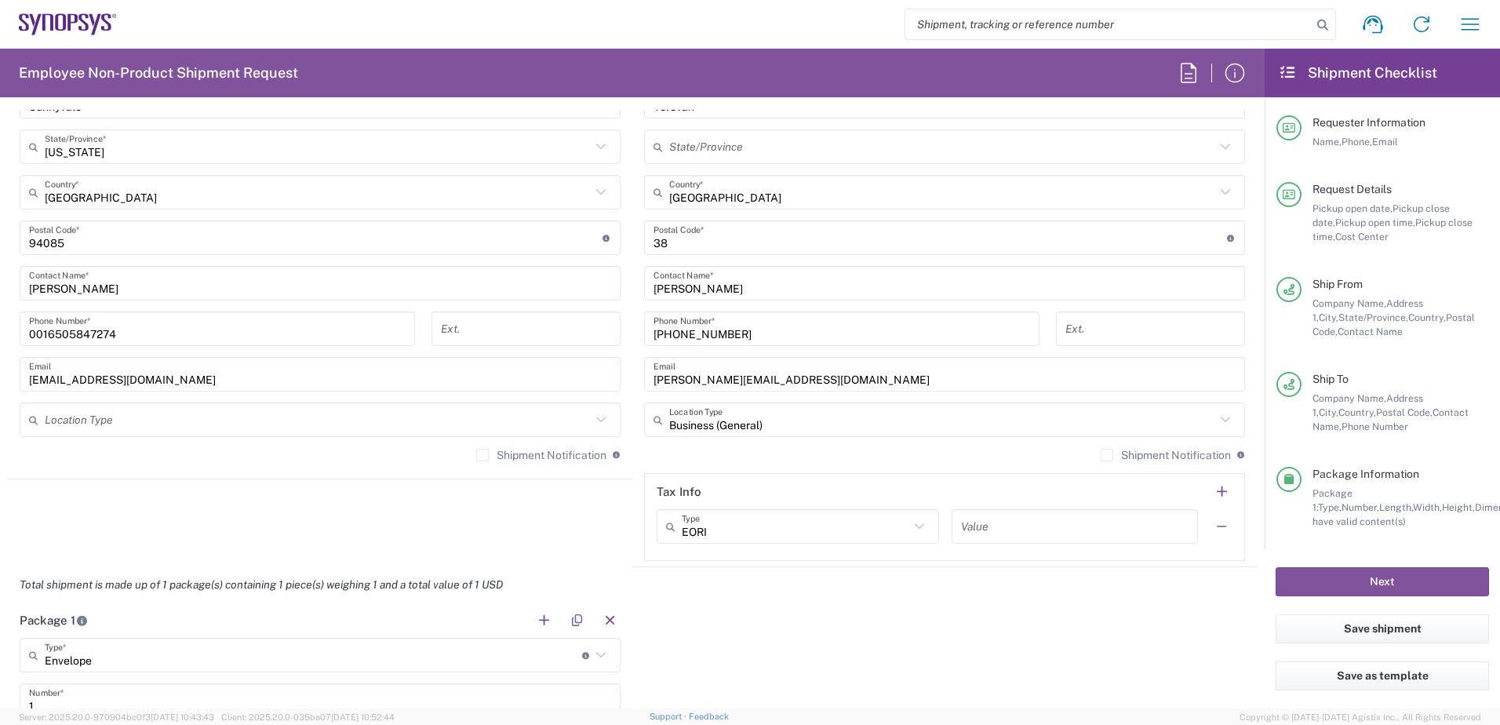
type input "Headquarters USSV"
type input "Yerevan AM09"
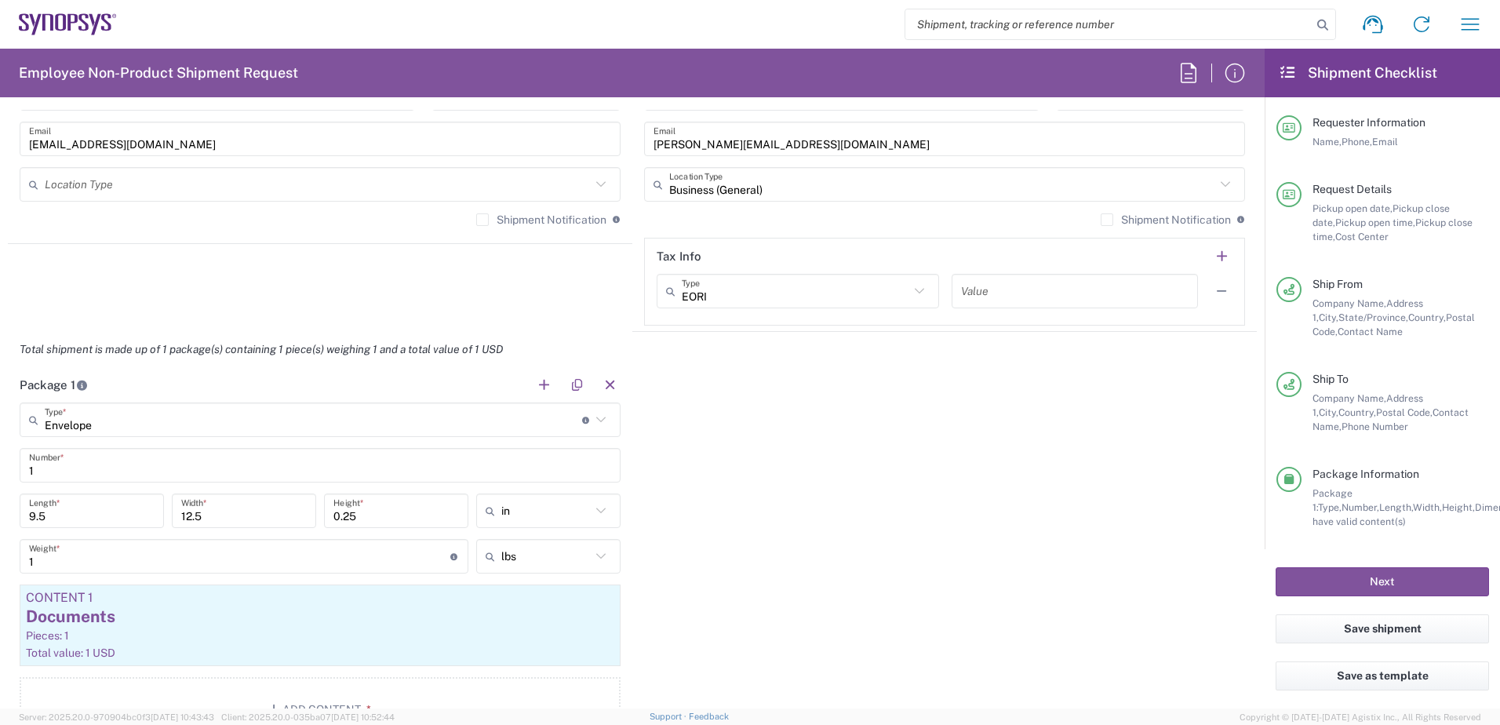
scroll to position [1098, 0]
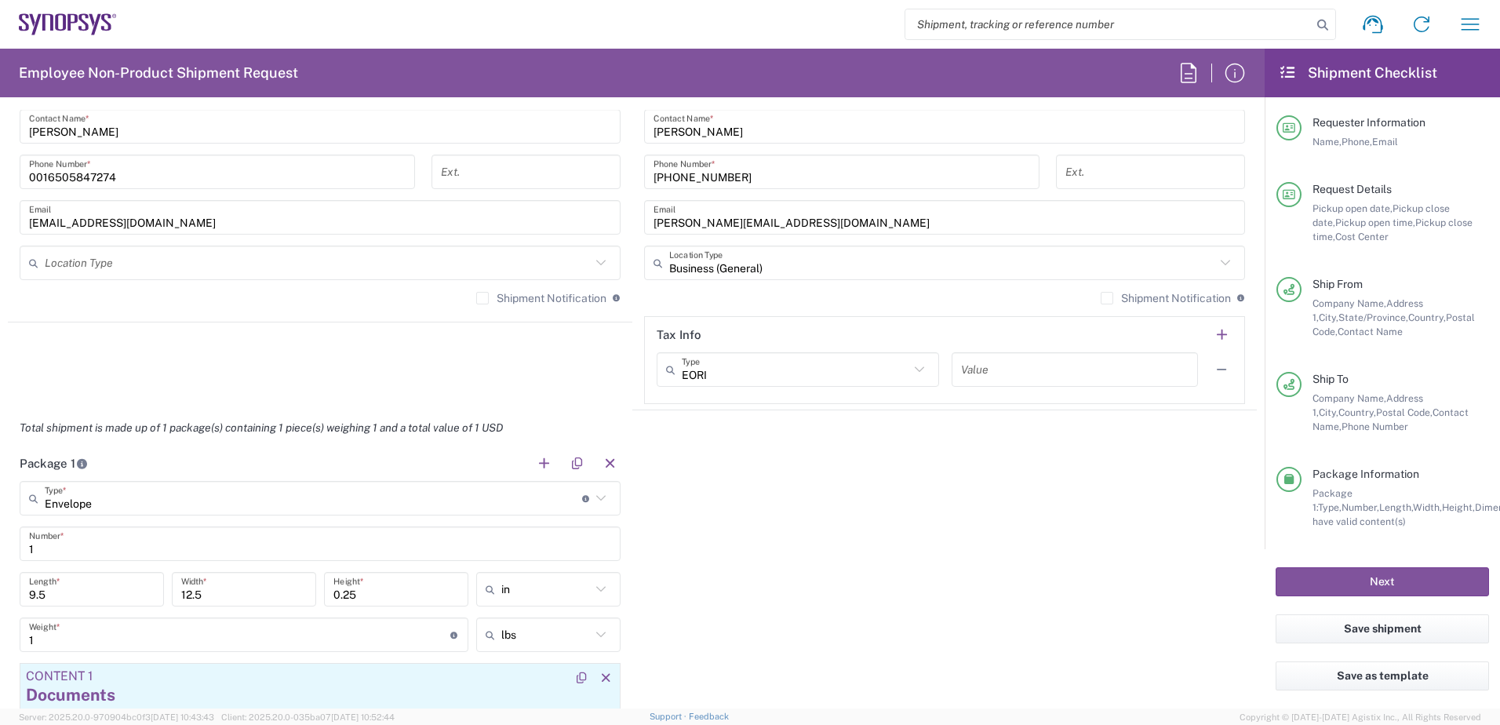
click at [468, 669] on div "Content 1" at bounding box center [320, 676] width 588 height 14
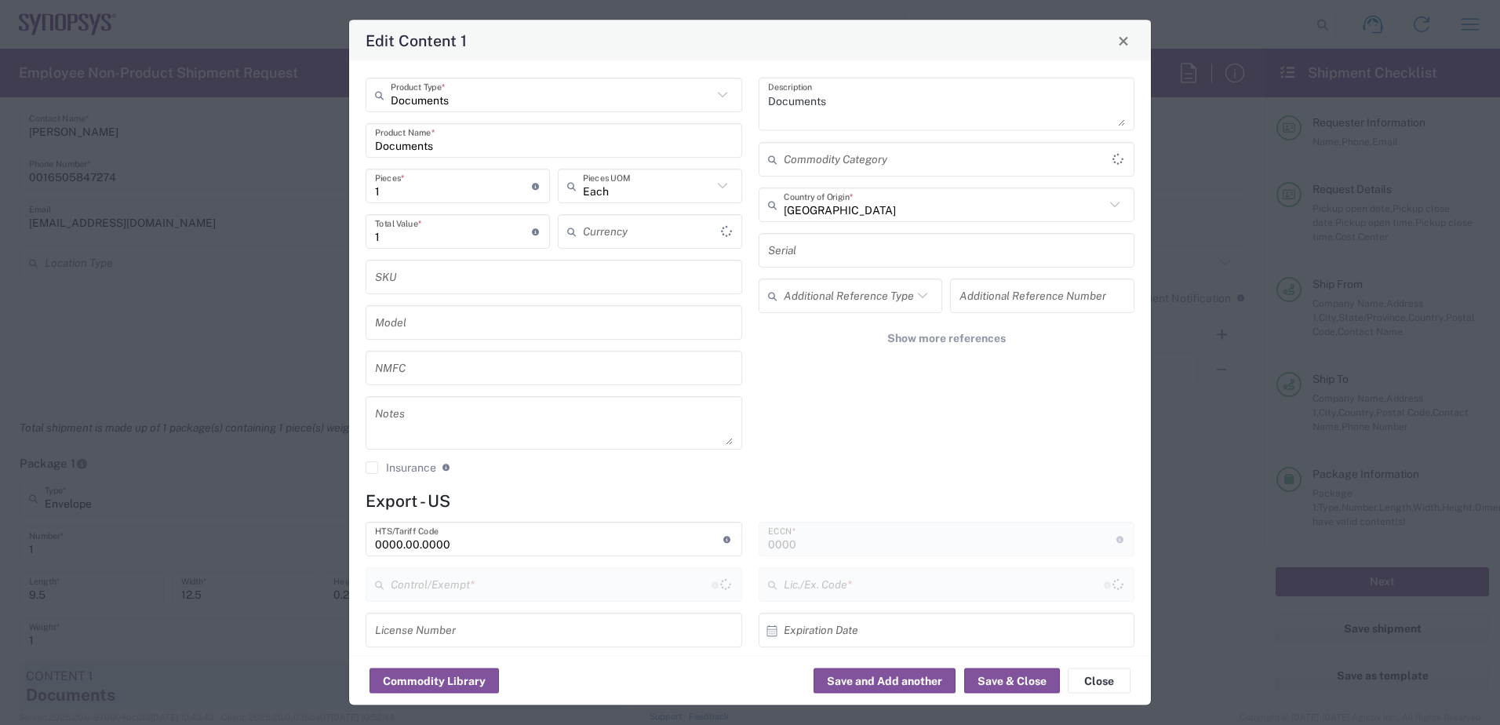
type input "US Dollar"
type input "FTR Exemption"
type input "30.37(a)"
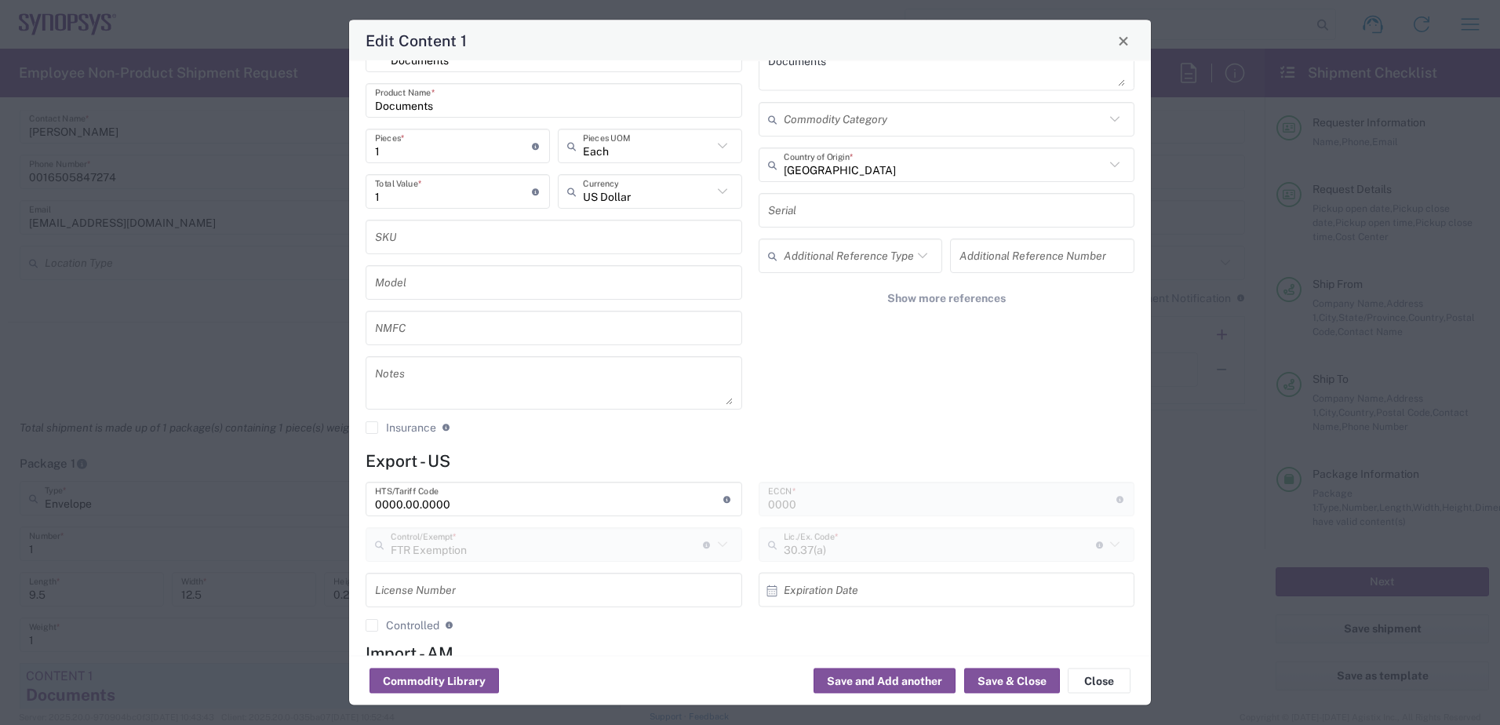
scroll to position [78, 0]
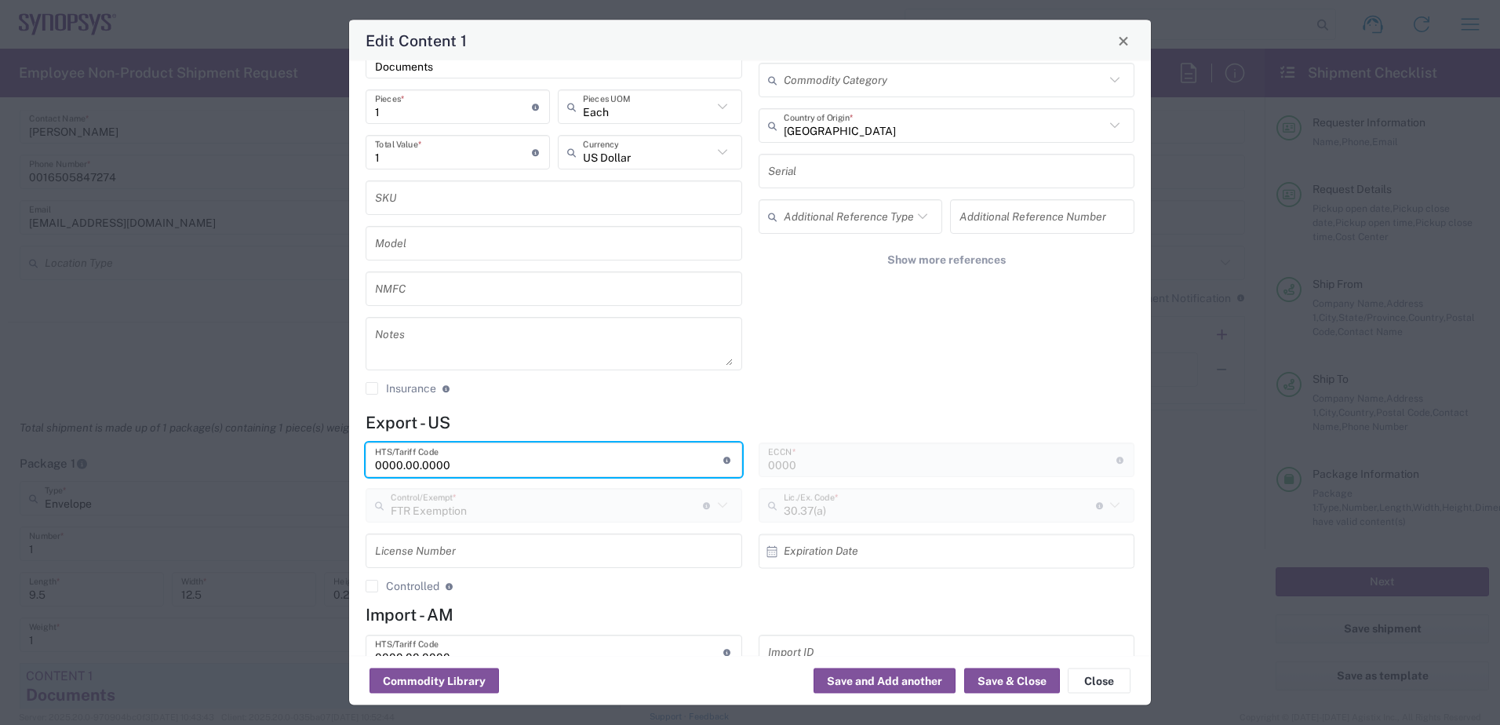
drag, startPoint x: 492, startPoint y: 459, endPoint x: 291, endPoint y: 440, distance: 201.7
click at [291, 440] on div "Edit Content 1 Documents Product Type * Documents Product Name * 1 Pieces * Num…" at bounding box center [750, 362] width 1500 height 725
paste input "4802.62.1000,"
type input "4802.62.1000"
click at [982, 683] on button "Save & Close" at bounding box center [1012, 680] width 96 height 25
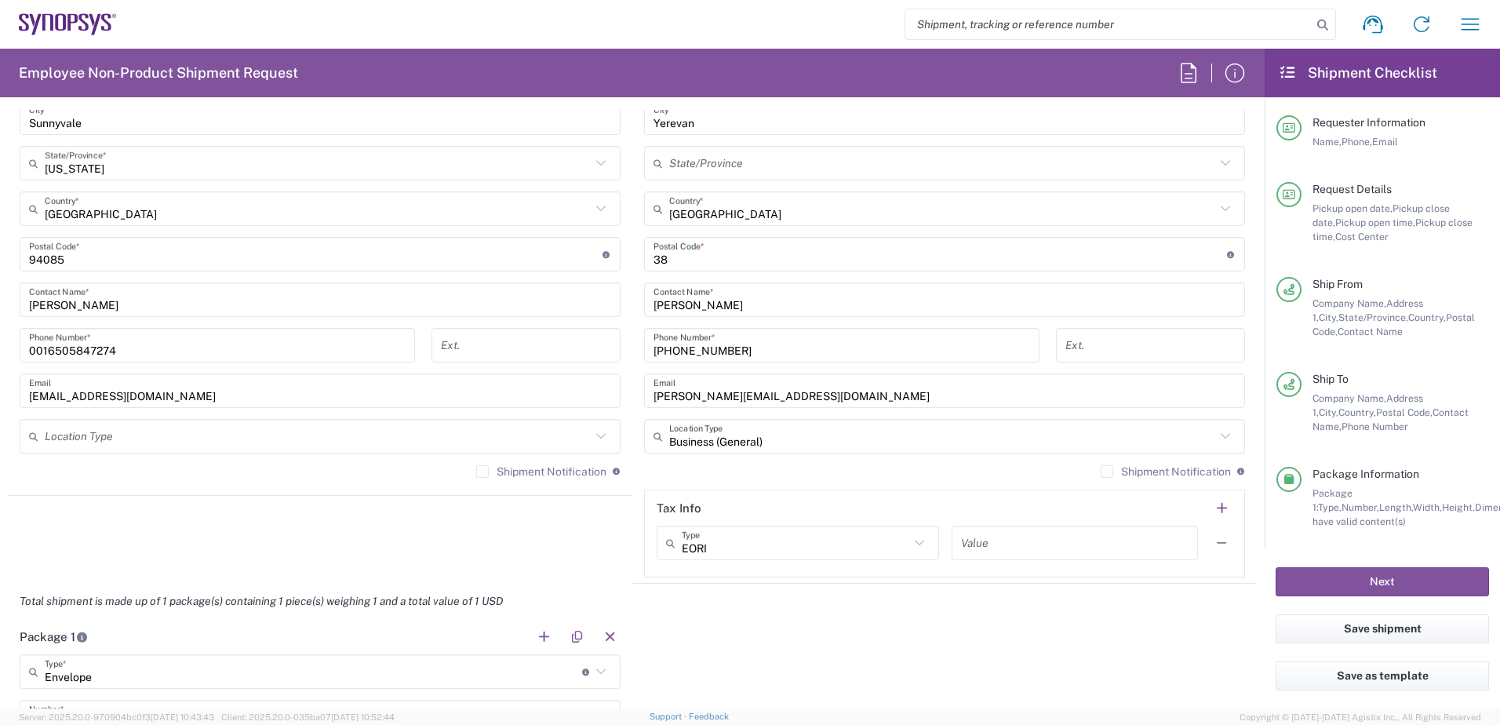
scroll to position [942, 0]
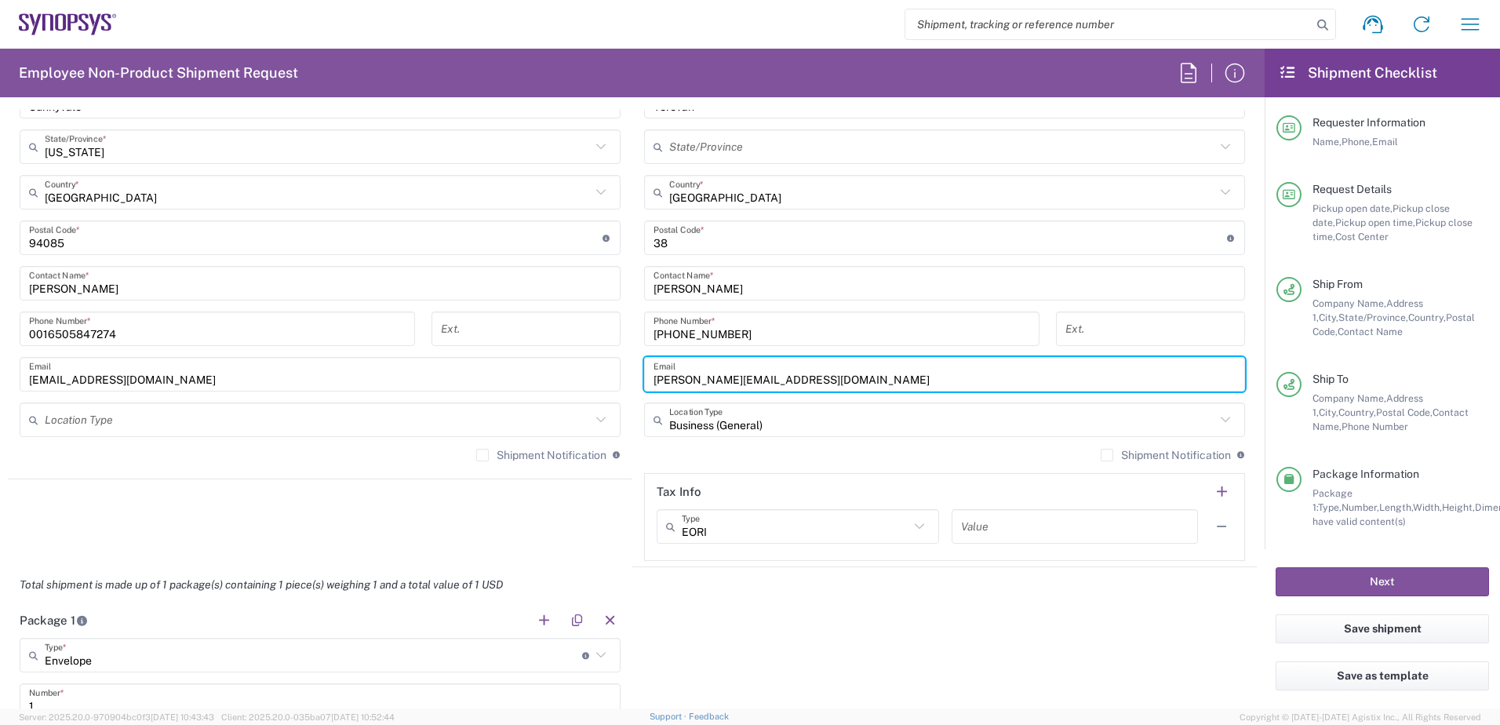
drag, startPoint x: 812, startPoint y: 381, endPoint x: 637, endPoint y: 370, distance: 175.3
click at [637, 370] on main "Yerevan AM09 Location Yerevan AM09 Aachen DE04 Agrate Brianza IT01 Aschheim DE0…" at bounding box center [944, 231] width 625 height 659
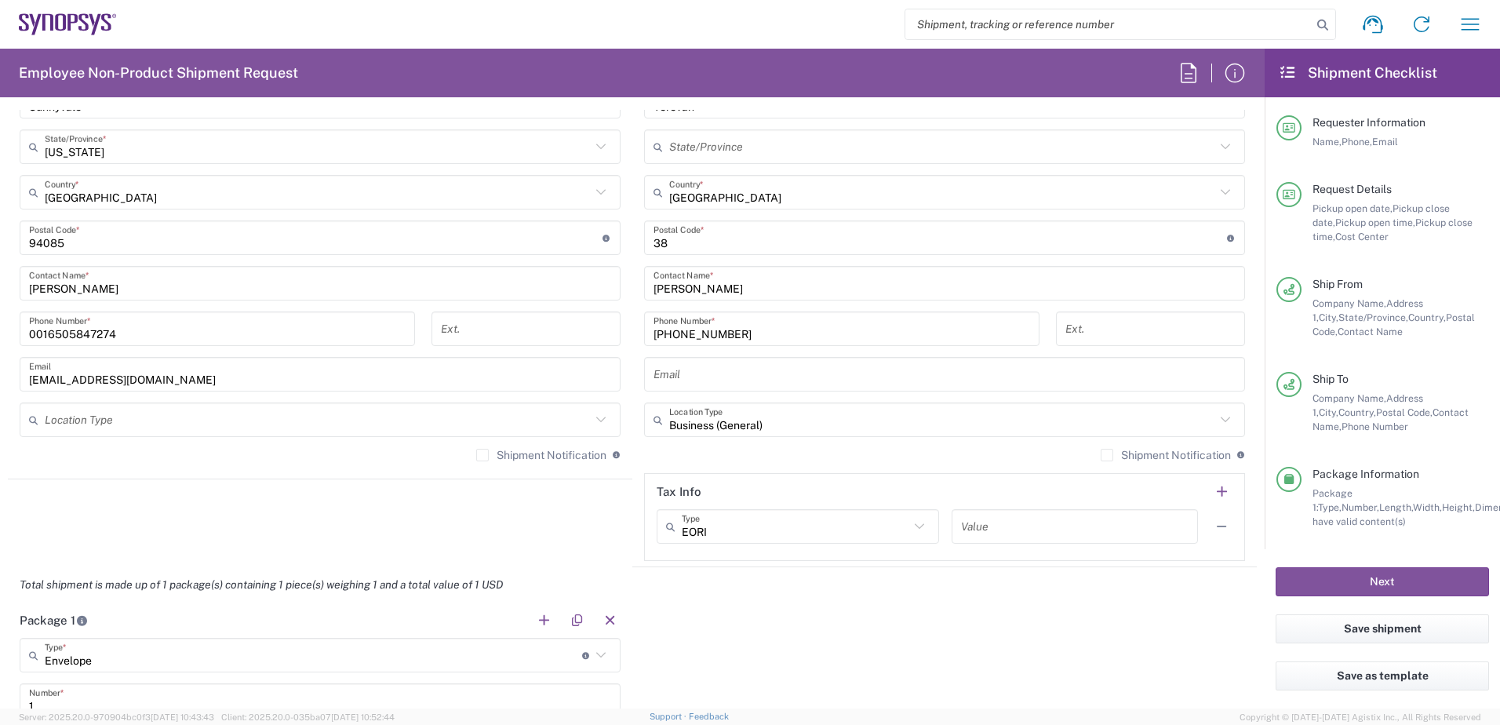
click at [778, 311] on div "Yerevan AM09 Location Yerevan AM09 Aachen DE04 Agrate Brianza IT01 Aschheim DE0…" at bounding box center [944, 231] width 601 height 659
click at [726, 372] on input "text" at bounding box center [945, 374] width 582 height 27
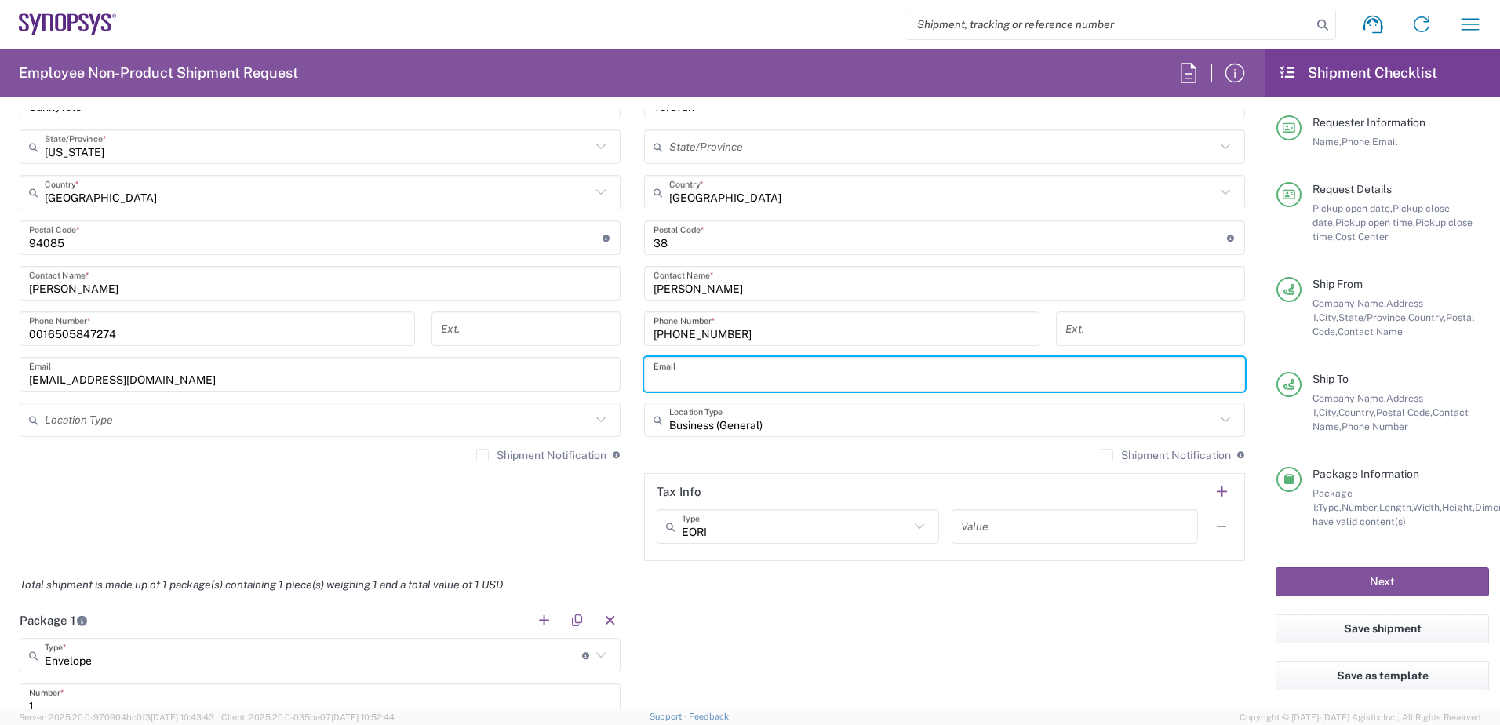
paste input "[EMAIL_ADDRESS][DOMAIN_NAME]"
click at [672, 384] on input "[EMAIL_ADDRESS][DOMAIN_NAME]" at bounding box center [945, 374] width 582 height 27
type input "[EMAIL_ADDRESS][DOMAIN_NAME]"
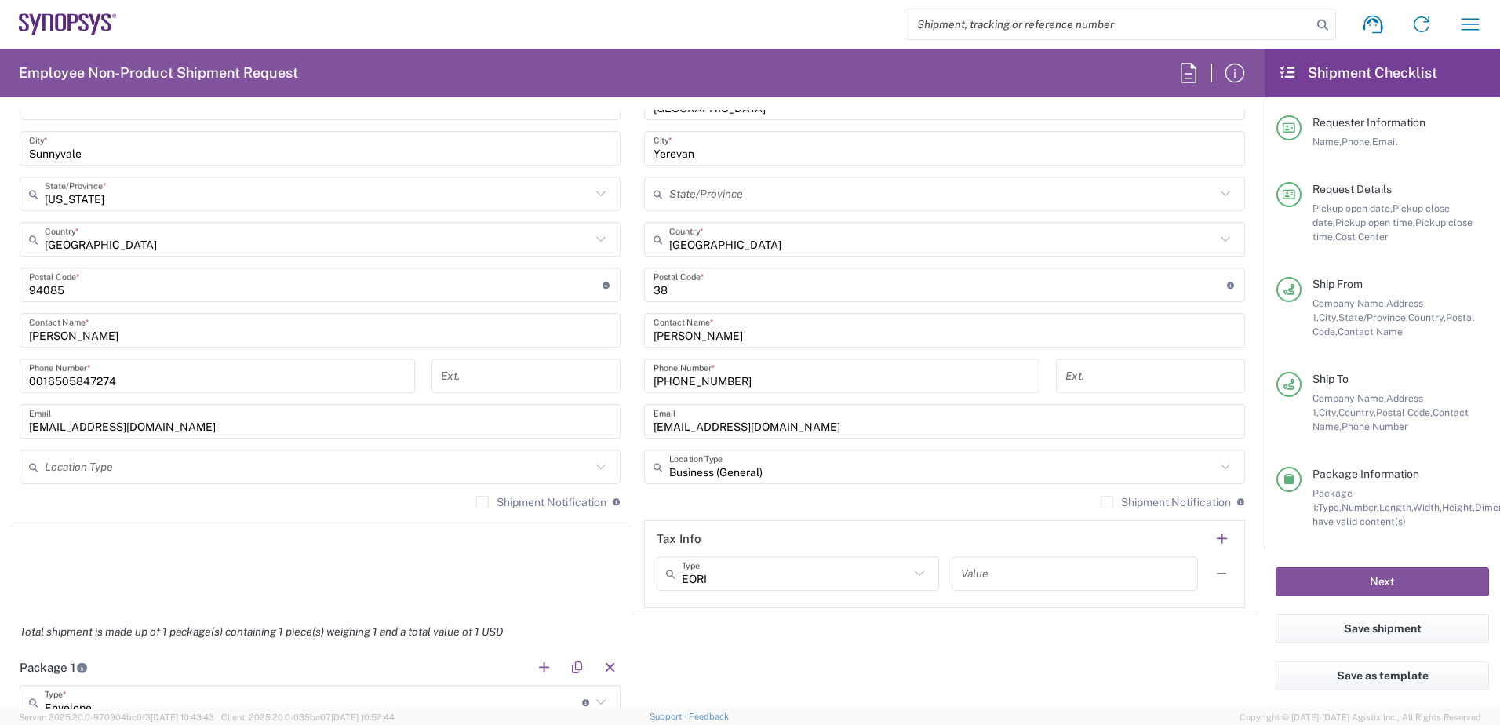
scroll to position [1020, 0]
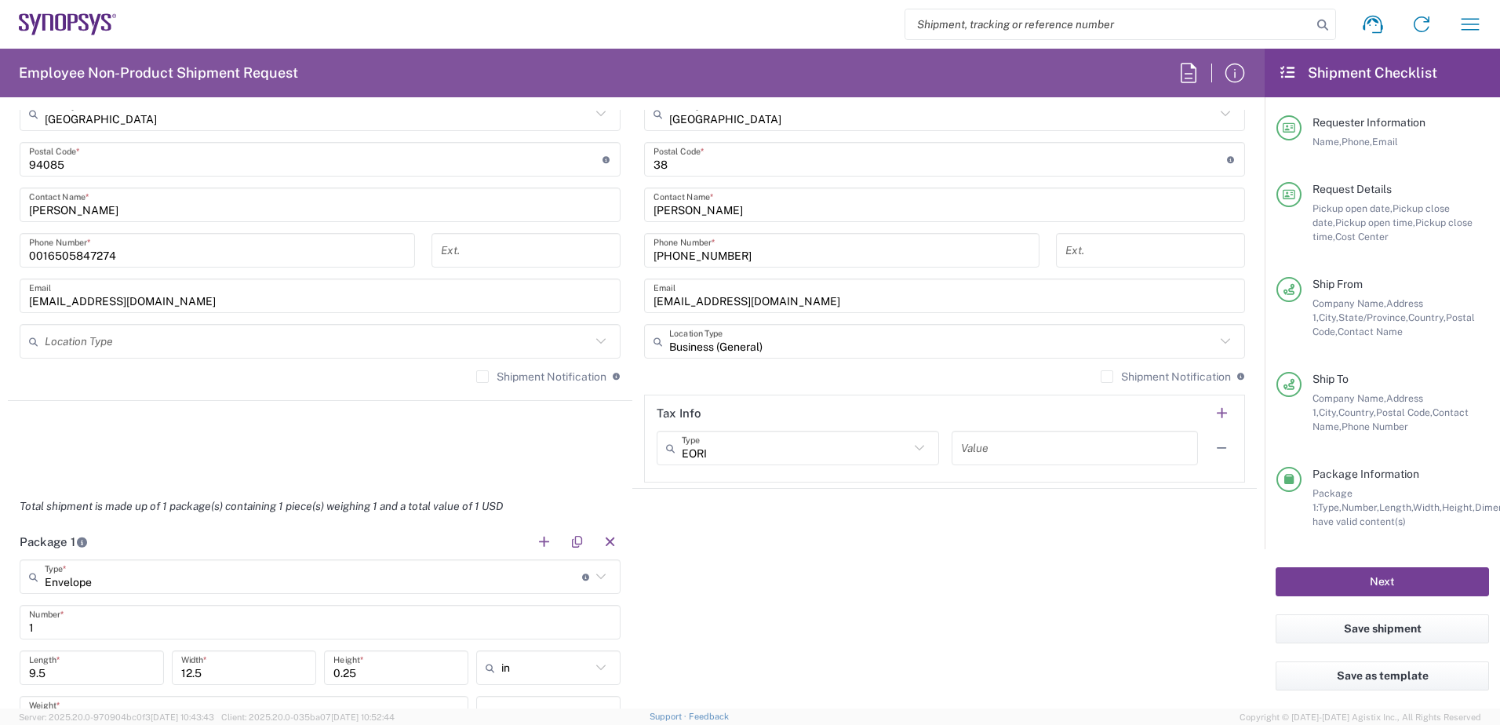
click at [1321, 582] on button "Next" at bounding box center [1382, 581] width 213 height 29
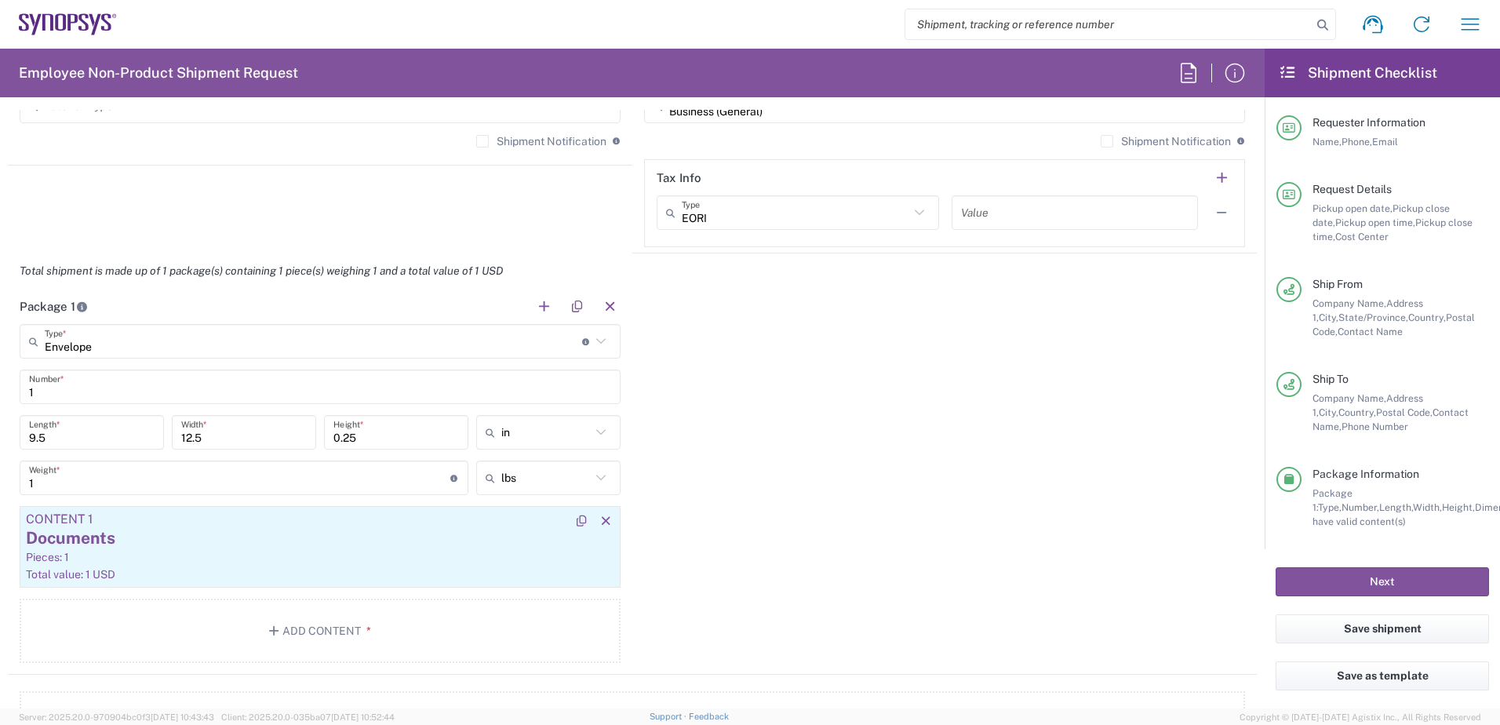
click at [104, 551] on div "Pieces: 1" at bounding box center [320, 557] width 588 height 14
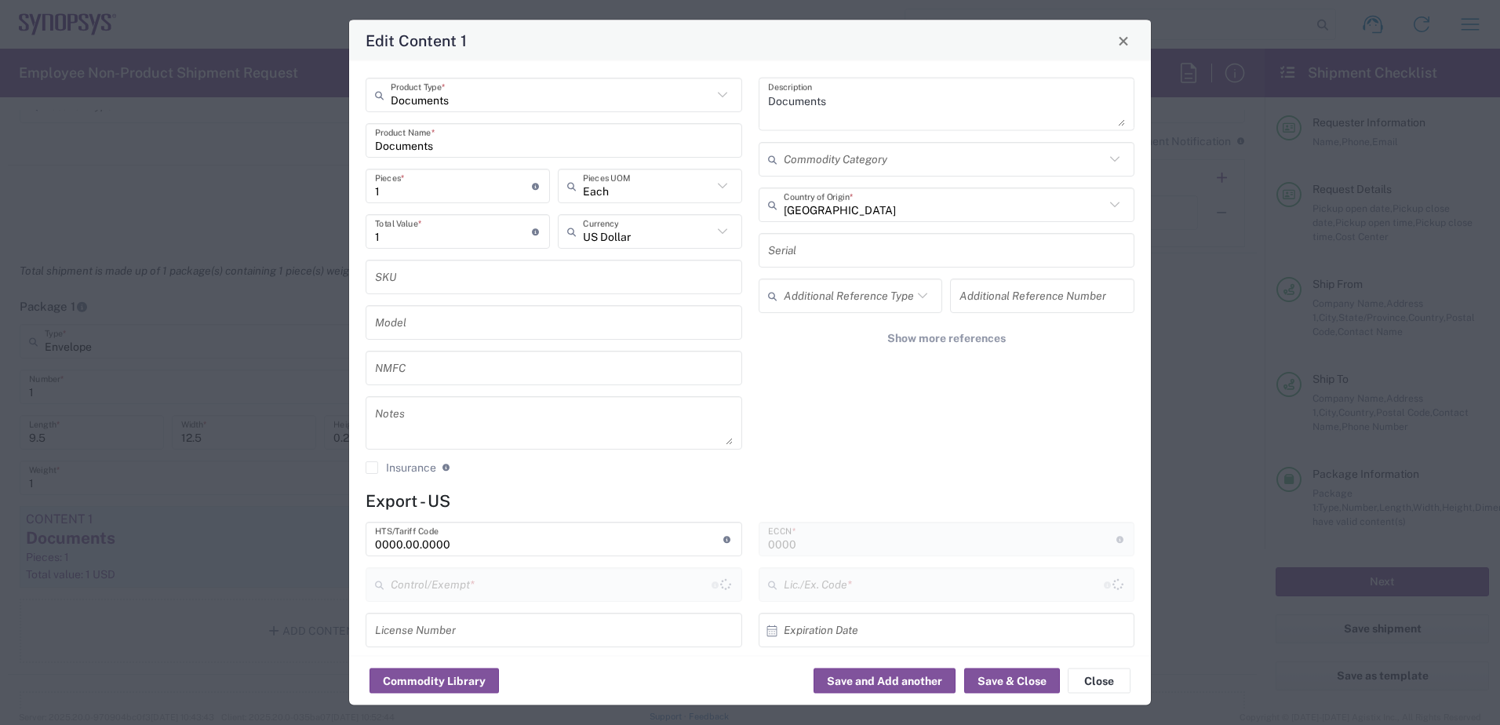
type input "FTR Exemption"
type input "30.37(a)"
click at [477, 541] on input "0000.00.0000" at bounding box center [549, 538] width 348 height 27
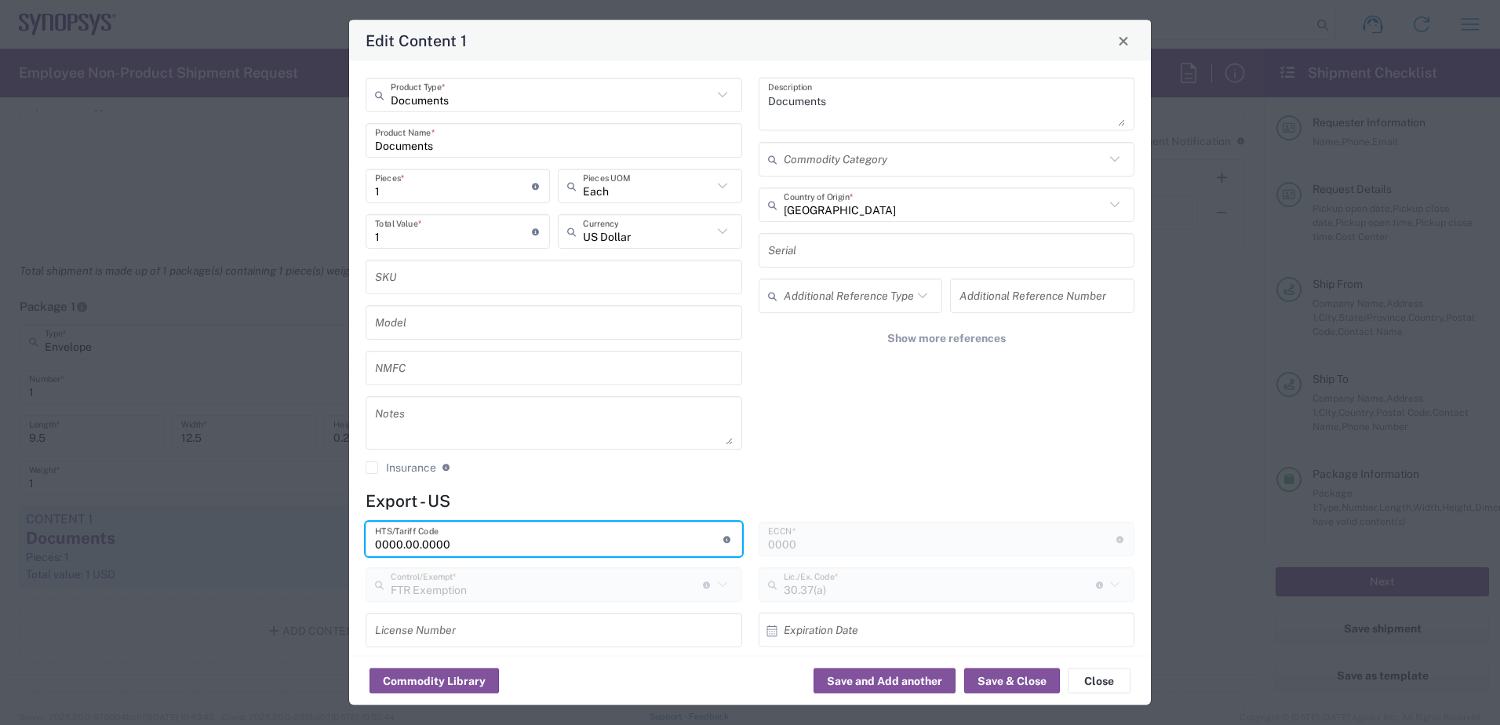
drag, startPoint x: 475, startPoint y: 542, endPoint x: 346, endPoint y: 538, distance: 128.7
click at [346, 538] on div "Edit Content 1 Documents Product Type * Documents Product Name * 1 Pieces * Num…" at bounding box center [750, 362] width 1500 height 725
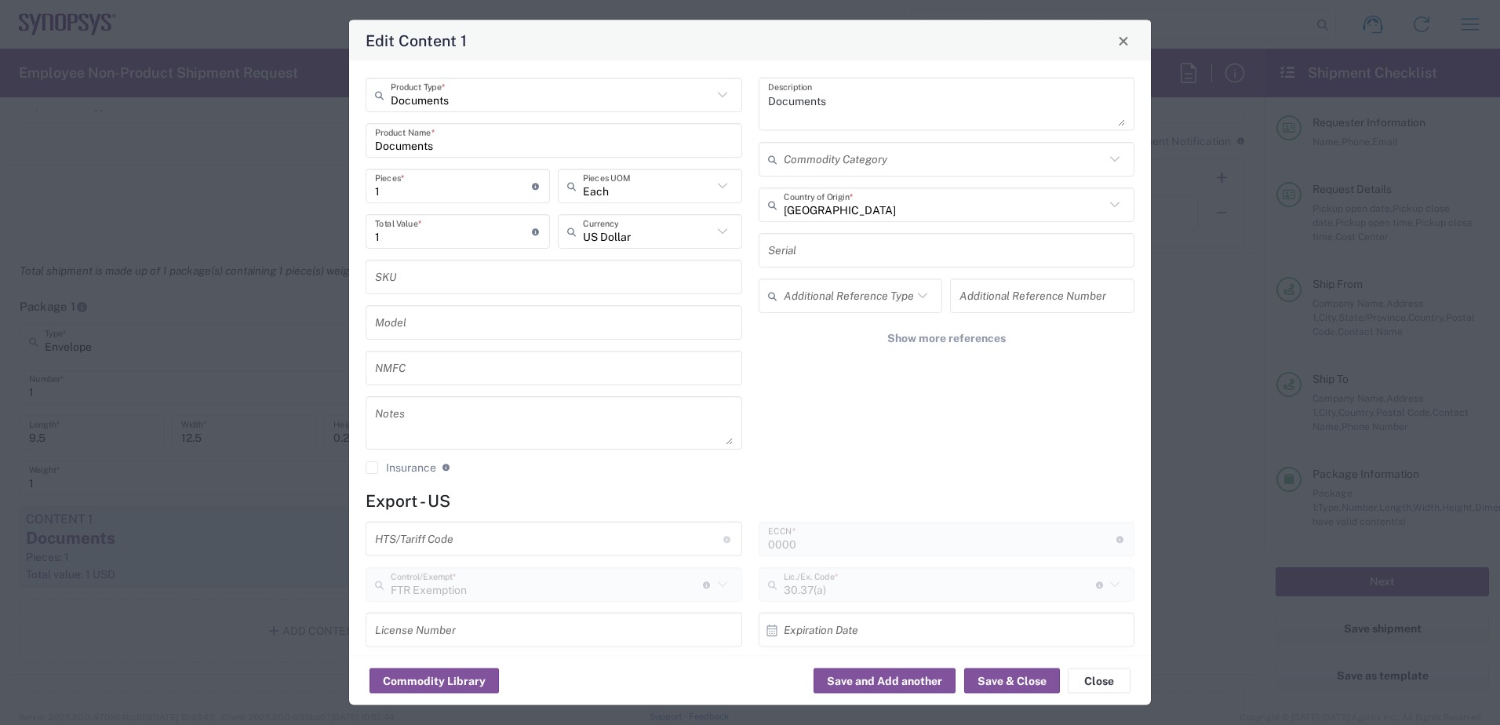
click at [485, 543] on input "text" at bounding box center [549, 538] width 348 height 27
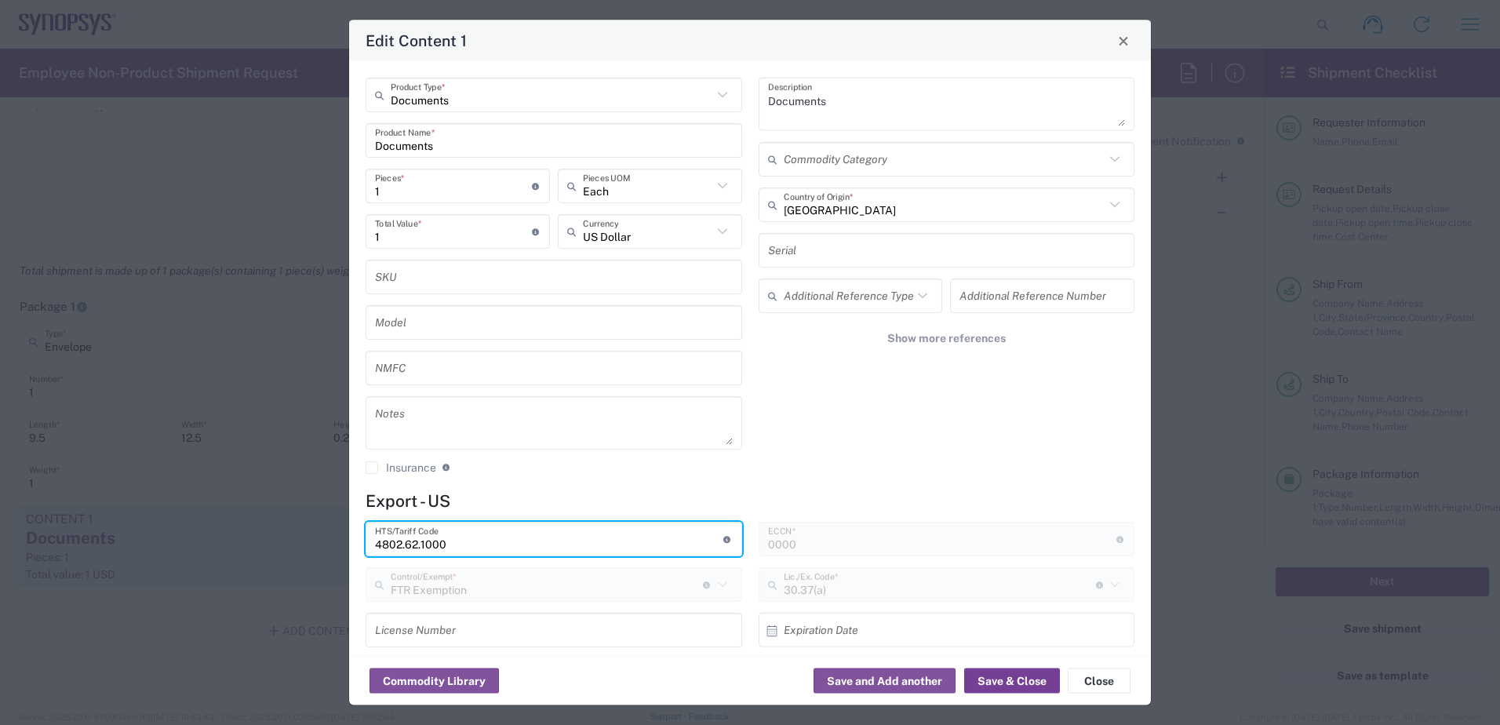
type input "4802.62.1000"
click at [985, 678] on button "Save & Close" at bounding box center [1012, 680] width 96 height 25
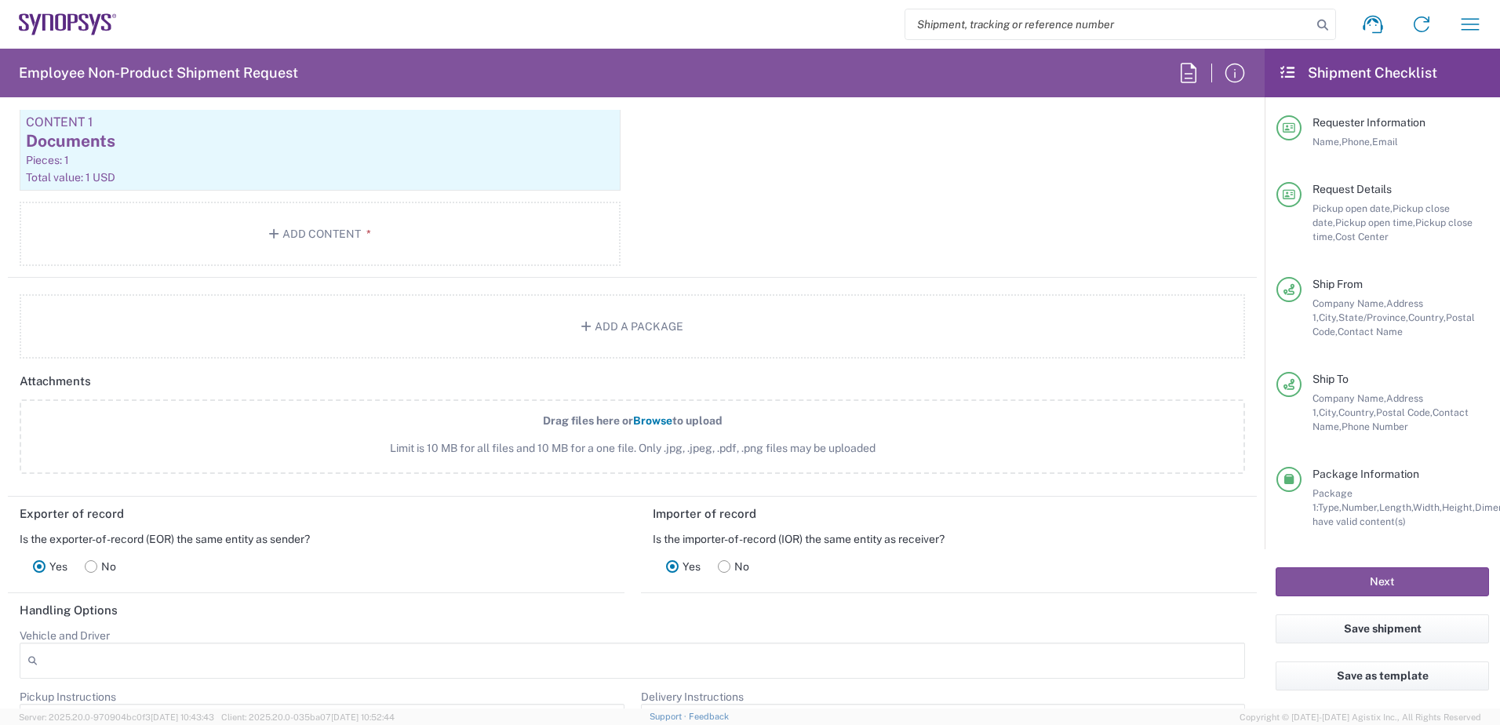
scroll to position [1726, 0]
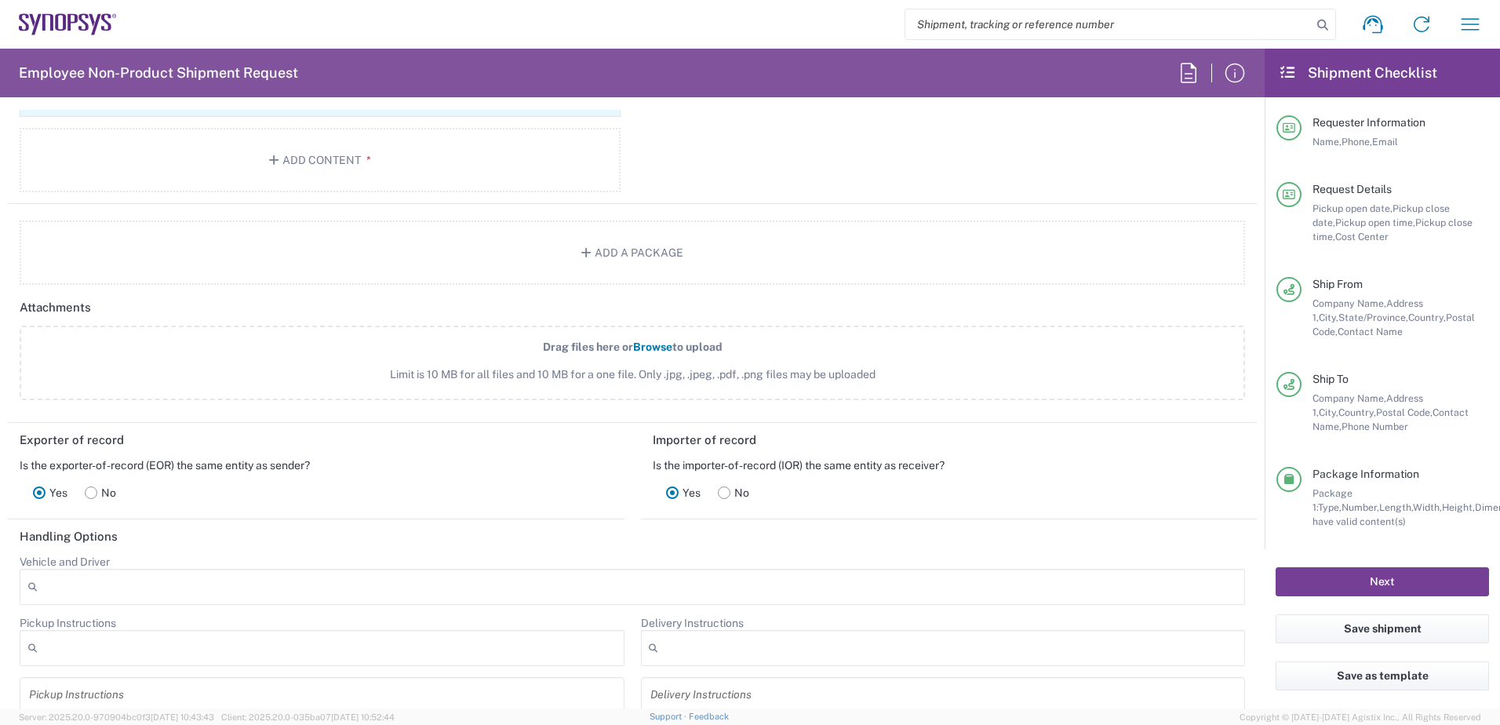
click at [1346, 587] on button "Next" at bounding box center [1382, 581] width 213 height 29
click at [1346, 584] on button "Next" at bounding box center [1382, 581] width 213 height 29
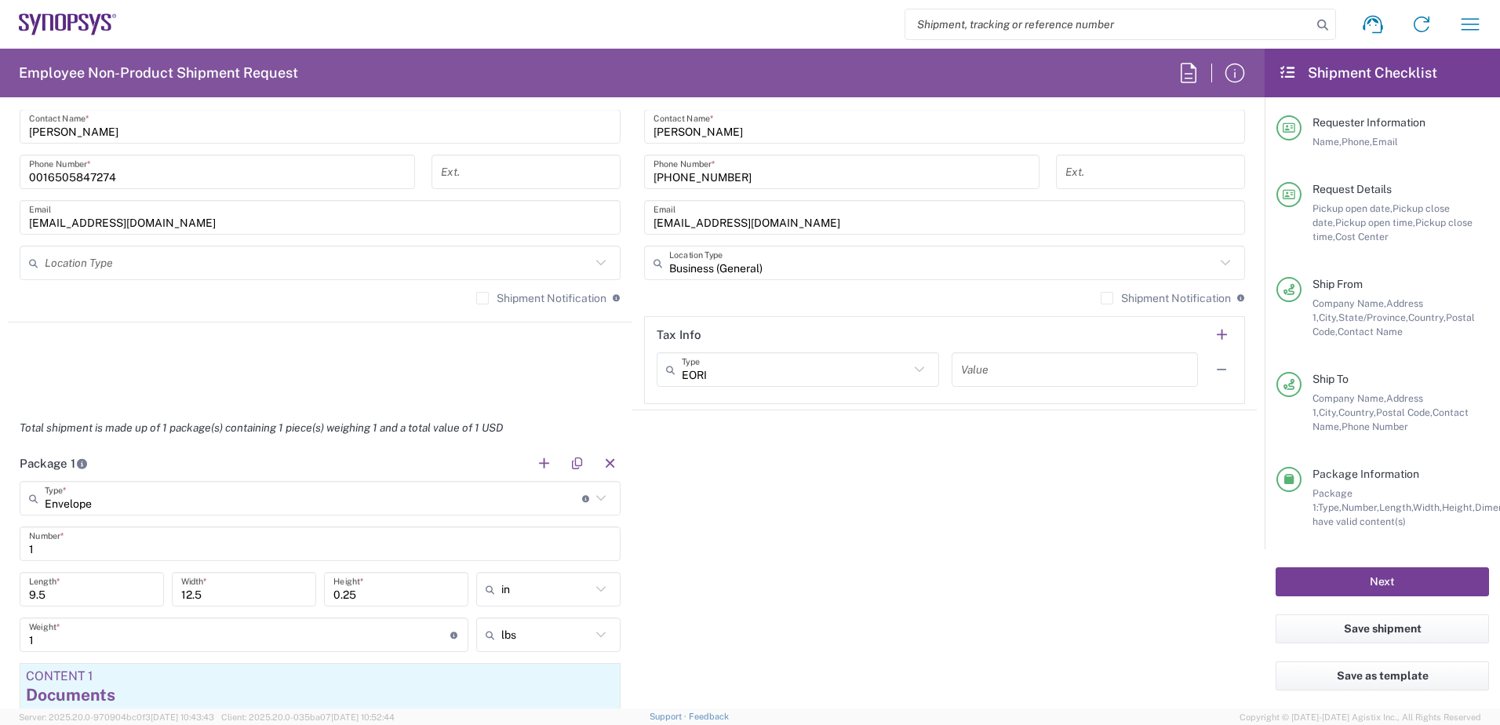
scroll to position [1334, 0]
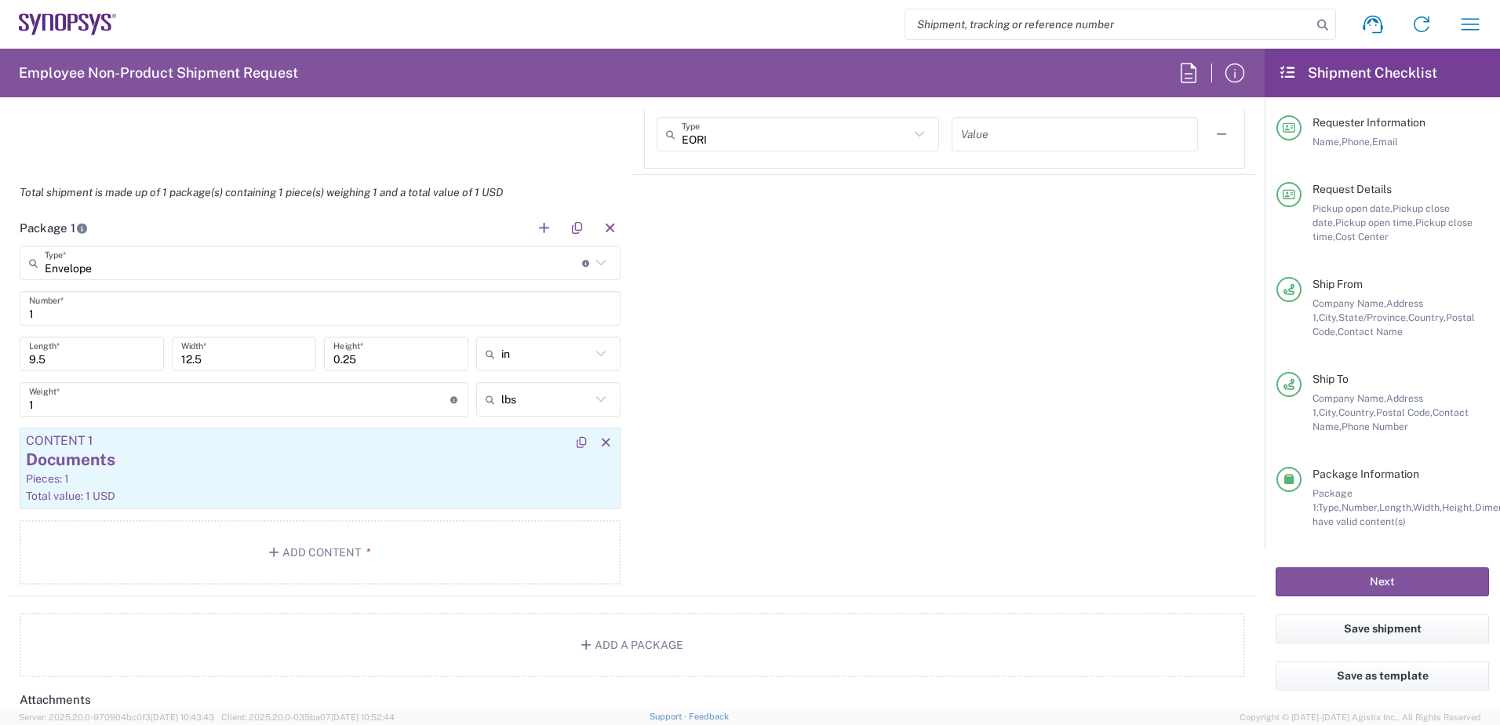
click at [282, 453] on div "Documents" at bounding box center [320, 460] width 588 height 24
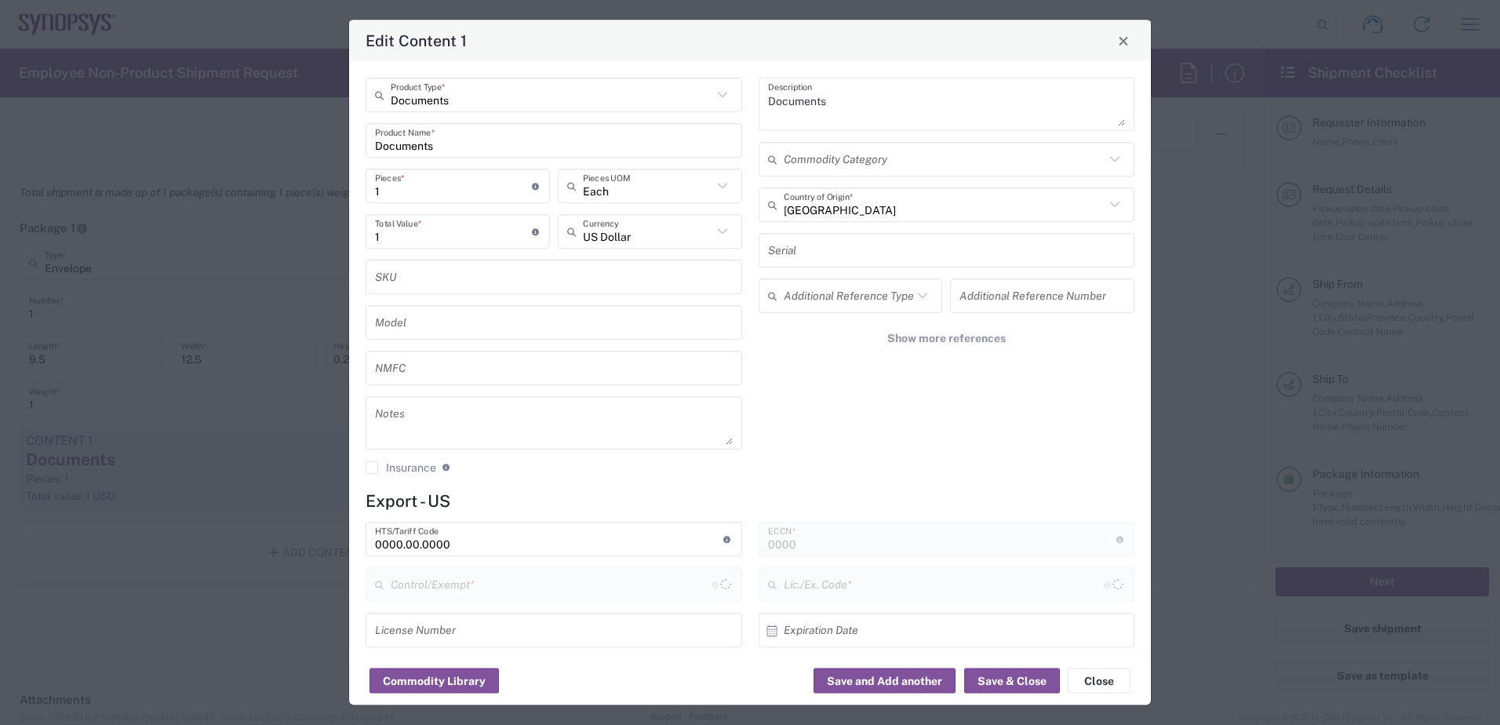
type input "FTR Exemption"
type input "30.37(a)"
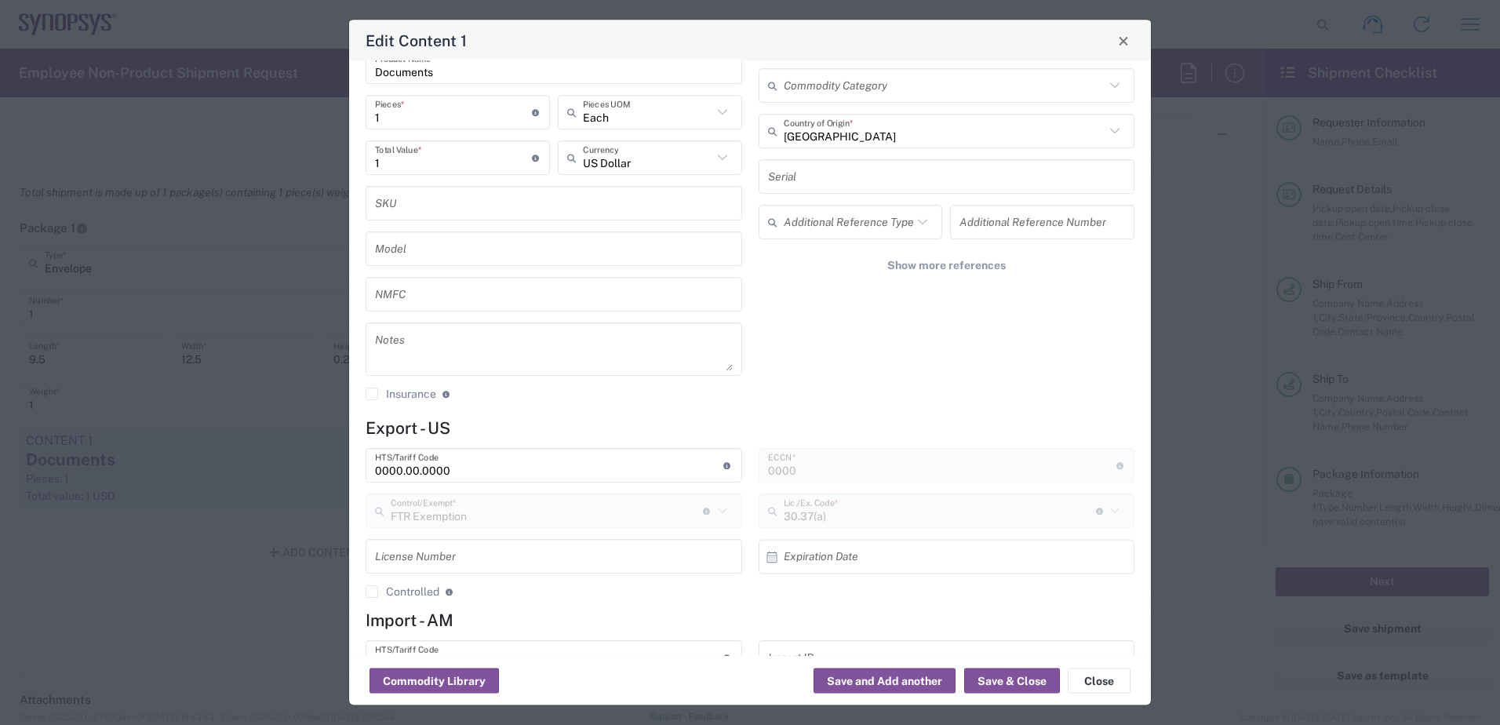
scroll to position [145, 0]
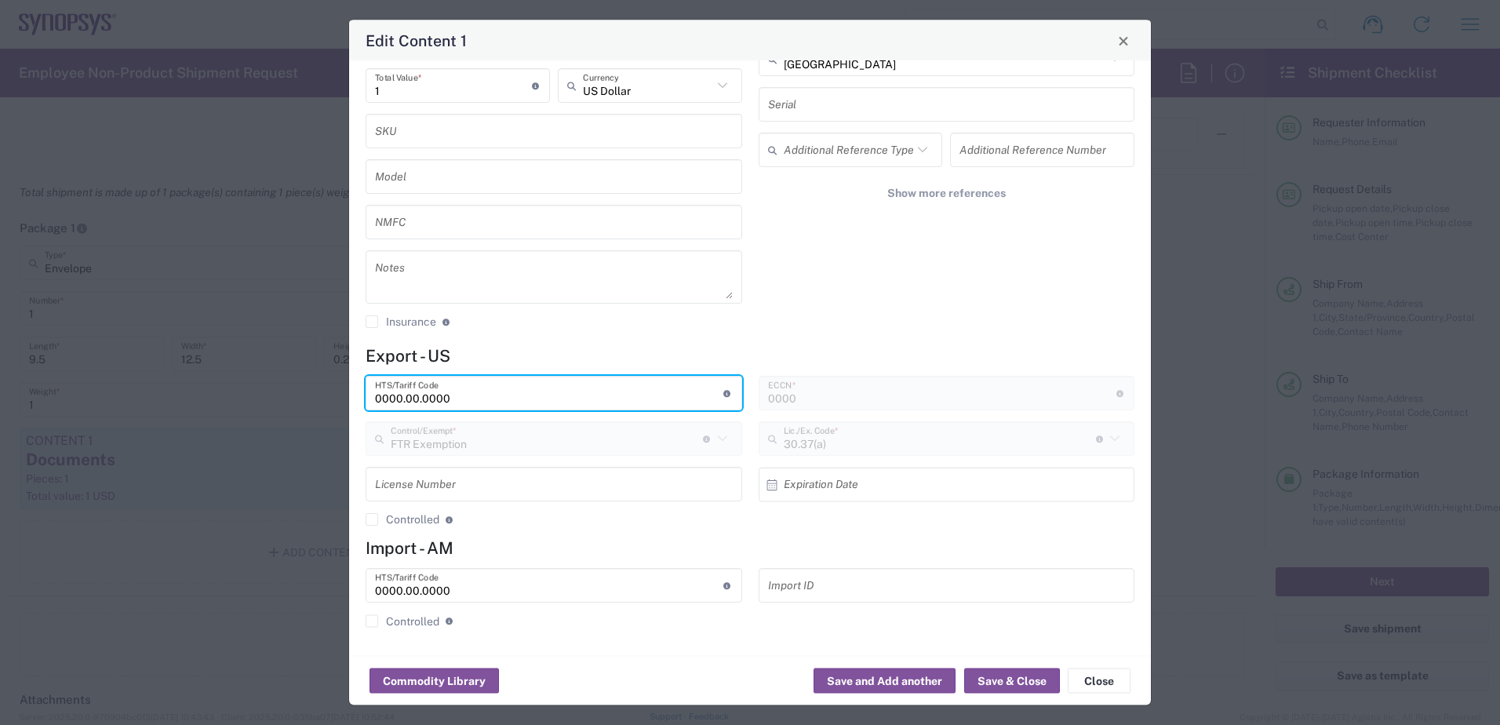
click at [643, 390] on input "0000.00.0000" at bounding box center [549, 393] width 348 height 27
drag, startPoint x: 467, startPoint y: 395, endPoint x: 312, endPoint y: 382, distance: 155.1
click at [312, 382] on div "Edit Content 1 Documents Product Type * Documents Product Name * 1 Pieces * Num…" at bounding box center [750, 362] width 1500 height 725
paste input "[EMAIL_ADDRESS][DOMAIN_NAME]"
type input "[EMAIL_ADDRESS][DOMAIN_NAME]"
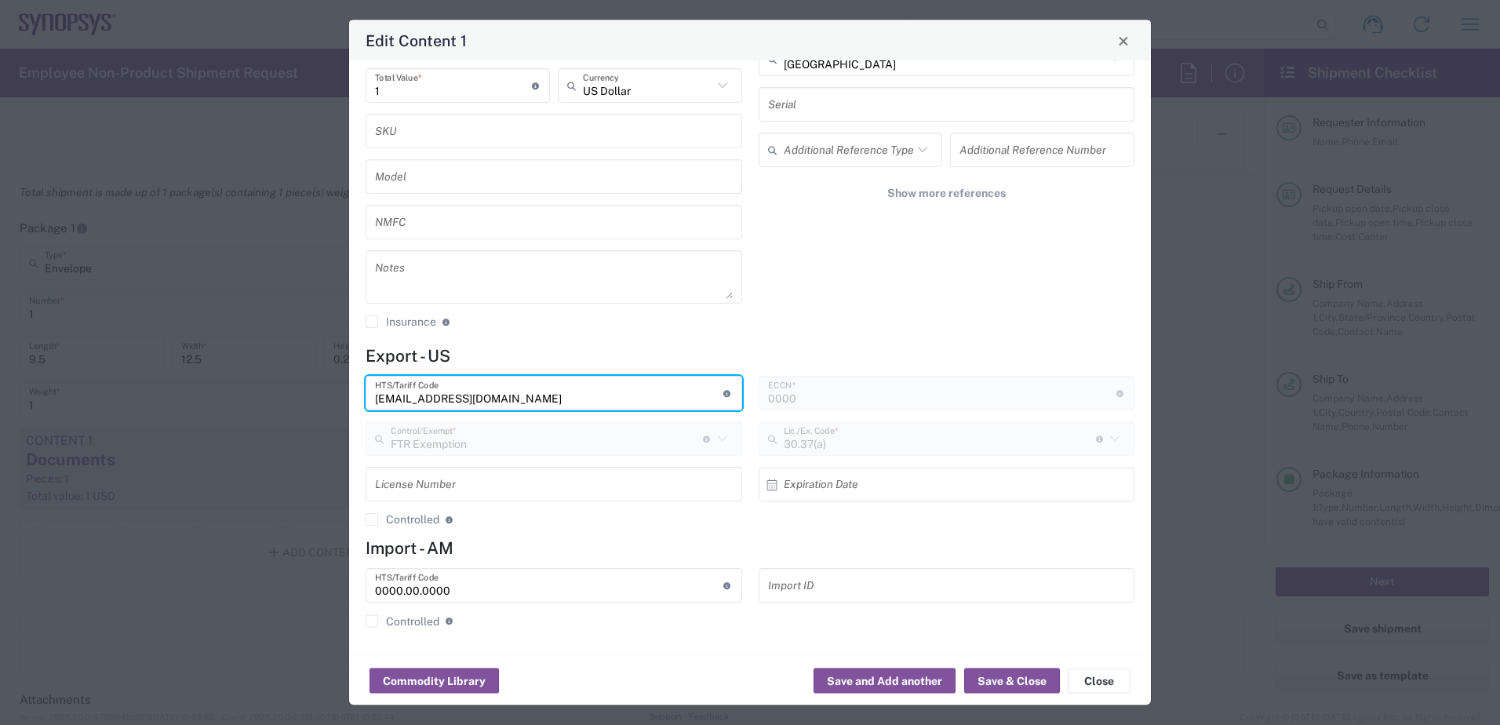
drag, startPoint x: 527, startPoint y: 390, endPoint x: 184, endPoint y: 368, distance: 343.6
click at [184, 368] on div "Edit Content 1 Documents Product Type * Documents Product Name * 1 Pieces * Num…" at bounding box center [750, 362] width 1500 height 725
click at [391, 401] on input "text" at bounding box center [549, 393] width 348 height 27
paste input "4802.62.1000,"
type input "4802.62.1000"
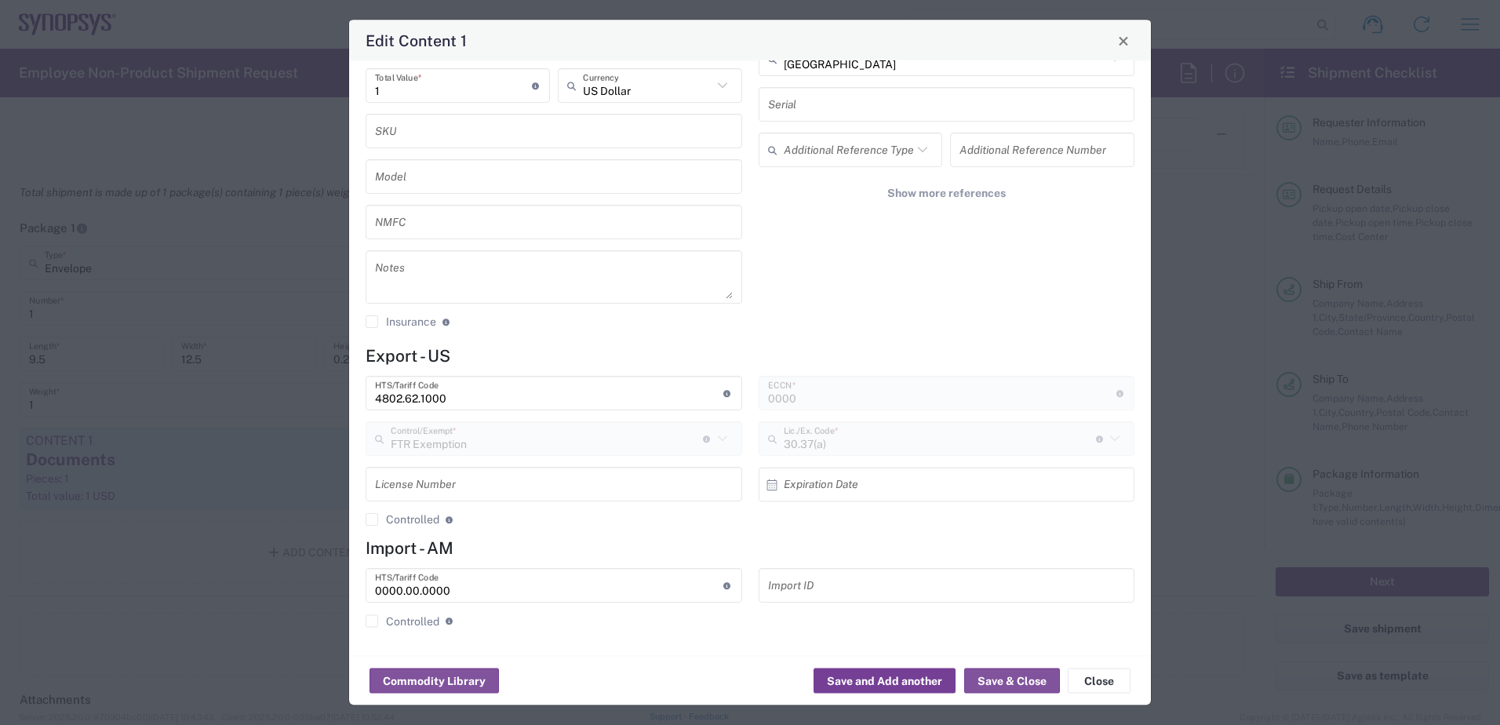
click at [893, 679] on button "Save and Add another" at bounding box center [885, 680] width 142 height 25
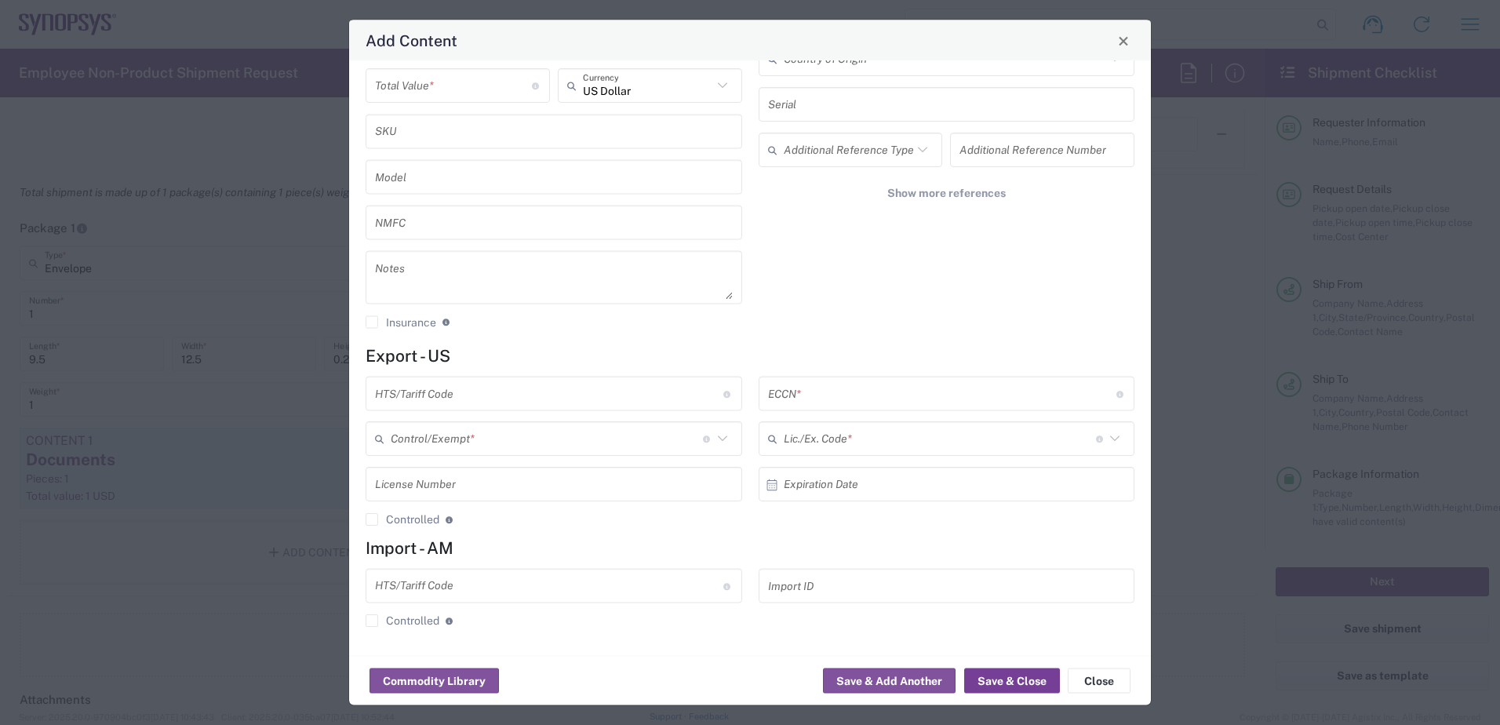
click at [1032, 681] on button "Save & Close" at bounding box center [1012, 680] width 96 height 25
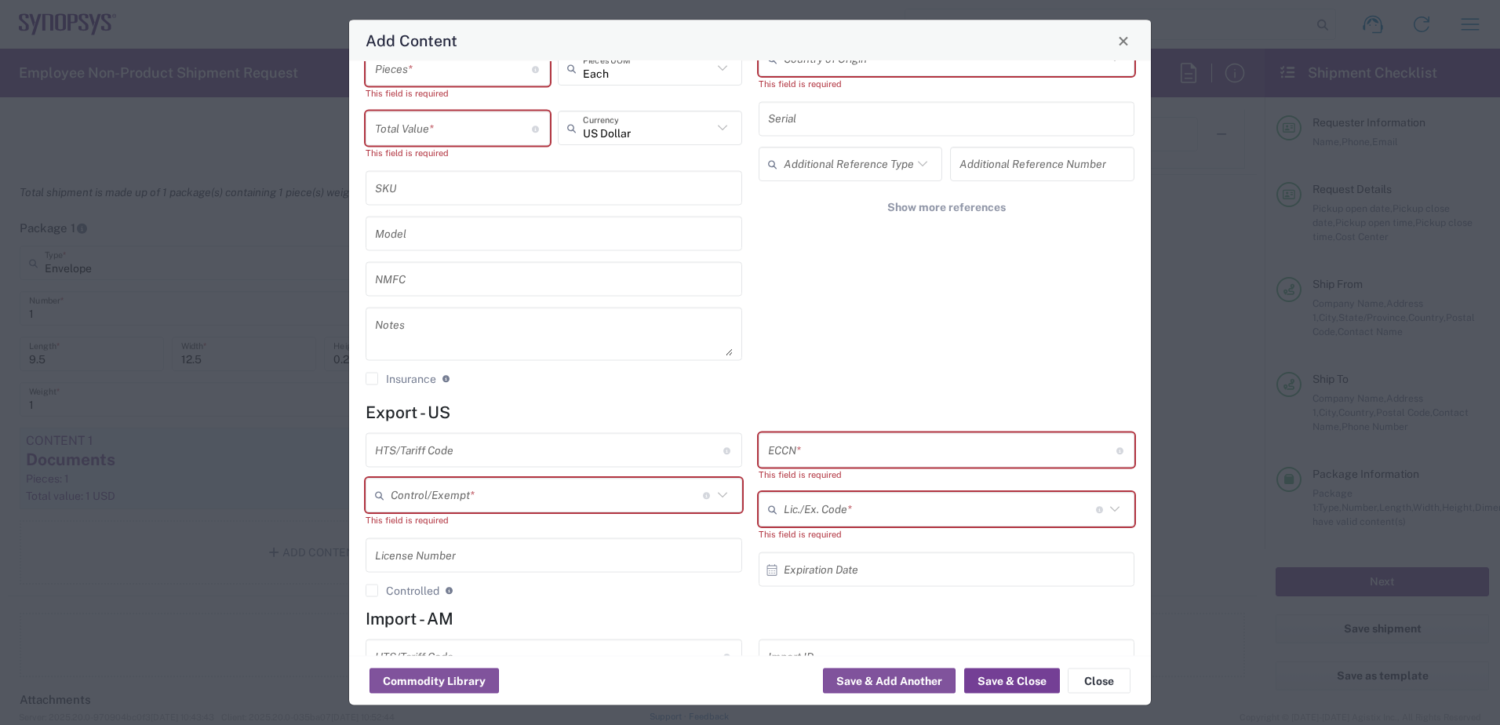
scroll to position [173, 0]
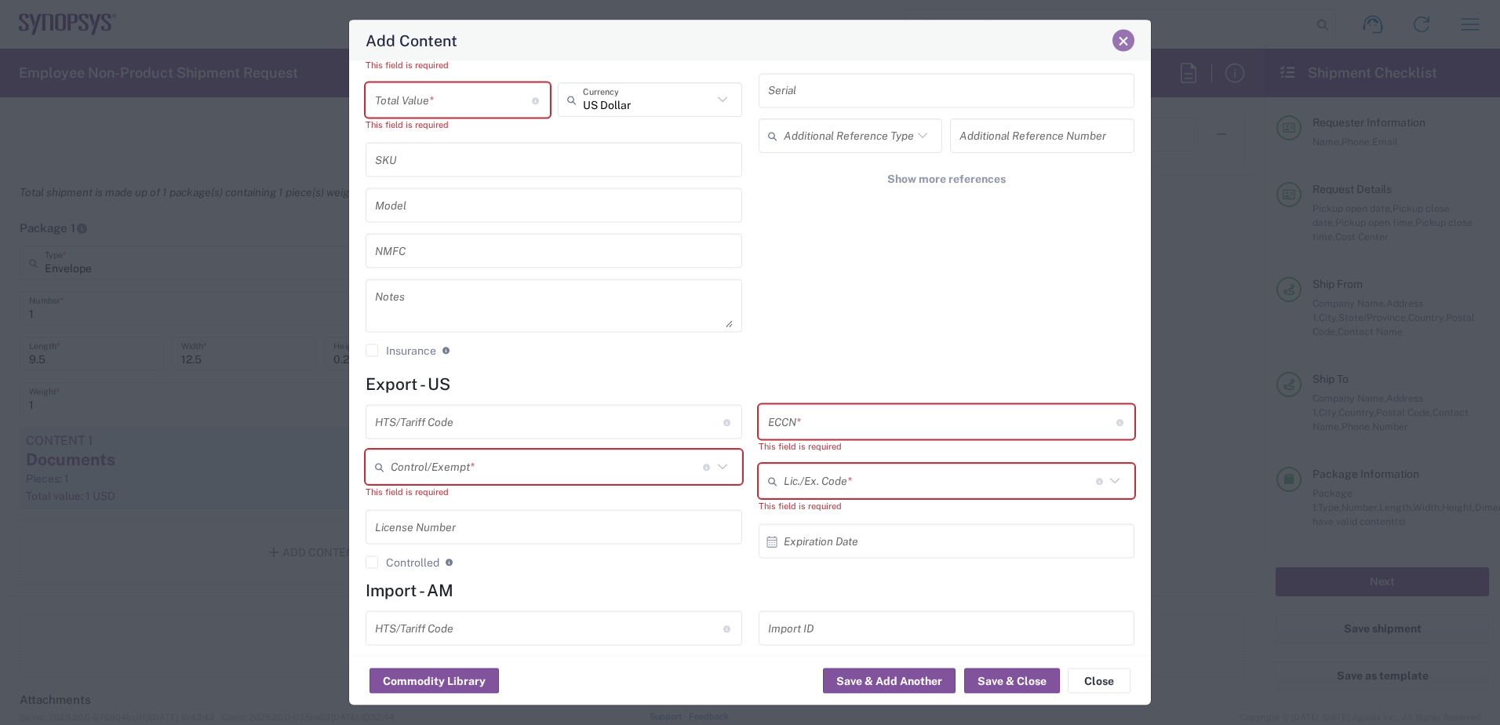
click at [1117, 46] on button "Close" at bounding box center [1124, 41] width 22 height 22
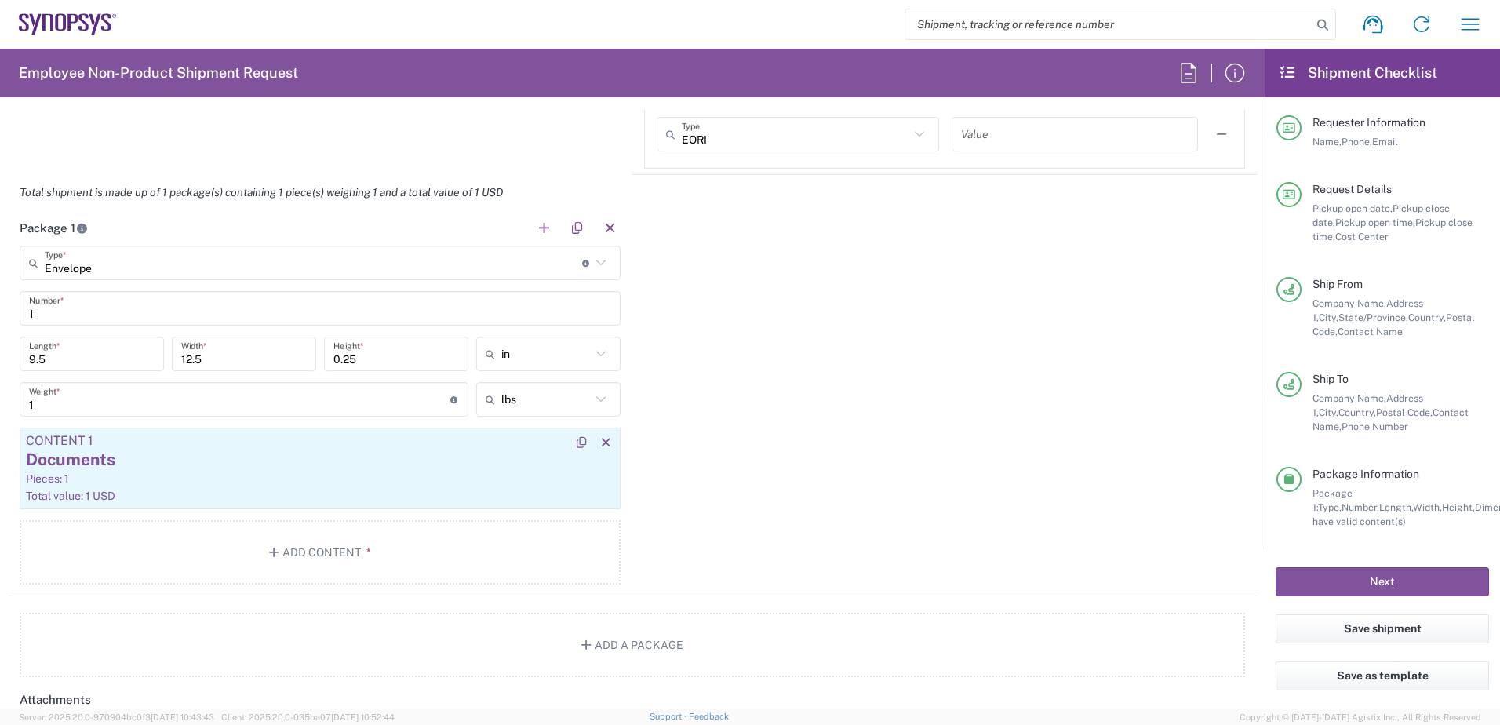
click at [198, 471] on div "Documents" at bounding box center [320, 460] width 588 height 24
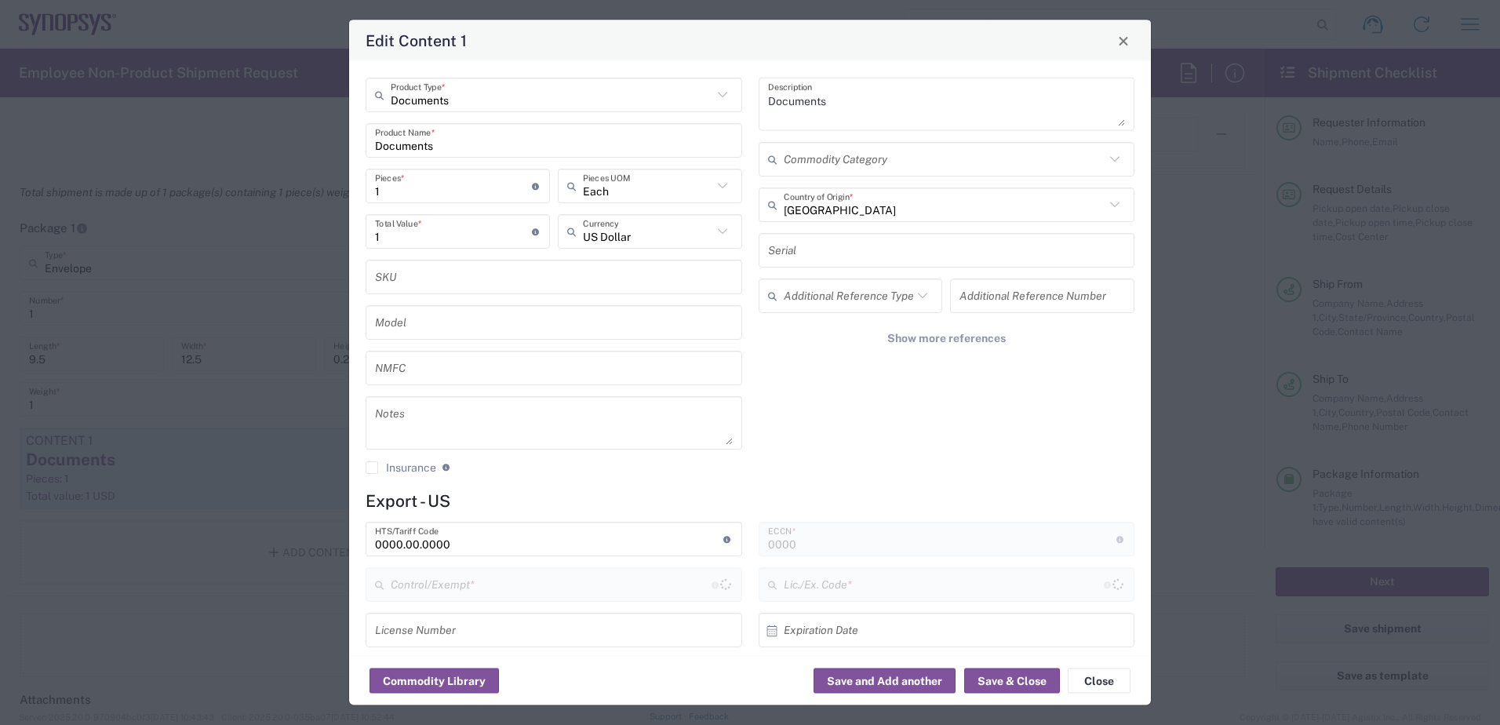
type input "FTR Exemption"
type input "30.37(a)"
click at [508, 232] on input "1" at bounding box center [453, 230] width 157 height 27
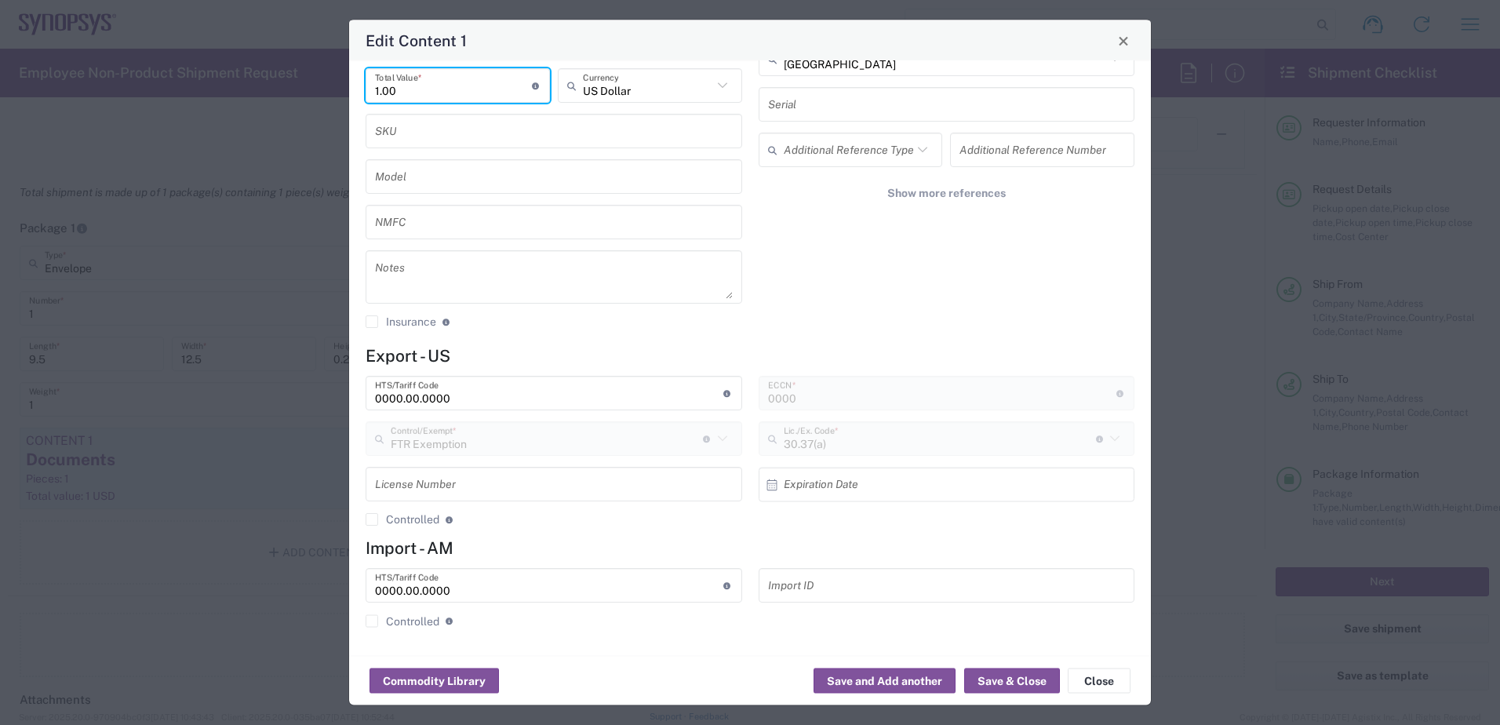
type input "1.00"
click at [526, 400] on input "0000.00.0000" at bounding box center [549, 393] width 348 height 27
click at [1087, 674] on button "Close" at bounding box center [1099, 680] width 63 height 25
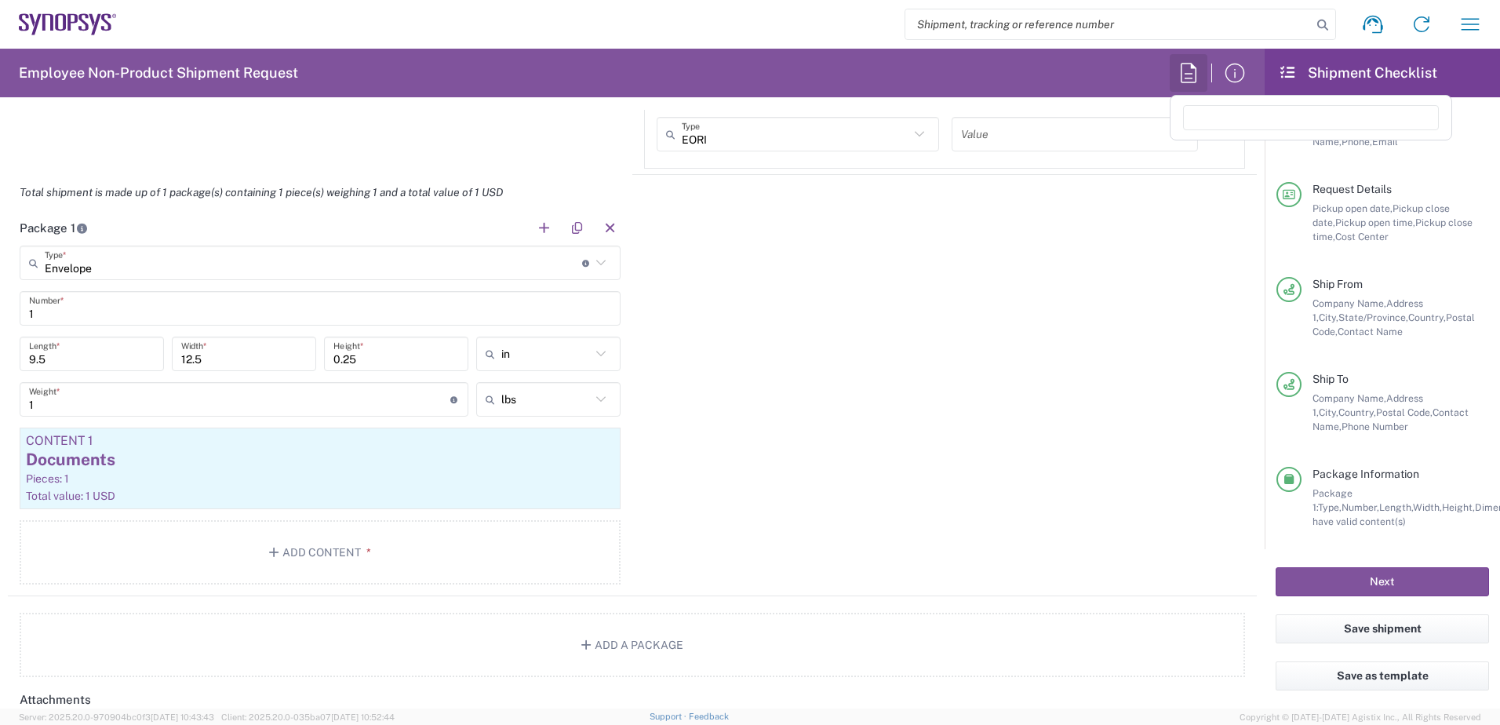
click at [1193, 71] on icon "button" at bounding box center [1188, 72] width 25 height 25
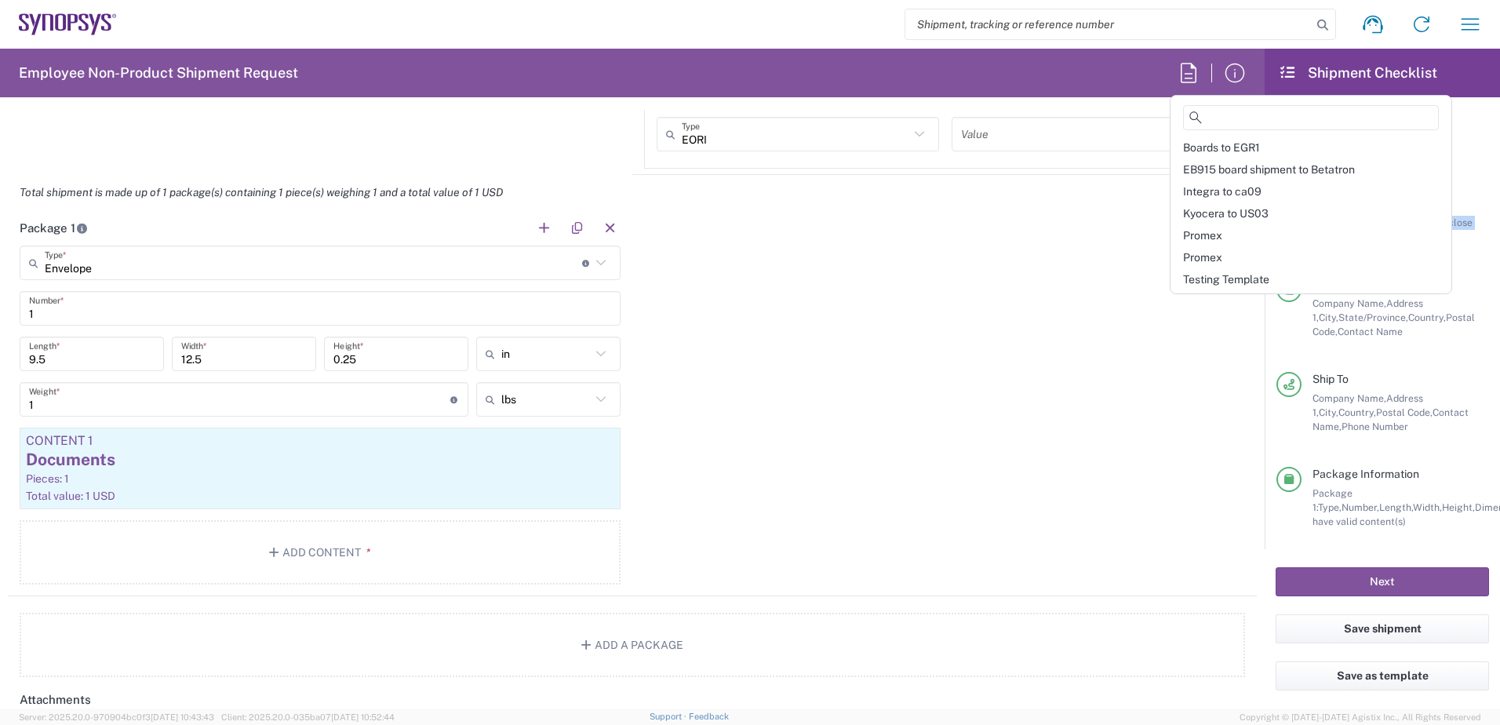
drag, startPoint x: 1487, startPoint y: 284, endPoint x: 1464, endPoint y: 121, distance: 164.8
click at [1467, 121] on main "Requester Information Name, Phone, Email Request Details Pickup open date, Pick…" at bounding box center [1382, 323] width 235 height 452
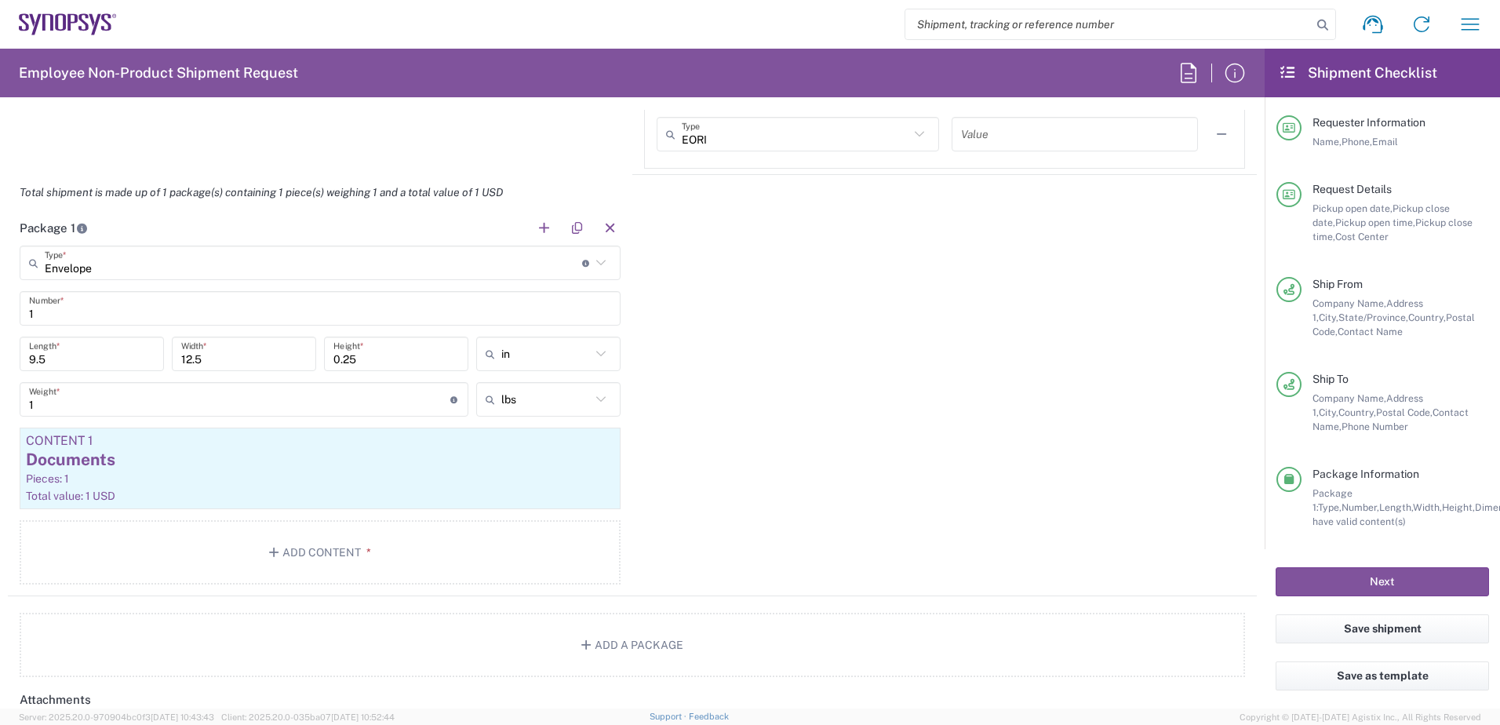
drag, startPoint x: 1464, startPoint y: 121, endPoint x: 1046, endPoint y: 279, distance: 447.0
click at [1026, 289] on div "Package 1 Envelope Type * Material used to package goods Envelope Bale(s) Baske…" at bounding box center [632, 403] width 1249 height 386
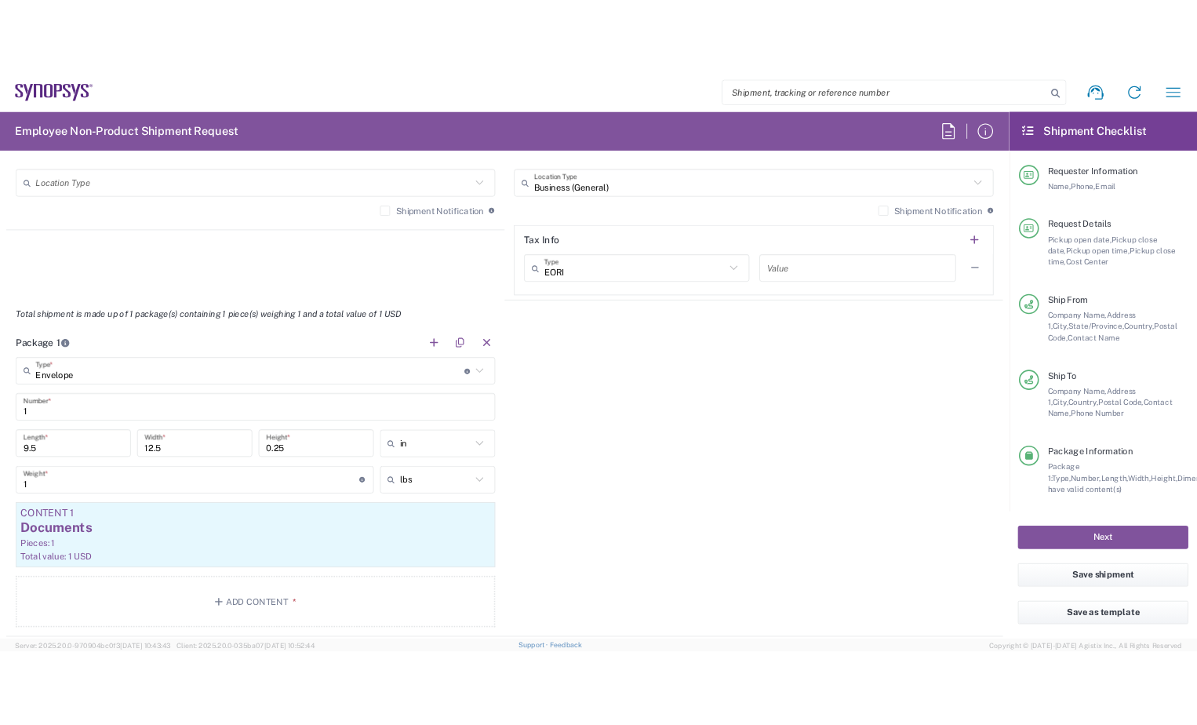
scroll to position [1020, 0]
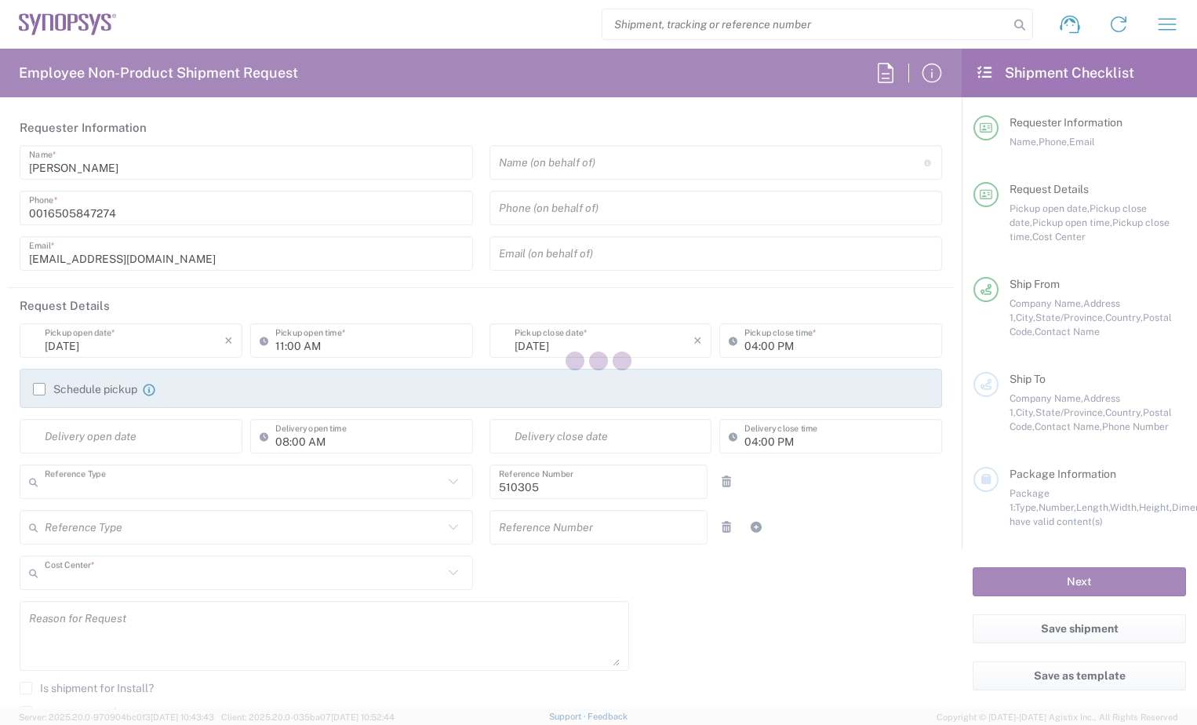
type input "Department"
type input "US01, IG, SVP Admin, 510305"
type input "[US_STATE]"
type input "[GEOGRAPHIC_DATA]"
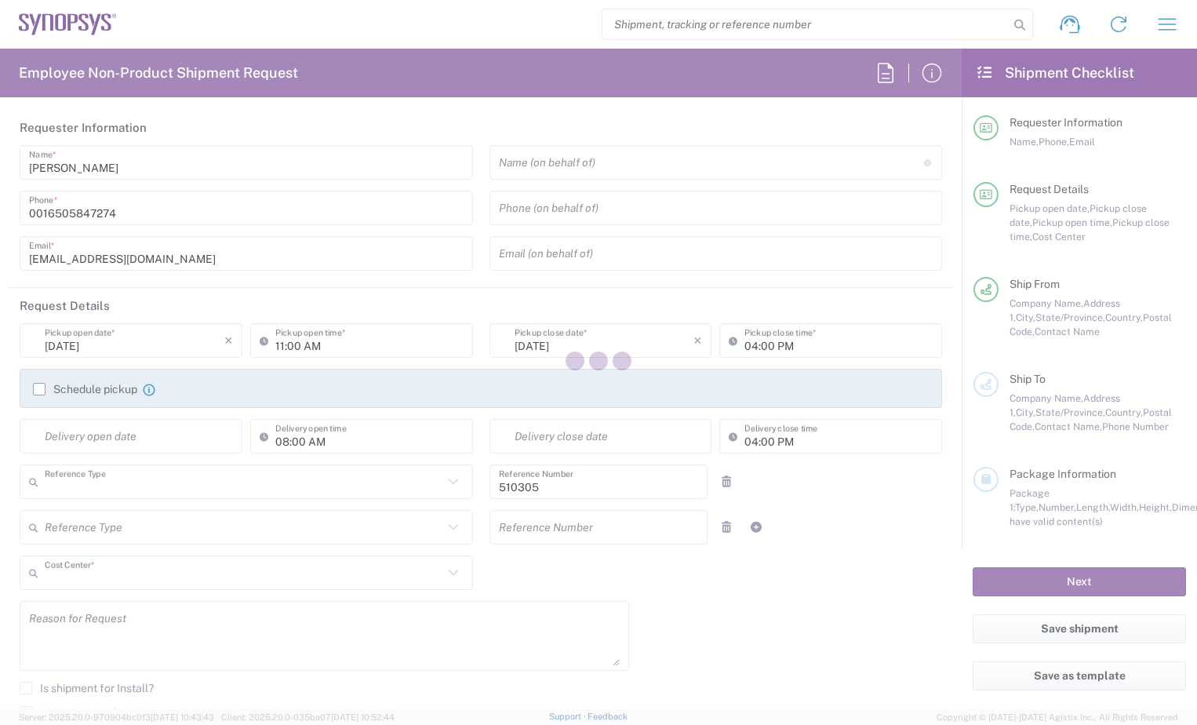
type input "Delivered at Place"
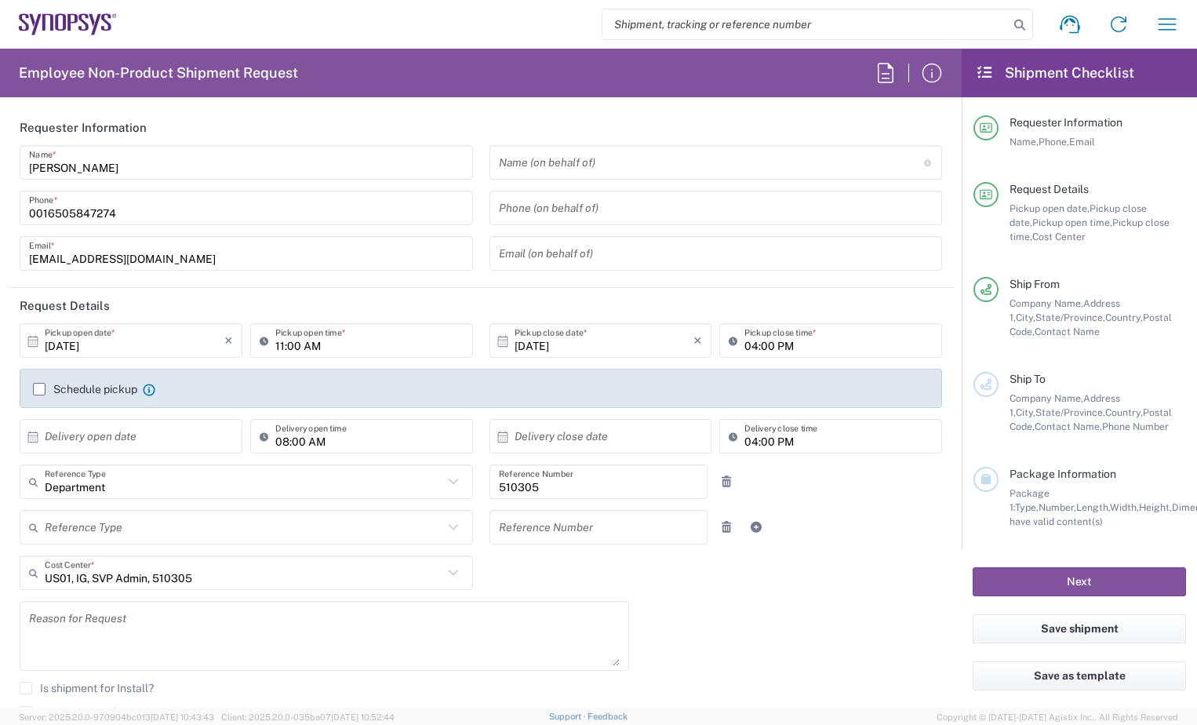
type input "Headquarters USSV"
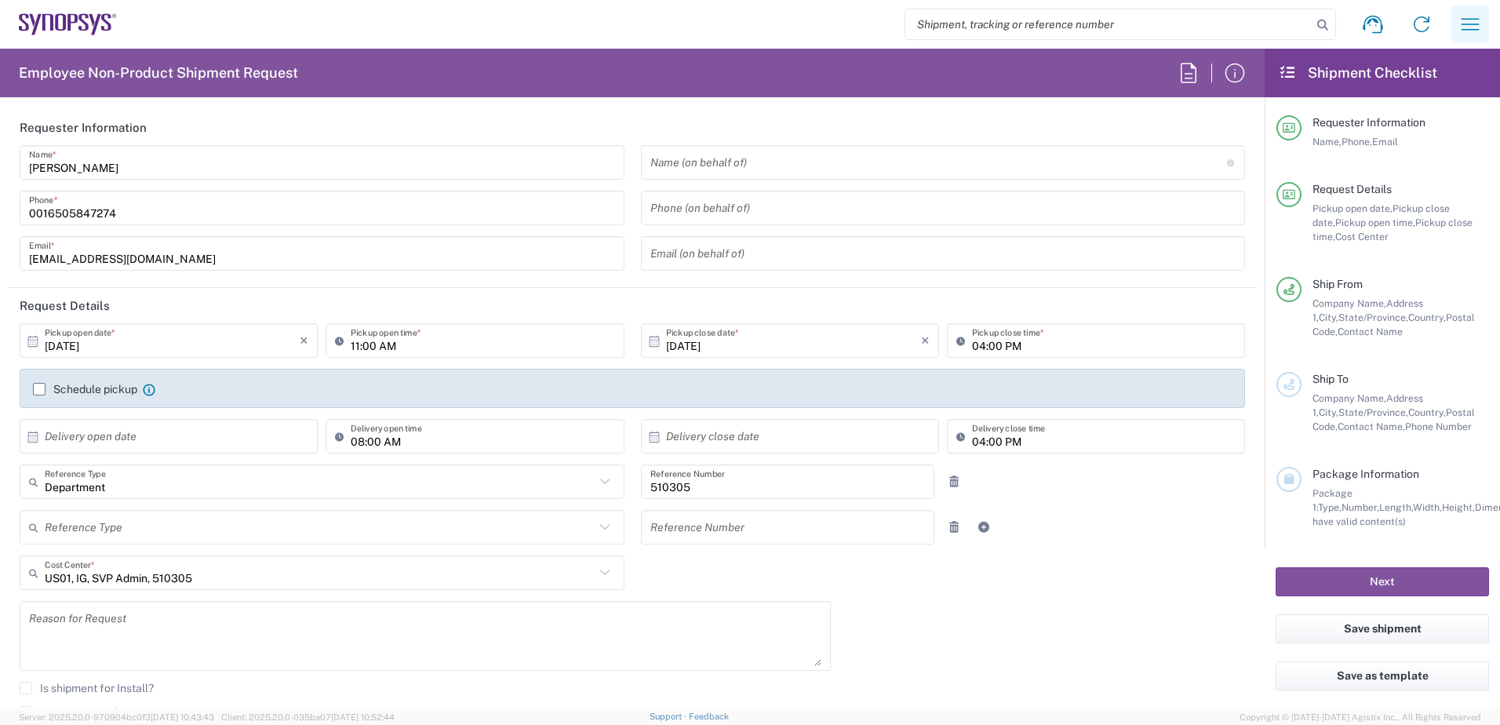
click at [1197, 32] on icon "button" at bounding box center [1470, 24] width 25 height 25
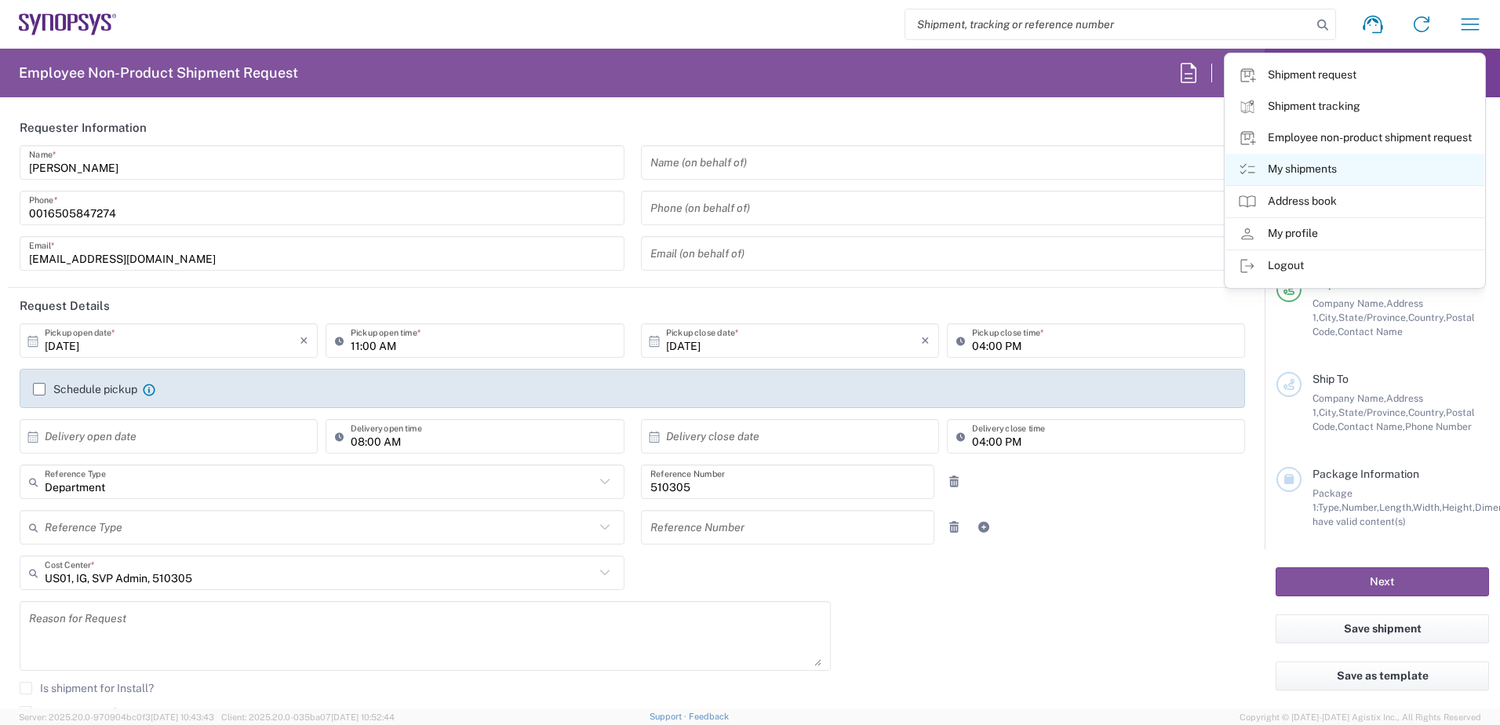
click at [1197, 166] on link "My shipments" at bounding box center [1355, 169] width 259 height 31
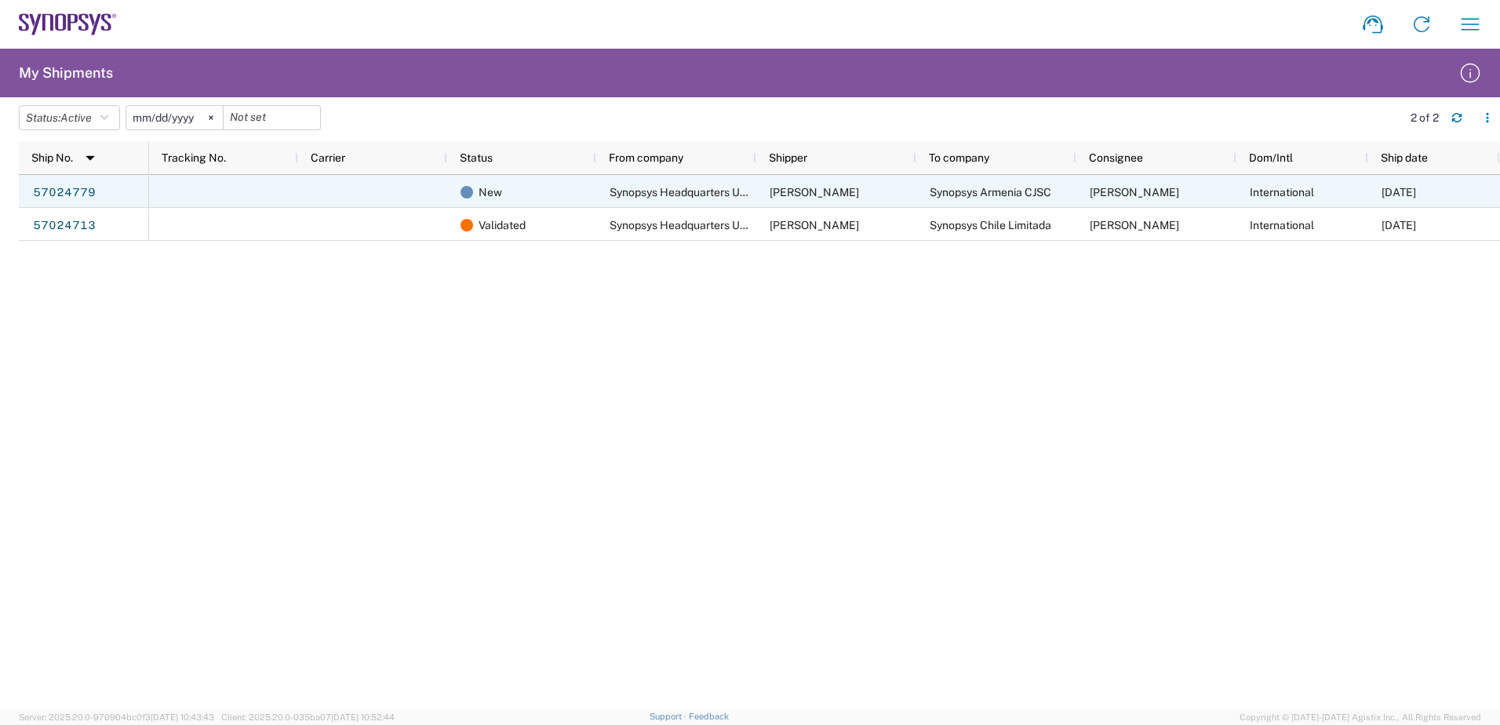
click at [691, 191] on span "Synopsys Headquarters USSV" at bounding box center [685, 192] width 151 height 13
click at [93, 194] on link "57024779" at bounding box center [64, 192] width 64 height 25
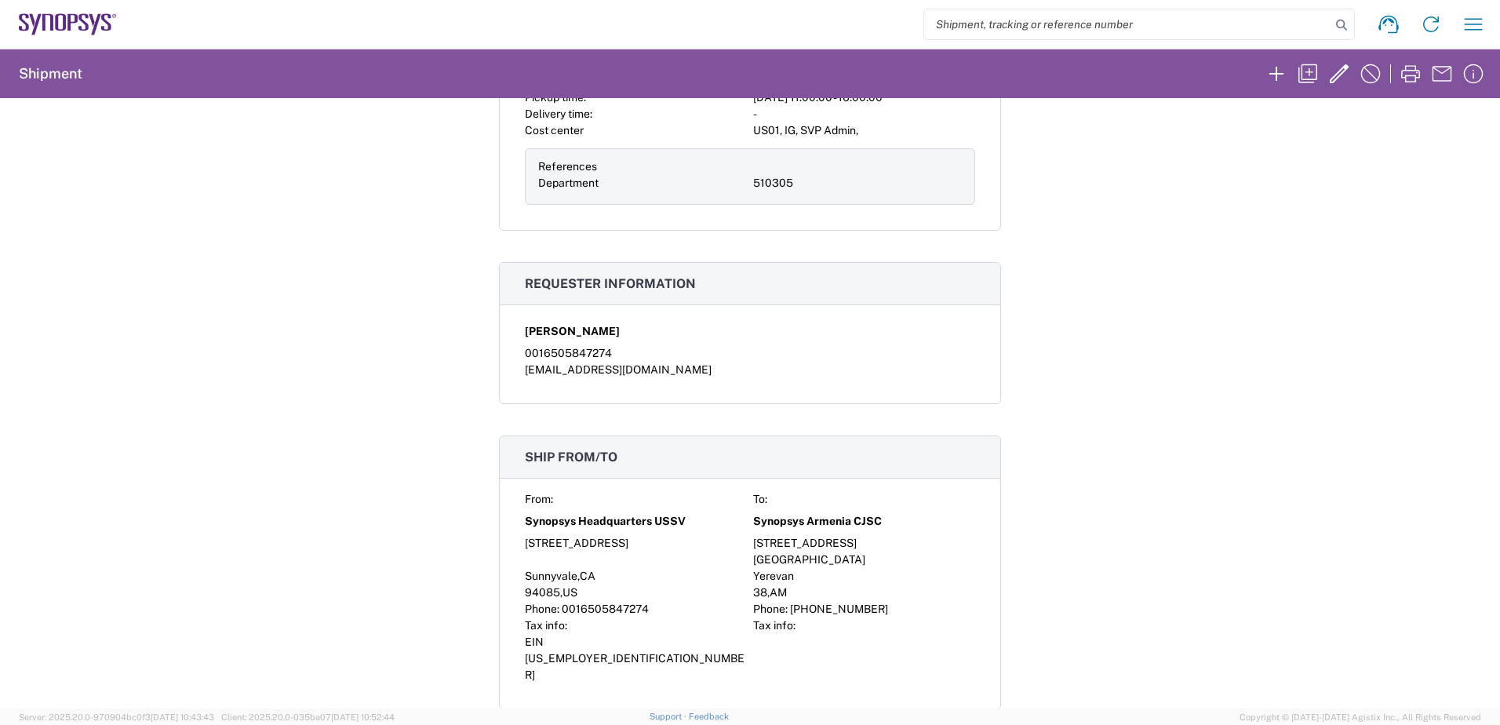
scroll to position [4, 0]
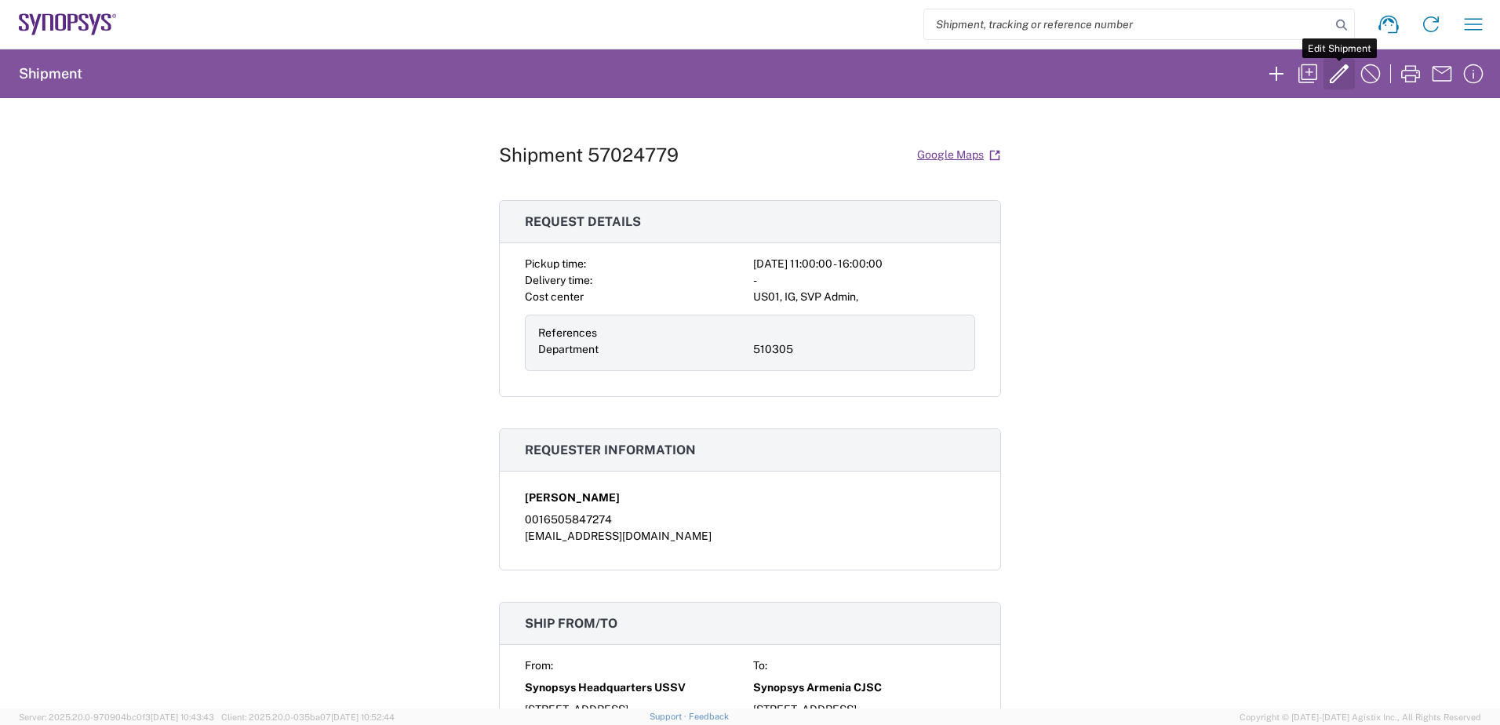
click at [1197, 76] on icon "button" at bounding box center [1339, 73] width 19 height 19
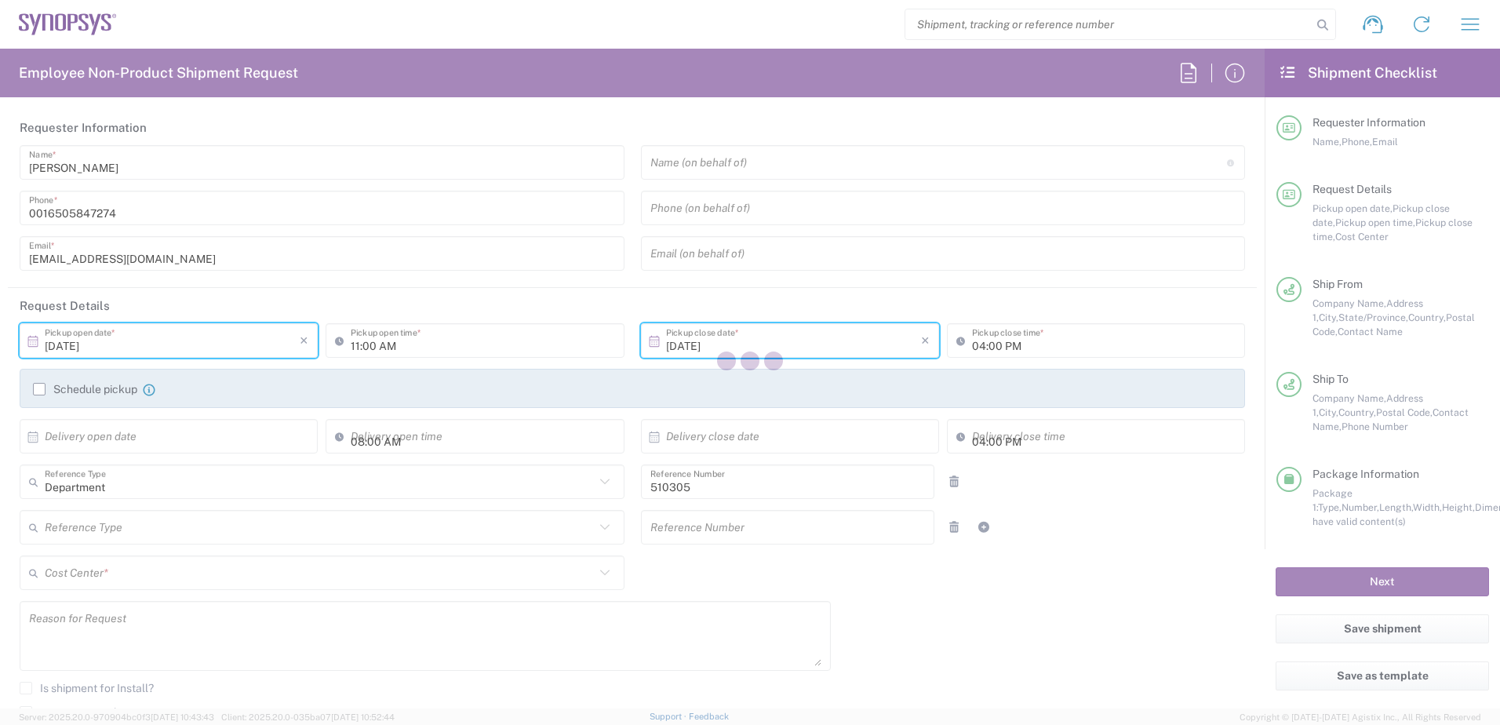
type input "[US_STATE]"
type input "Envelope"
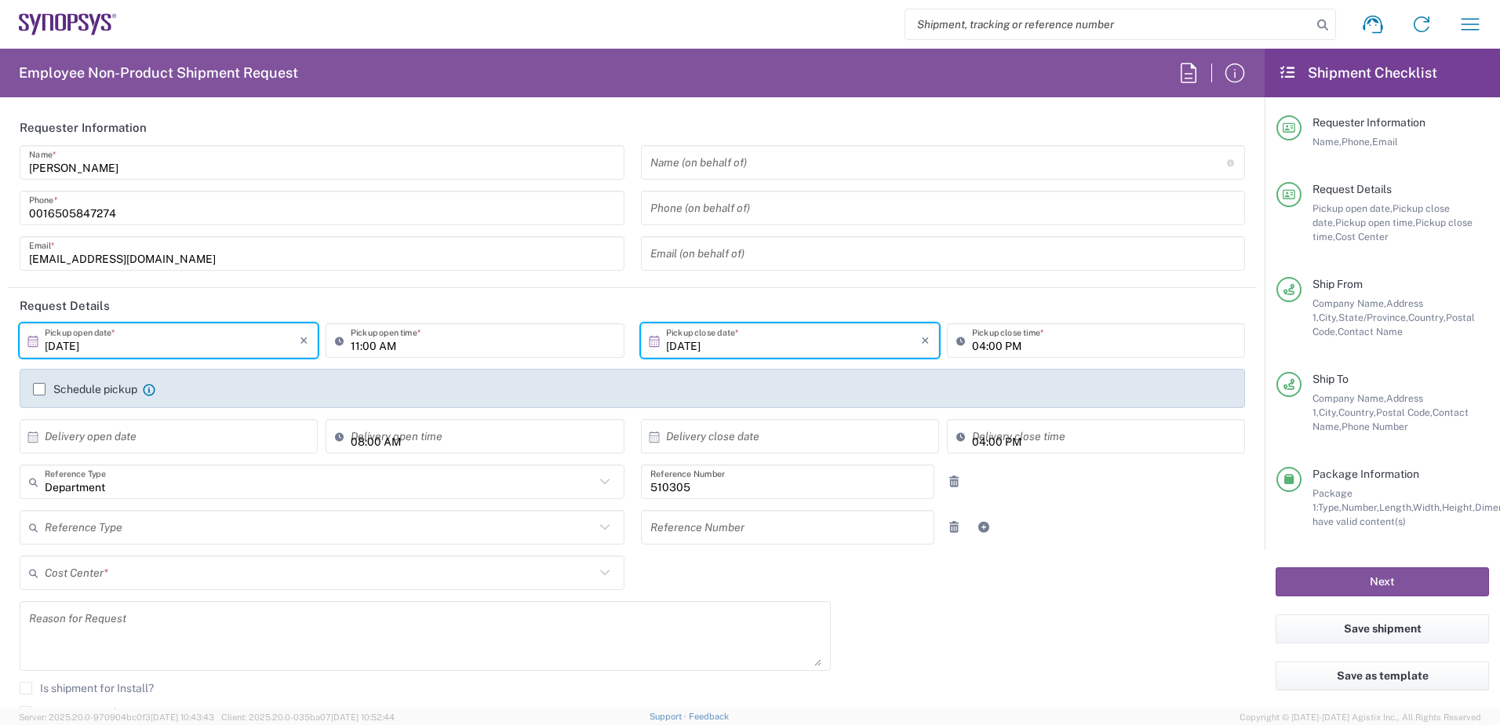
type input "US01, IG, SVP Admin, 510305"
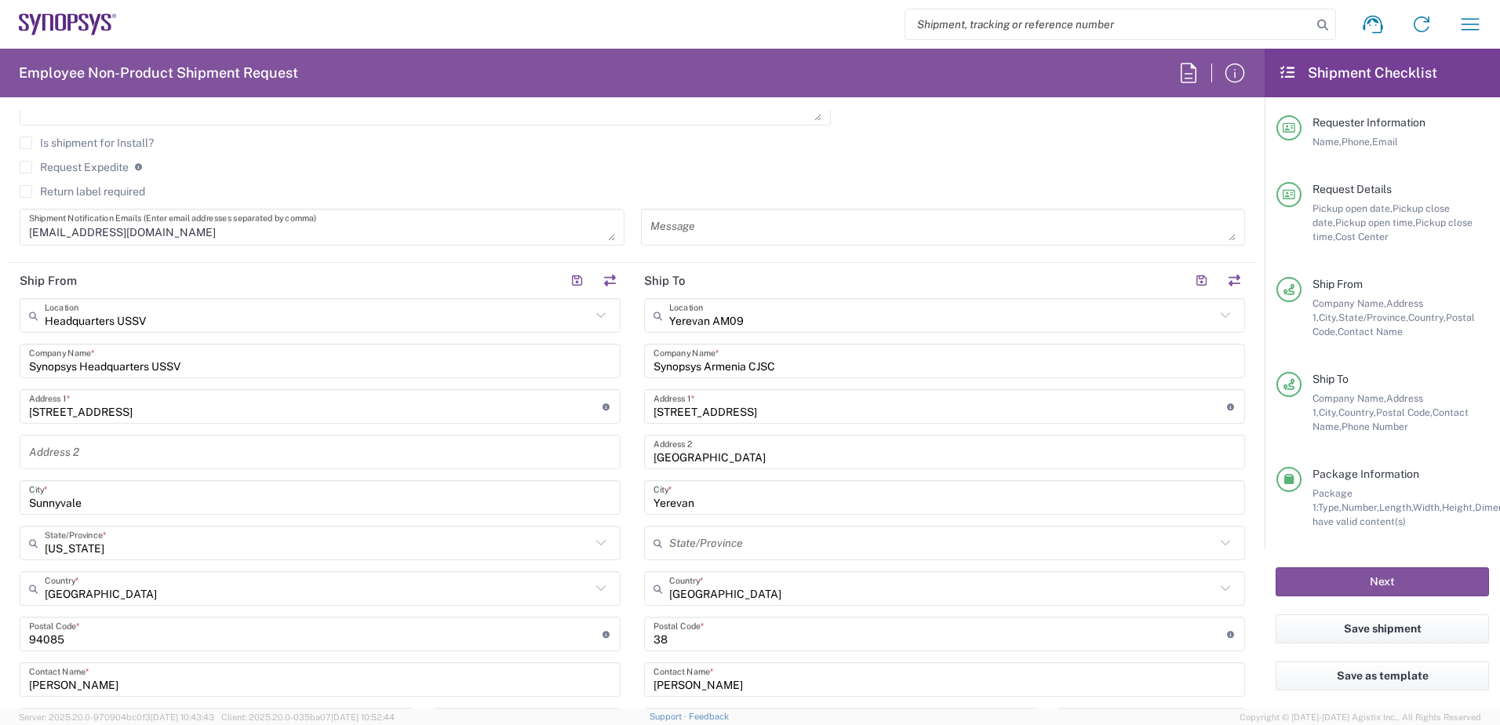
scroll to position [785, 0]
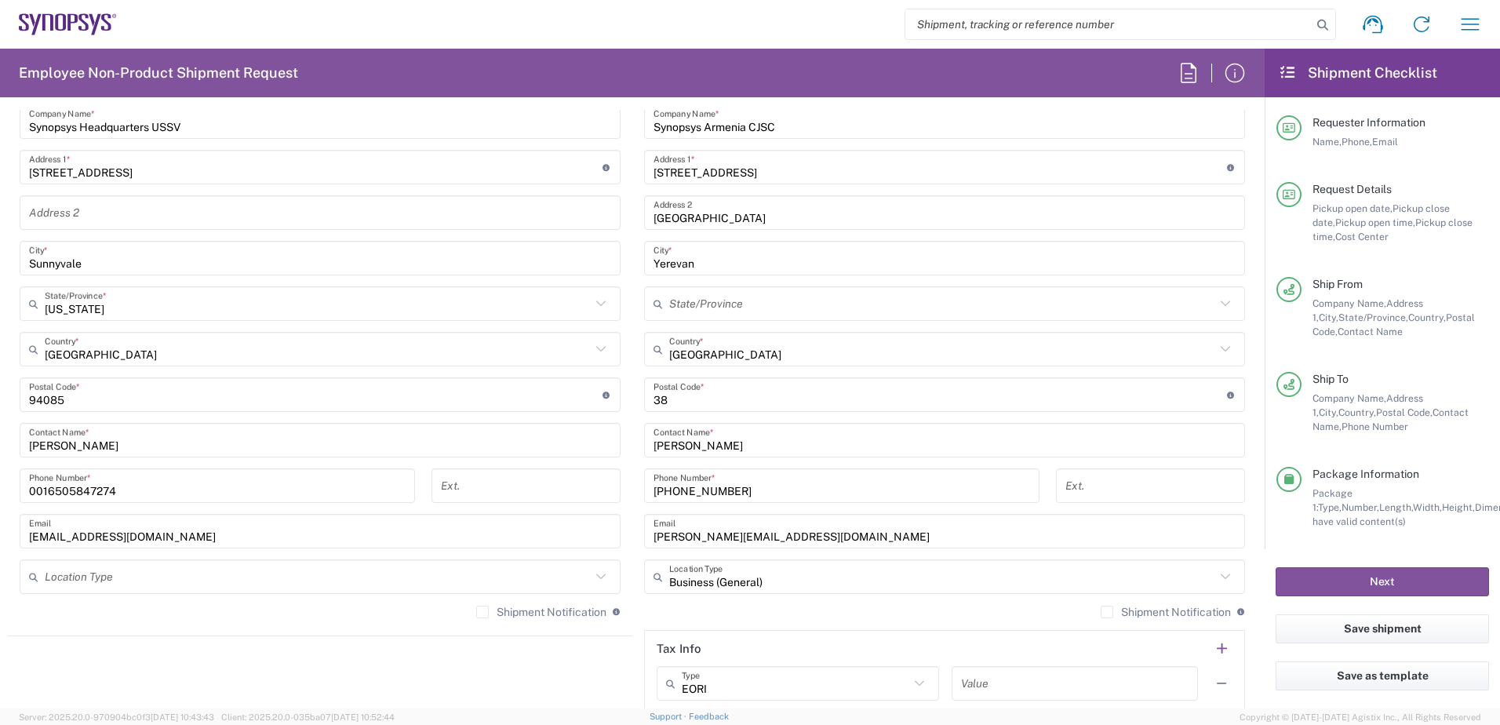
click at [817, 541] on input "[PERSON_NAME][EMAIL_ADDRESS][DOMAIN_NAME]" at bounding box center [945, 531] width 582 height 27
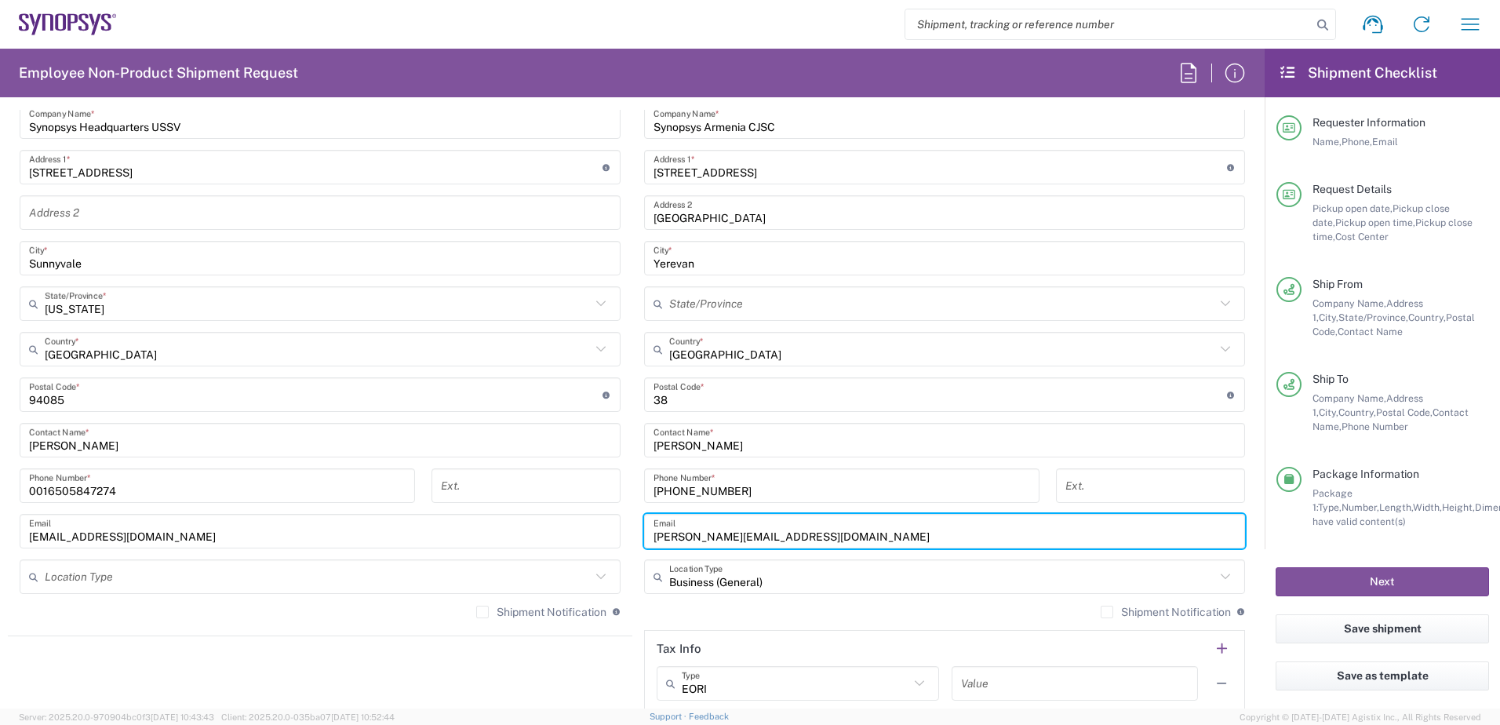
drag, startPoint x: 816, startPoint y: 534, endPoint x: 464, endPoint y: 510, distance: 352.3
click at [464, 510] on div "Ship From Headquarters USSV Location Headquarters [GEOGRAPHIC_DATA] Agrate Bria…" at bounding box center [632, 374] width 1249 height 701
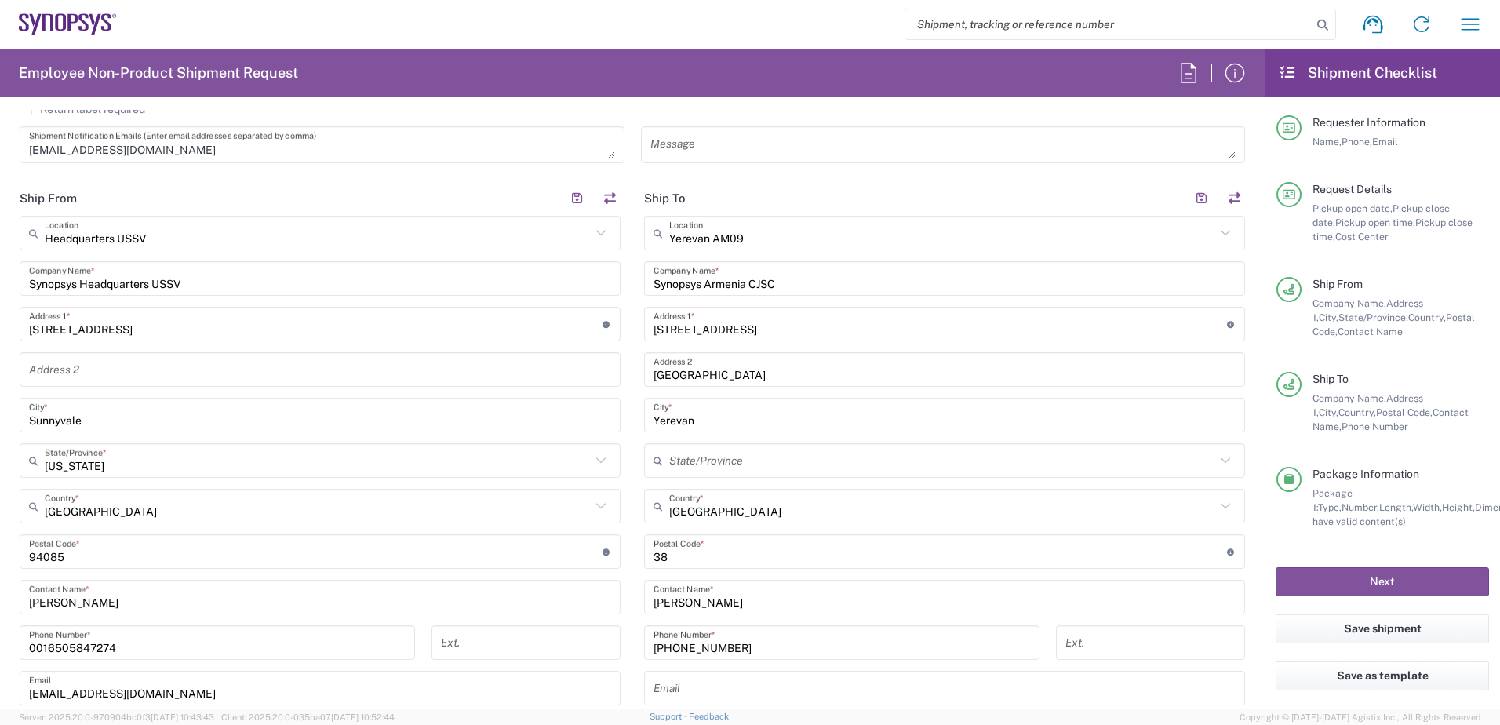
scroll to position [706, 0]
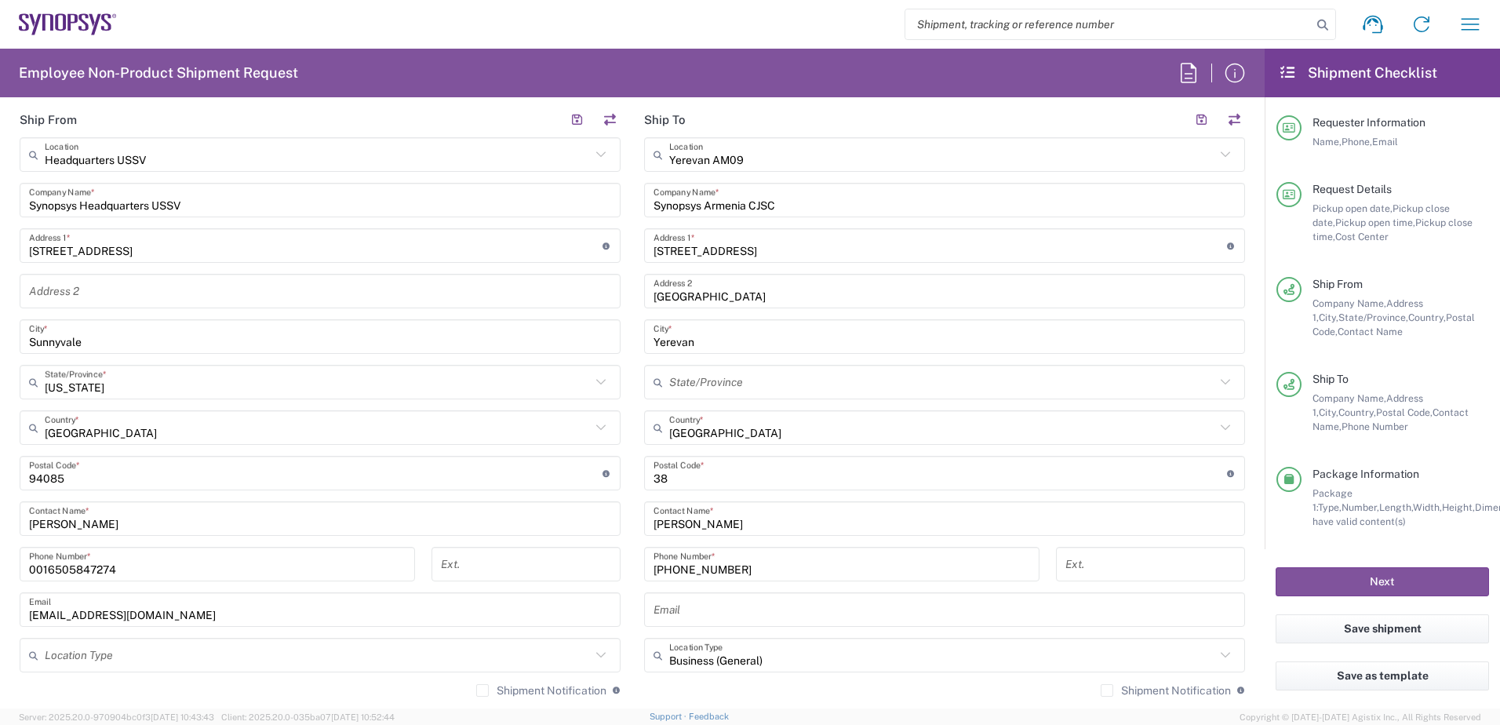
click at [804, 602] on input "text" at bounding box center [945, 609] width 582 height 27
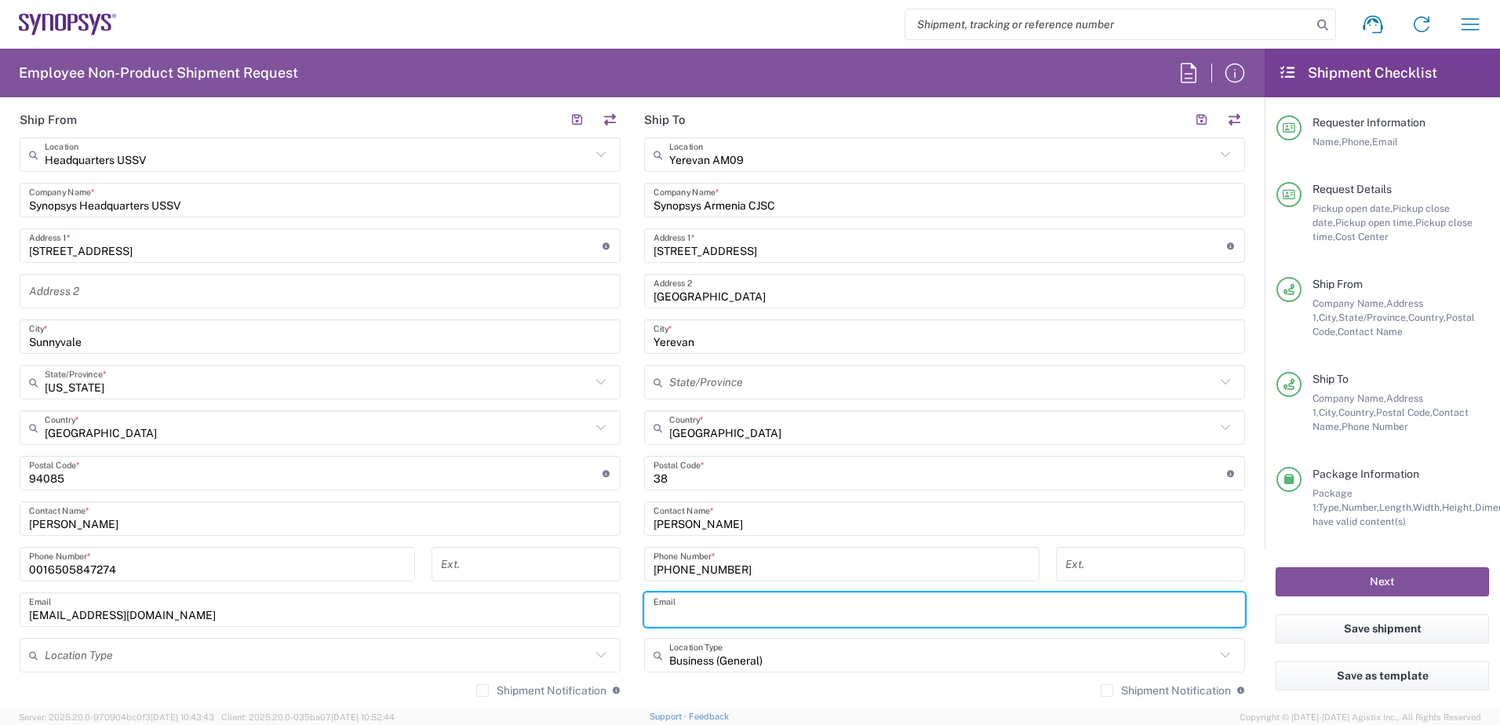
paste input "[EMAIL_ADDRESS][DOMAIN_NAME]"
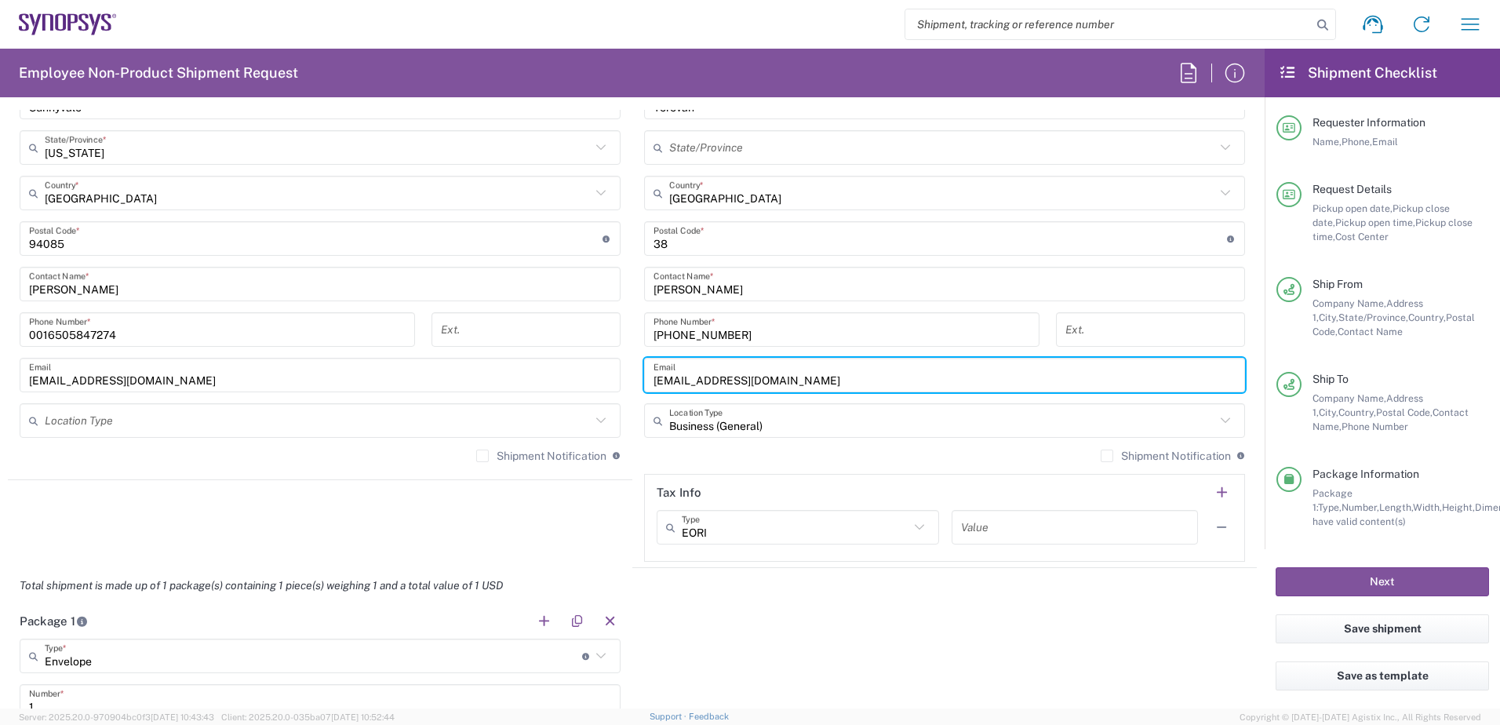
scroll to position [942, 0]
click at [671, 380] on input "[EMAIL_ADDRESS][DOMAIN_NAME]" at bounding box center [945, 374] width 582 height 27
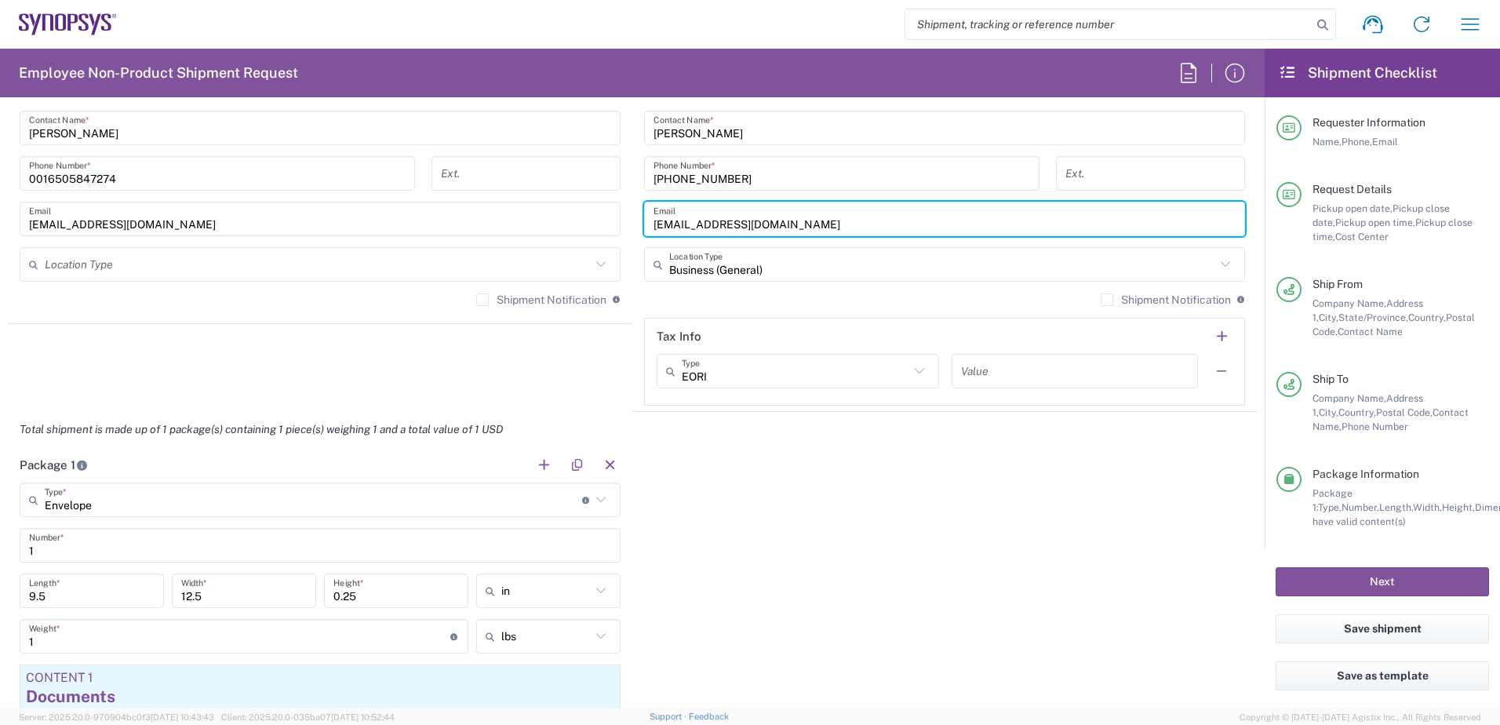
scroll to position [1098, 0]
type input "[EMAIL_ADDRESS][DOMAIN_NAME]"
click at [1197, 584] on button "Next" at bounding box center [1382, 581] width 213 height 29
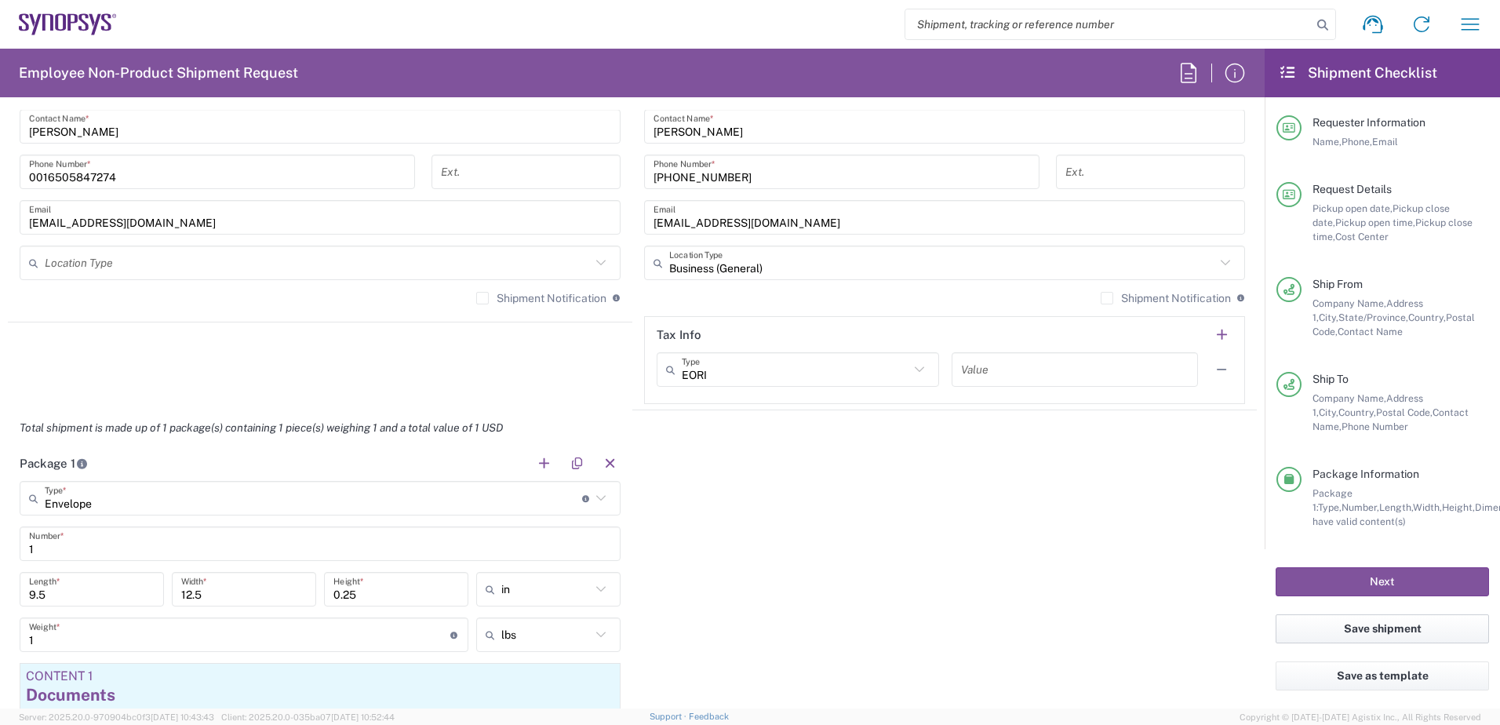
click at [1197, 629] on button "Save shipment" at bounding box center [1382, 628] width 213 height 29
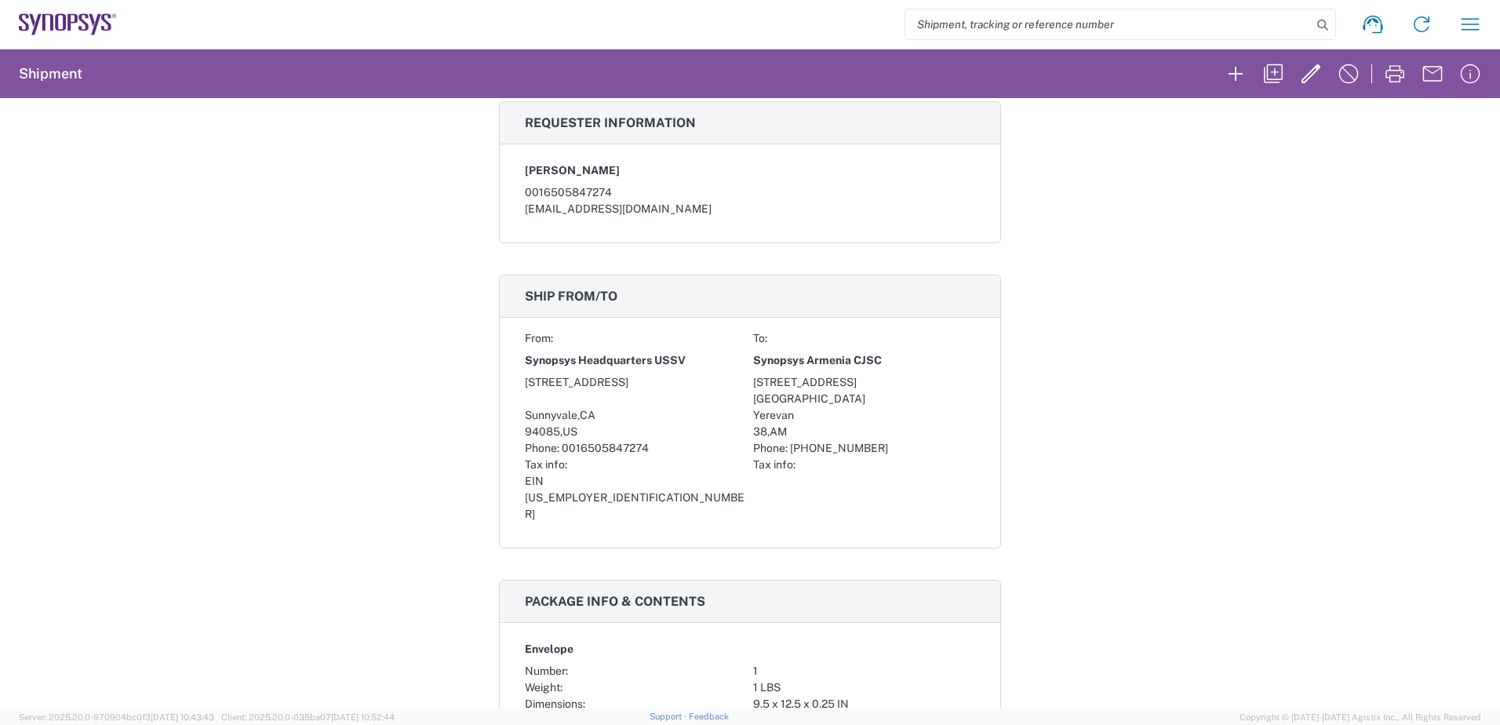
scroll to position [865, 0]
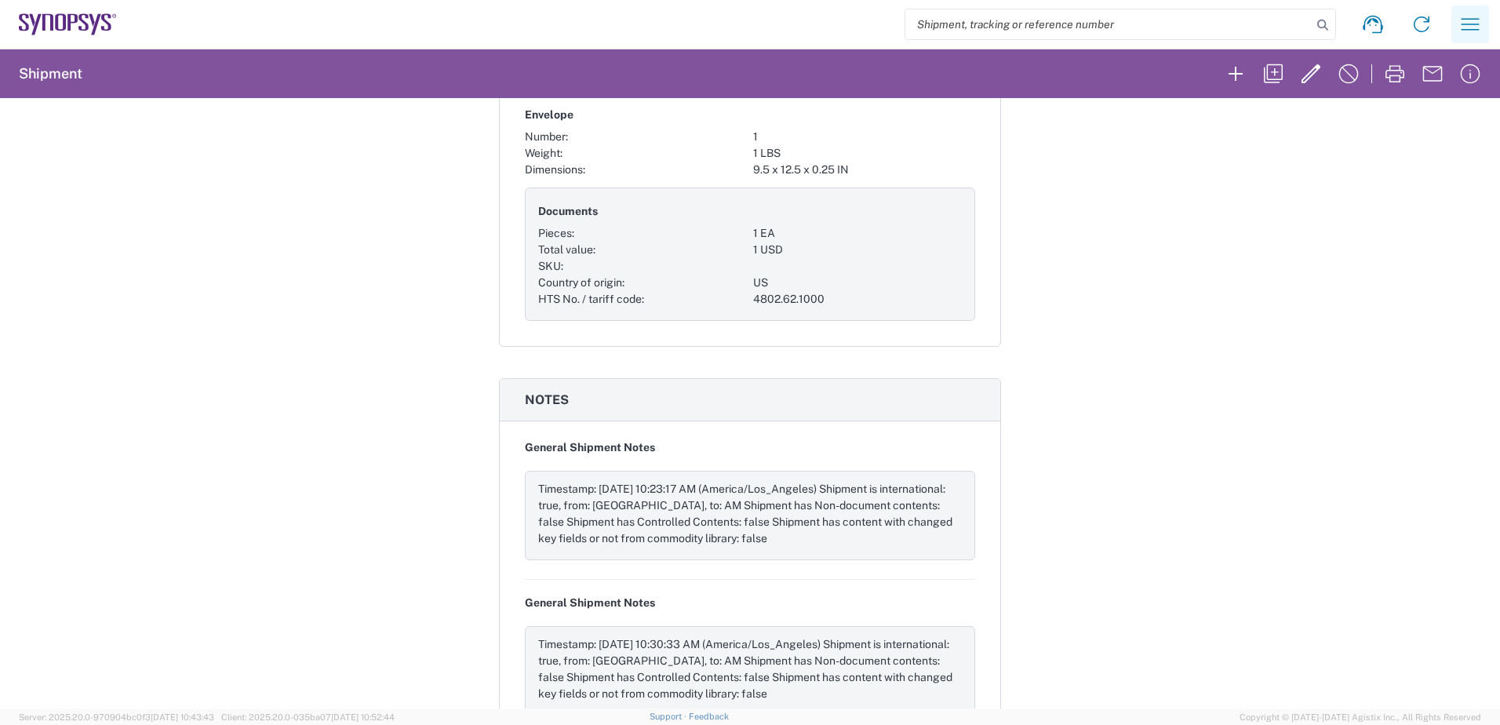
click at [1197, 27] on icon "button" at bounding box center [1470, 24] width 25 height 25
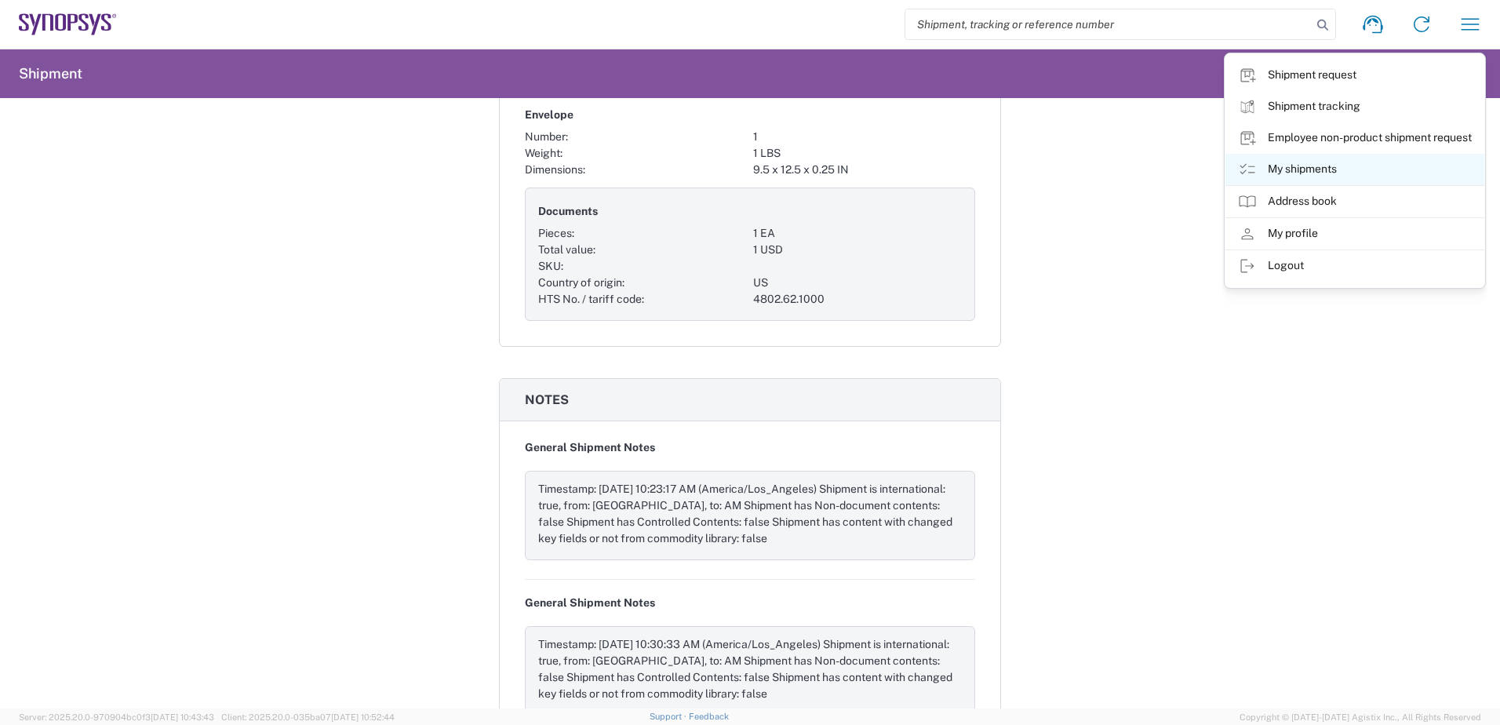
click at [1197, 172] on link "My shipments" at bounding box center [1355, 169] width 259 height 31
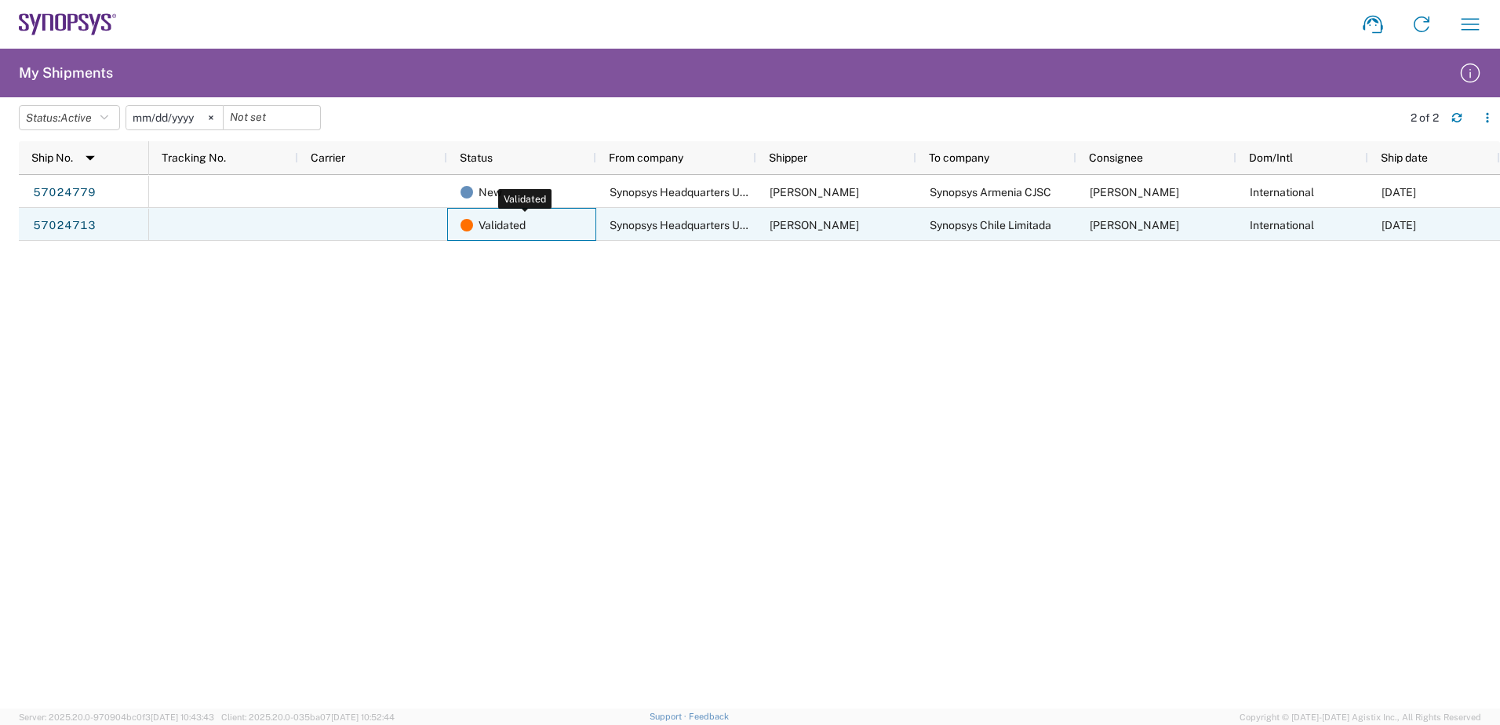
click at [505, 229] on span "Validated" at bounding box center [502, 225] width 47 height 33
drag, startPoint x: 503, startPoint y: 228, endPoint x: 464, endPoint y: 229, distance: 38.5
click at [464, 229] on span at bounding box center [467, 225] width 13 height 13
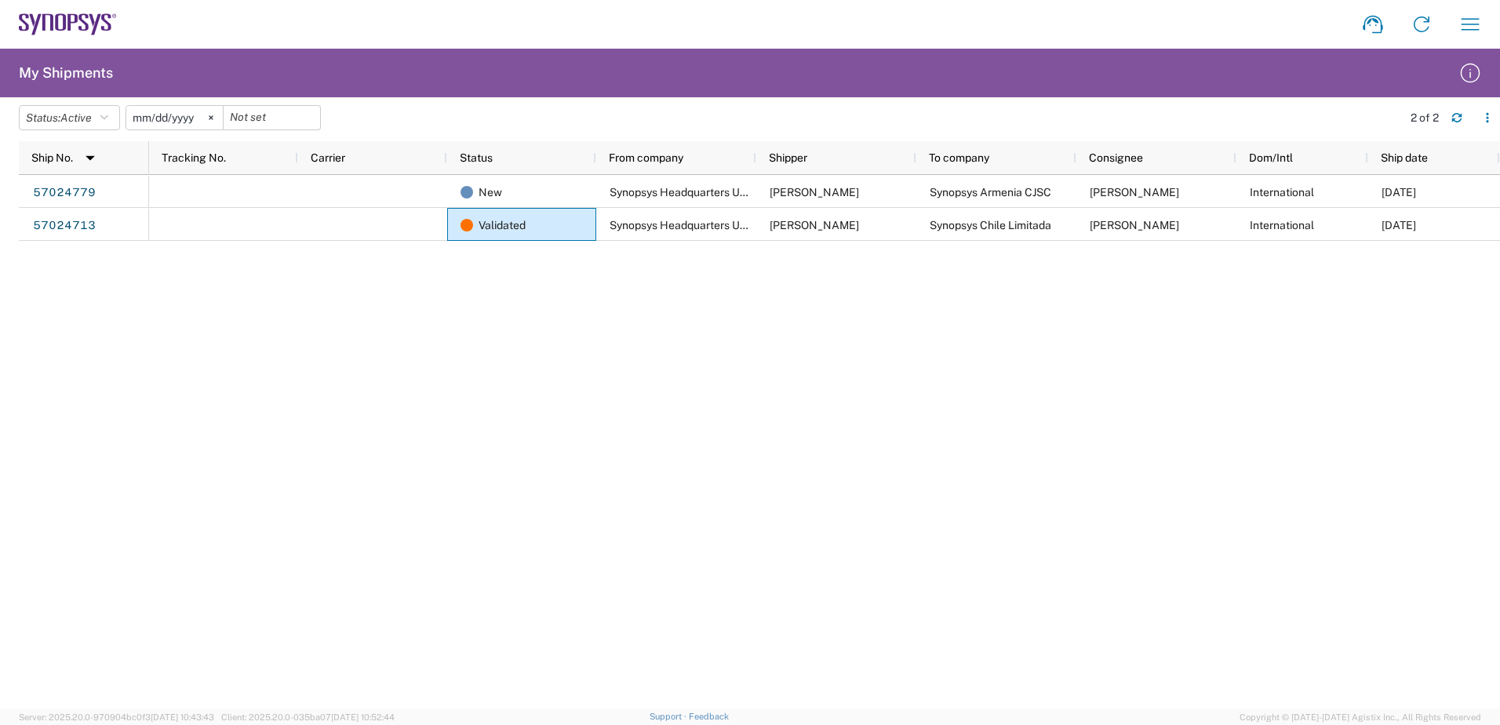
click at [576, 573] on div "New Synopsys Headquarters USSV [PERSON_NAME] Synopsys Armenia CJSC [PERSON_NAME…" at bounding box center [824, 442] width 1351 height 534
click at [576, 574] on div "New Synopsys Headquarters USSV [PERSON_NAME] Synopsys Armenia CJSC [PERSON_NAME…" at bounding box center [824, 442] width 1351 height 534
